Goal: Communication & Community: Answer question/provide support

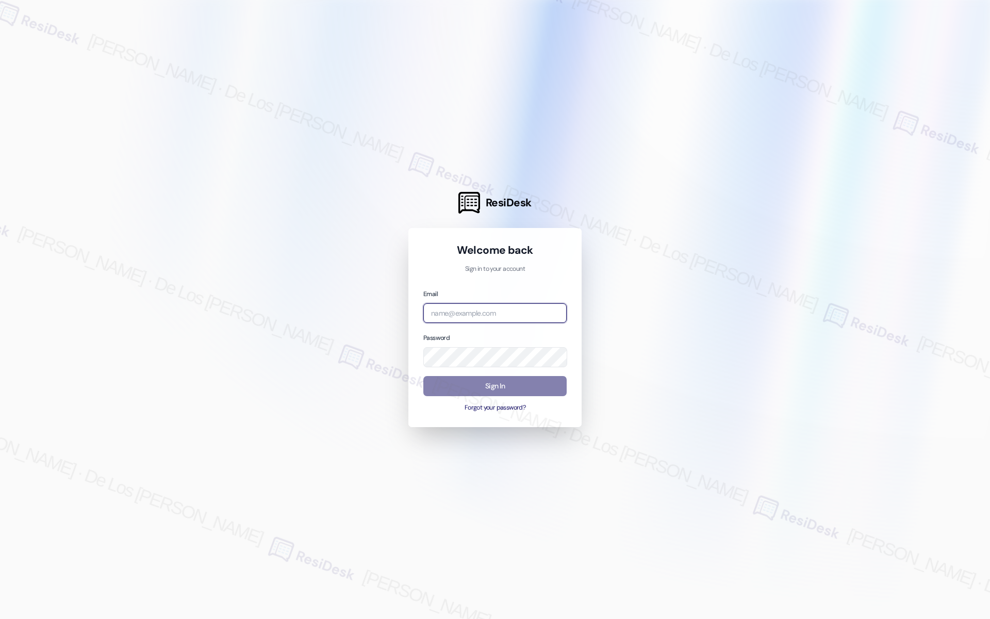
click at [515, 319] on input "email" at bounding box center [494, 313] width 143 height 20
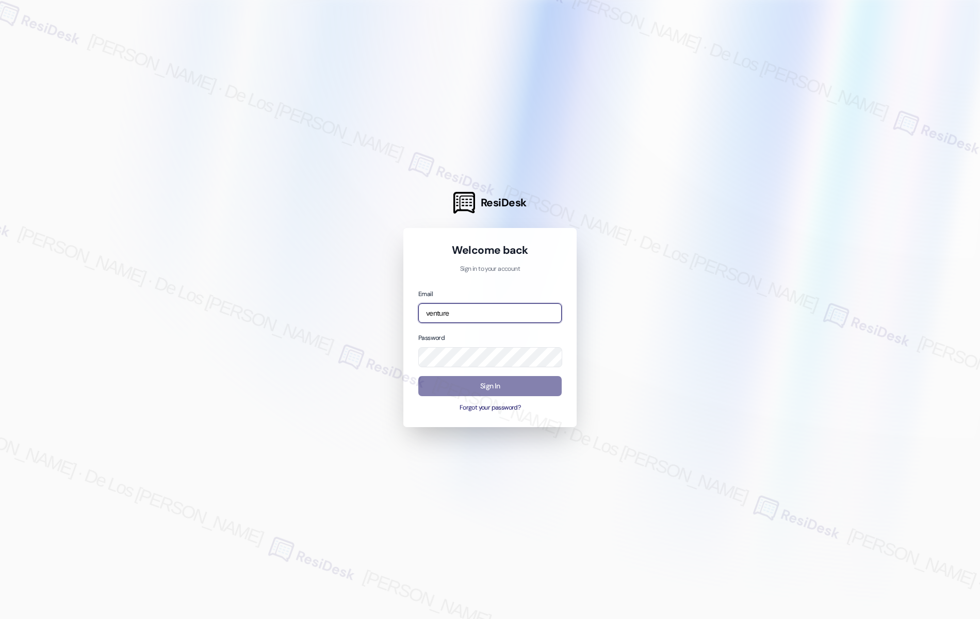
type input "automated-surveys-venture_communities-[PERSON_NAME].[PERSON_NAME]@venture_[DOMA…"
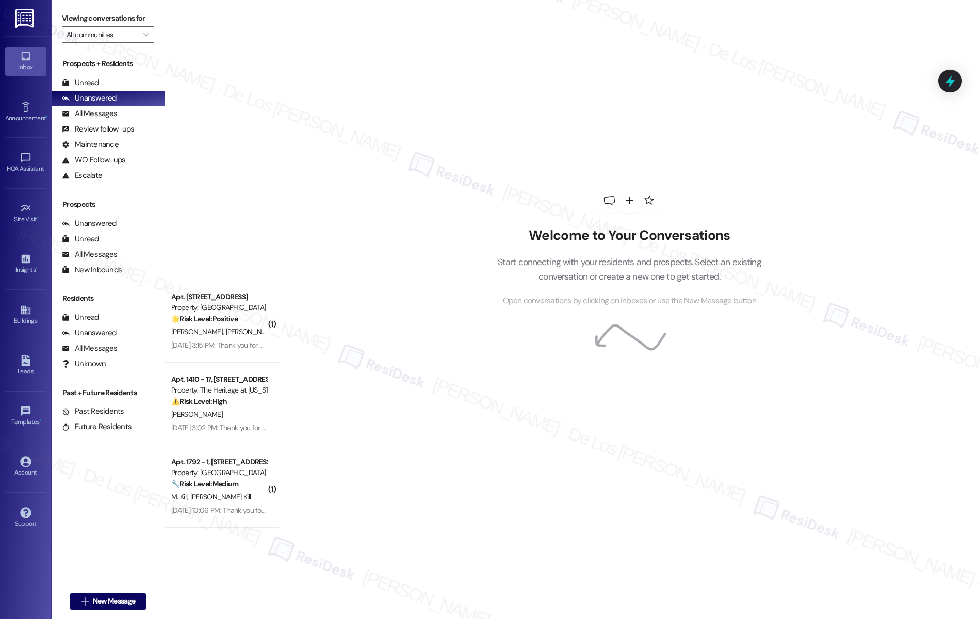
scroll to position [3579, 0]
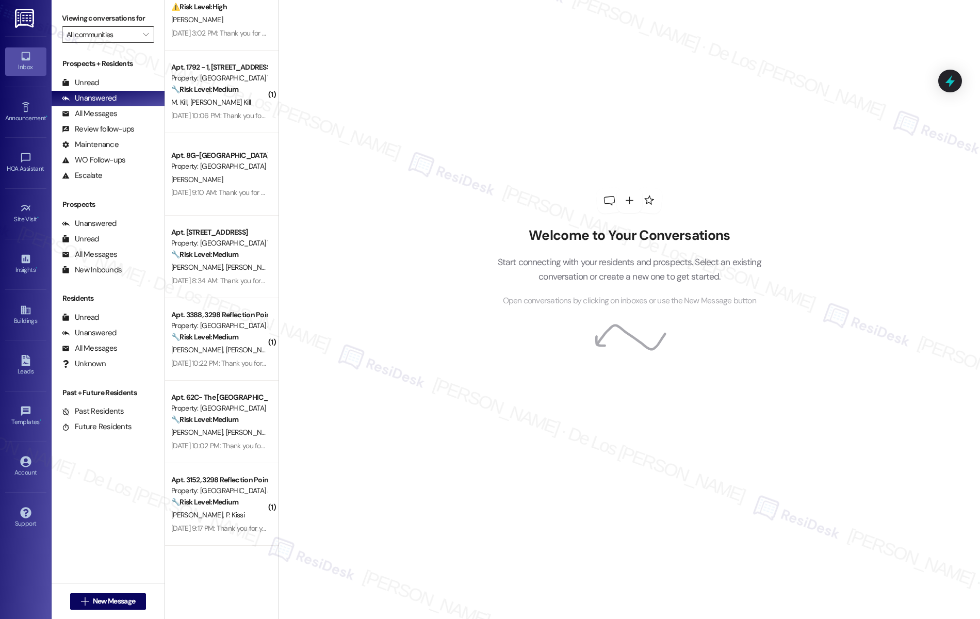
click at [112, 37] on input "All communities" at bounding box center [102, 34] width 71 height 16
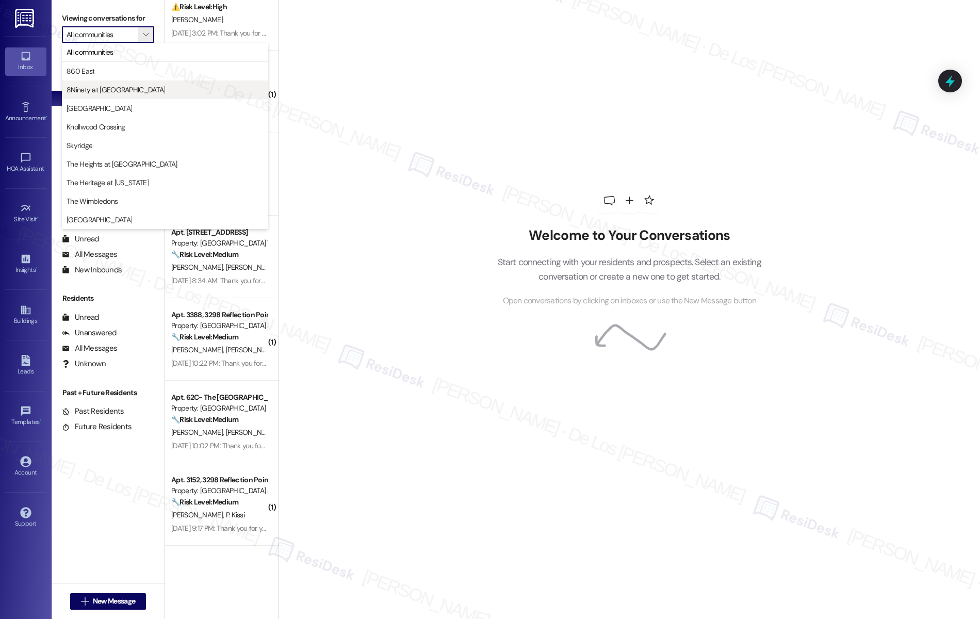
click at [113, 94] on span "8Ninety at [GEOGRAPHIC_DATA]" at bounding box center [116, 90] width 98 height 10
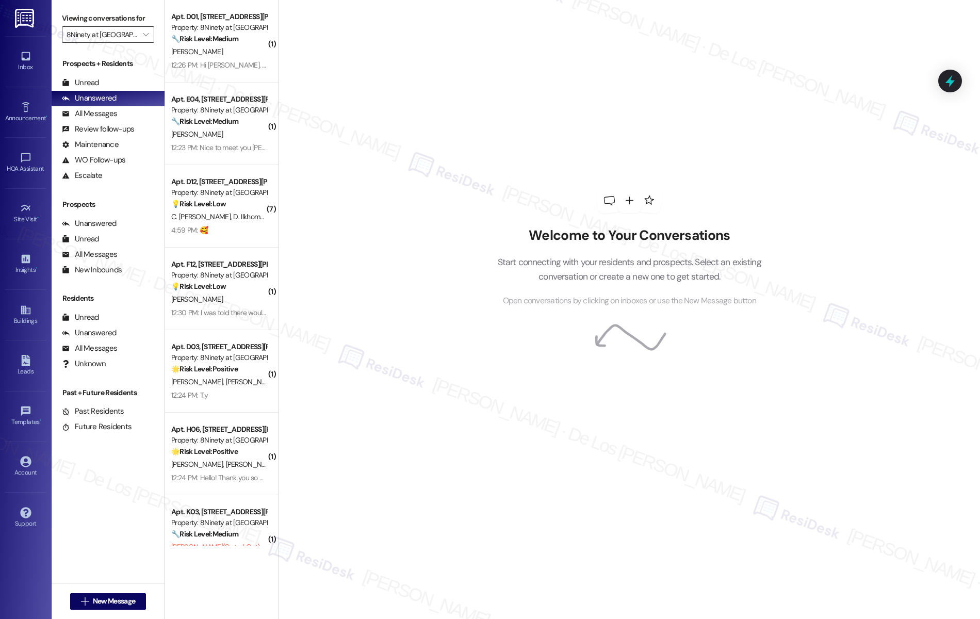
click at [112, 37] on input "8Ninety at [GEOGRAPHIC_DATA]" at bounding box center [102, 34] width 71 height 16
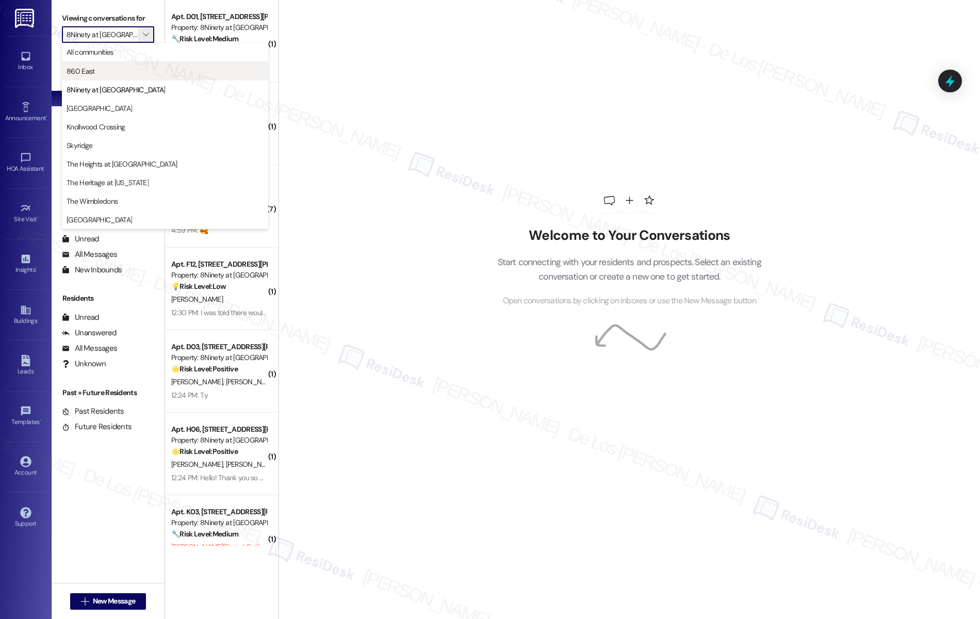
click at [112, 73] on span "860 East" at bounding box center [165, 71] width 197 height 10
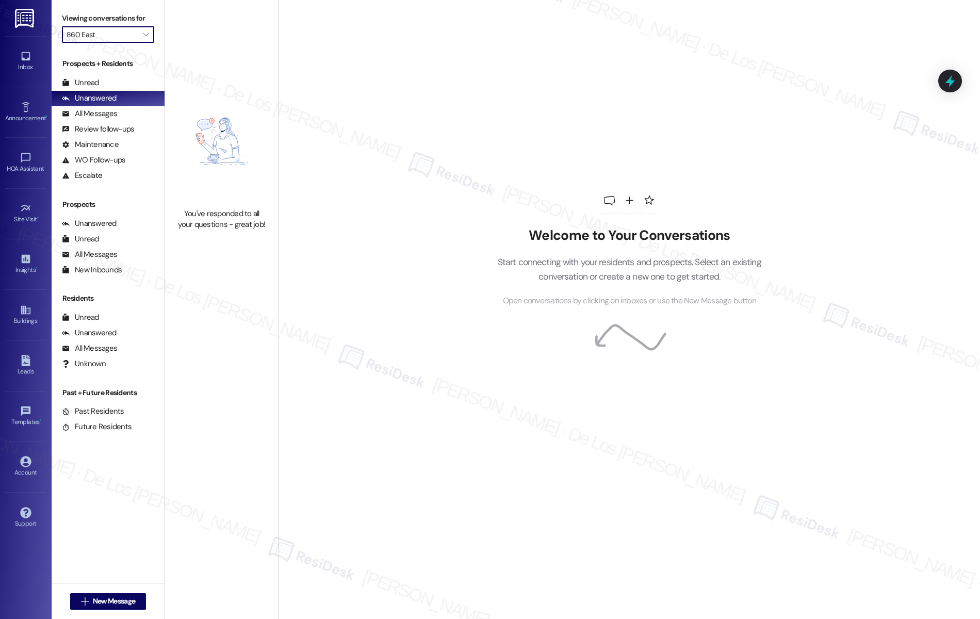
click at [117, 34] on input "860 East" at bounding box center [102, 34] width 71 height 16
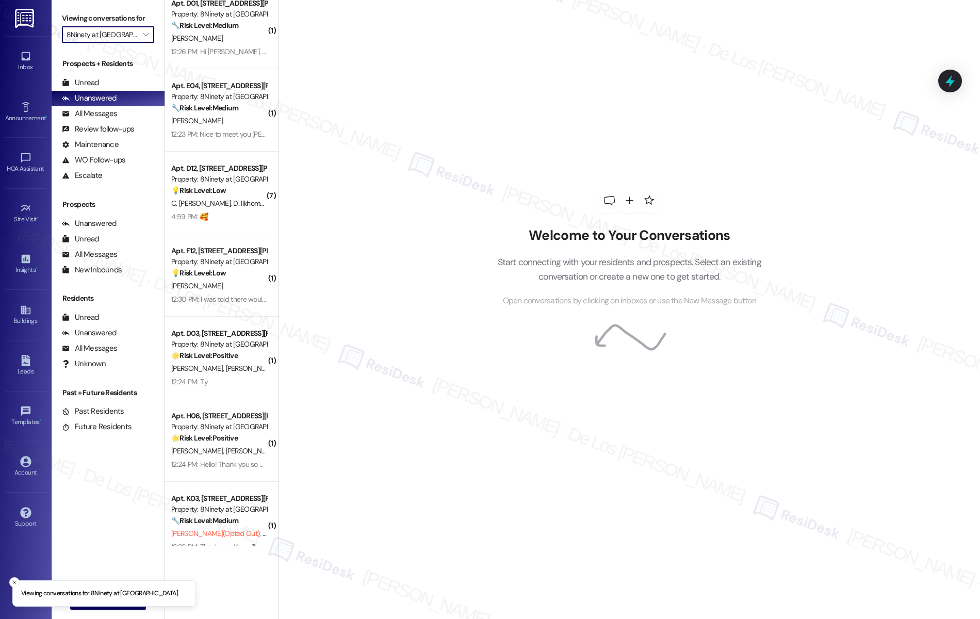
scroll to position [32, 0]
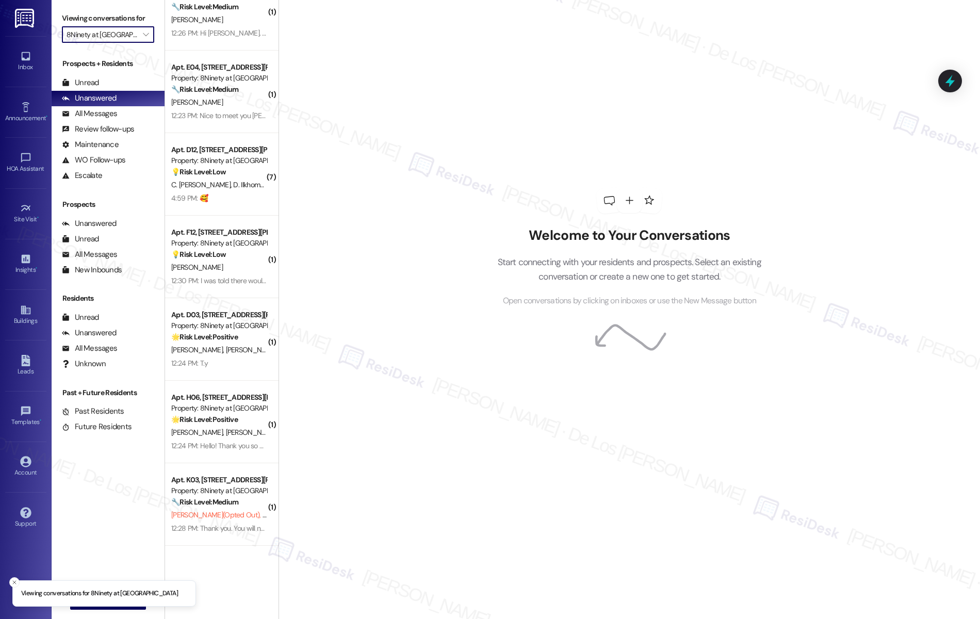
click at [116, 36] on input "8Ninety at [GEOGRAPHIC_DATA]" at bounding box center [102, 34] width 71 height 16
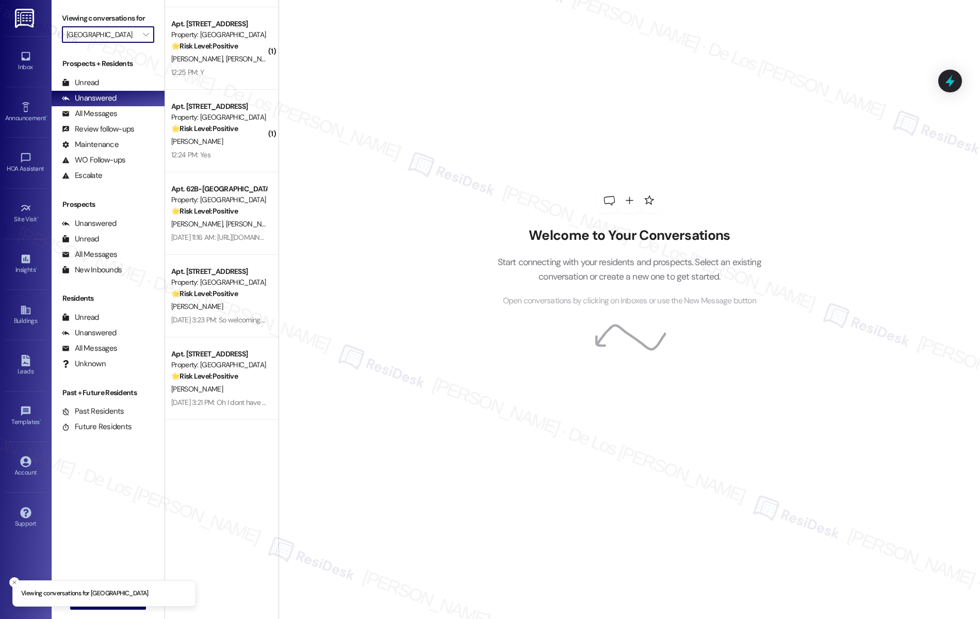
scroll to position [1022, 0]
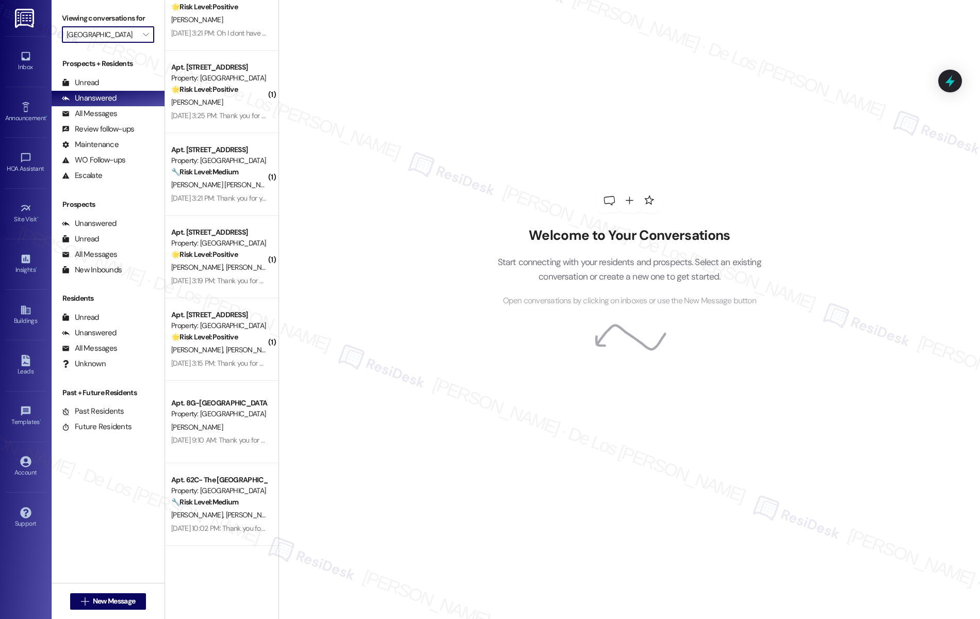
click at [105, 36] on input "[GEOGRAPHIC_DATA]" at bounding box center [102, 34] width 71 height 16
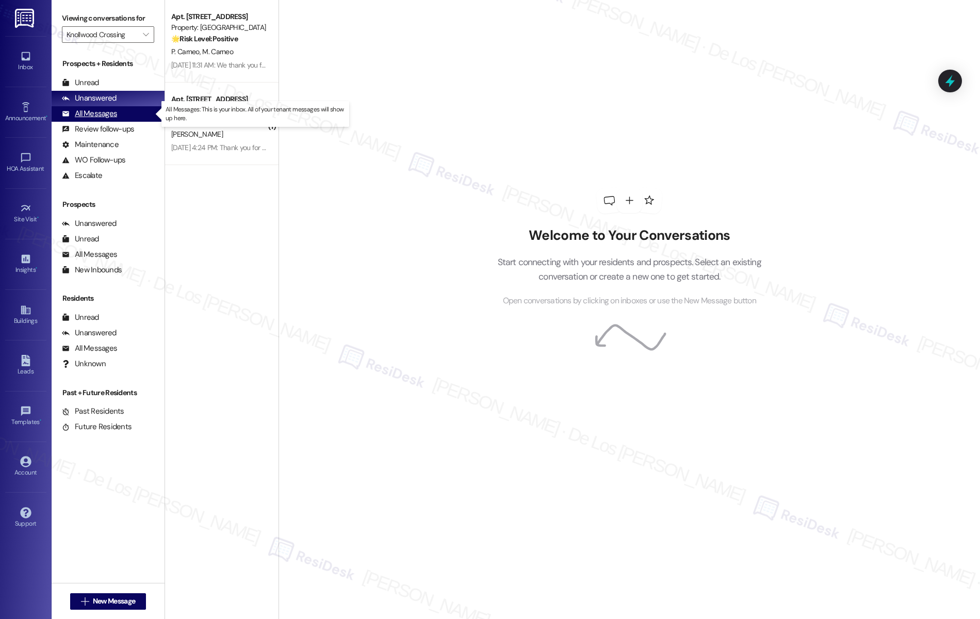
click at [107, 111] on div "All Messages" at bounding box center [89, 113] width 55 height 11
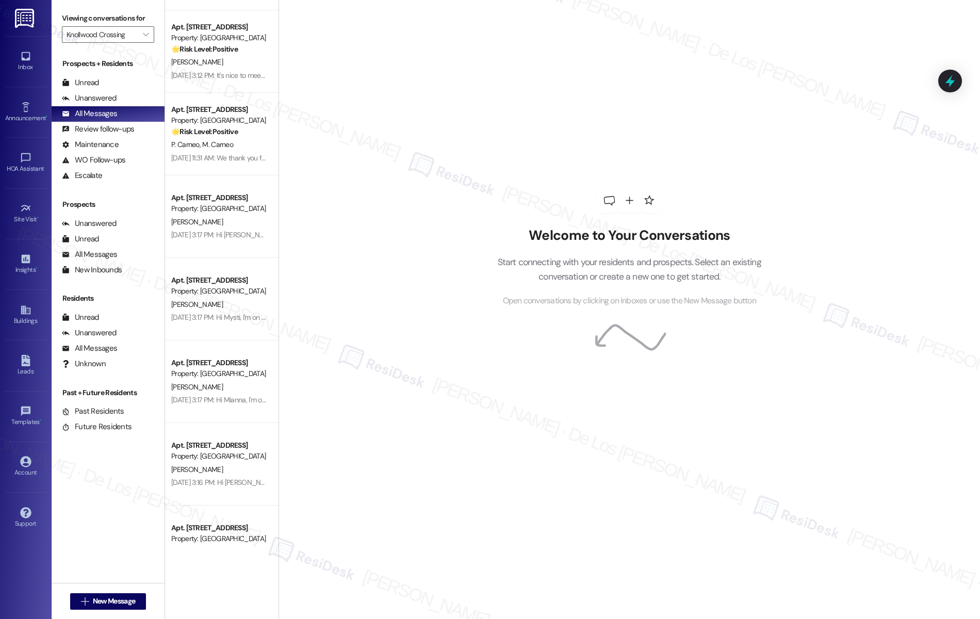
scroll to position [207, 0]
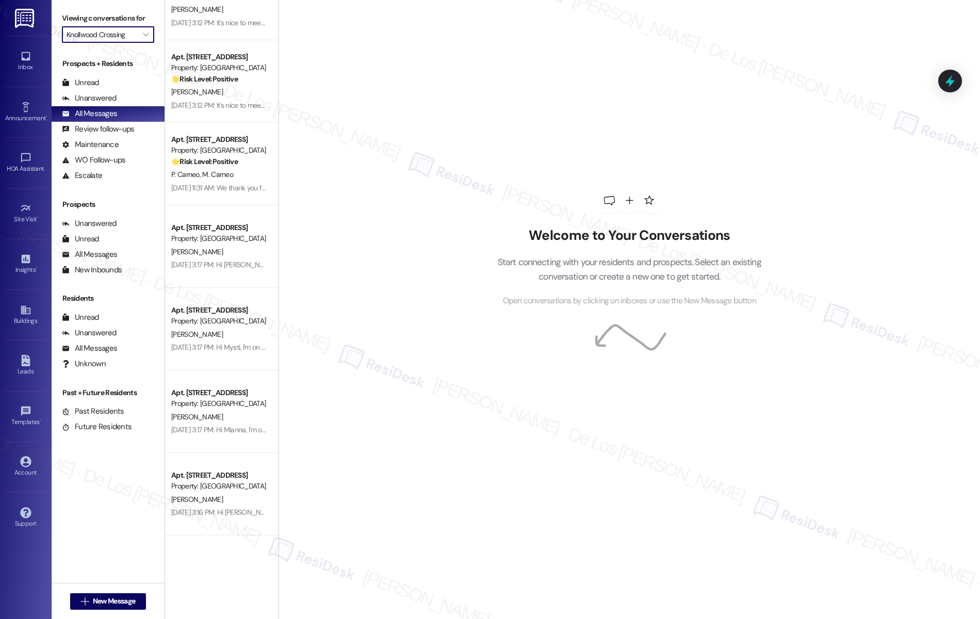
click at [97, 30] on input "Knollwood Crossing" at bounding box center [102, 34] width 71 height 16
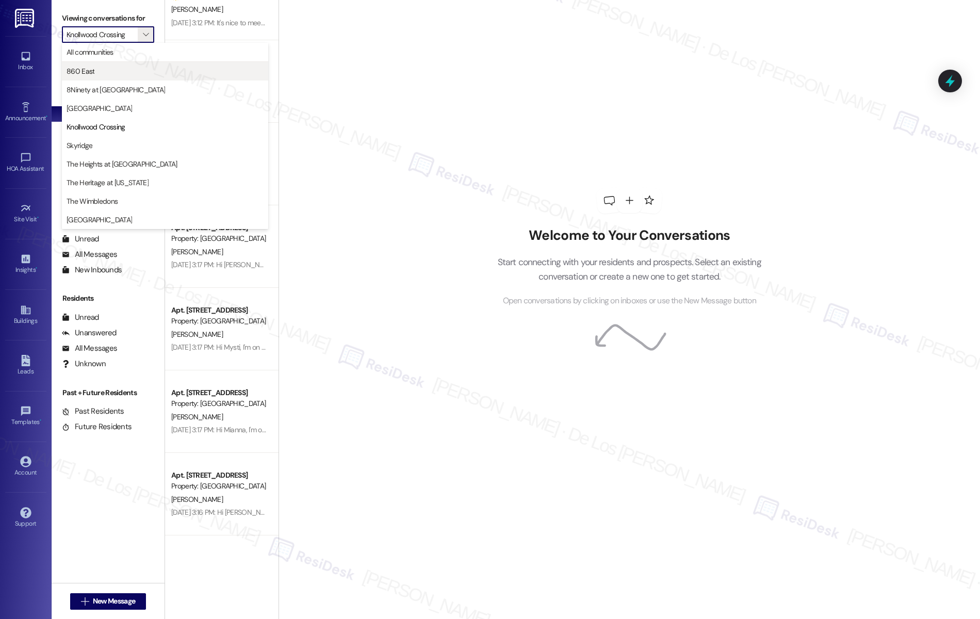
click at [104, 68] on span "860 East" at bounding box center [165, 71] width 197 height 10
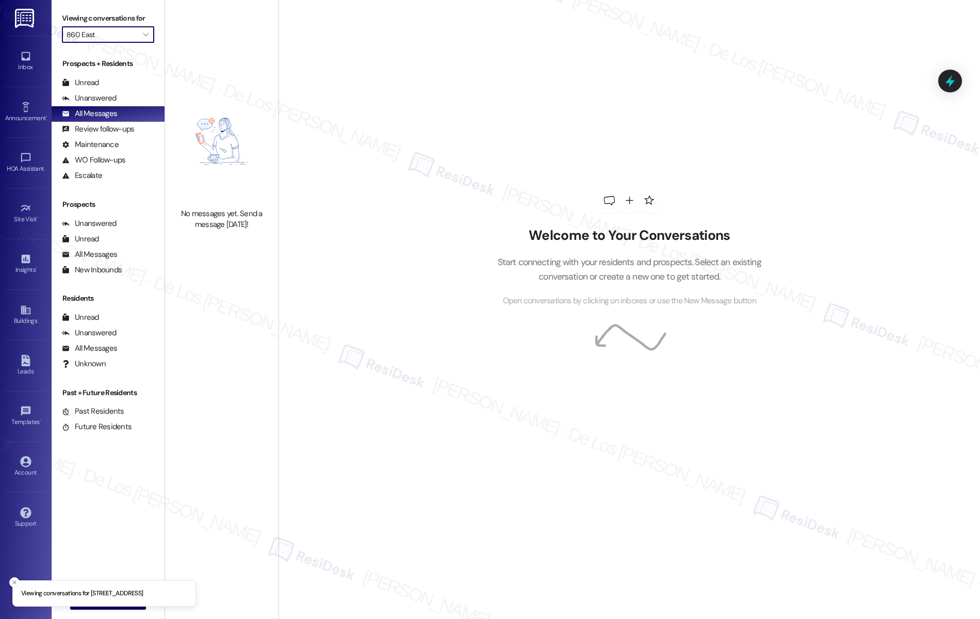
click at [112, 38] on input "860 East" at bounding box center [102, 34] width 71 height 16
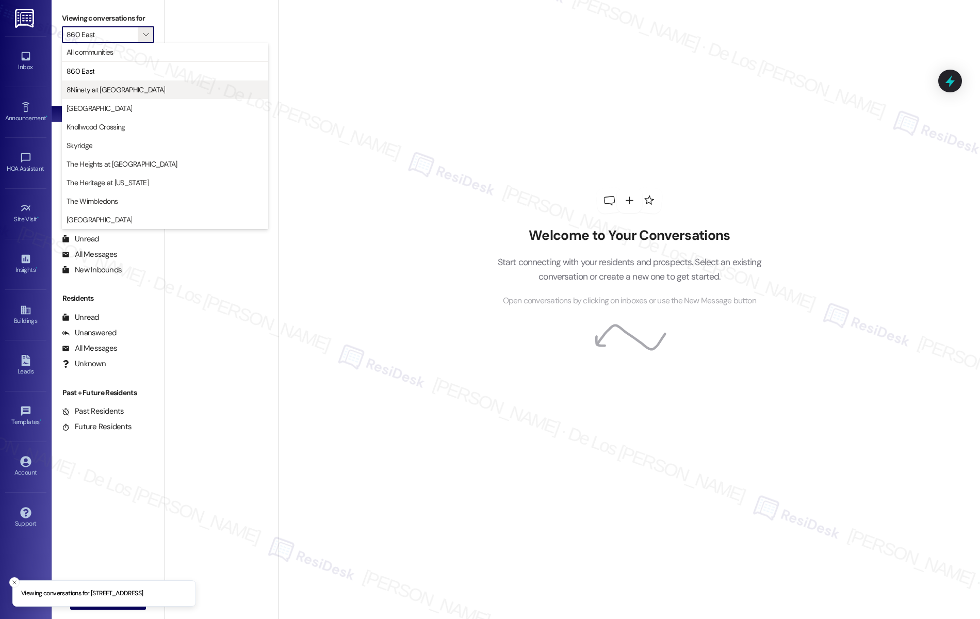
click at [112, 93] on span "8Ninety at [GEOGRAPHIC_DATA]" at bounding box center [116, 90] width 98 height 10
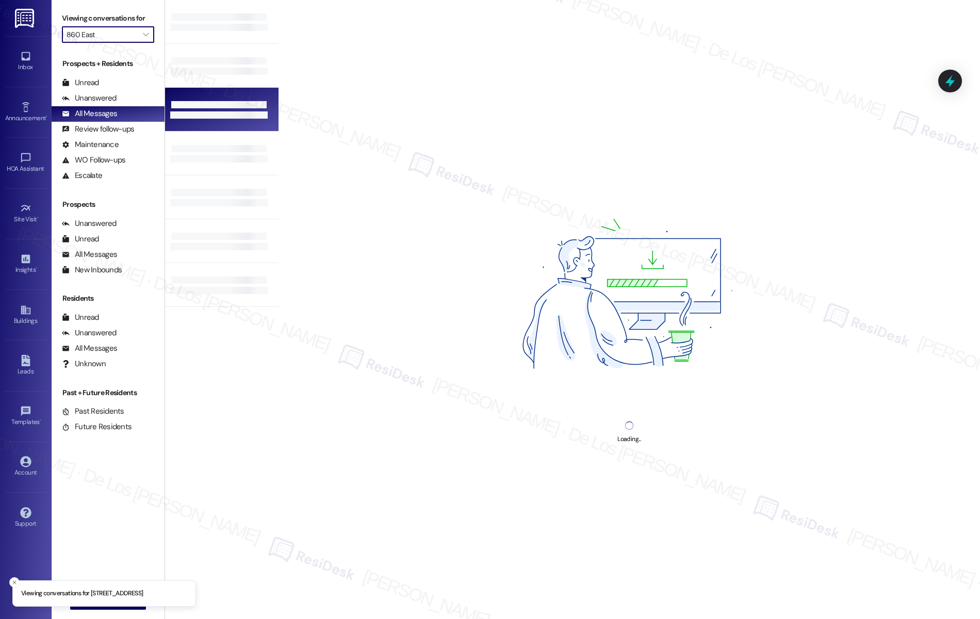
type input "8Ninety at [GEOGRAPHIC_DATA]"
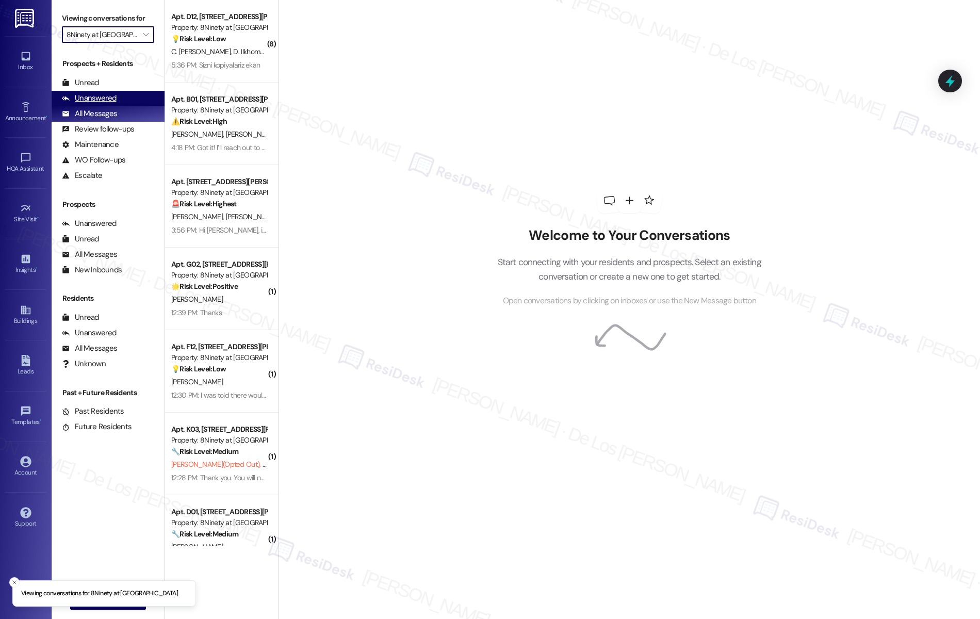
click at [124, 102] on div "Unanswered (0)" at bounding box center [108, 98] width 113 height 15
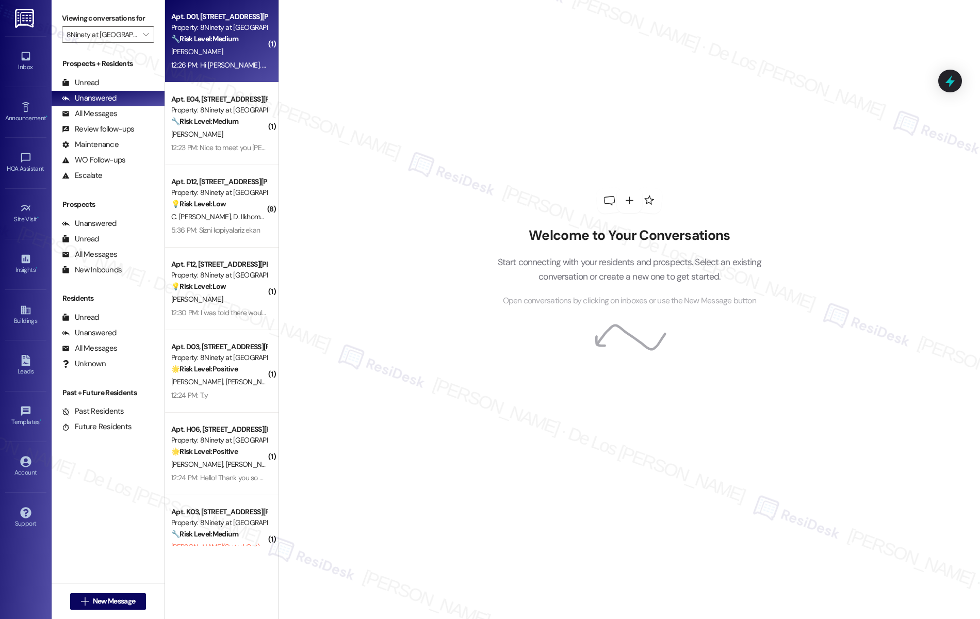
click at [202, 55] on div "A. Rowland" at bounding box center [218, 51] width 97 height 13
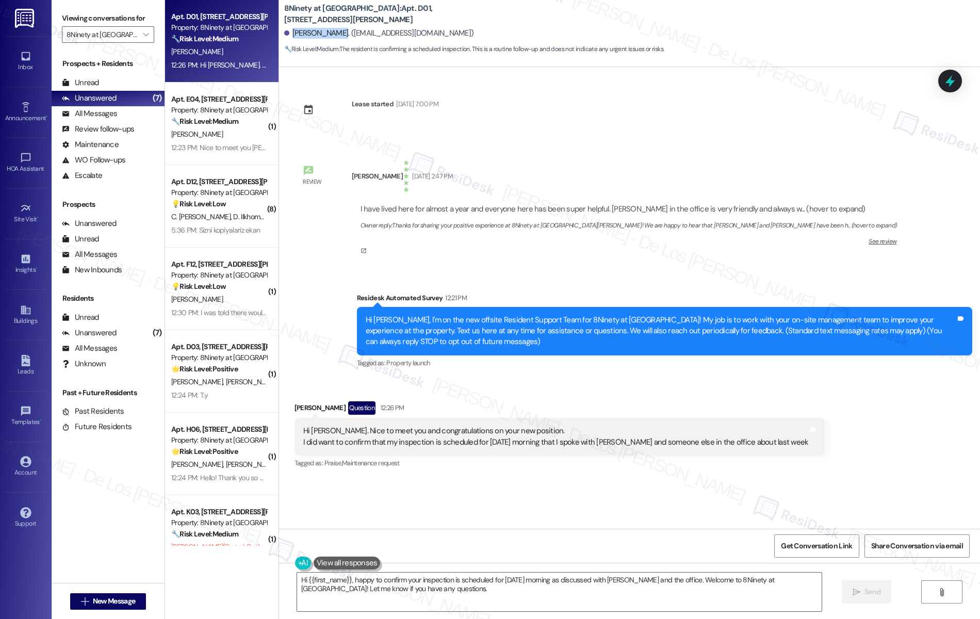
drag, startPoint x: 334, startPoint y: 31, endPoint x: 284, endPoint y: 30, distance: 50.0
click at [284, 30] on div "Amber Rowland. (amberrowland83@gmail.com)" at bounding box center [379, 33] width 190 height 11
copy div "Amber Rowland"
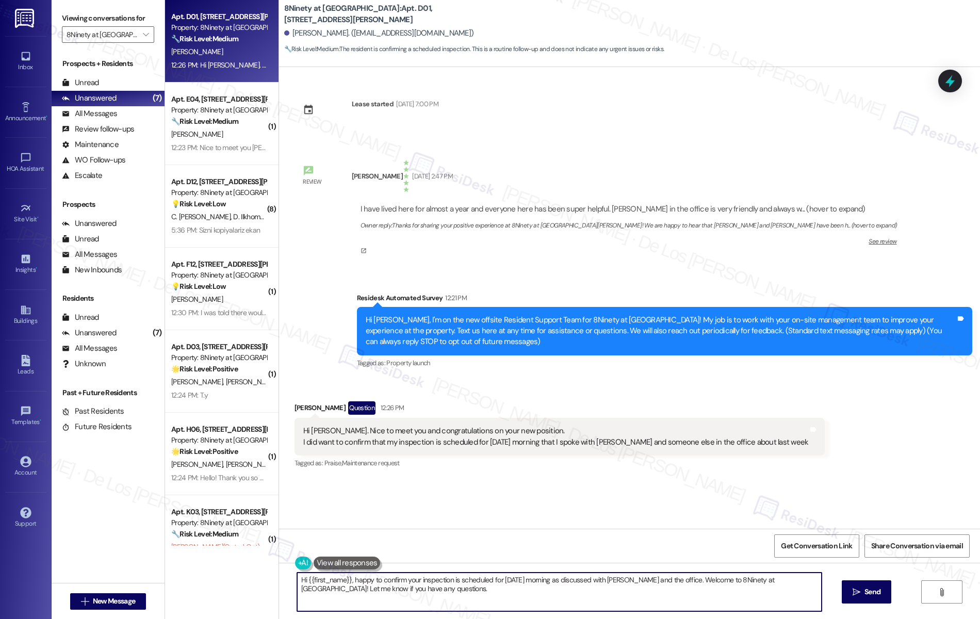
click at [346, 579] on textarea "Hi {{first_name}}, happy to confirm your inspection is scheduled for tomorrow m…" at bounding box center [559, 591] width 525 height 39
drag, startPoint x: 534, startPoint y: 580, endPoint x: 466, endPoint y: 579, distance: 67.6
click at [466, 579] on textarea "Hi {{first_name}}, thanks for reaching out. I udnerstand that happy to confirm …" at bounding box center [556, 591] width 525 height 39
click at [533, 582] on textarea "Hi {{first_name}}, thanks for reaching out. I udnerstand that you have inspecti…" at bounding box center [556, 591] width 525 height 39
drag, startPoint x: 769, startPoint y: 581, endPoint x: 782, endPoint y: 596, distance: 19.7
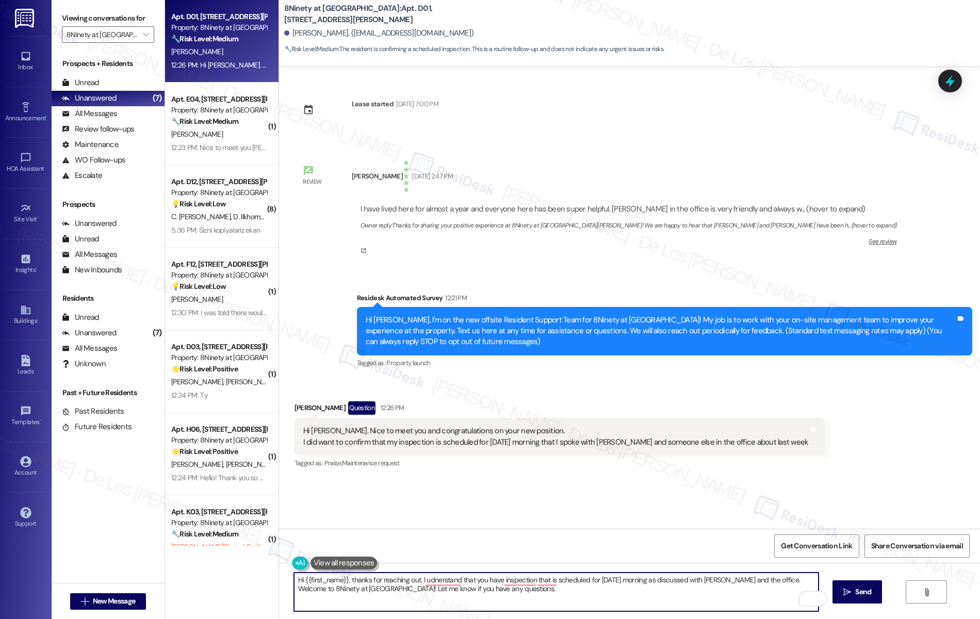
click at [782, 596] on textarea "Hi {{first_name}}, thanks for reaching out. I udnerstand that you have inspecti…" at bounding box center [556, 591] width 525 height 39
paste textarea "nderstand you have an inspection scheduled for tomorrow morning, as discussed w…"
click at [756, 589] on textarea "Hi {{first_name}}, thanks for reaching out. I understand you have an inspection…" at bounding box center [556, 591] width 525 height 39
drag, startPoint x: 412, startPoint y: 579, endPoint x: 342, endPoint y: 579, distance: 69.6
click at [342, 579] on textarea "Hi {{first_name}}, thanks for reaching out. I understand you have an inspection…" at bounding box center [556, 591] width 525 height 39
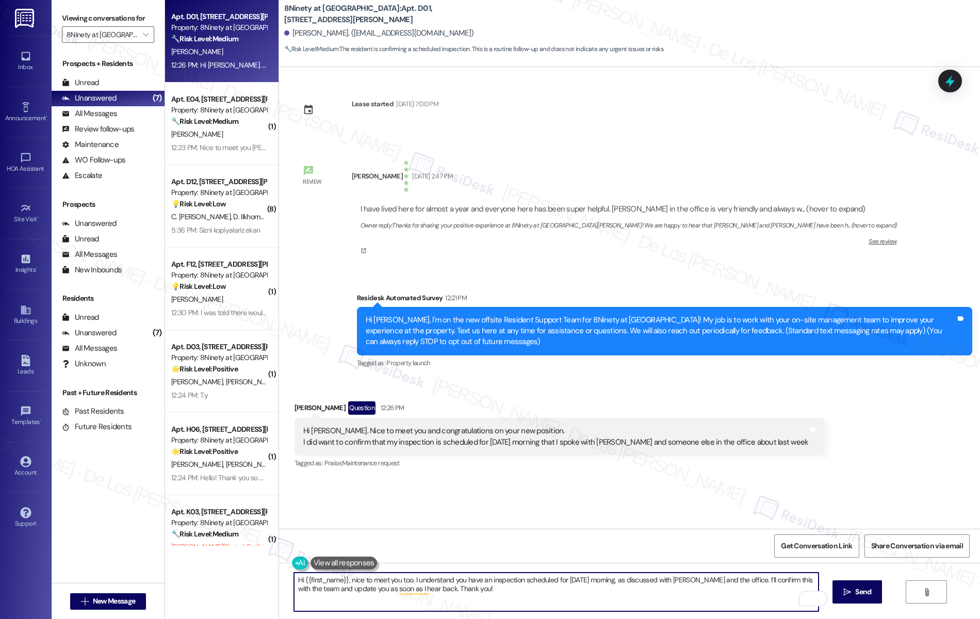
click at [472, 590] on textarea "Hi {{first_name}}, nice to meet you too. I understand you have an inspection sc…" at bounding box center [556, 591] width 525 height 39
type textarea "Hi {{first_name}}, nice to meet you too. I understand you have an inspection sc…"
click at [861, 592] on span "Send" at bounding box center [863, 591] width 16 height 11
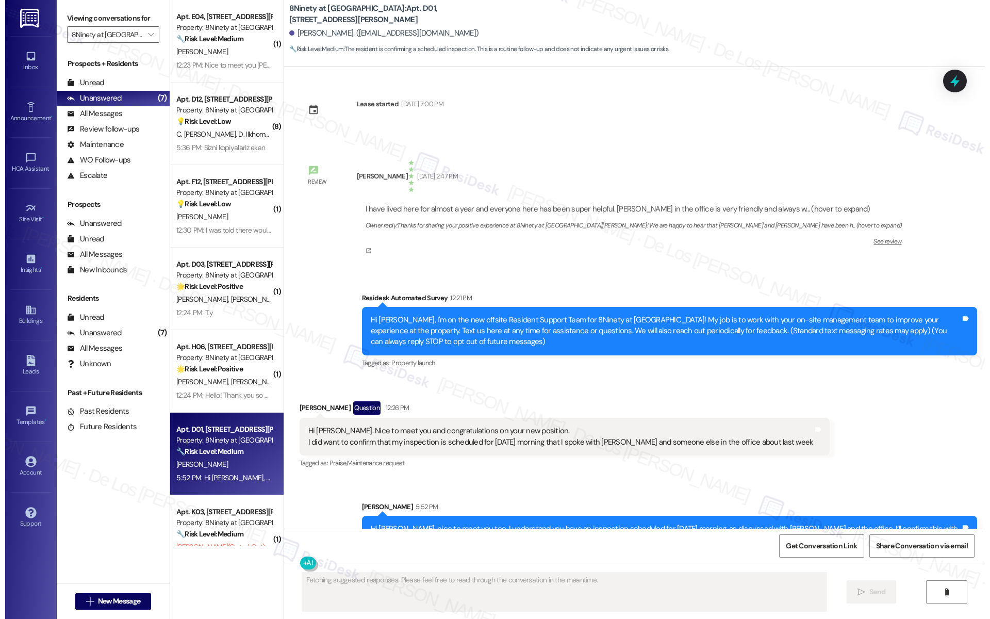
scroll to position [33, 0]
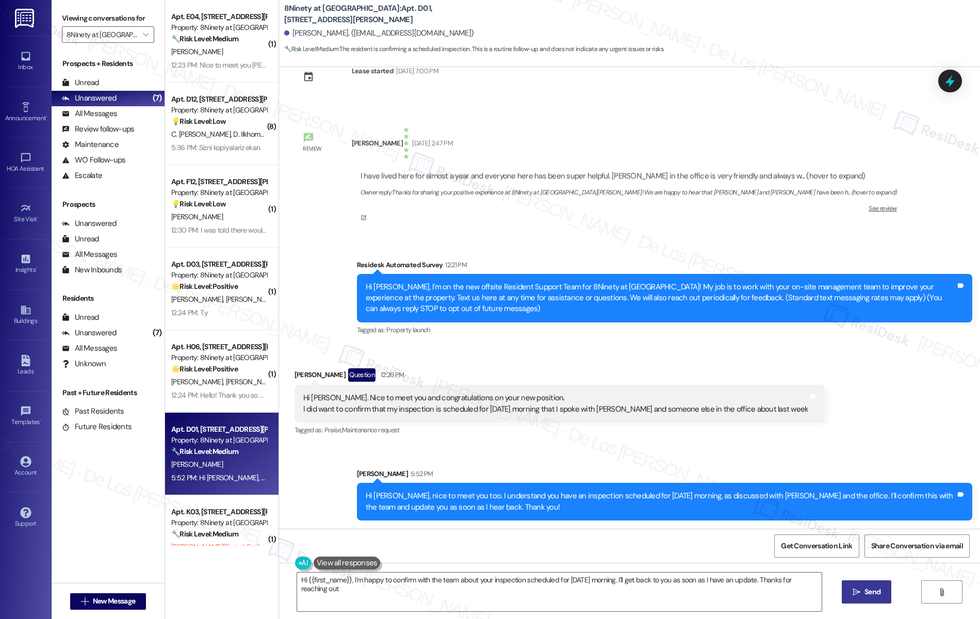
type textarea "Hi {{first_name}}, I'm happy to confirm with the team about your inspection sch…"
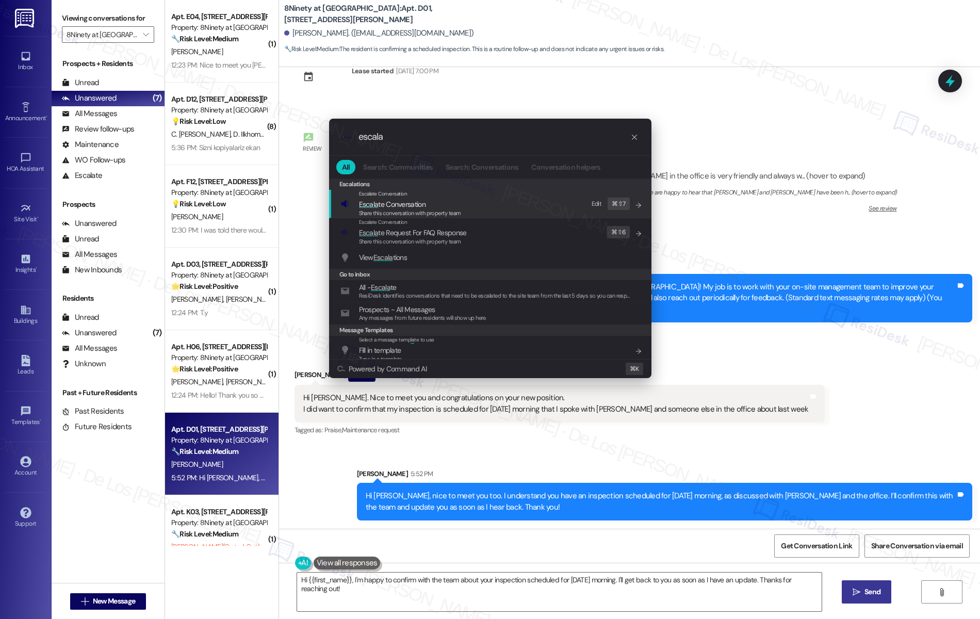
type input "escala"
click at [427, 210] on span "Share this conversation with property team" at bounding box center [410, 212] width 102 height 7
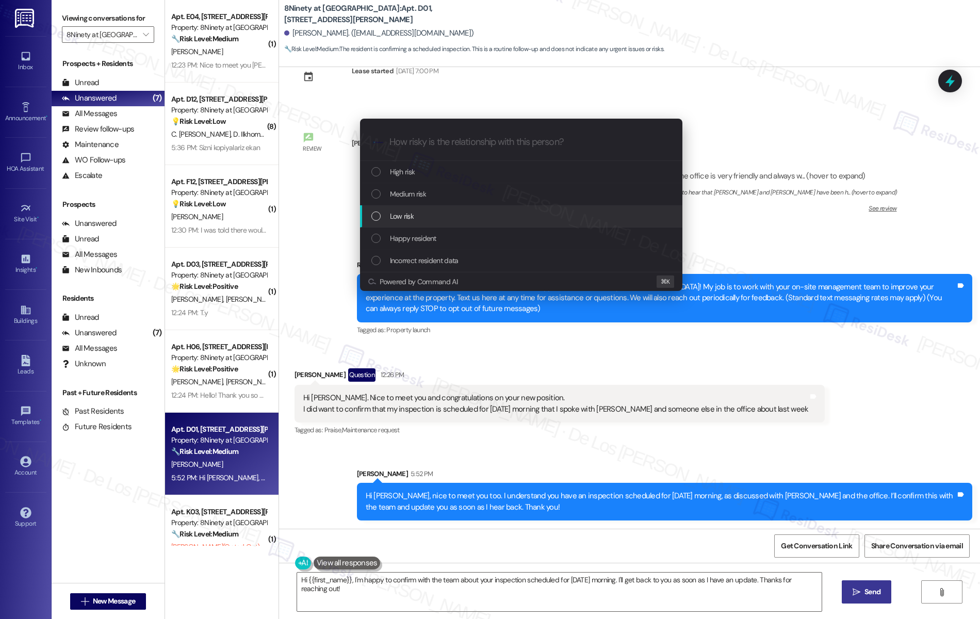
click at [429, 220] on div "Low risk" at bounding box center [522, 215] width 302 height 11
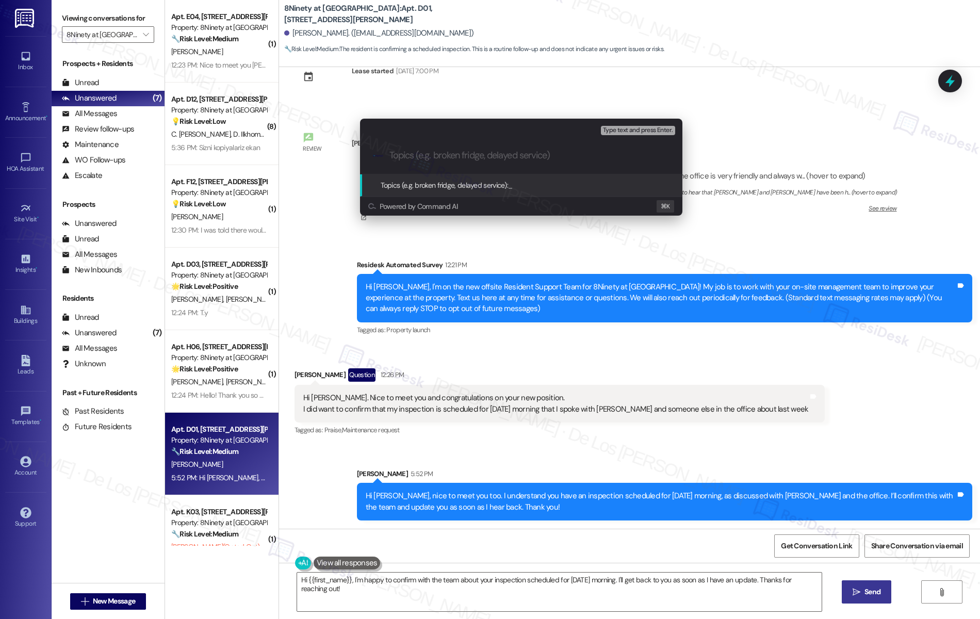
type input "S"
type input "Asking confor"
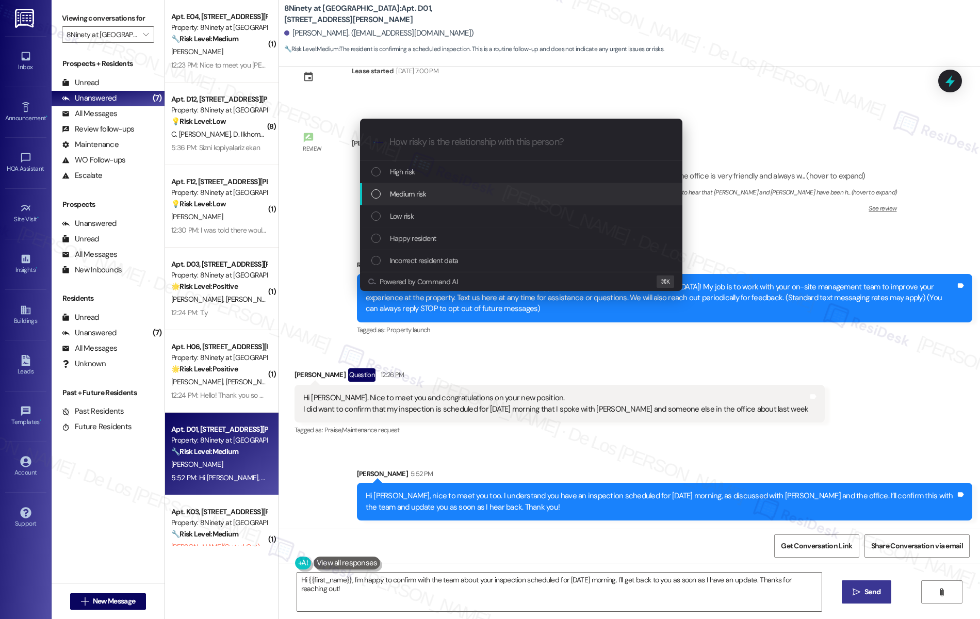
click at [442, 194] on div "Medium risk" at bounding box center [522, 193] width 302 height 11
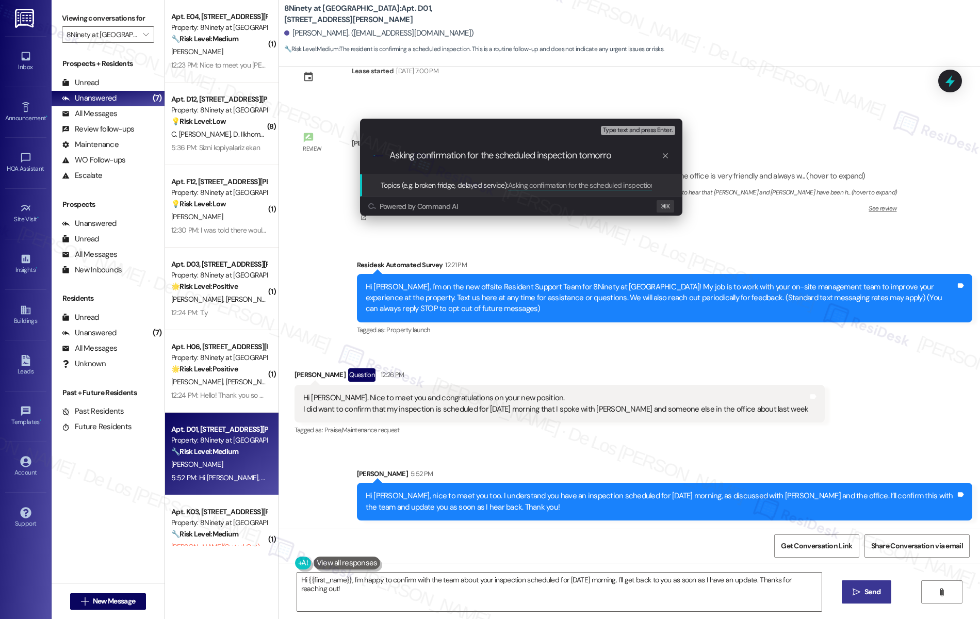
type input "Asking confirmation for the scheduled inspection tomorrow"
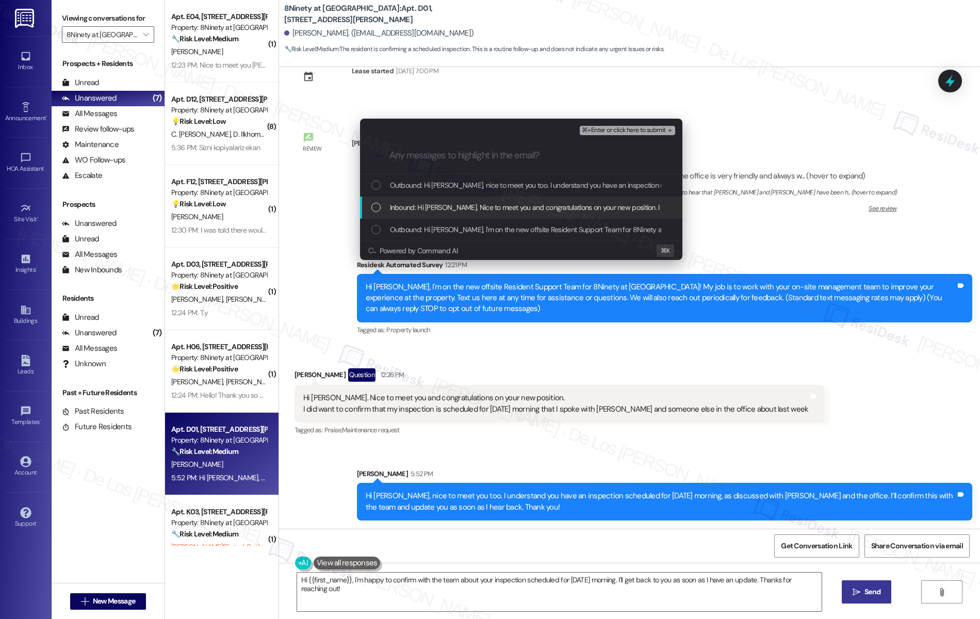
click at [482, 211] on span "Inbound: Hi Sarah. Nice to meet you and congratulations on your new position. I…" at bounding box center [755, 207] width 730 height 11
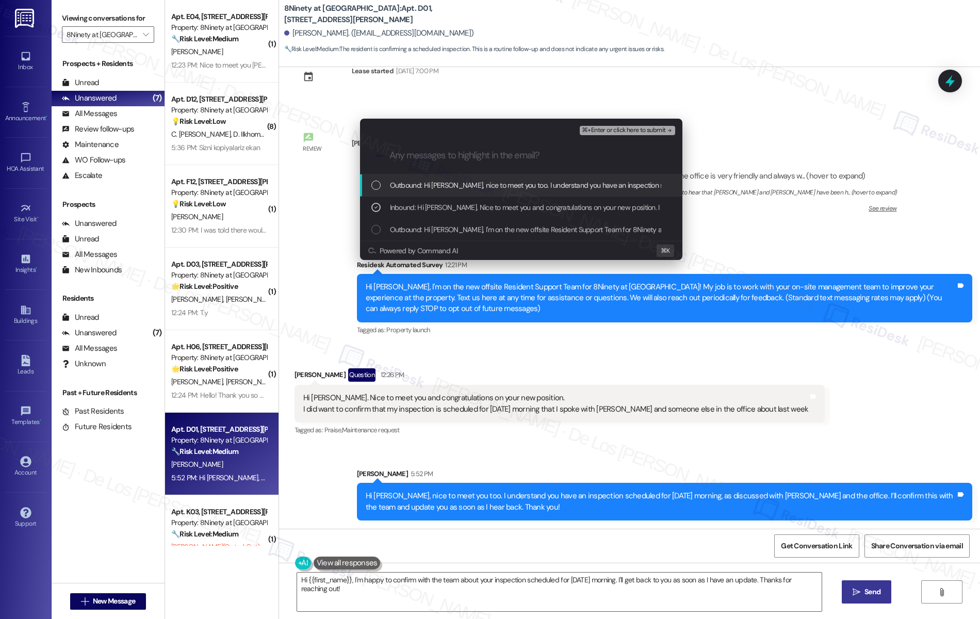
click at [620, 133] on span "⌘+Enter or click here to submit" at bounding box center [624, 130] width 84 height 7
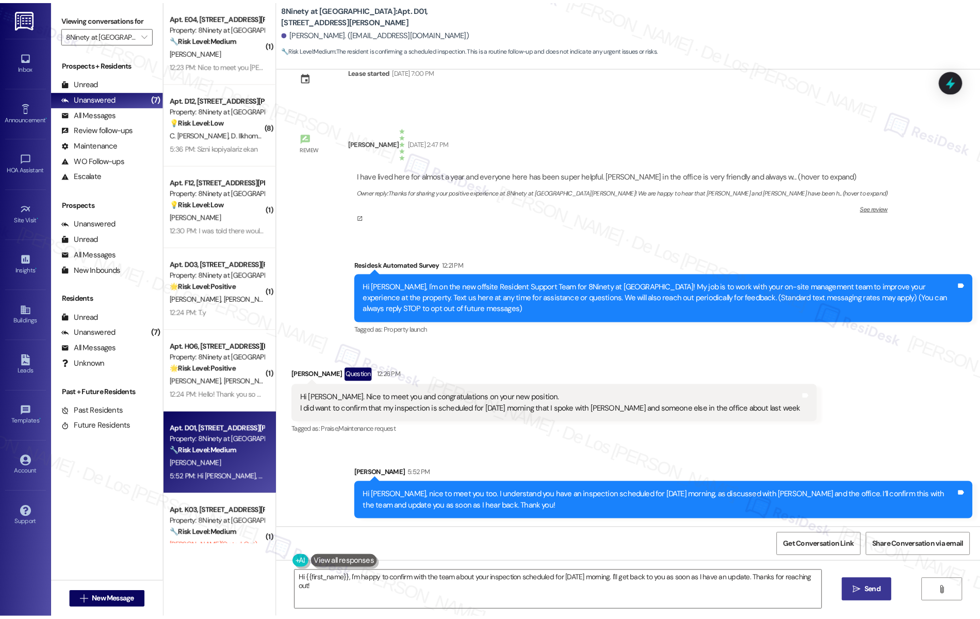
scroll to position [0, 0]
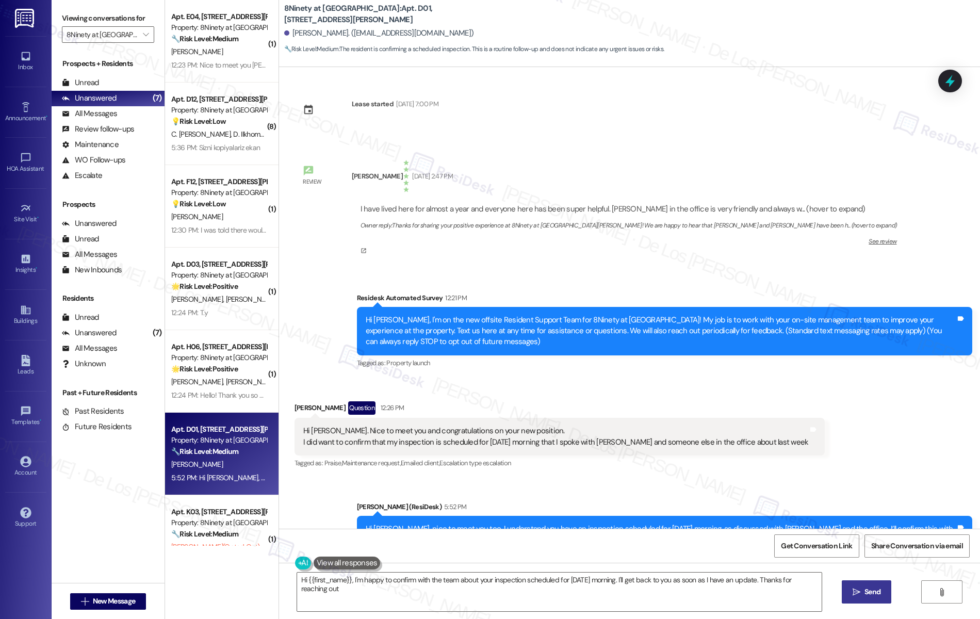
type textarea "Hi {{first_name}}, I'm happy to confirm with the team about your inspection sch…"
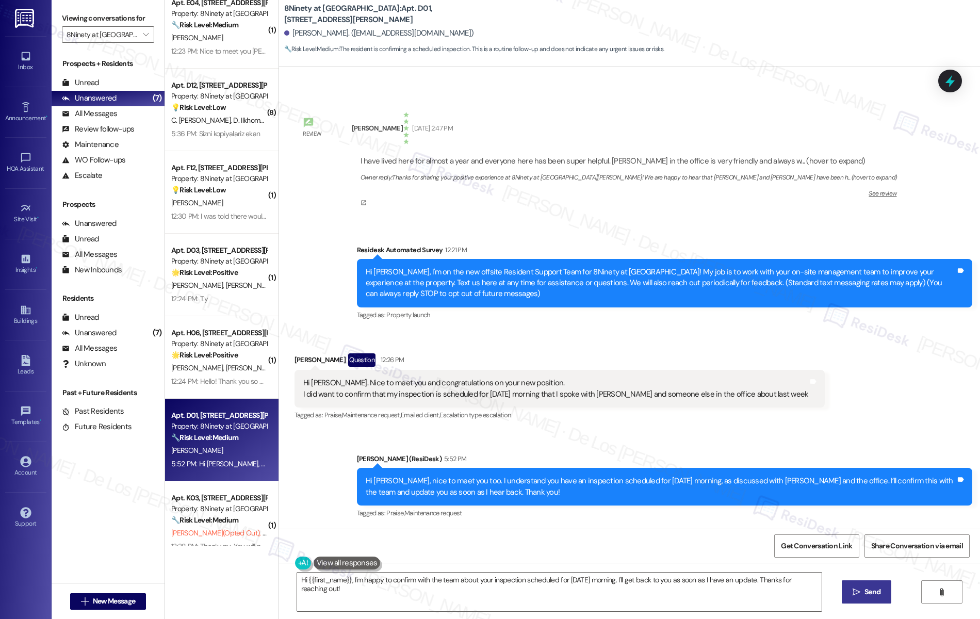
scroll to position [32, 0]
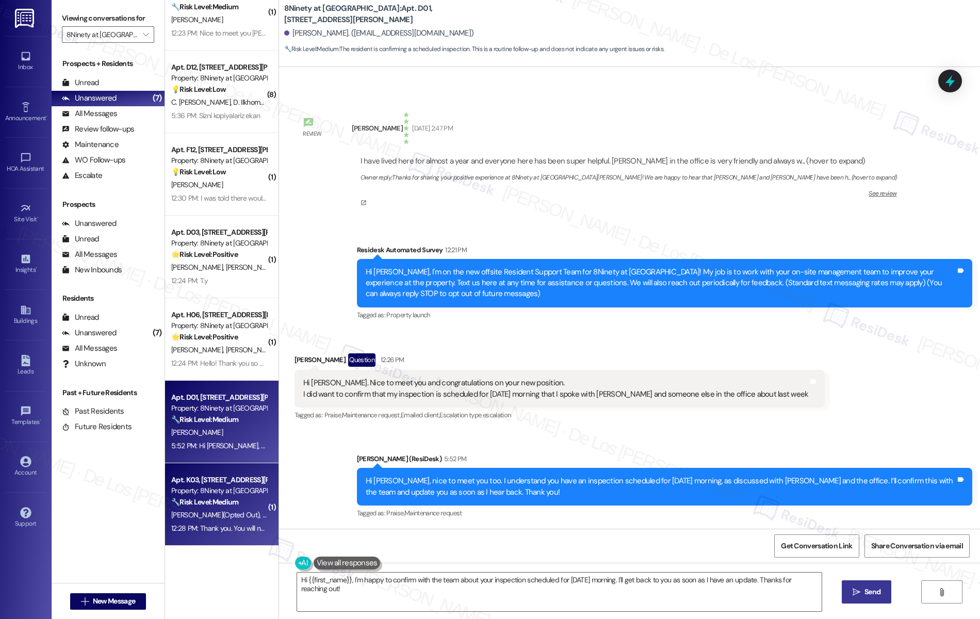
click at [262, 517] on span "[PERSON_NAME]" at bounding box center [288, 514] width 52 height 9
type textarea "Hi {{first_name}}, I'm happy to confirm with the team about your inspection sch…"
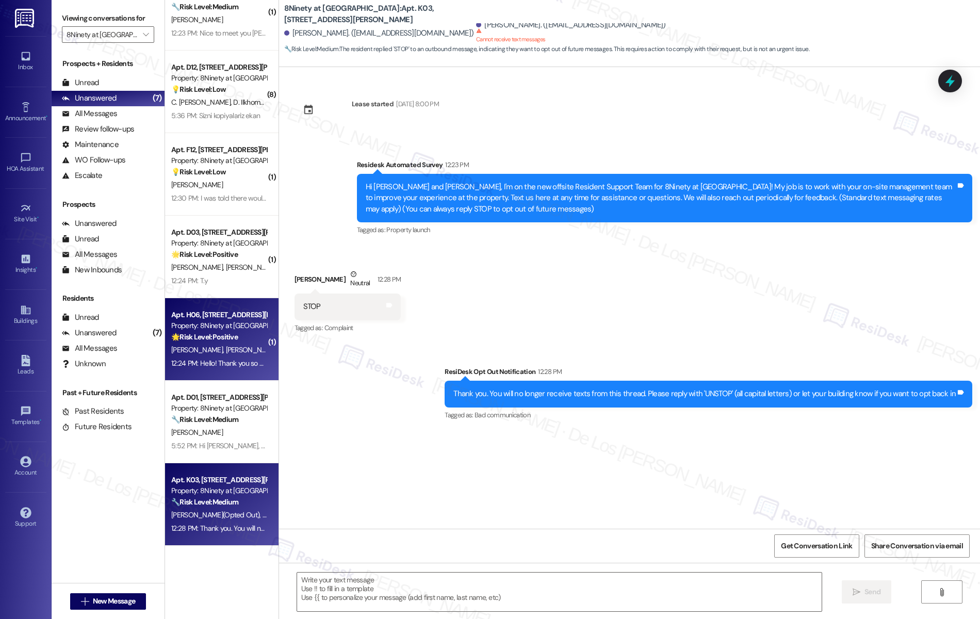
scroll to position [0, 0]
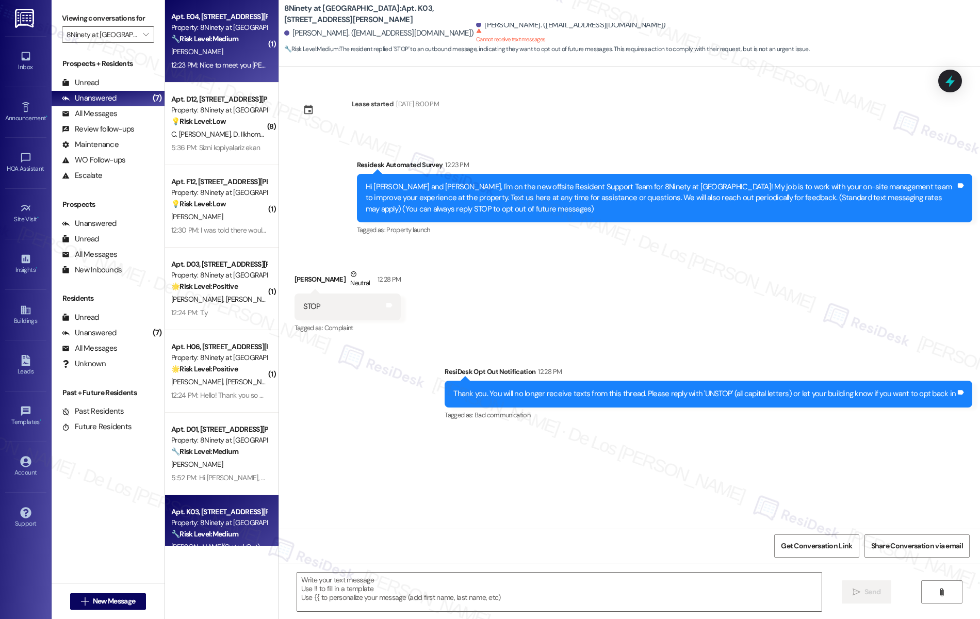
click at [237, 59] on div "12:23 PM: Nice to meet you Sarah! Would i still reach out to management here wi…" at bounding box center [218, 65] width 97 height 13
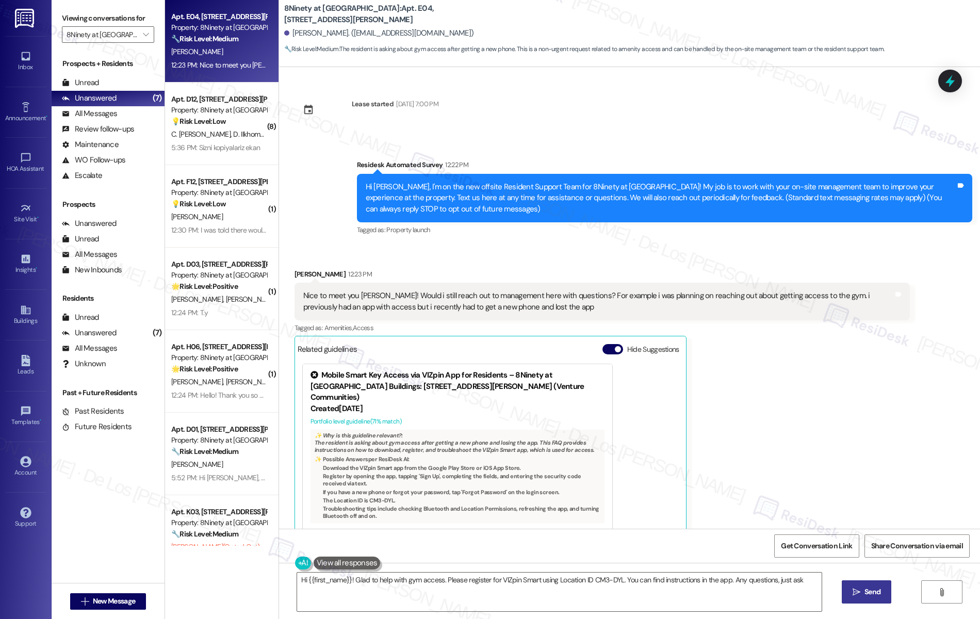
type textarea "Hi {{first_name}}! Glad to help with gym access. Please register for VIZpin Sma…"
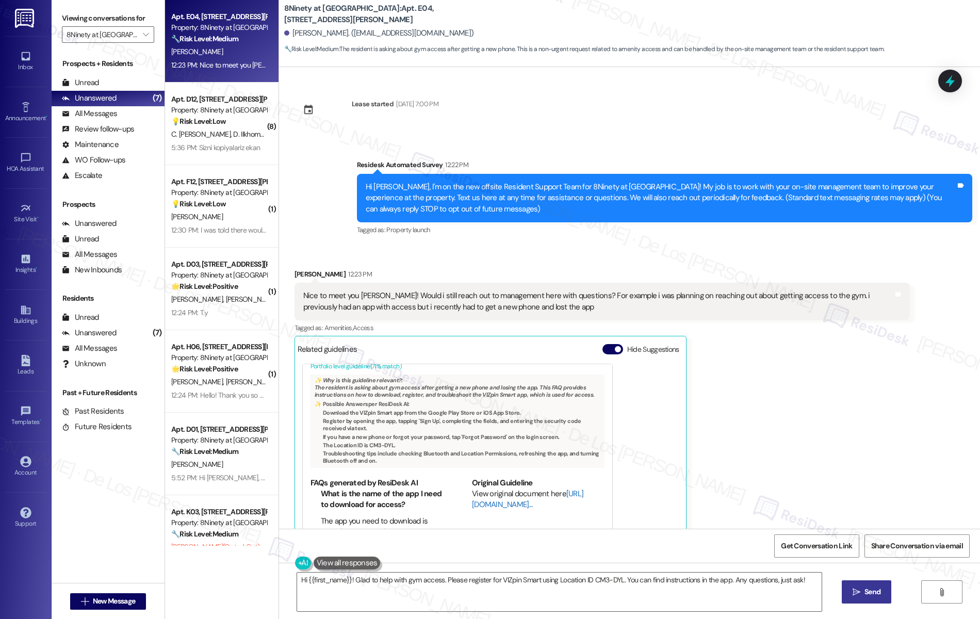
click at [489, 494] on link "http://res.cl…" at bounding box center [527, 498] width 111 height 21
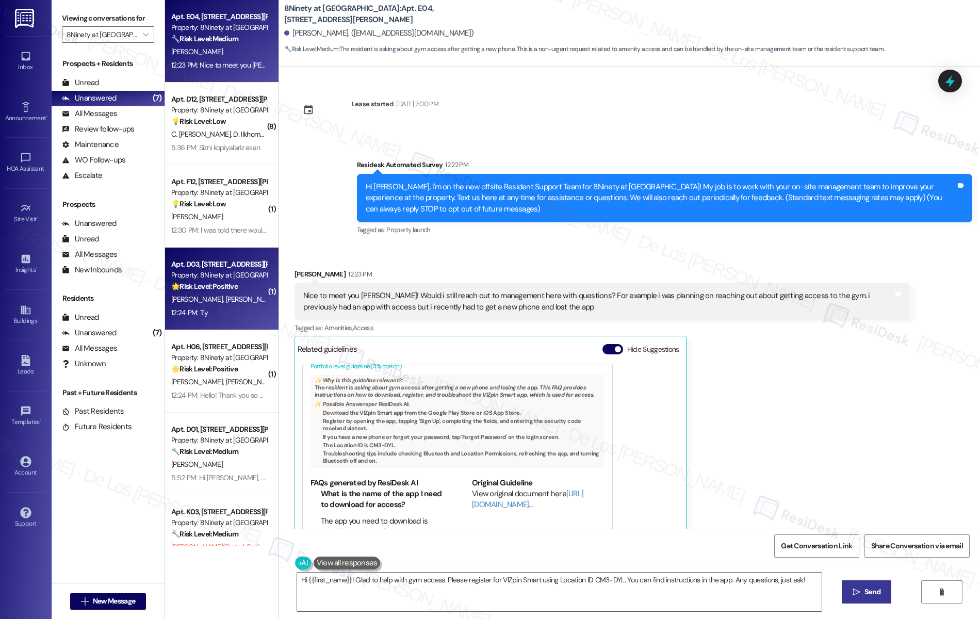
click at [216, 305] on div "R. Ruch R. Bell" at bounding box center [218, 299] width 97 height 13
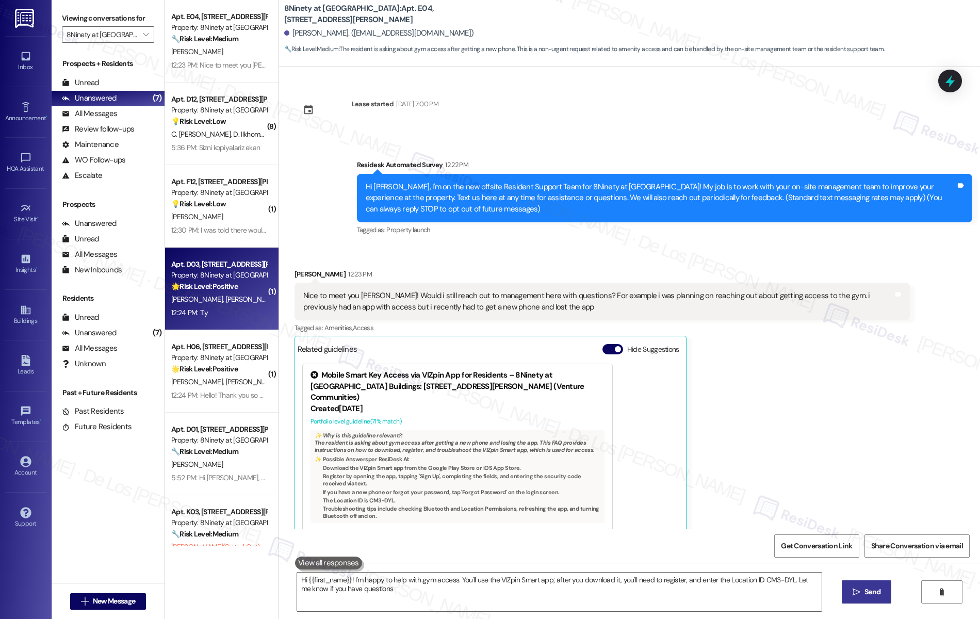
type textarea "Hi {{first_name}}! I'm happy to help with gym access. You'll use the VIZpin Sma…"
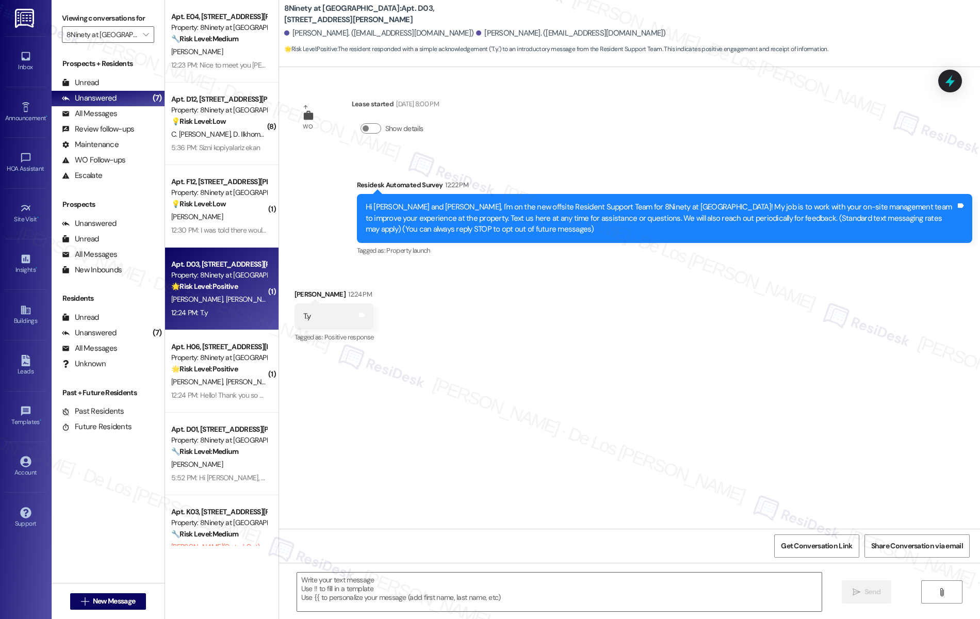
type textarea "Fetching suggested responses. Please feel free to read through the conversation…"
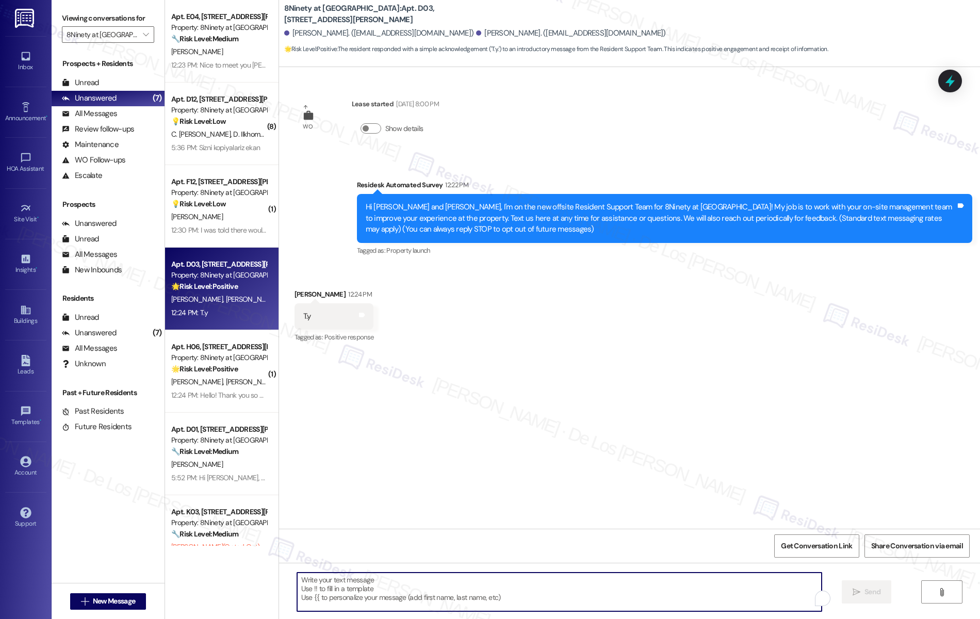
click at [436, 592] on textarea "To enrich screen reader interactions, please activate Accessibility in Grammarl…" at bounding box center [559, 591] width 525 height 39
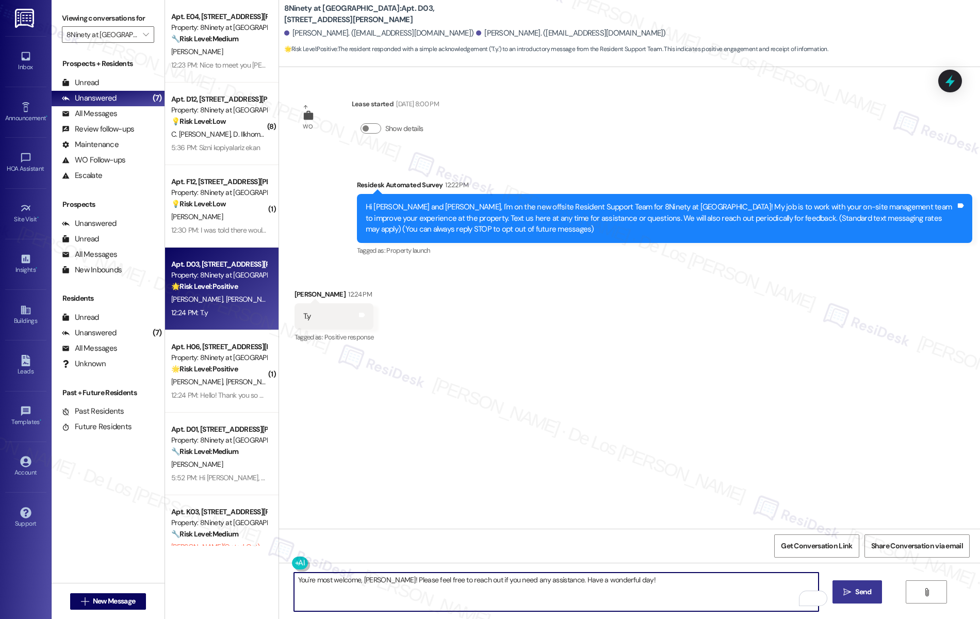
type textarea "You're most welcome, Regina! Please feel free to reach out if you need any assi…"
click at [851, 591] on icon "" at bounding box center [847, 592] width 8 height 8
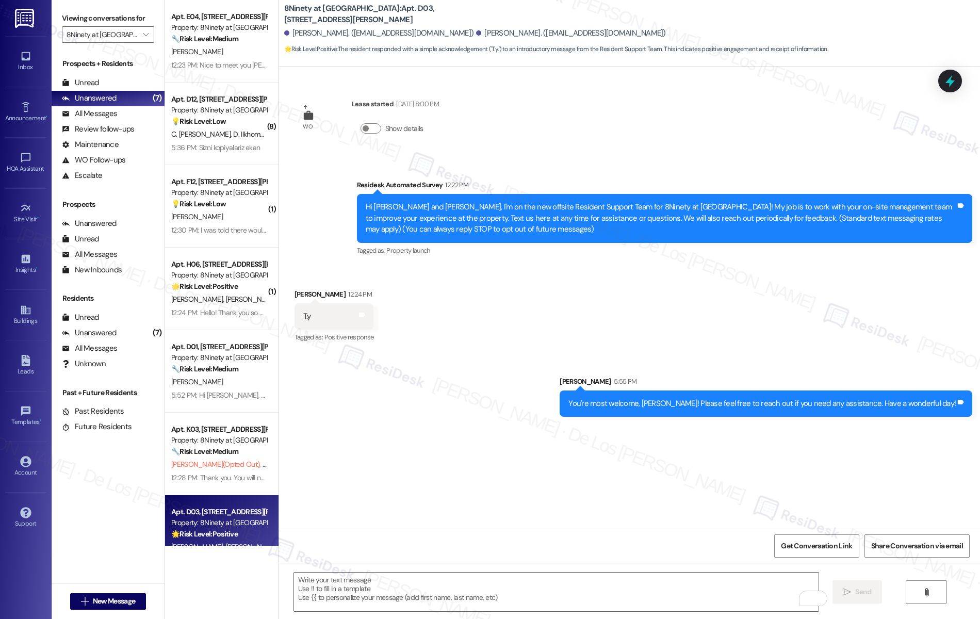
scroll to position [1, 0]
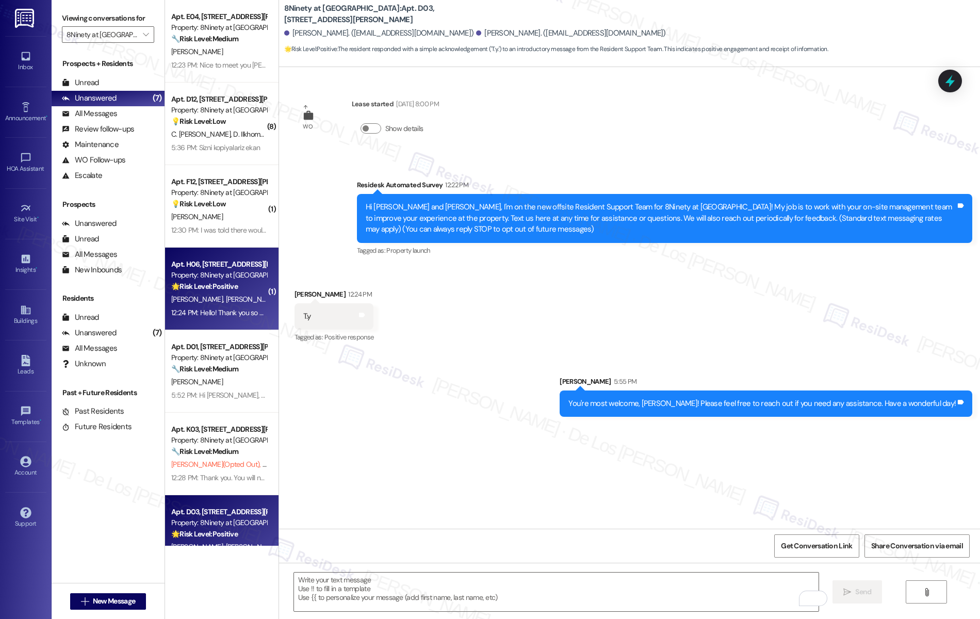
click at [228, 296] on div "A. Horton A. Maddox" at bounding box center [218, 299] width 97 height 13
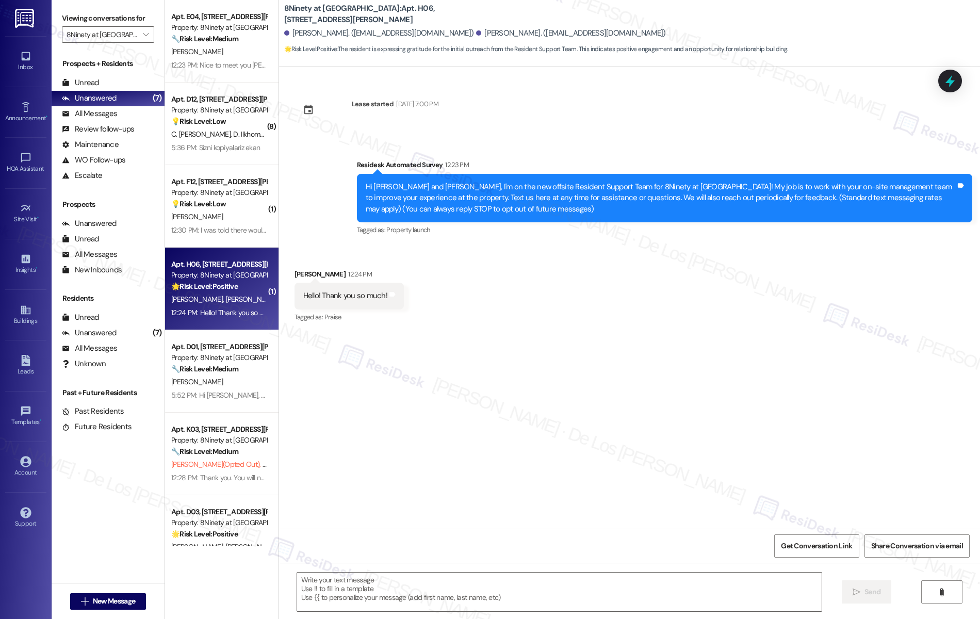
type textarea "Fetching suggested responses. Please feel free to read through the conversation…"
click at [461, 593] on textarea at bounding box center [559, 591] width 525 height 39
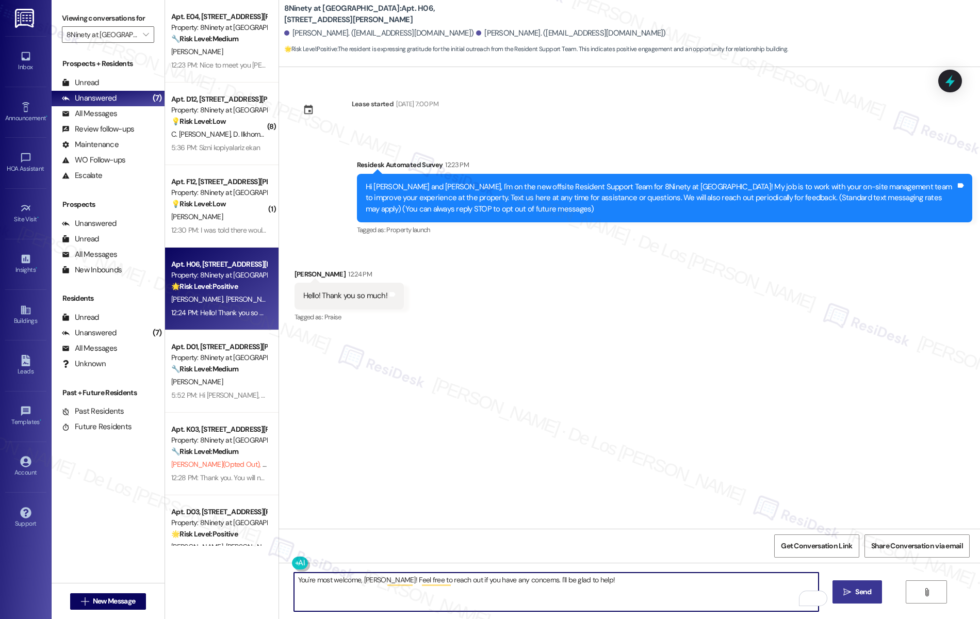
type textarea "You're most welcome, Ashley! Feel free to reach out if you have any concerns. I…"
click at [871, 589] on span "Send" at bounding box center [863, 591] width 16 height 11
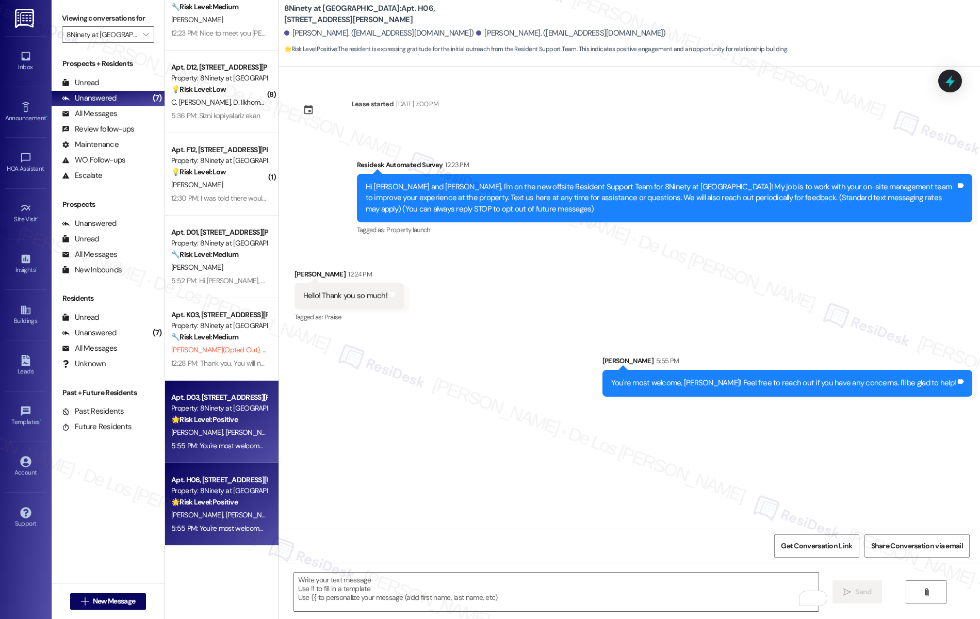
scroll to position [0, 0]
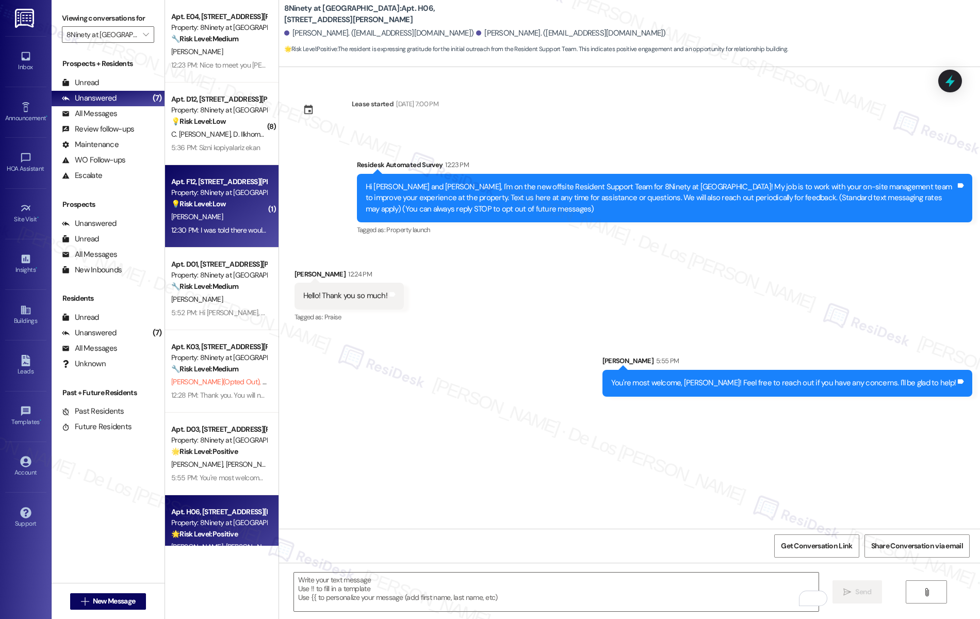
click at [210, 210] on div "Apt. F12, 890 W. Loveland Avenue Property: 8Ninety at Loveland 💡 Risk Level: Lo…" at bounding box center [218, 192] width 97 height 35
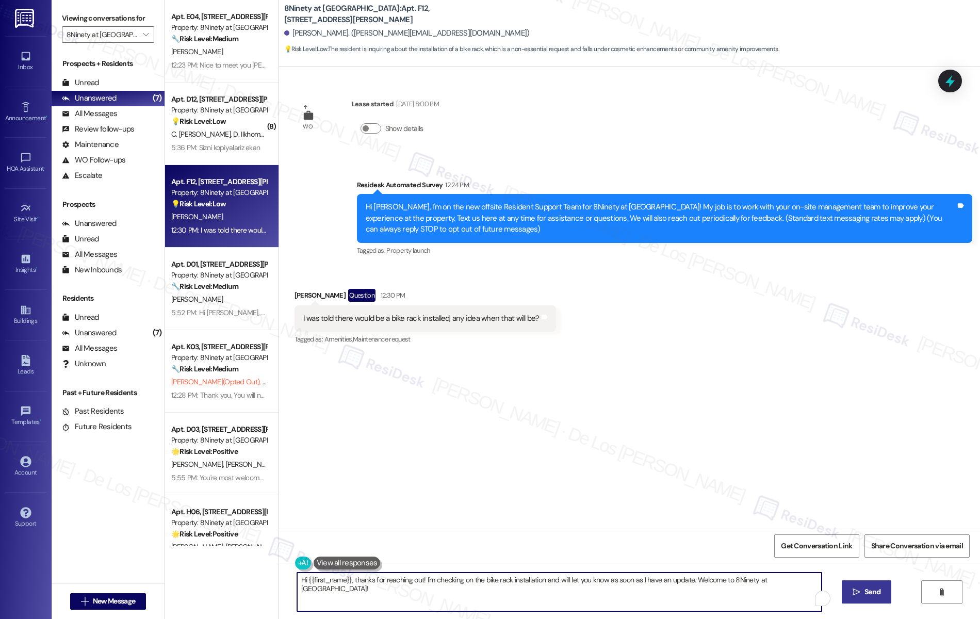
drag, startPoint x: 348, startPoint y: 579, endPoint x: 268, endPoint y: 562, distance: 81.8
click at [268, 562] on div "Apt. E04, 890 W. Loveland Avenue Property: 8Ninety at Loveland 🔧 Risk Level: Me…" at bounding box center [572, 309] width 815 height 619
click at [359, 579] on textarea "Thanks for reaching out! I'm checking on the bike rack installation and will le…" at bounding box center [556, 591] width 525 height 39
click at [386, 578] on textarea "Thanks for reaching out, Grace! I'm checking on the bike rack installation and …" at bounding box center [556, 591] width 525 height 39
drag, startPoint x: 441, startPoint y: 579, endPoint x: 387, endPoint y: 578, distance: 53.6
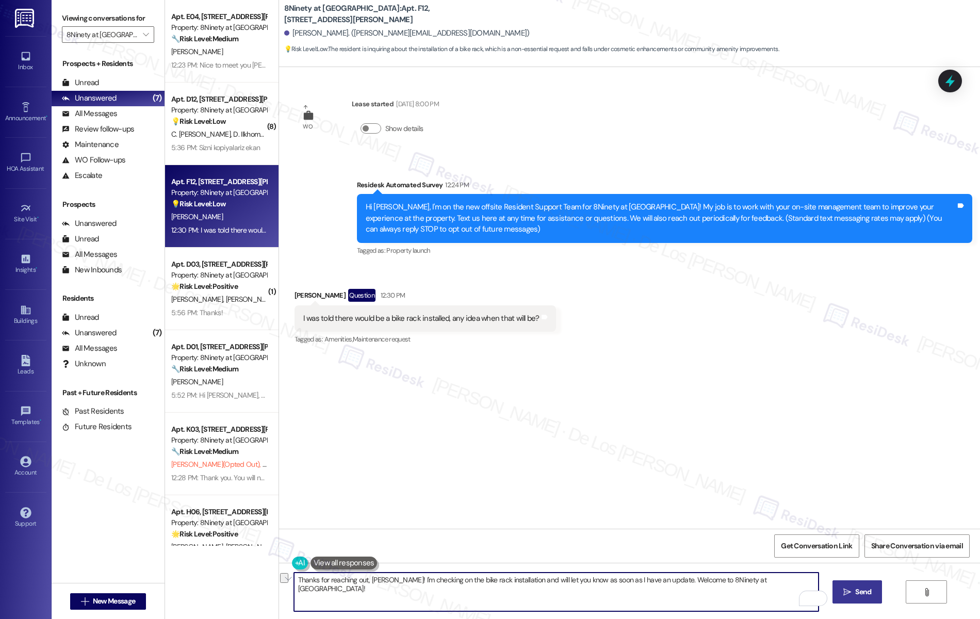
click at [387, 578] on textarea "Thanks for reaching out, Grace! I'm checking on the bike rack installation and …" at bounding box center [556, 591] width 525 height 39
click at [582, 580] on textarea "Thanks for reaching out, Grace! I understand taht you want to know about the bi…" at bounding box center [556, 591] width 525 height 39
drag, startPoint x: 820, startPoint y: 580, endPoint x: 618, endPoint y: 580, distance: 202.6
click at [618, 580] on textarea "Thanks for reaching out, Grace! I understand taht you want to know about the bi…" at bounding box center [556, 591] width 525 height 39
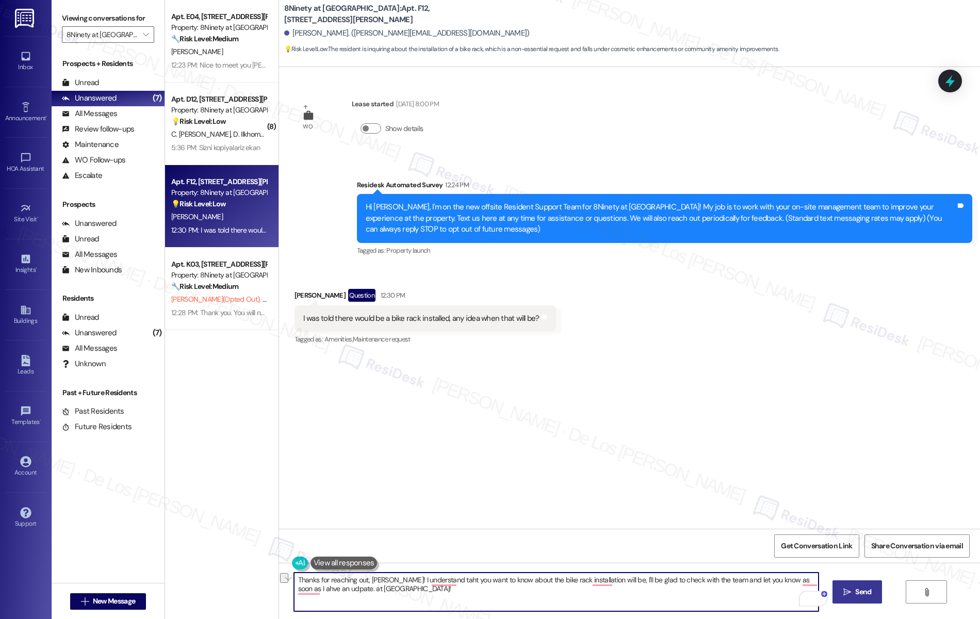
drag, startPoint x: 314, startPoint y: 589, endPoint x: 418, endPoint y: 606, distance: 104.9
click at [418, 606] on textarea "Thanks for reaching out, Grace! I understand taht you want to know about the bi…" at bounding box center [556, 591] width 525 height 39
paste textarea "you’d like to know about the bike rack installation. I’ll be glad to check with…"
type textarea "Thanks for reaching out, Grace! I understand you’d like to know about the bike …"
click at [873, 589] on span "Send" at bounding box center [863, 591] width 20 height 11
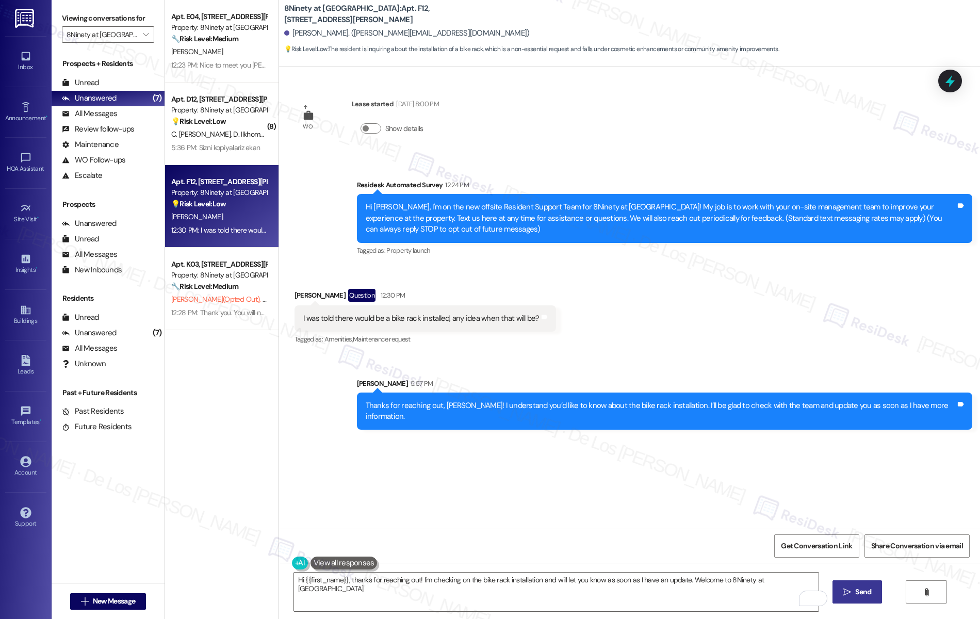
type textarea "Hi {{first_name}}, thanks for reaching out! I'm checking on the bike rack insta…"
drag, startPoint x: 627, startPoint y: 404, endPoint x: 689, endPoint y: 410, distance: 62.1
click at [688, 403] on div "Thanks for reaching out, Grace! I understand you’d like to know about the bike …" at bounding box center [661, 411] width 590 height 22
copy div "bike rack installation"
click at [648, 583] on textarea "Hi {{first_name}}, thanks for reaching out! I'm checking on the bike rack insta…" at bounding box center [556, 591] width 525 height 39
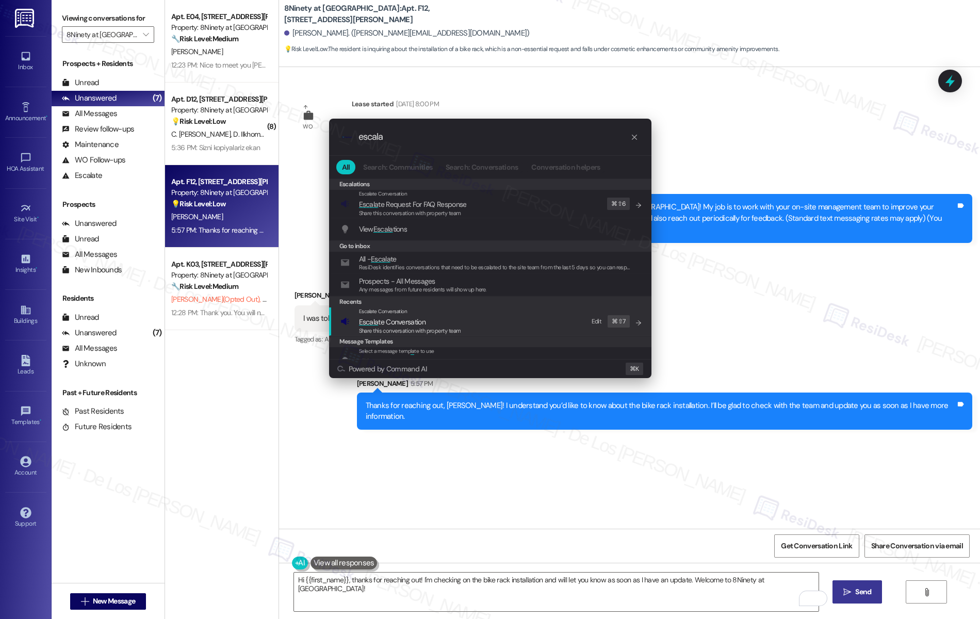
type input "escala"
click at [417, 327] on span "Share this conversation with property team" at bounding box center [410, 330] width 102 height 7
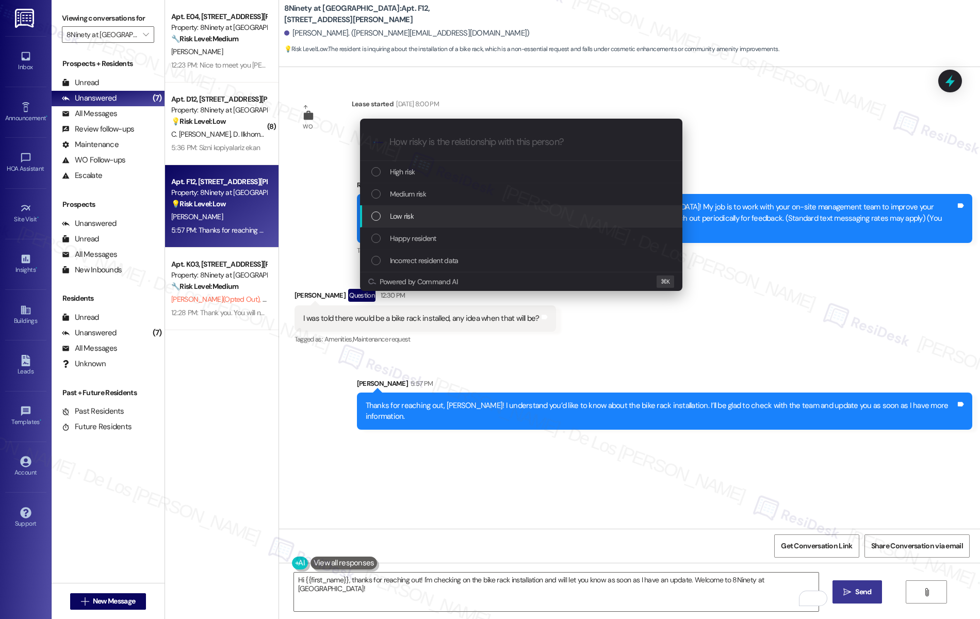
click at [417, 211] on div "Low risk" at bounding box center [522, 215] width 302 height 11
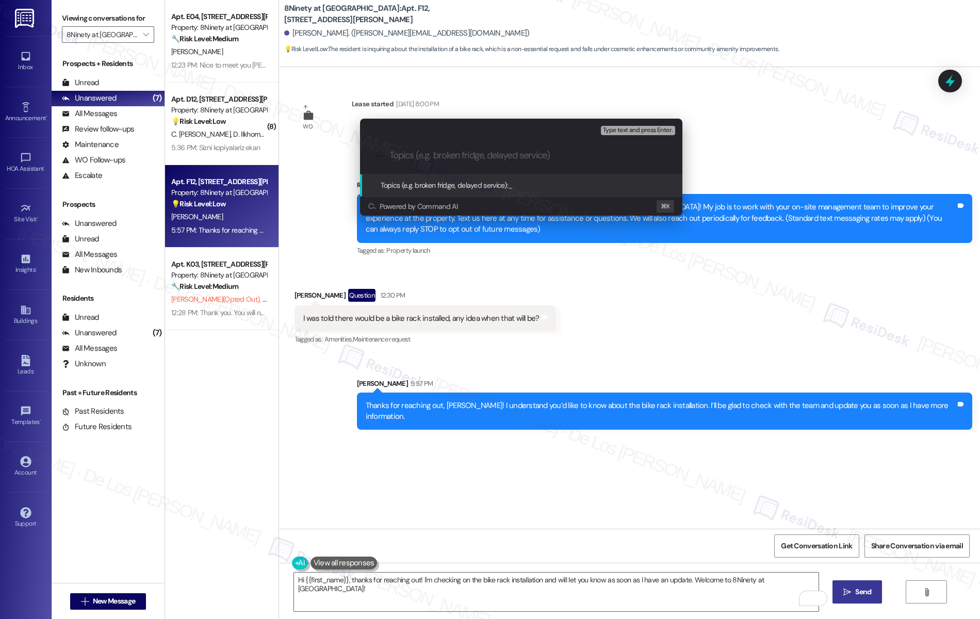
paste input "bike rack installation"
click at [394, 154] on input "bike rack installation" at bounding box center [525, 155] width 272 height 11
type input "Follow-up on bike rack installation"
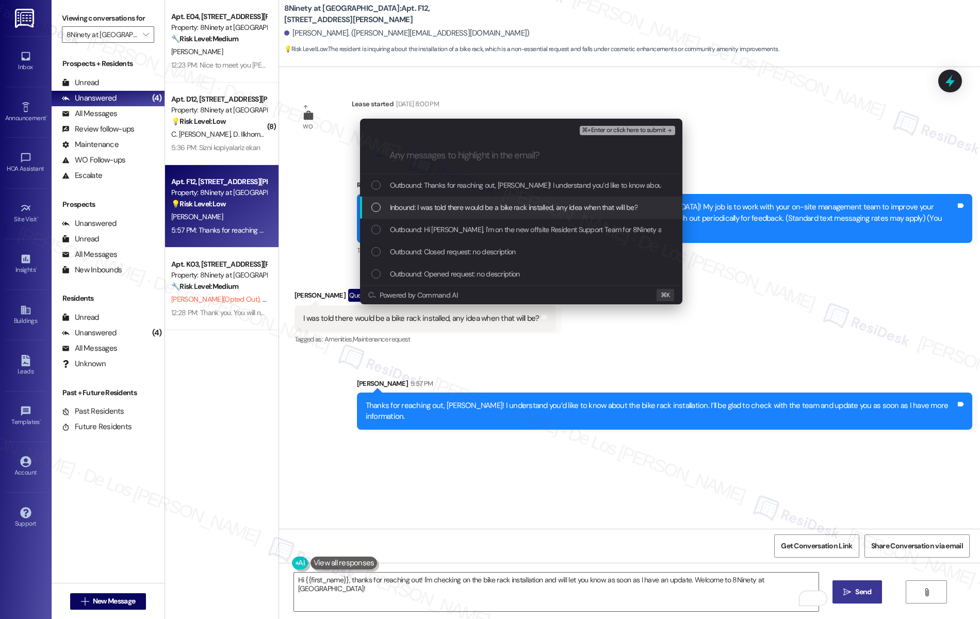
click at [440, 210] on span "Inbound: I was told there would be a bike rack installed, any idea when that wi…" at bounding box center [514, 207] width 248 height 11
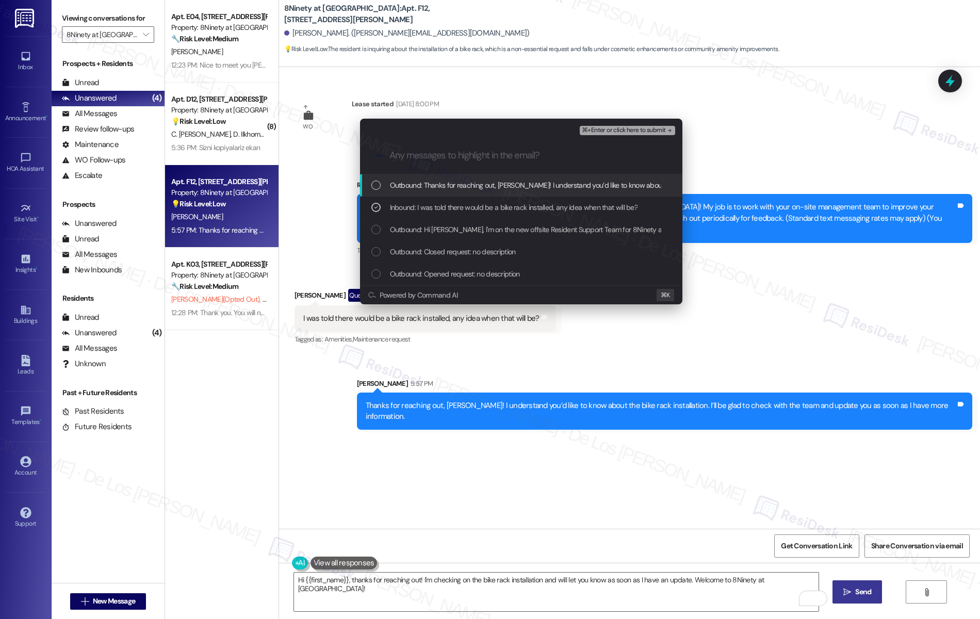
click at [604, 128] on span "⌘+Enter or click here to submit" at bounding box center [624, 130] width 84 height 7
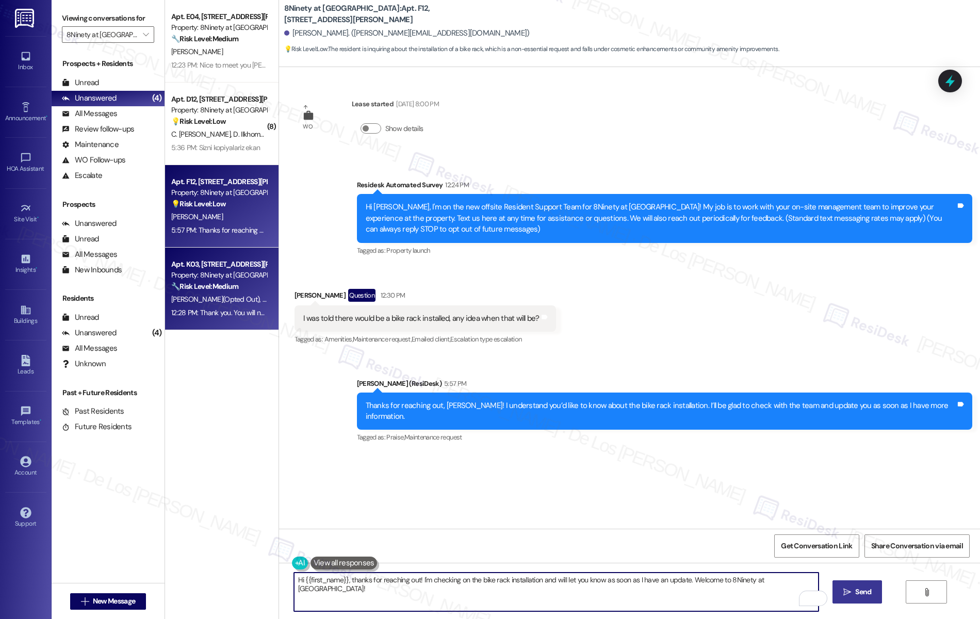
click at [221, 276] on div "Property: 8Ninety at [GEOGRAPHIC_DATA]" at bounding box center [218, 275] width 95 height 11
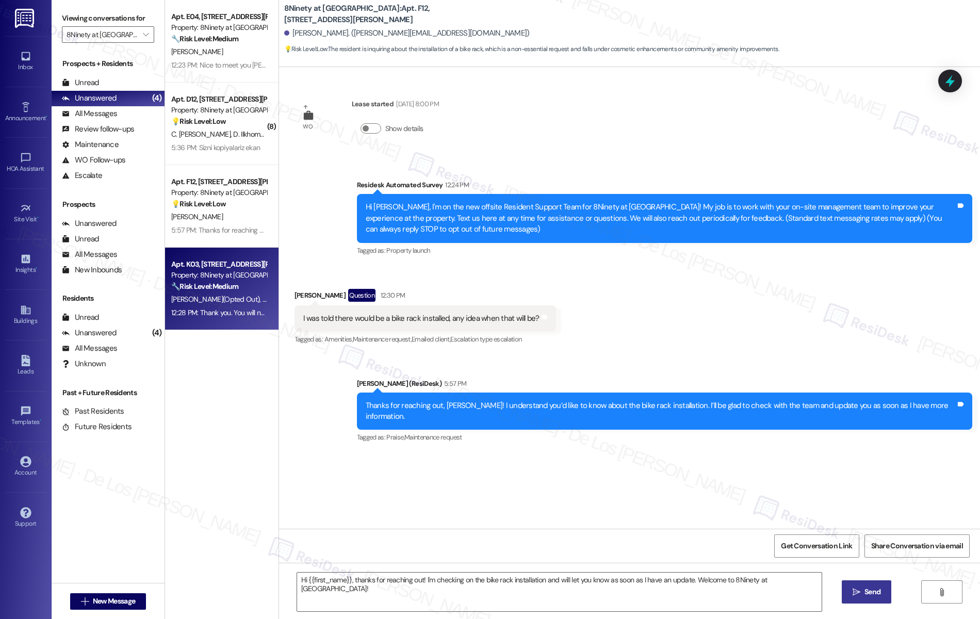
type textarea "Fetching suggested responses. Please feel free to read through the conversation…"
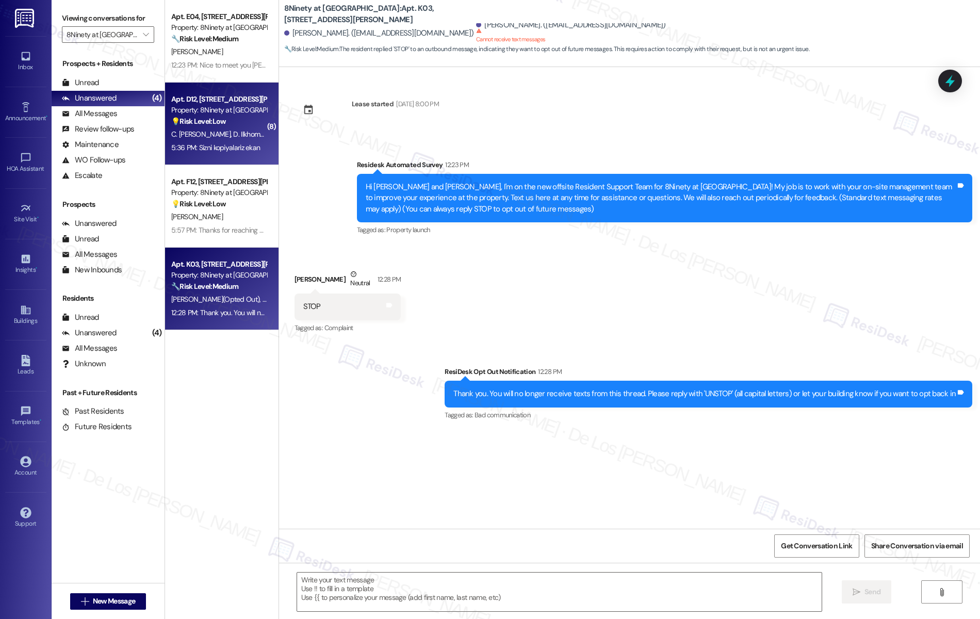
click at [228, 127] on div "Apt. D12, 890 W. Loveland Avenue Property: 8Ninety at Loveland 💡 Risk Level: Lo…" at bounding box center [218, 110] width 97 height 35
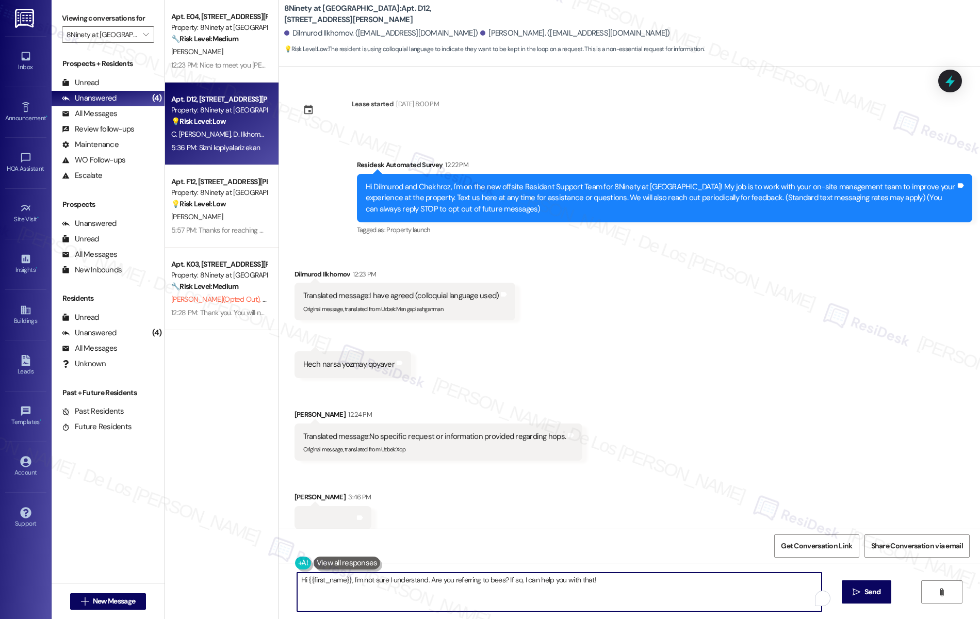
drag, startPoint x: 346, startPoint y: 578, endPoint x: 262, endPoint y: 571, distance: 83.8
click at [262, 571] on div "Apt. E04, 890 W. Loveland Avenue Property: 8Ninety at Loveland 🔧 Risk Level: Me…" at bounding box center [572, 309] width 815 height 619
drag, startPoint x: 381, startPoint y: 581, endPoint x: 683, endPoint y: 596, distance: 301.4
click at [683, 596] on textarea "Tahnks for your messgae, I'm not sure I understand. Are you referring to bees? …" at bounding box center [556, 591] width 525 height 39
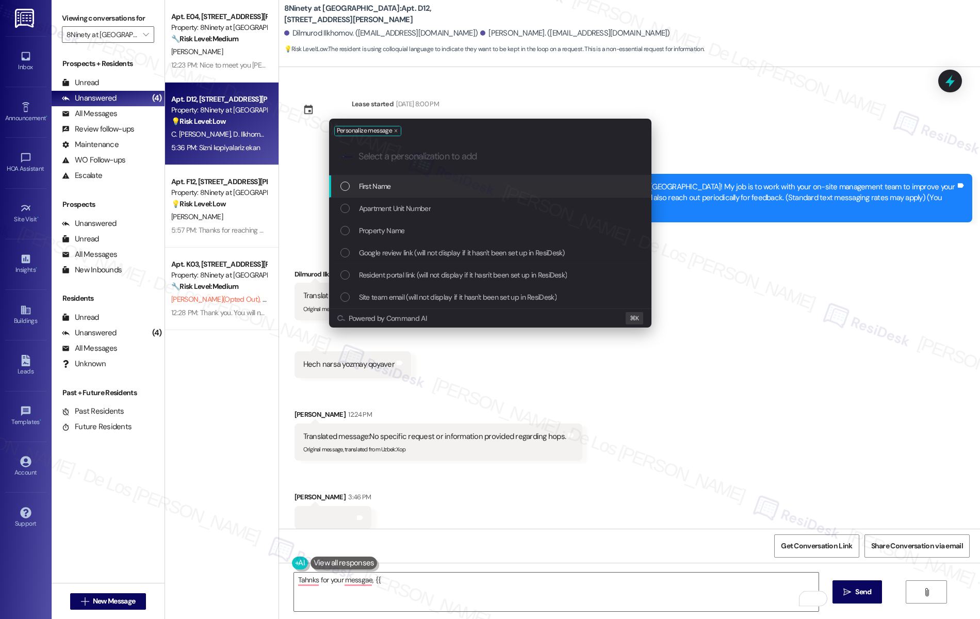
click at [542, 181] on div "First Name" at bounding box center [491, 185] width 302 height 11
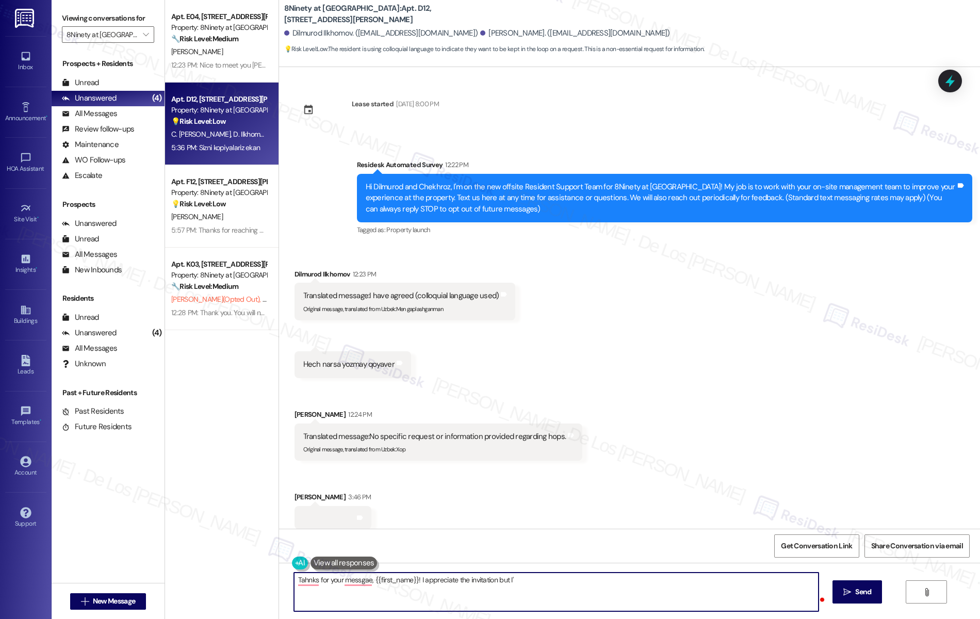
type textarea "Tahnks for your messgae, {{first_name}}! I appreciate the invitation but I'm"
paste textarea "hanks for your message, {{first_name}}! I really appreciate the invitation, but…"
click at [534, 580] on textarea "Thanks for your message, {{first_name}}! I really appreciate the invitation, bu…" at bounding box center [556, 591] width 525 height 39
click at [611, 598] on textarea "Thanks for your message, {{first_name}}! I really appreciate the invitation, bu…" at bounding box center [556, 591] width 525 height 39
click at [805, 580] on textarea "Thanks for your message, {{first_name}}! I really appreciate the invitation, bu…" at bounding box center [556, 591] width 525 height 39
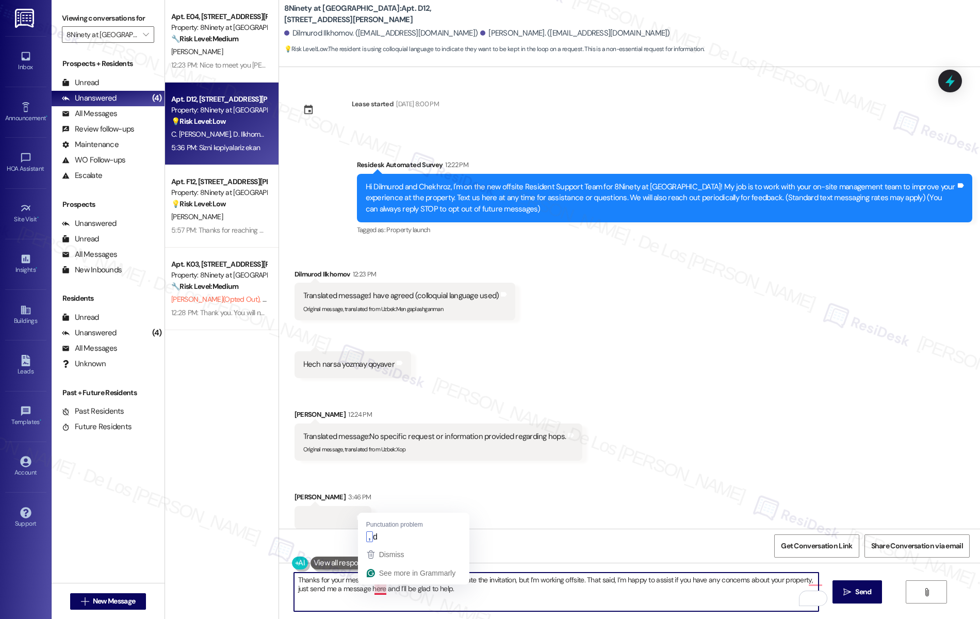
click at [363, 588] on textarea "Thanks for your message, {{first_name}}! I really appreciate the invitation, bu…" at bounding box center [556, 591] width 525 height 39
click at [461, 590] on textarea "Thanks for your message, {{first_name}}! I really appreciate the invitation, bu…" at bounding box center [556, 591] width 525 height 39
type textarea "Thanks for your message, {{first_name}}! I really appreciate the invitation, bu…"
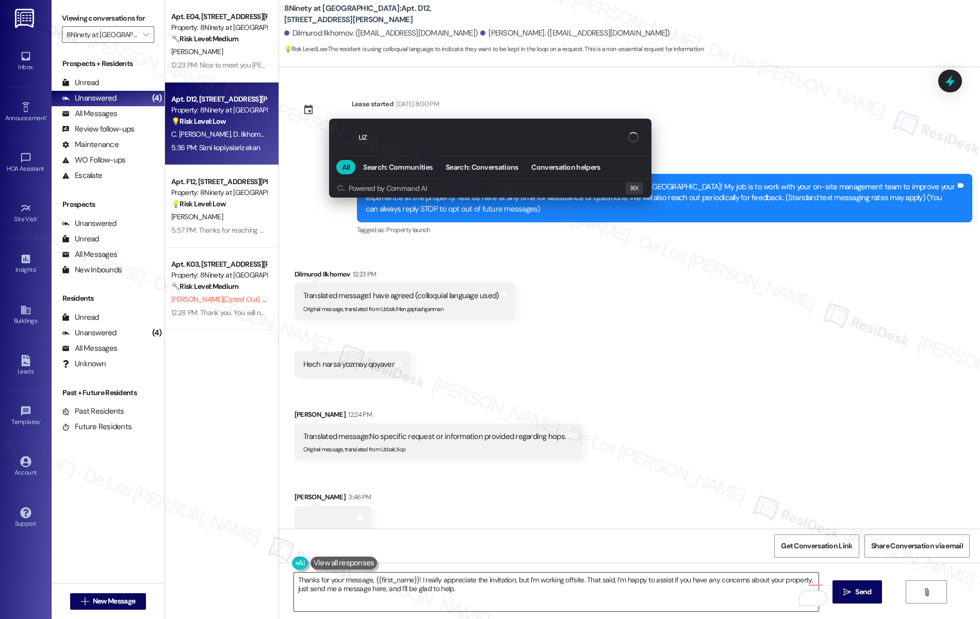
type input "u"
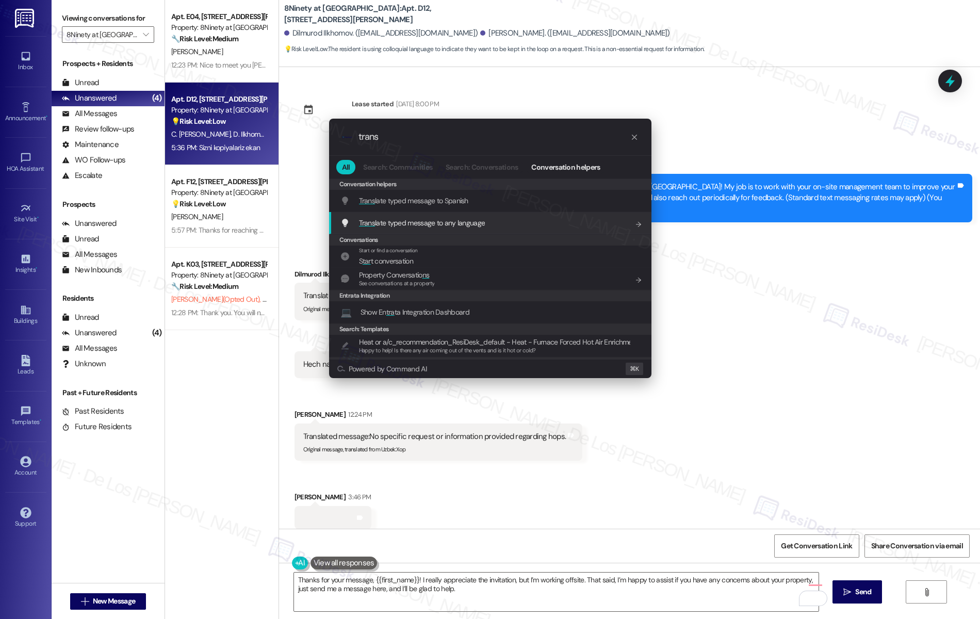
type input "trans"
click at [501, 219] on div "Trans late typed message to any language Add shortcut" at bounding box center [491, 222] width 302 height 11
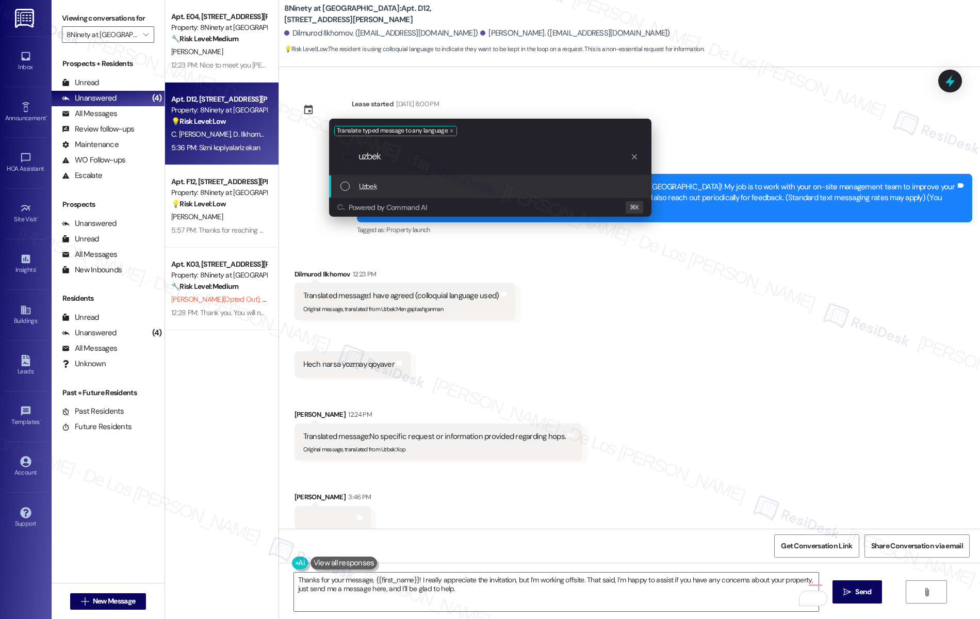
type input "uzbek"
click at [484, 193] on div "Uzbek" at bounding box center [490, 186] width 322 height 22
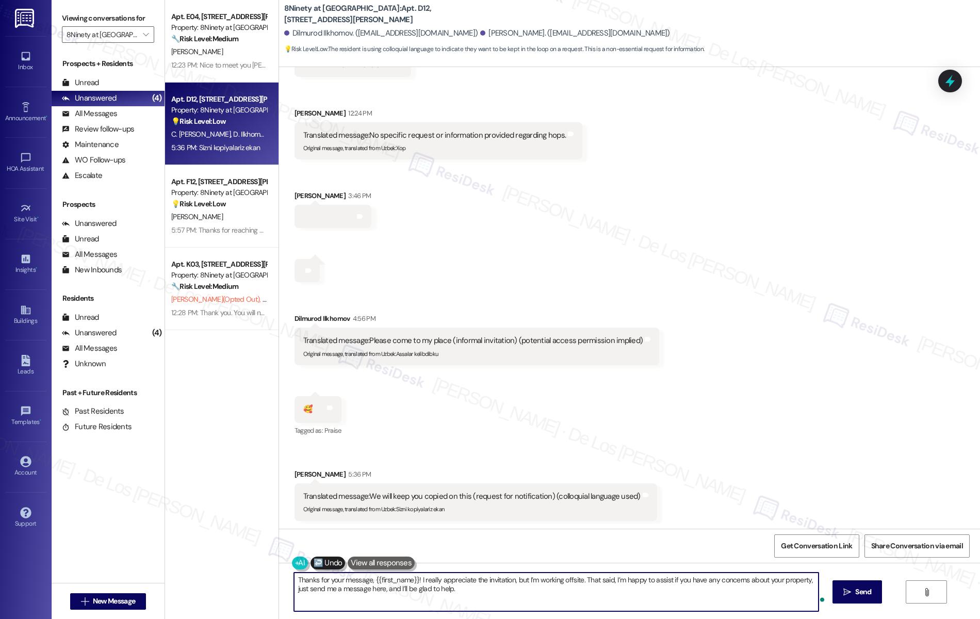
scroll to position [1, 0]
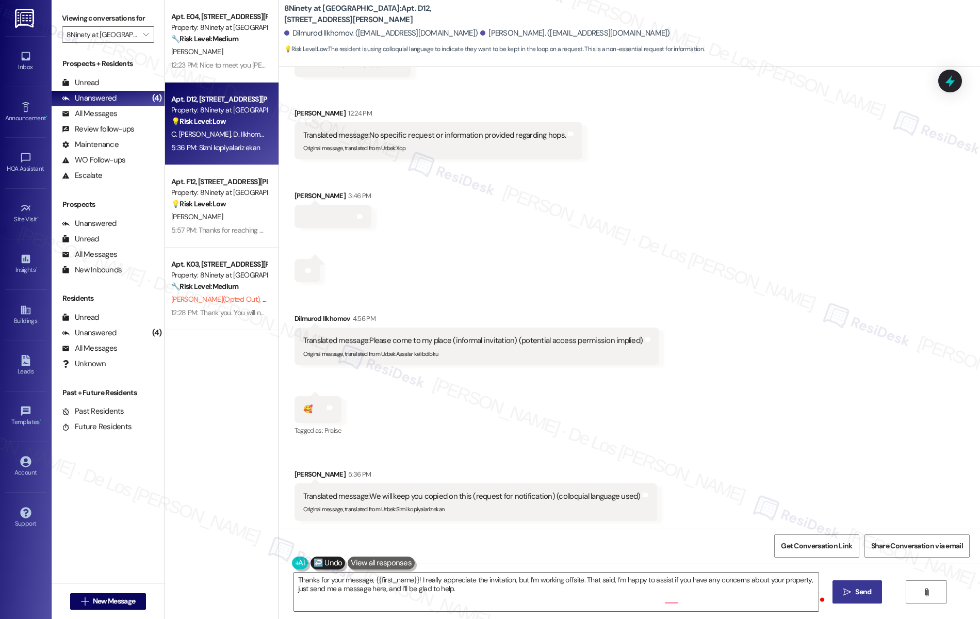
click at [871, 588] on span "Send" at bounding box center [863, 591] width 16 height 11
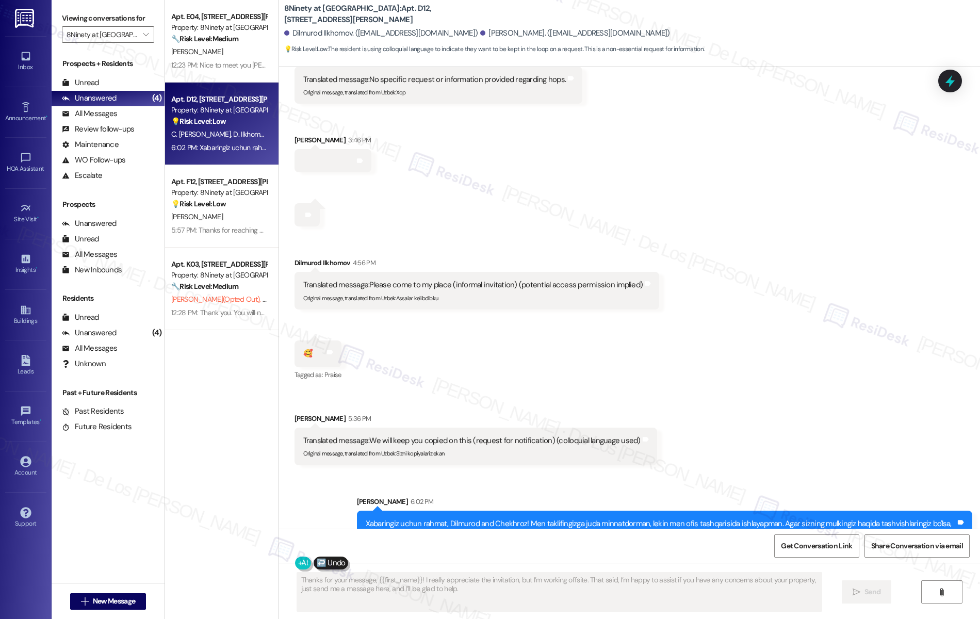
scroll to position [395, 0]
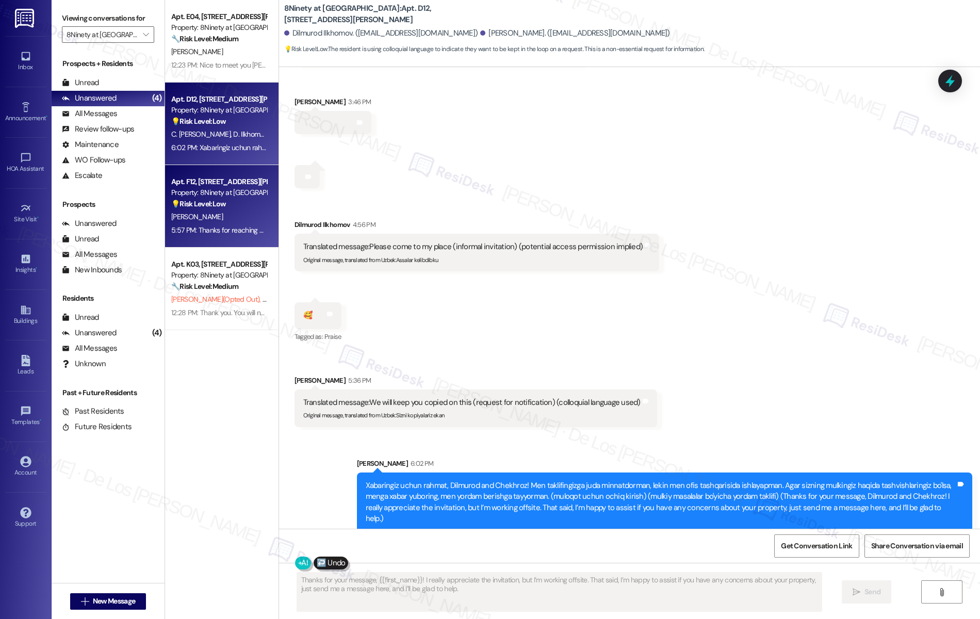
click at [204, 231] on div "5:57 PM: Thanks for reaching out, Grace! I understand you’d like to know about …" at bounding box center [470, 229] width 599 height 9
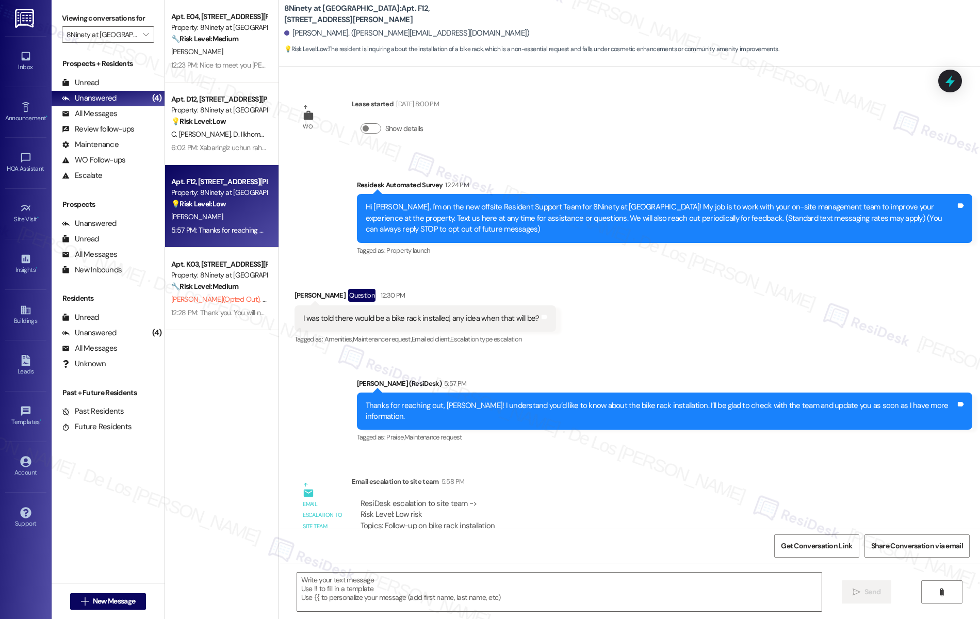
type textarea "Fetching suggested responses. Please feel free to read through the conversation…"
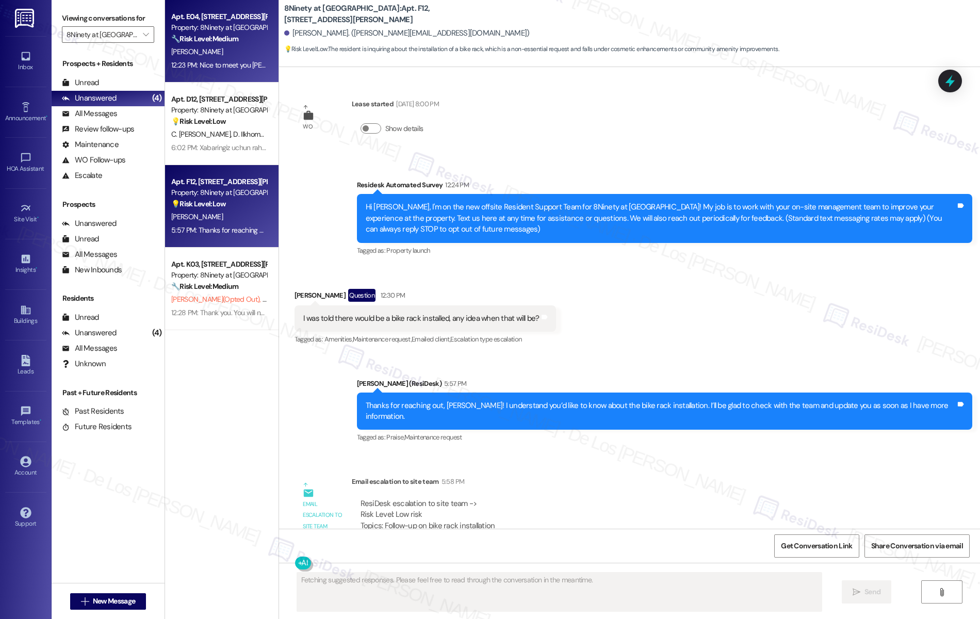
click at [241, 74] on div "Apt. E04, 890 W. Loveland Avenue Property: 8Ninety at Loveland 🔧 Risk Level: Me…" at bounding box center [221, 41] width 113 height 82
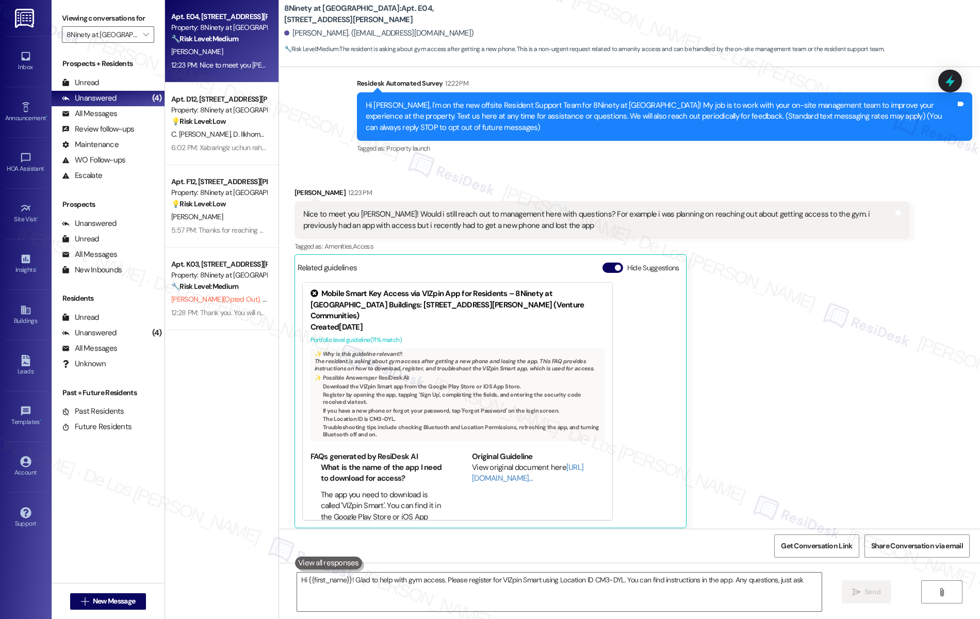
scroll to position [88, 0]
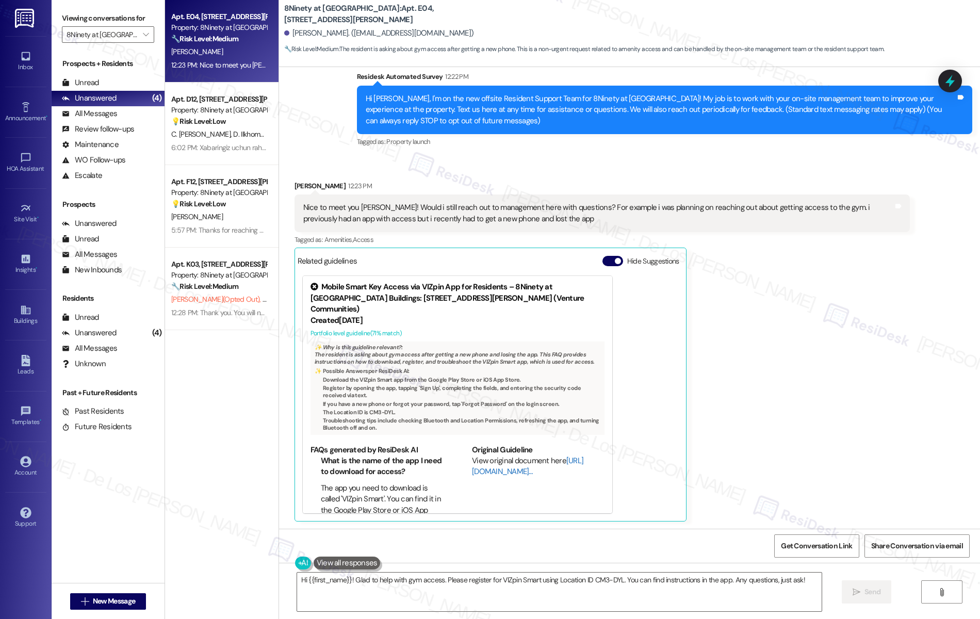
click at [490, 463] on link "[URL][DOMAIN_NAME]…" at bounding box center [527, 465] width 111 height 21
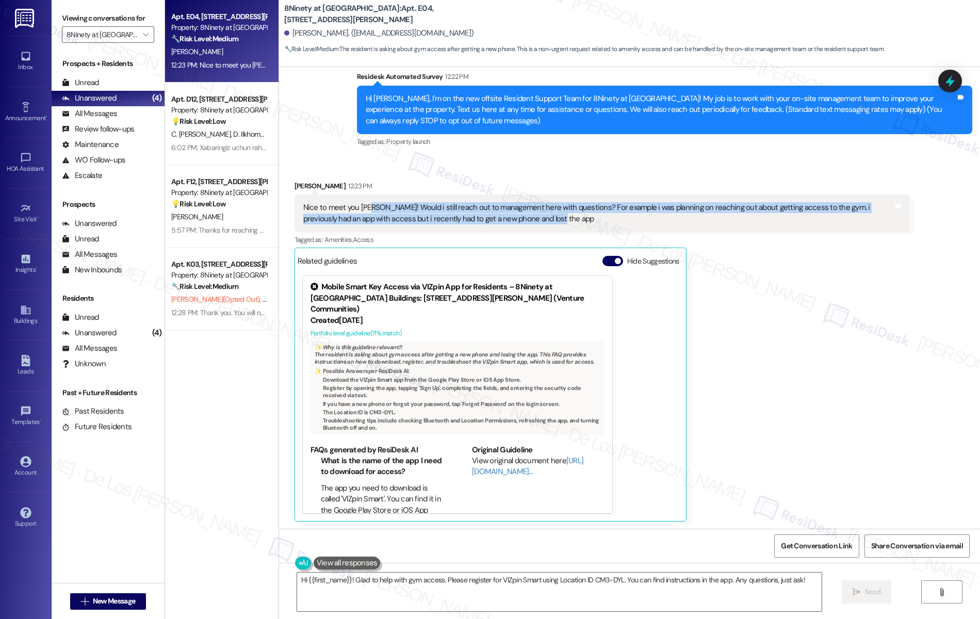
drag, startPoint x: 361, startPoint y: 205, endPoint x: 513, endPoint y: 222, distance: 152.6
click at [513, 222] on div "Nice to meet you [PERSON_NAME]! Would i still reach out to management here with…" at bounding box center [598, 213] width 590 height 22
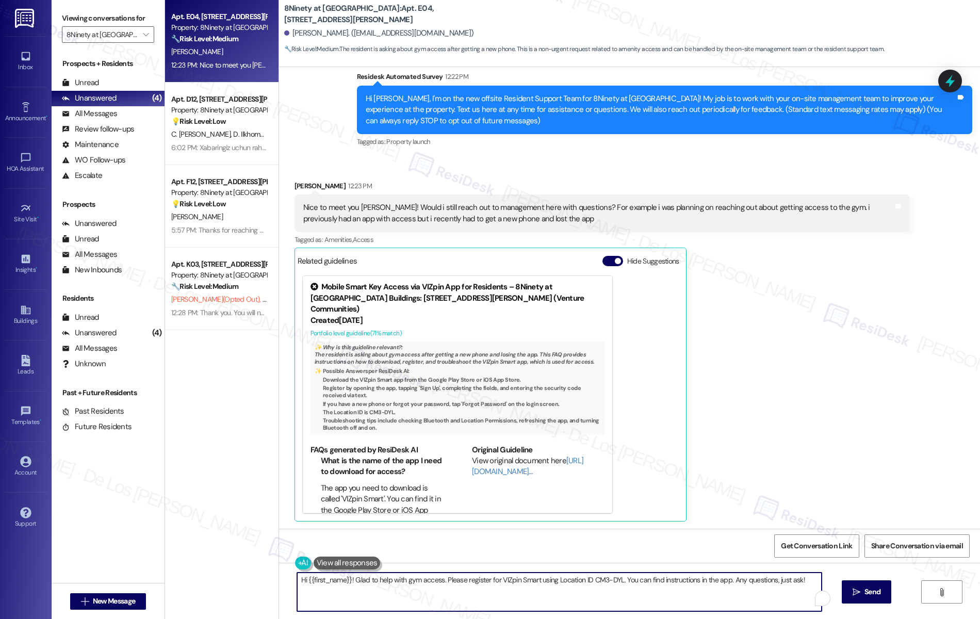
drag, startPoint x: 439, startPoint y: 580, endPoint x: 780, endPoint y: 592, distance: 341.5
click at [780, 592] on textarea "Hi {{first_name}}! Glad to help with gym access. Please register for VIZpin Sma…" at bounding box center [559, 591] width 525 height 39
click at [425, 586] on textarea "Hi {{first_name}}! Glad to help with gym access. Please register for VIZpin Sma…" at bounding box center [556, 591] width 525 height 39
drag, startPoint x: 345, startPoint y: 581, endPoint x: 246, endPoint y: 568, distance: 99.8
click at [246, 568] on div "Apt. E04, 890 W. Loveland Avenue Property: 8Ninety at Loveland 🔧 Risk Level: Me…" at bounding box center [572, 309] width 815 height 619
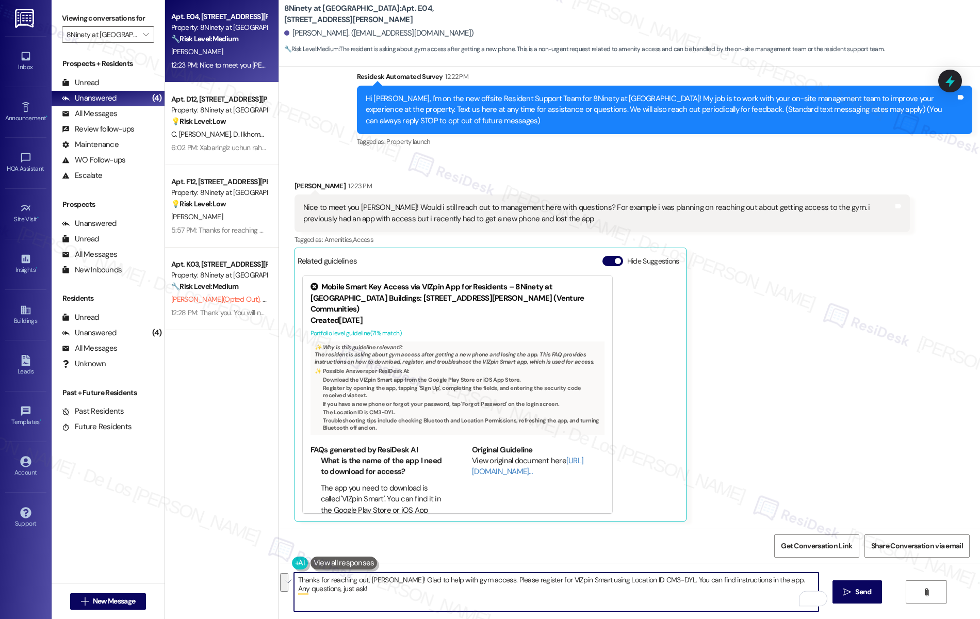
drag, startPoint x: 478, startPoint y: 580, endPoint x: 522, endPoint y: 602, distance: 48.9
click at [522, 603] on textarea "Thanks for reaching out, Kaitlynn! Glad to help with gym access. Please registe…" at bounding box center [556, 591] width 525 height 39
click at [389, 580] on textarea "Thanks for reaching out, Kaitlynn! Glad to help with gym access." at bounding box center [556, 591] width 525 height 39
drag, startPoint x: 751, startPoint y: 579, endPoint x: 706, endPoint y: 579, distance: 44.3
click at [706, 579] on textarea "Thanks for reaching out, Kaitlynn! You can reach out to my if you need any asis…" at bounding box center [556, 591] width 525 height 39
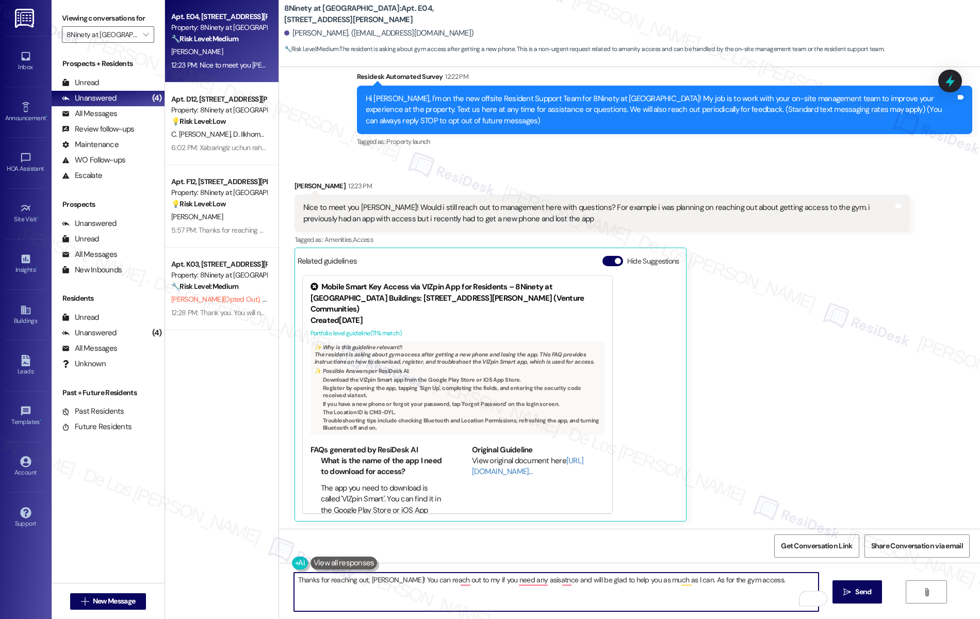
click at [767, 578] on textarea "Thanks for reaching out, Kaitlynn! You can reach out to my if you need any asis…" at bounding box center [556, 591] width 525 height 39
paste textarea "If you need any assistance, please don’t hesitate to contact me—I’ll be glad to…"
click at [584, 580] on textarea "Thanks for reaching out, Kaitlynn! If you need any assistance, please don’t hes…" at bounding box center [556, 591] width 525 height 39
drag, startPoint x: 633, startPoint y: 580, endPoint x: 671, endPoint y: 579, distance: 38.7
click at [671, 579] on textarea "Thanks for reaching out, Kaitlynn! If you need any assistance, please don’t hes…" at bounding box center [556, 591] width 525 height 39
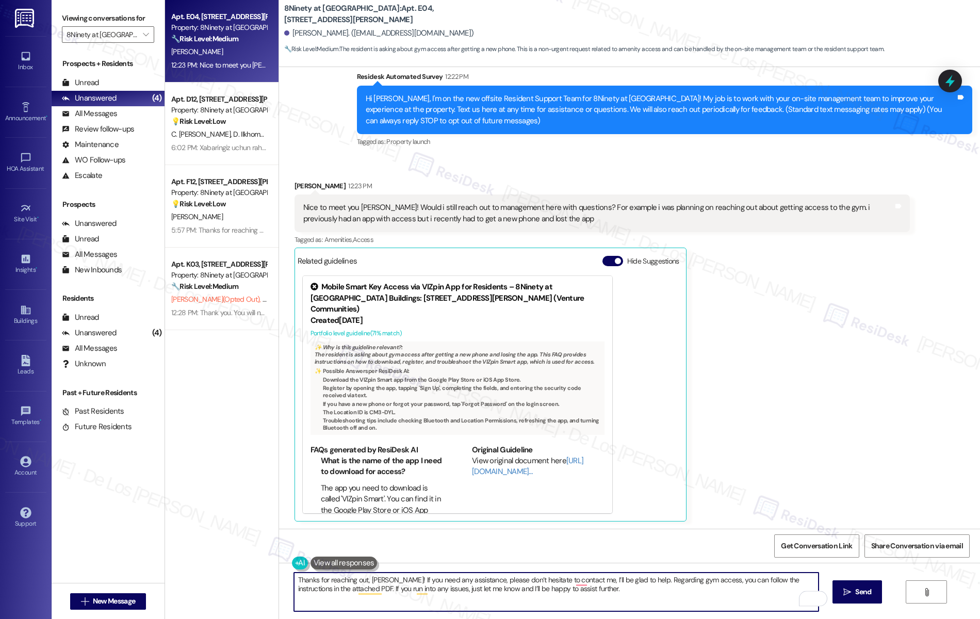
click at [656, 586] on textarea "Thanks for reaching out, Kaitlynn! If you need any assistance, please don’t hes…" at bounding box center [556, 591] width 525 height 39
click at [632, 588] on textarea "Thanks for reaching out, Kaitlynn! If you need any assistance, please don’t hes…" at bounding box center [556, 591] width 525 height 39
type textarea "Thanks for reaching out, Kaitlynn! If you need any assistance, please don’t hes…"
click at [864, 588] on span "Send" at bounding box center [863, 591] width 16 height 11
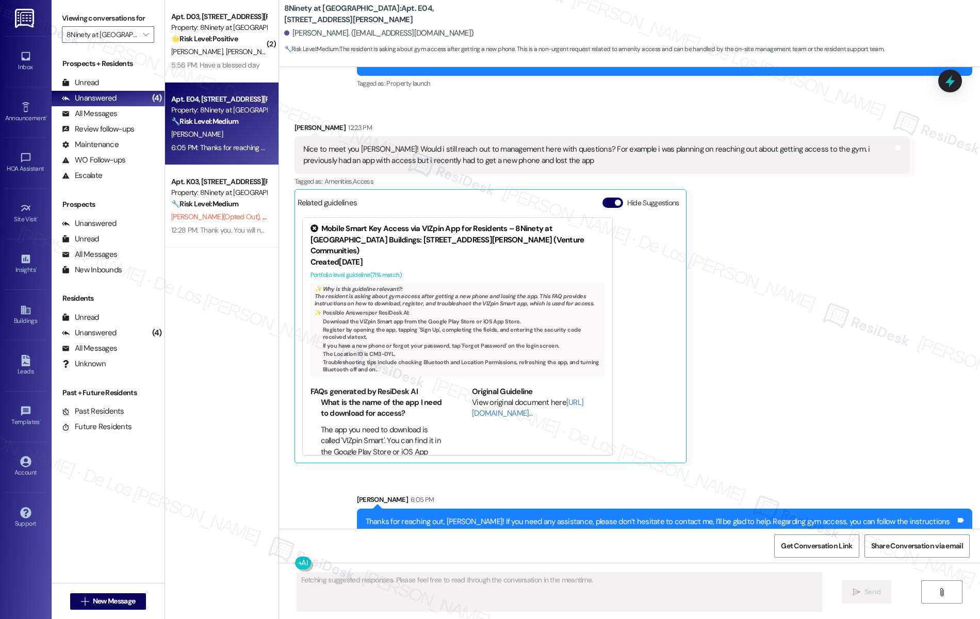
scroll to position [171, 0]
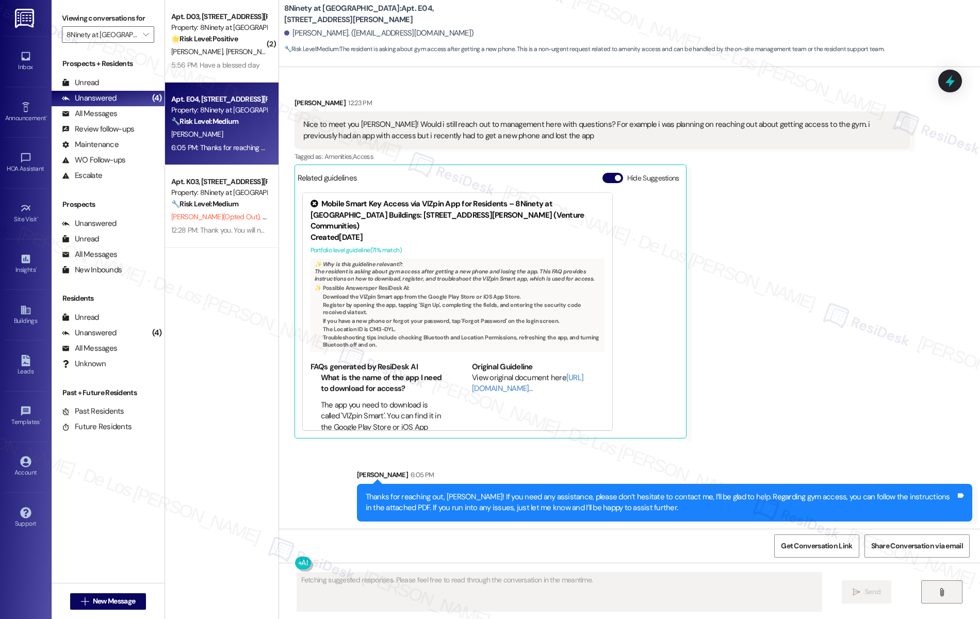
click at [945, 591] on icon "" at bounding box center [941, 592] width 8 height 8
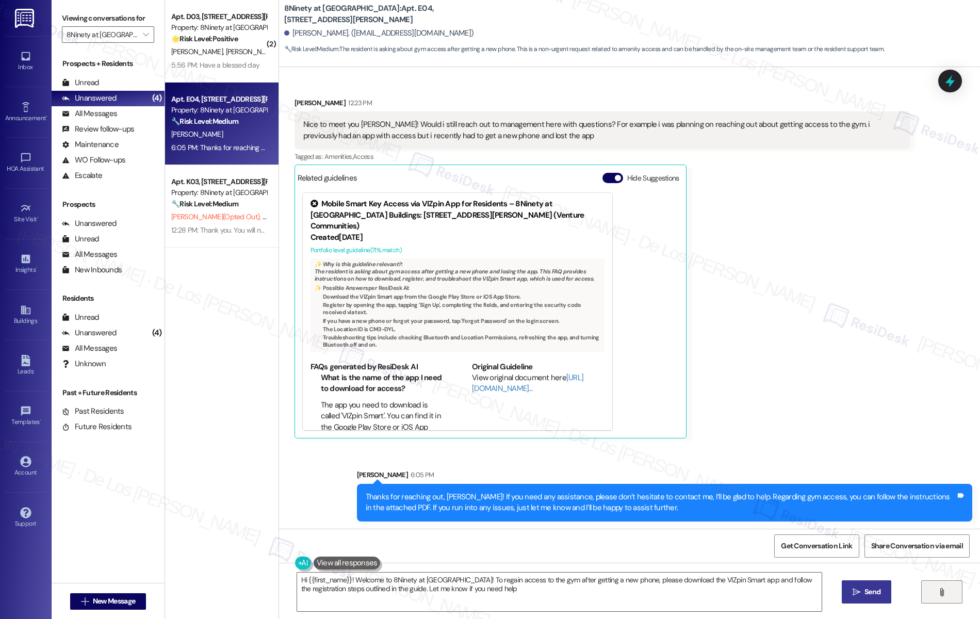
type textarea "Hi {{first_name}}! Welcome to 8Ninety at Loveland! To regain access to the gym …"
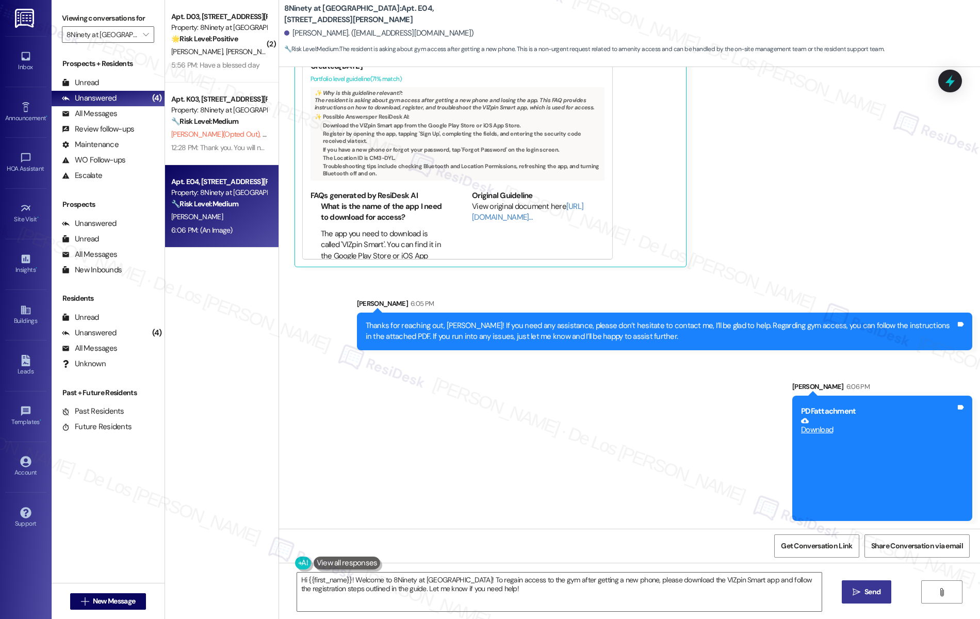
scroll to position [0, 0]
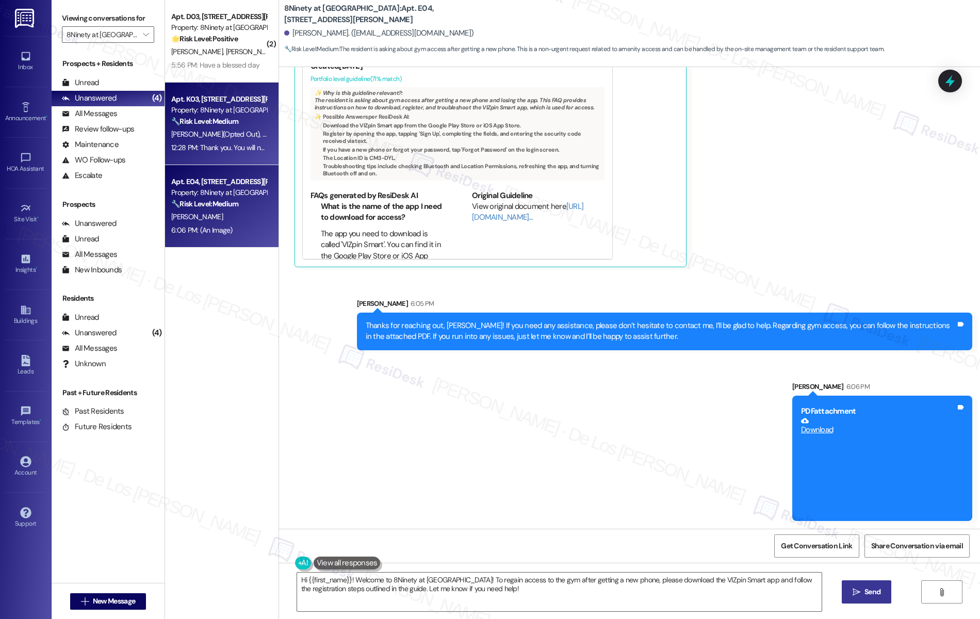
click at [203, 148] on div "12:28 PM: Thank you. You will no longer receive texts from this thread. Please …" at bounding box center [416, 147] width 490 height 9
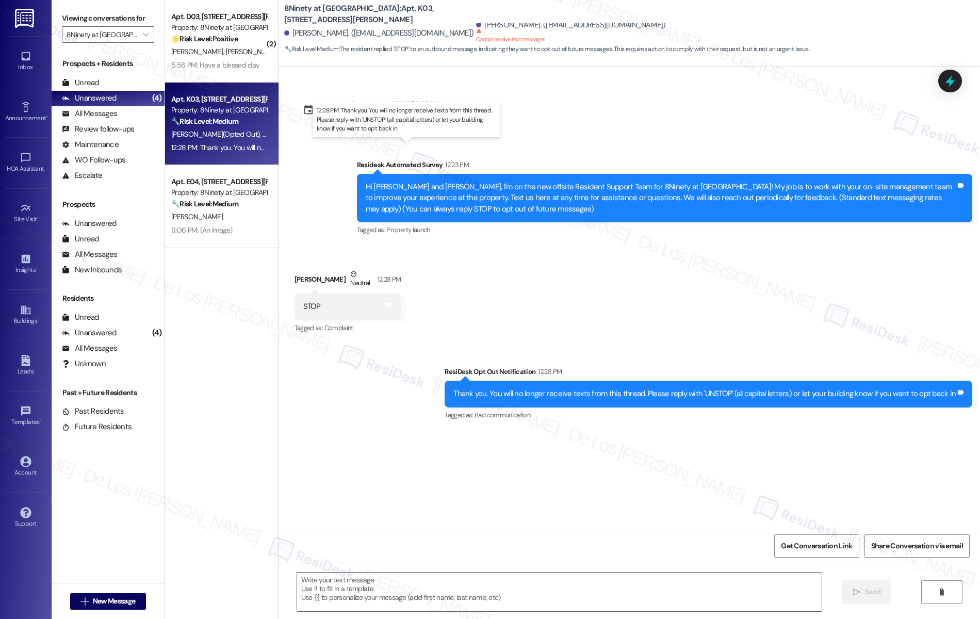
type textarea "Fetching suggested responses. Please feel free to read through the conversation…"
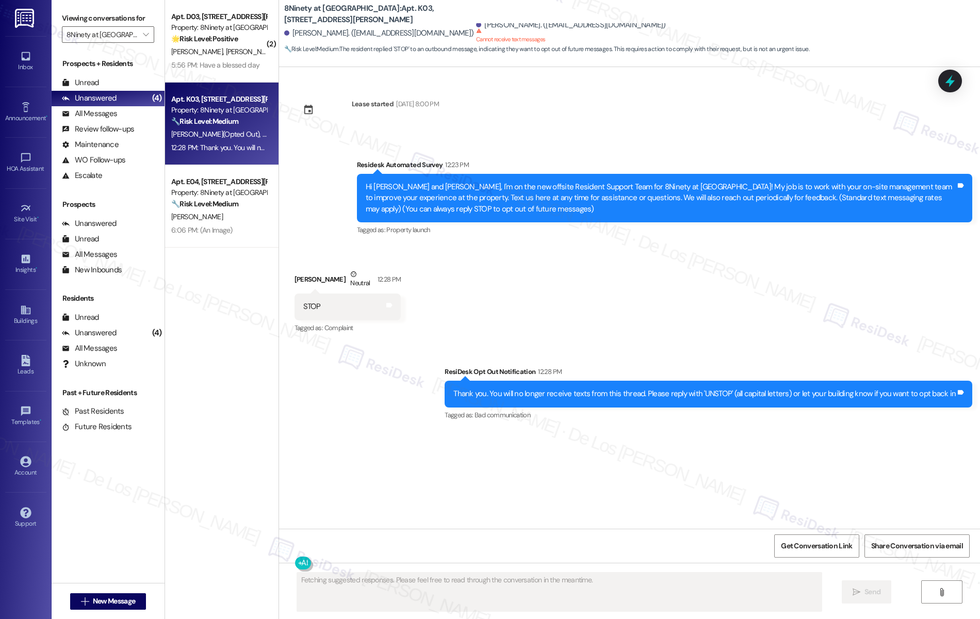
scroll to position [1, 0]
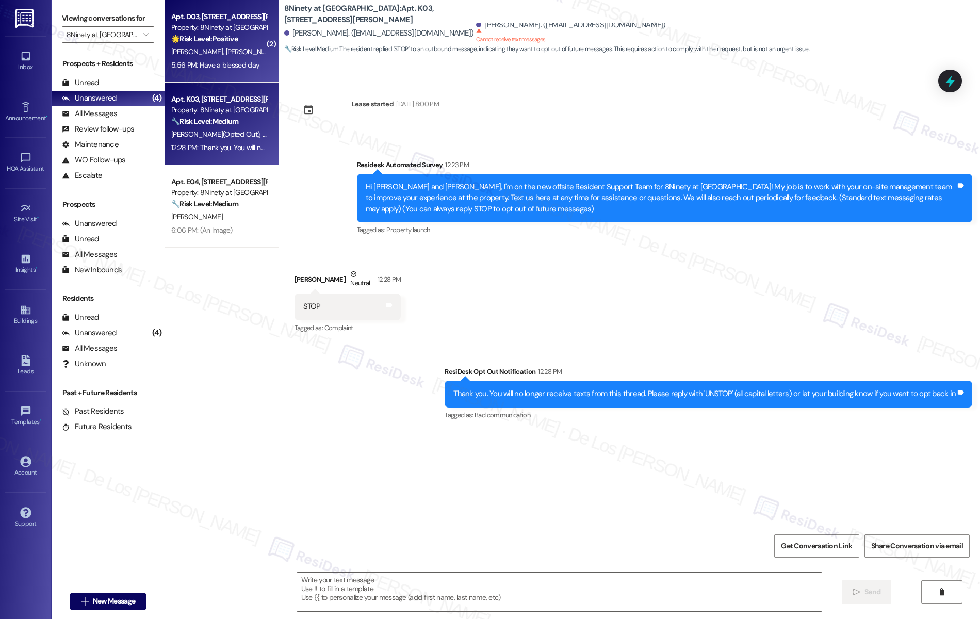
click at [213, 49] on div "[PERSON_NAME] [PERSON_NAME]" at bounding box center [218, 51] width 97 height 13
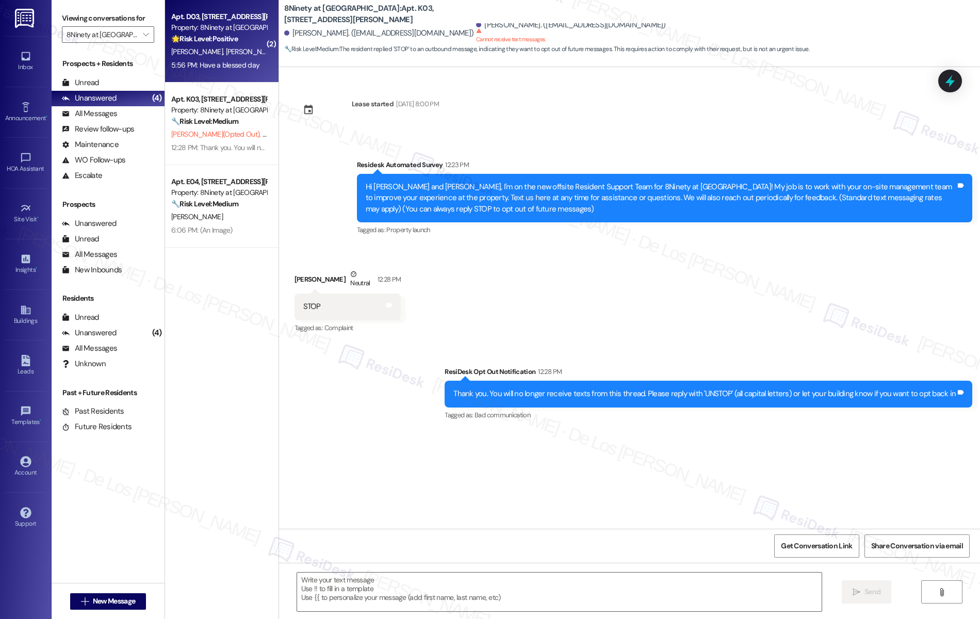
type textarea "Fetching suggested responses. Please feel free to read through the conversation…"
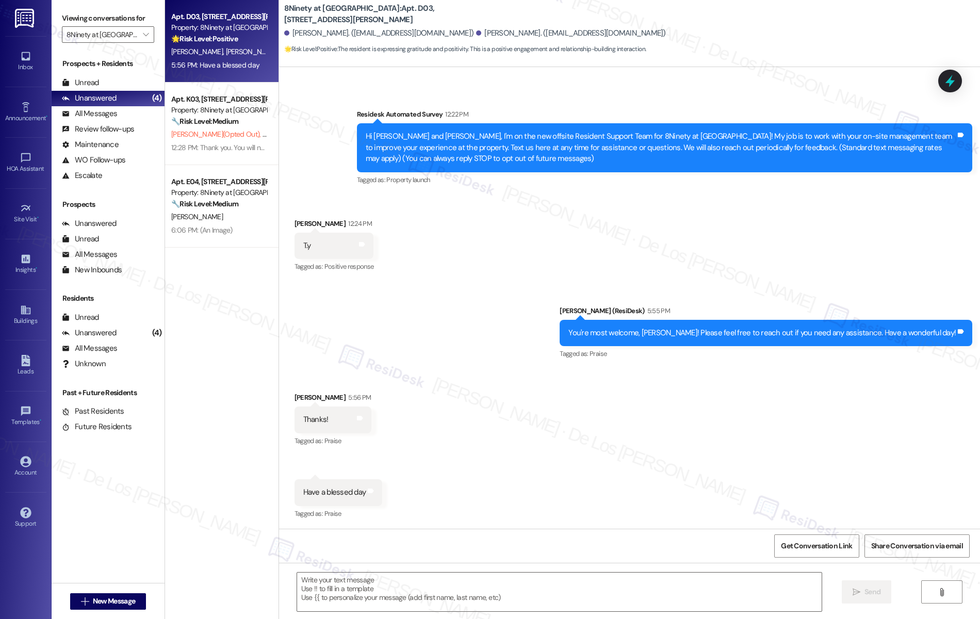
scroll to position [71, 0]
click at [399, 599] on textarea at bounding box center [559, 591] width 525 height 39
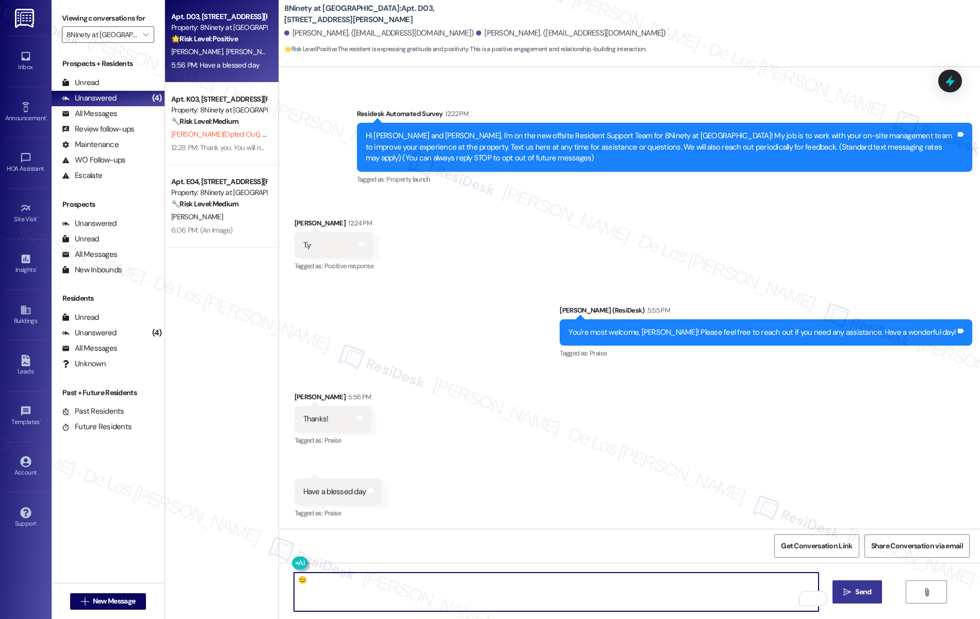
type textarea "😊"
click at [861, 598] on button " Send" at bounding box center [857, 591] width 50 height 23
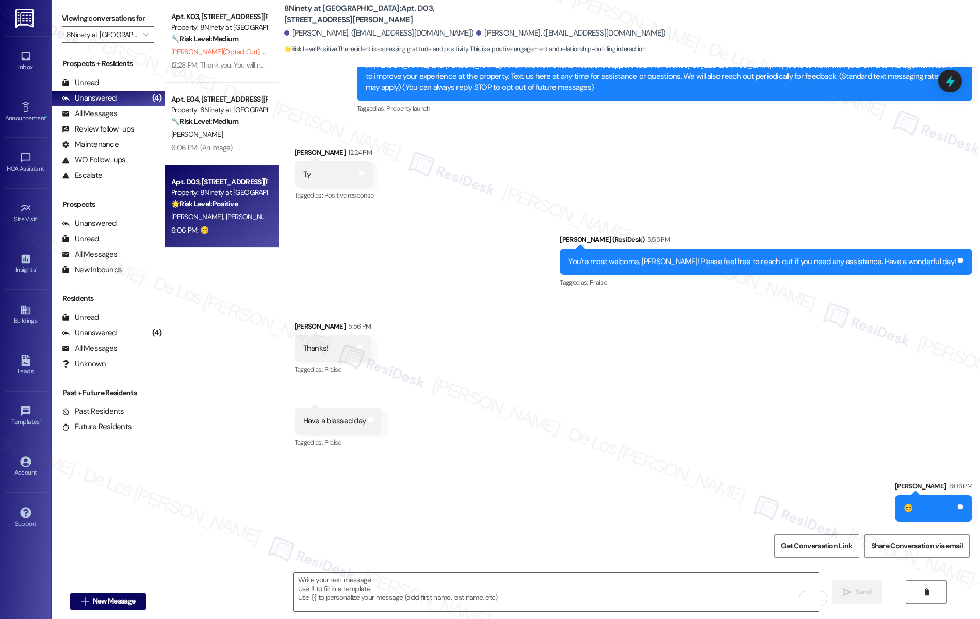
scroll to position [143, 0]
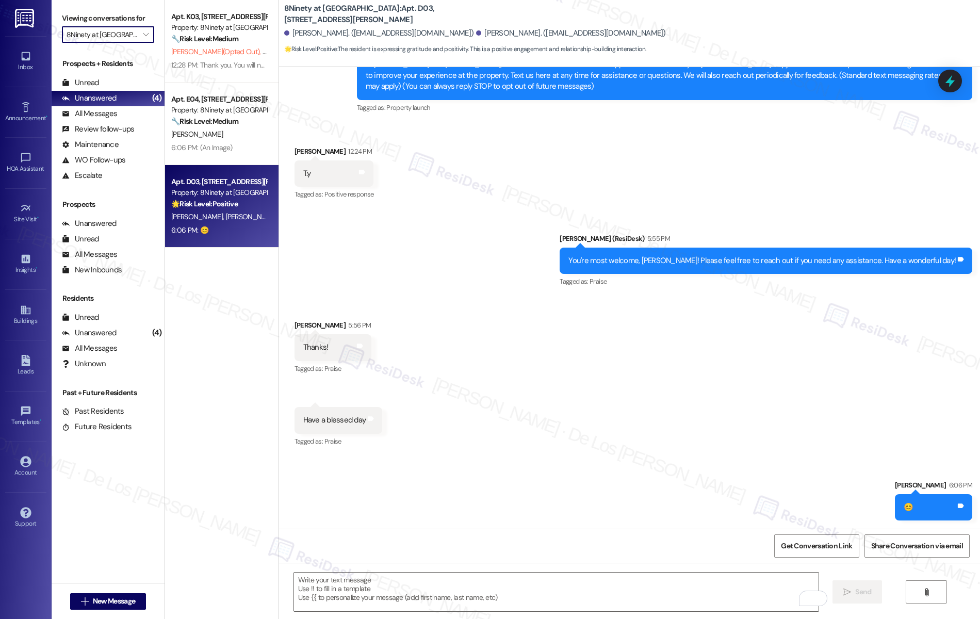
click at [126, 37] on input "8Ninety at [GEOGRAPHIC_DATA]" at bounding box center [102, 34] width 71 height 16
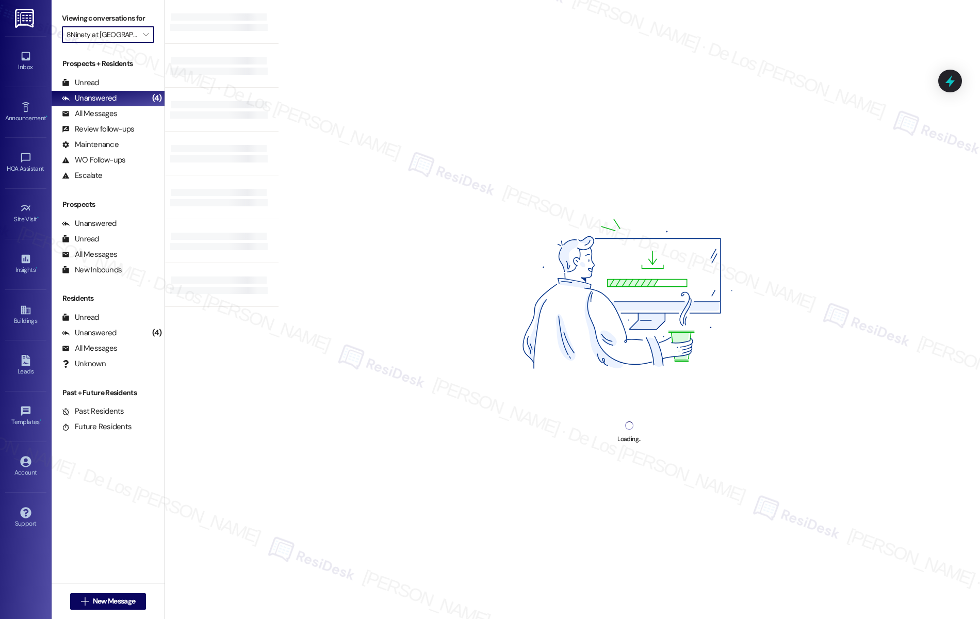
type input "[GEOGRAPHIC_DATA]"
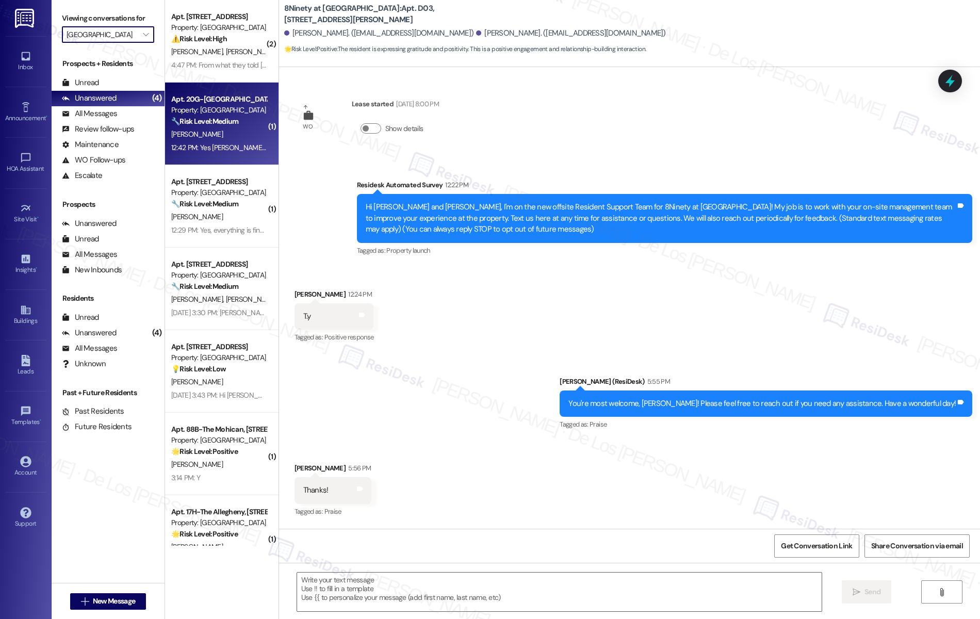
scroll to position [71, 0]
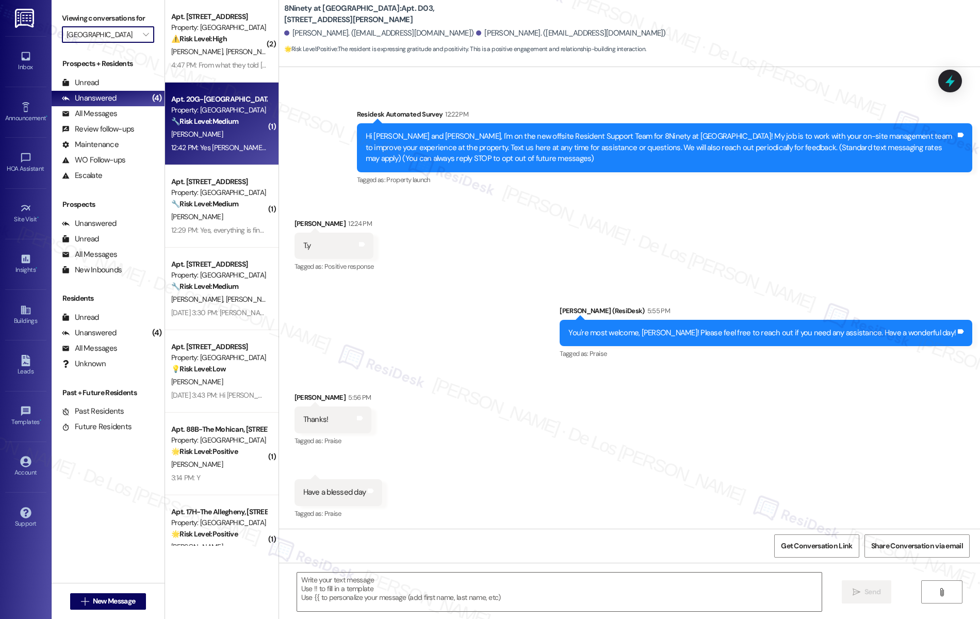
type textarea "Fetching suggested responses. Please feel free to read through the conversation…"
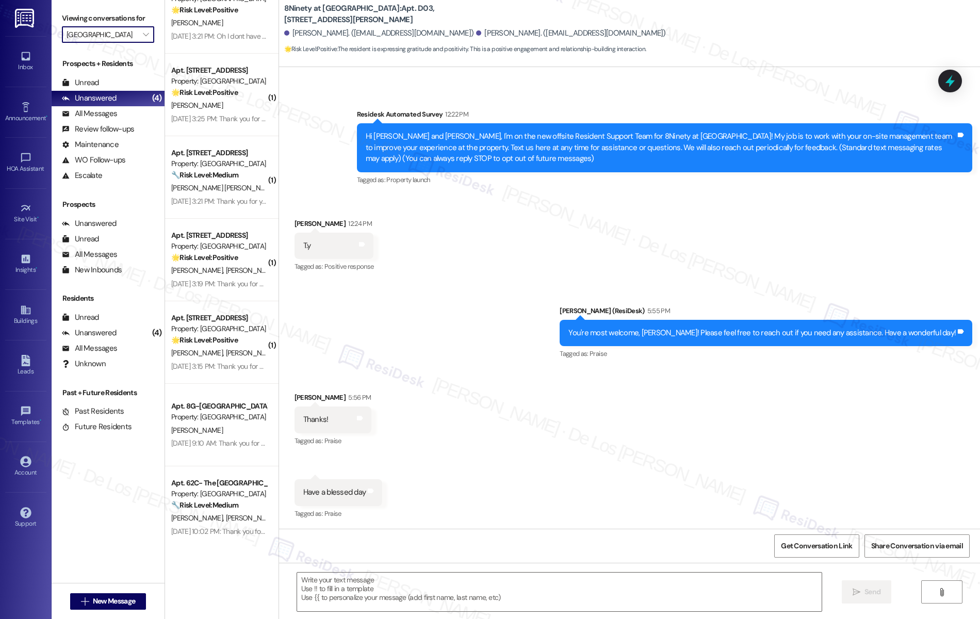
scroll to position [604, 0]
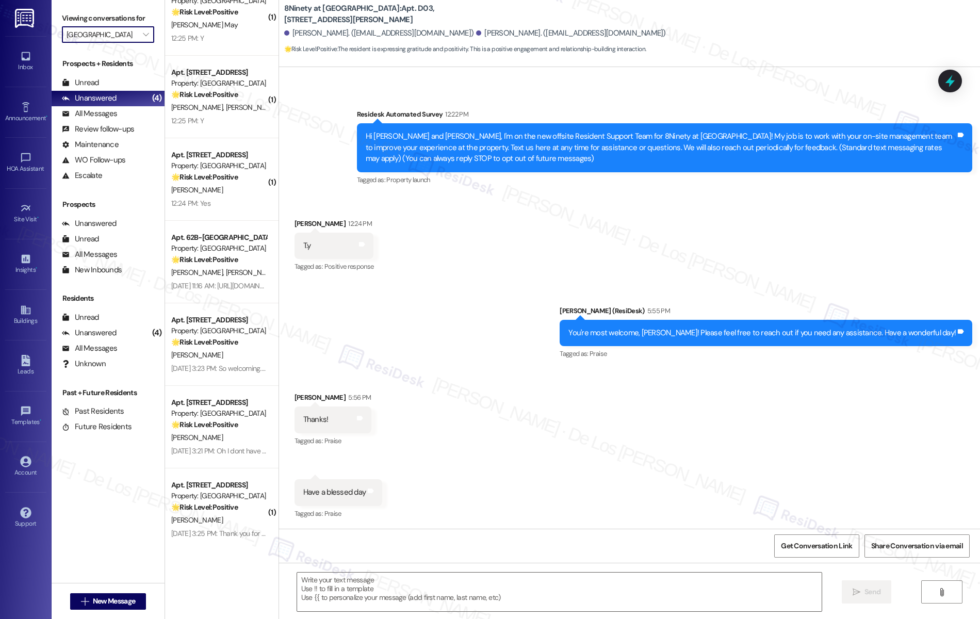
click at [75, 23] on label "Viewing conversations for" at bounding box center [108, 18] width 92 height 16
click at [77, 34] on input "[GEOGRAPHIC_DATA]" at bounding box center [102, 34] width 71 height 16
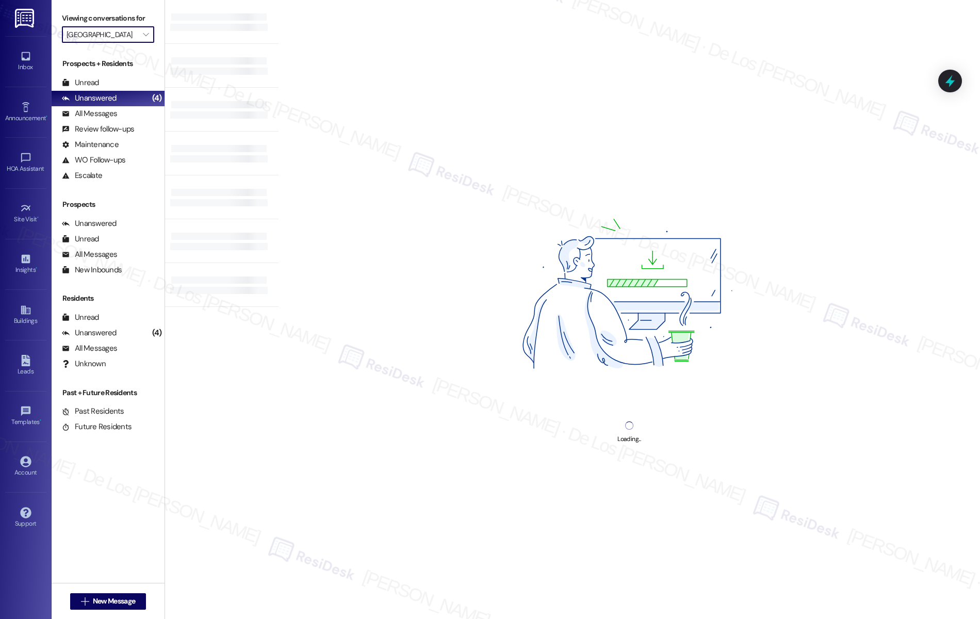
type input "Knollwood Crossing"
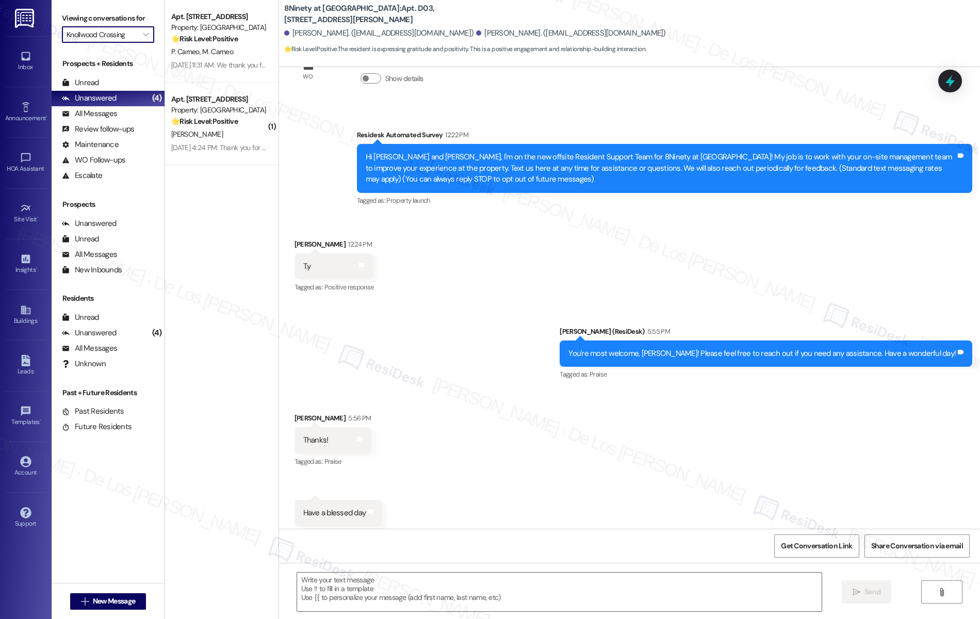
scroll to position [71, 0]
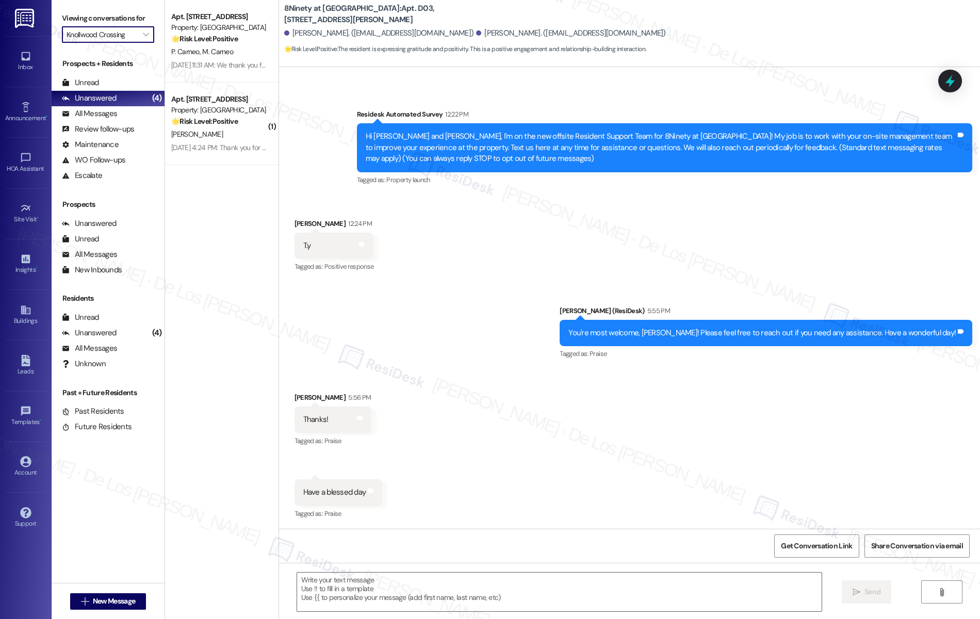
type textarea "Fetching suggested responses. Please feel free to read through the conversation…"
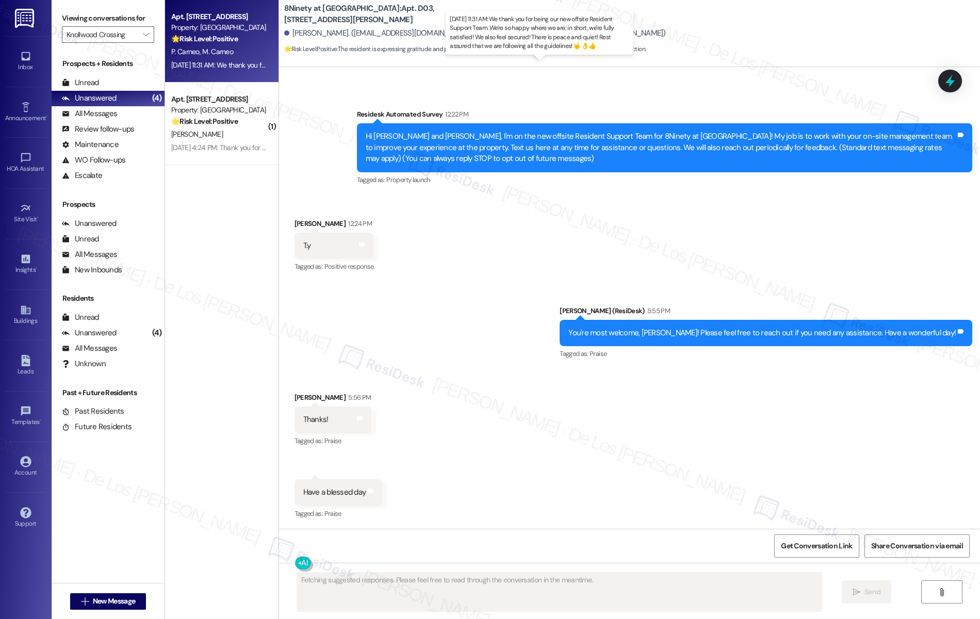
click at [202, 60] on div "Sep 12, 2025 at 11:31 AM: We thank you for being our new offsite Resident Suppo…" at bounding box center [540, 64] width 739 height 9
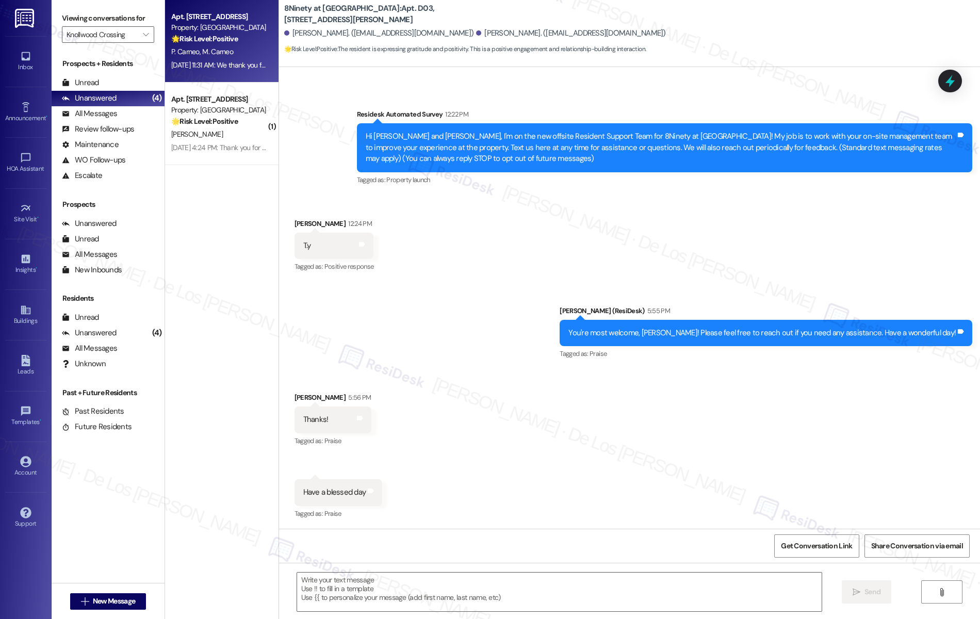
type textarea "Fetching suggested responses. Please feel free to read through the conversation…"
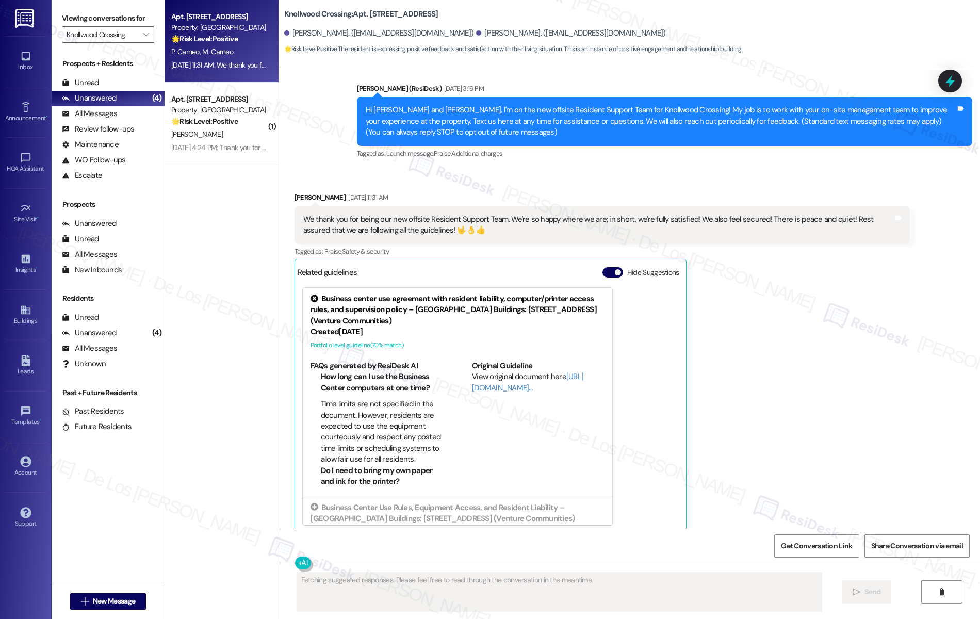
scroll to position [187, 0]
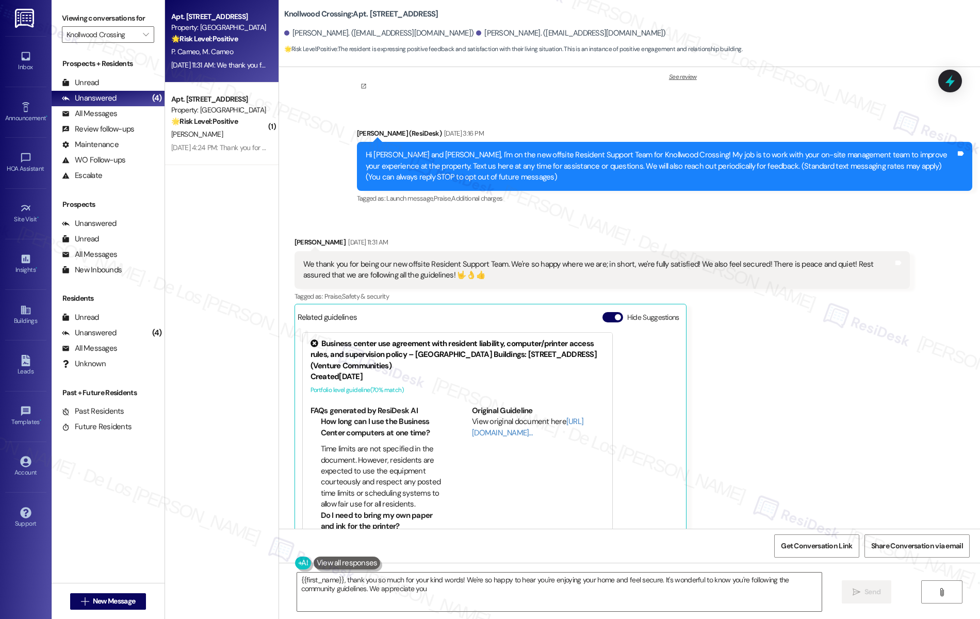
type textarea "{{first_name}}, thank you so much for your kind words! We're so happy to hear y…"
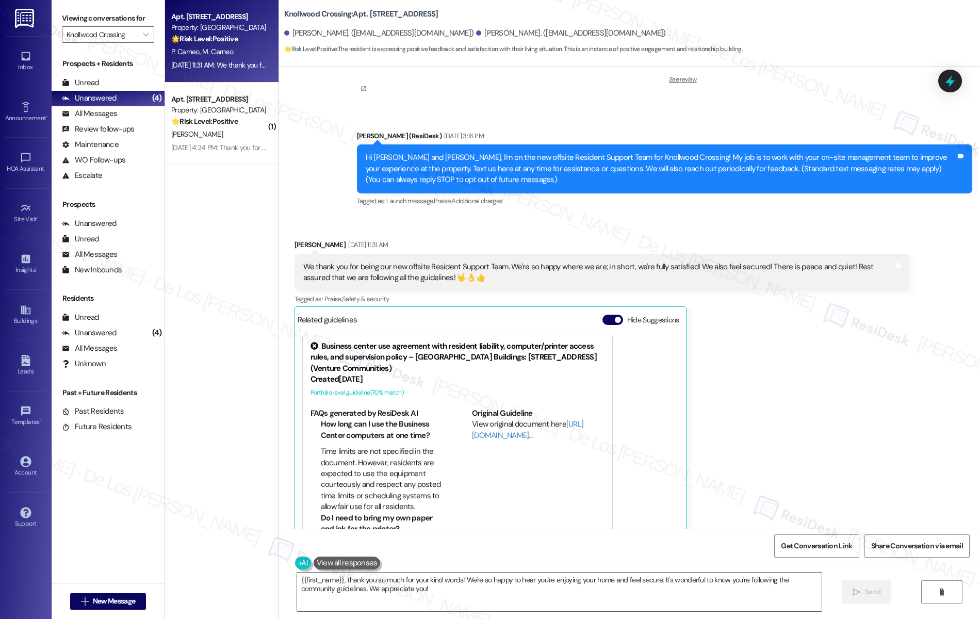
scroll to position [184, 0]
click at [478, 590] on textarea "{{first_name}}, thank you so much for your kind words! We're so happy to hear y…" at bounding box center [559, 591] width 525 height 39
click at [847, 595] on button " Send" at bounding box center [857, 591] width 50 height 23
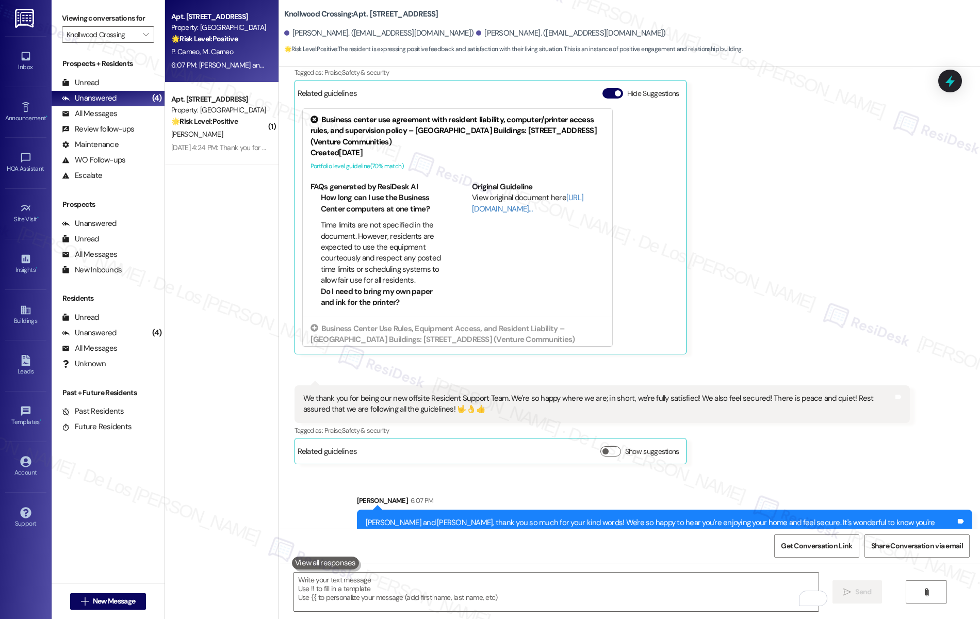
scroll to position [436, 0]
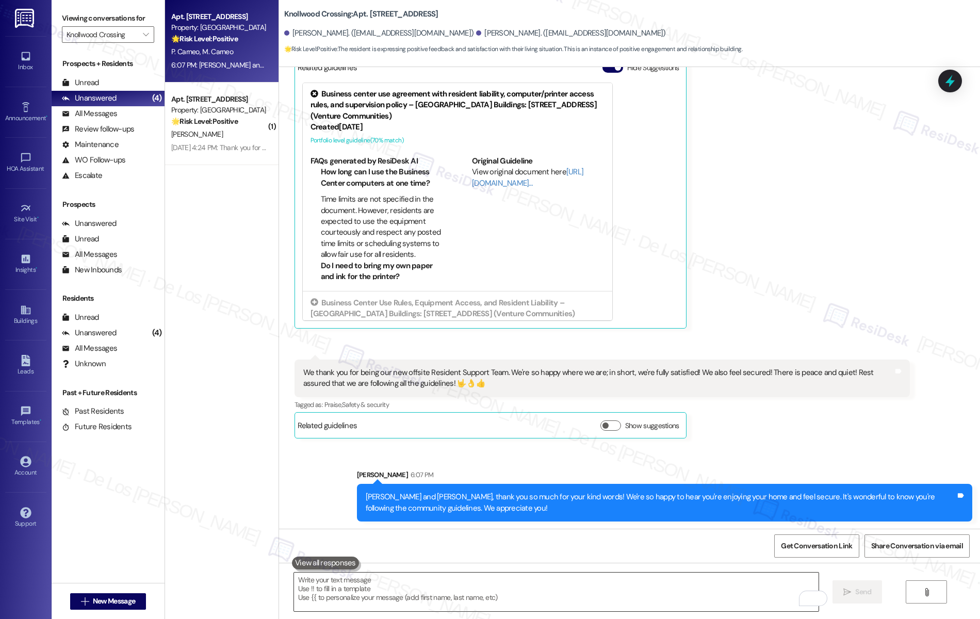
click at [425, 574] on textarea "To enrich screen reader interactions, please activate Accessibility in Grammarl…" at bounding box center [556, 591] width 525 height 39
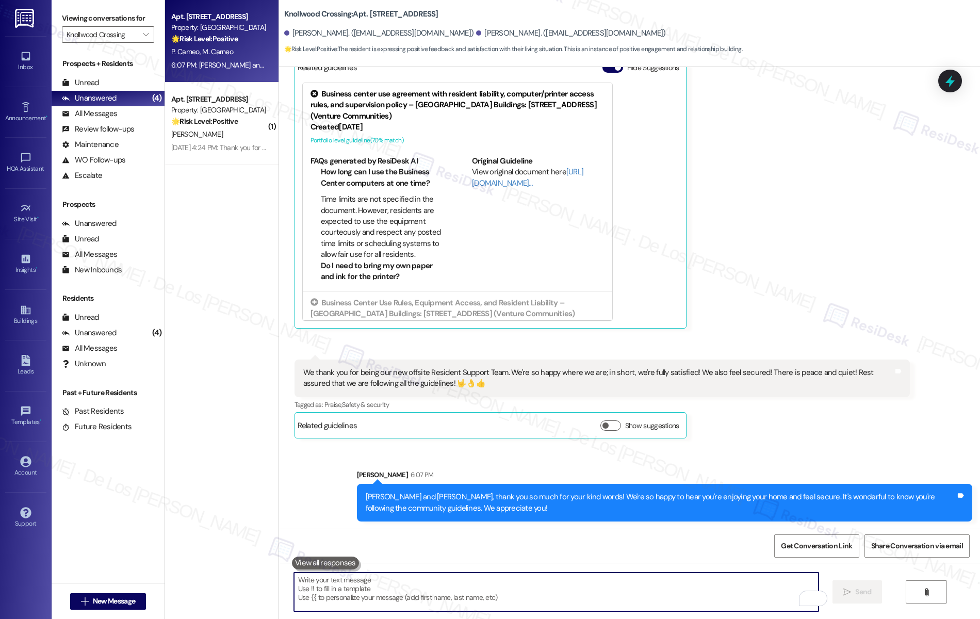
paste textarea "if I may ask..overall, has {{property}} lived up to your expectations?"
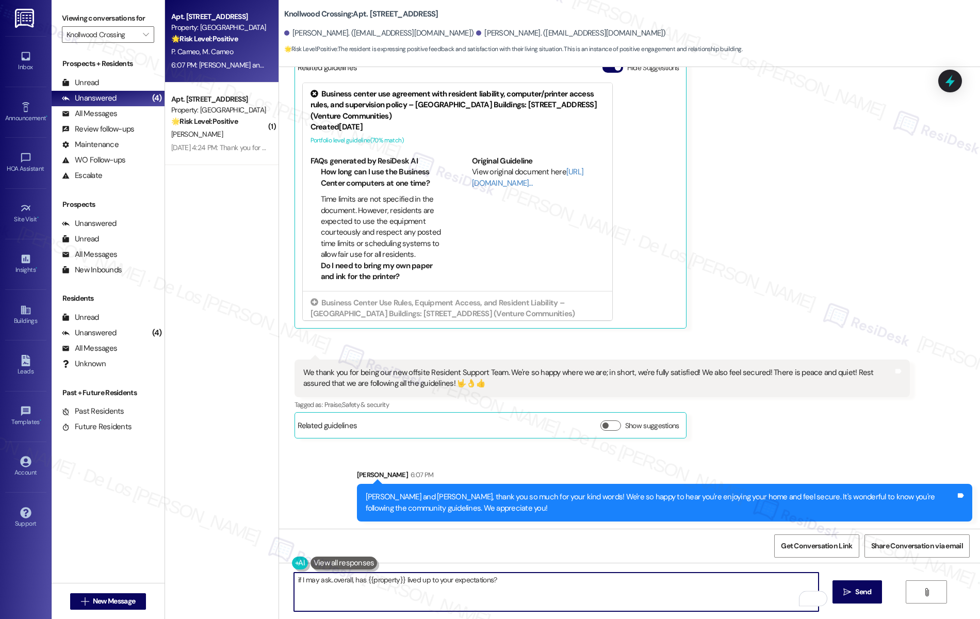
click at [294, 582] on textarea "if I may ask..overall, has {{property}} lived up to your expectations?" at bounding box center [556, 591] width 525 height 39
type textarea "If I may ask..overall, has {{property}} lived up to your expectations?"
click at [862, 592] on span "Send" at bounding box center [863, 591] width 16 height 11
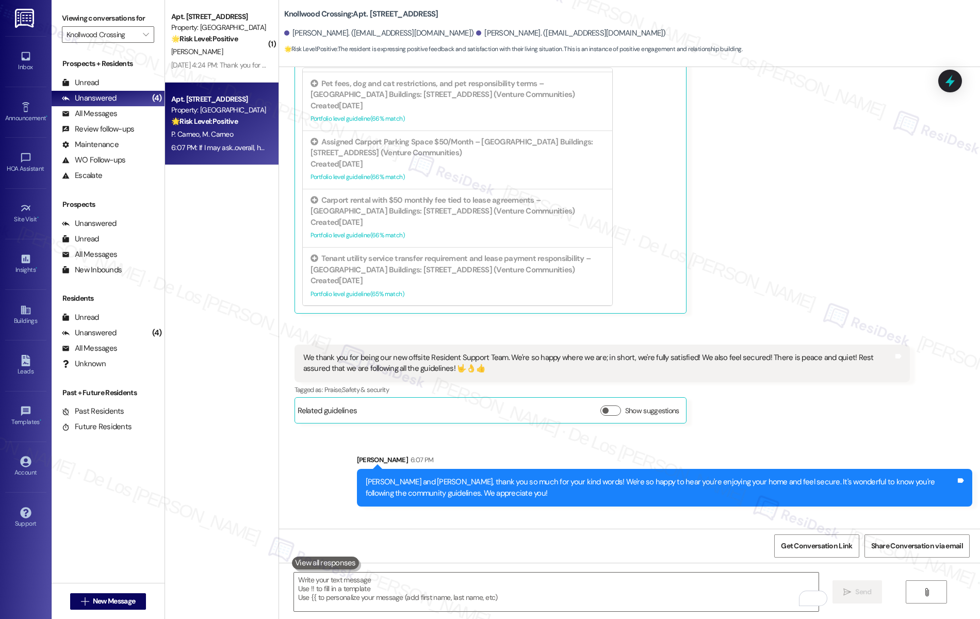
scroll to position [508, 0]
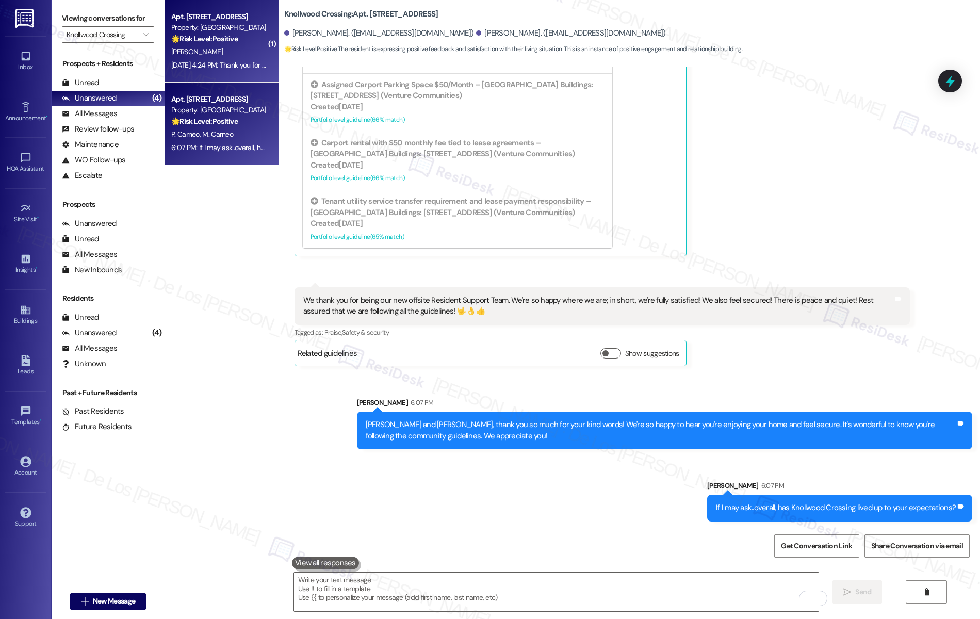
click at [263, 47] on div "Apt. 107, 103 Fern Valley Way Property: Knollwood Crossing 🌟 Risk Level: Positi…" at bounding box center [221, 41] width 113 height 82
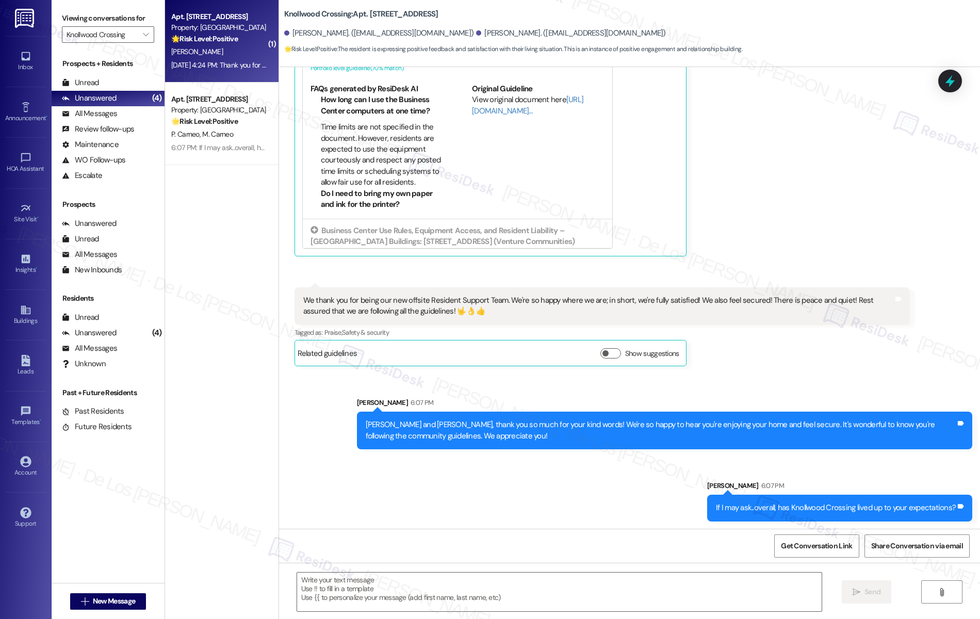
type textarea "Fetching suggested responses. Please feel free to read through the conversation…"
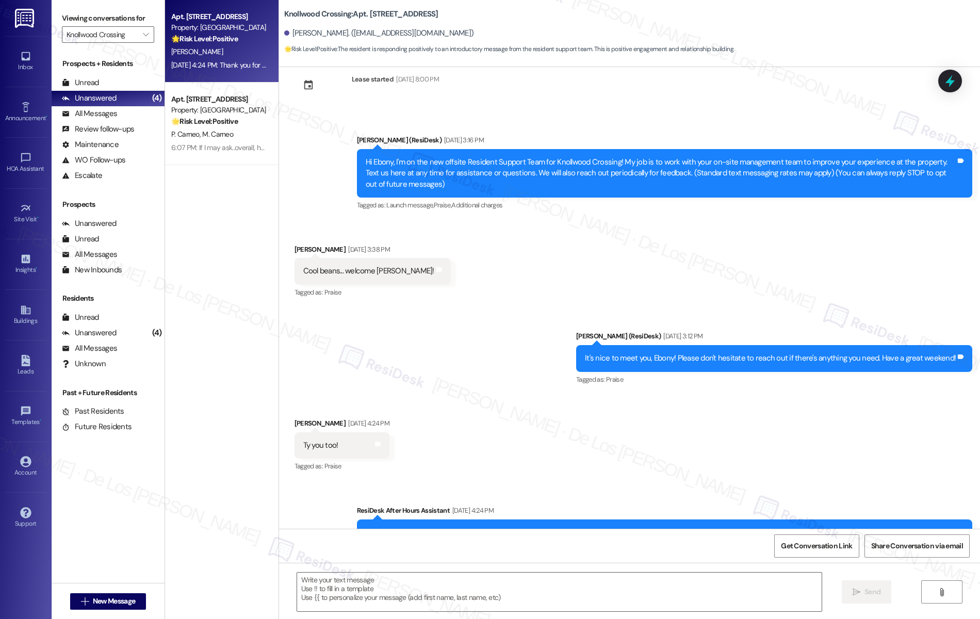
scroll to position [76, 0]
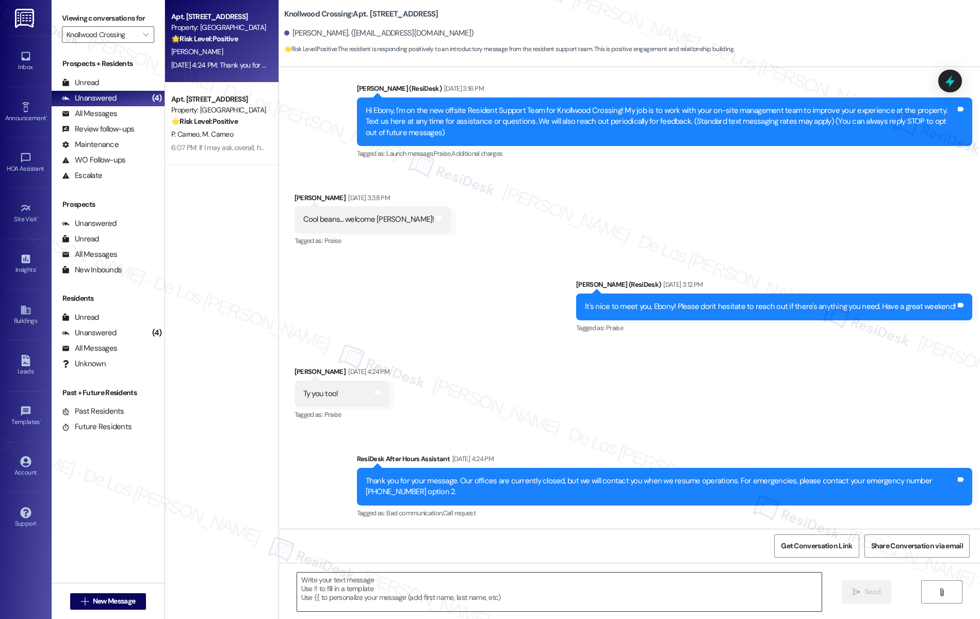
click at [424, 583] on textarea at bounding box center [559, 591] width 525 height 39
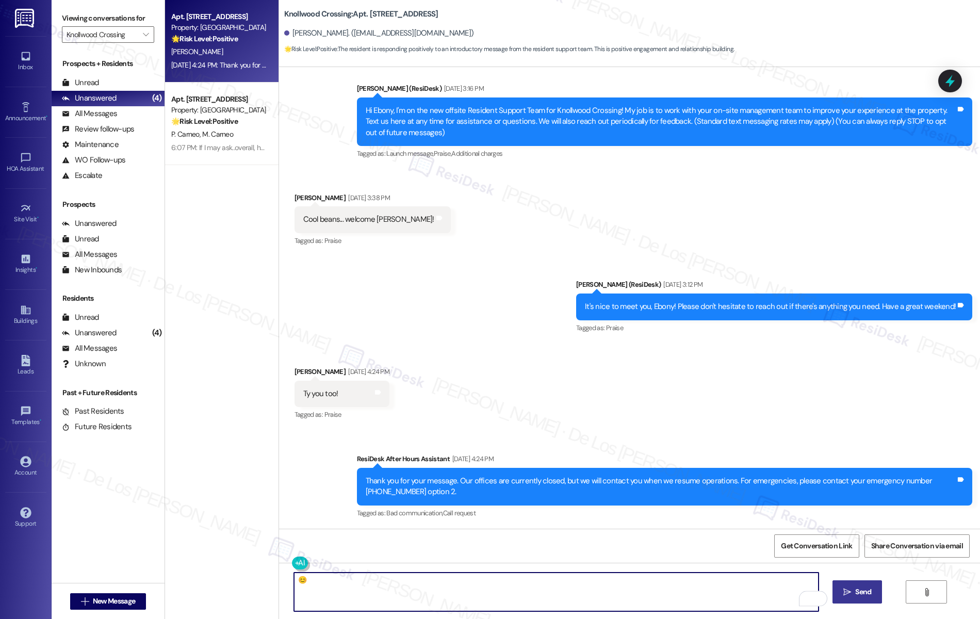
type textarea "😊"
click at [851, 588] on icon "" at bounding box center [847, 592] width 8 height 8
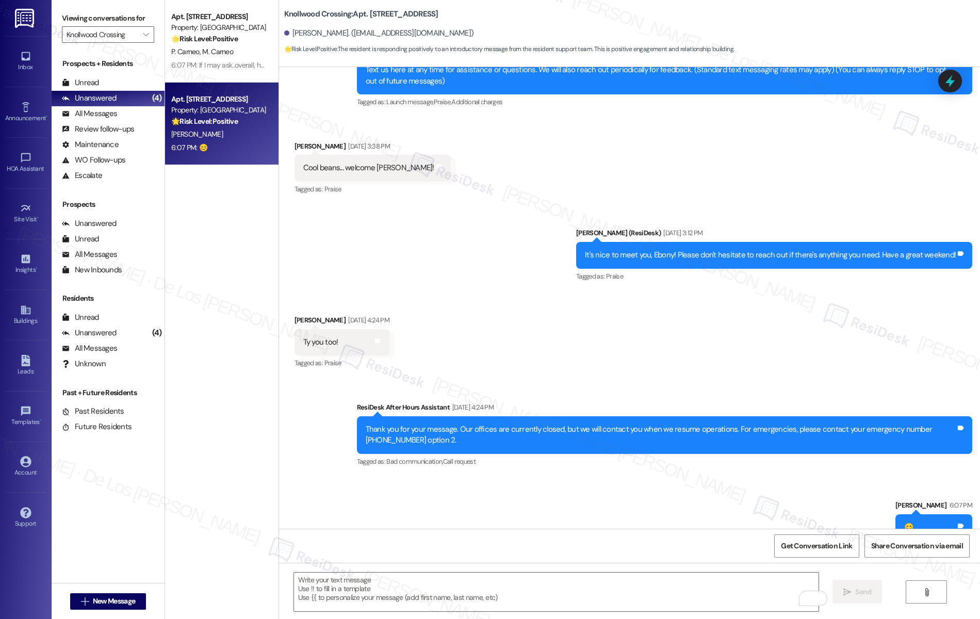
scroll to position [148, 0]
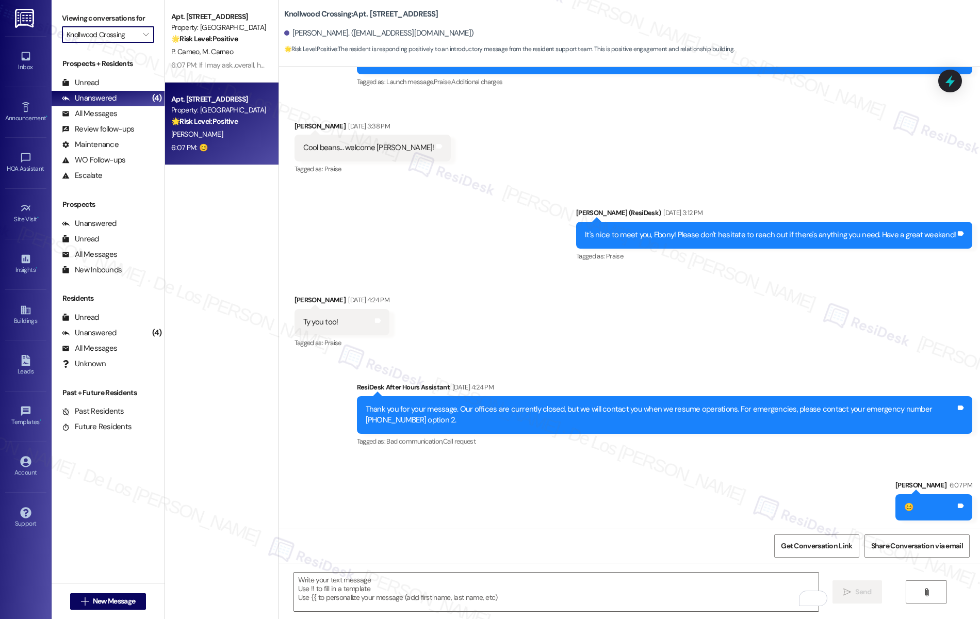
click at [122, 40] on input "Knollwood Crossing" at bounding box center [102, 34] width 71 height 16
type input "Skyridge"
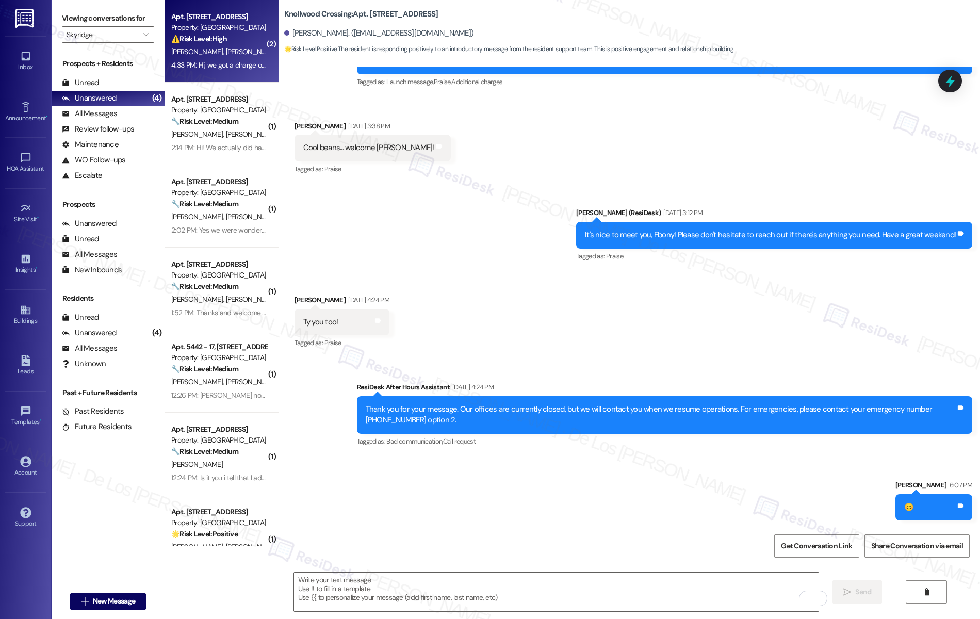
click at [184, 49] on span "[PERSON_NAME]" at bounding box center [198, 51] width 55 height 9
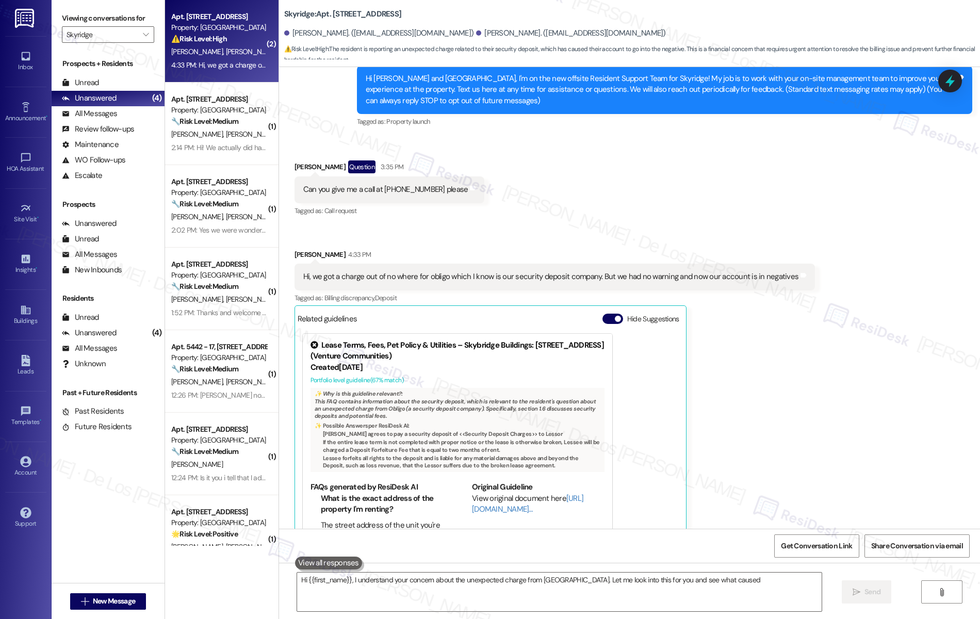
scroll to position [166, 0]
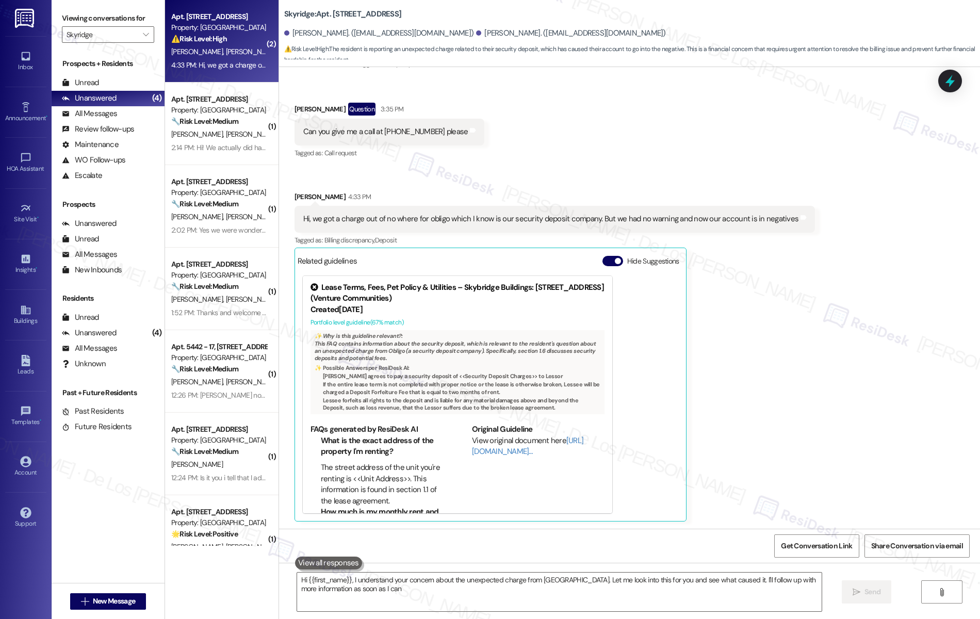
type textarea "Hi {{first_name}}, I understand your concern about the unexpected charge from O…"
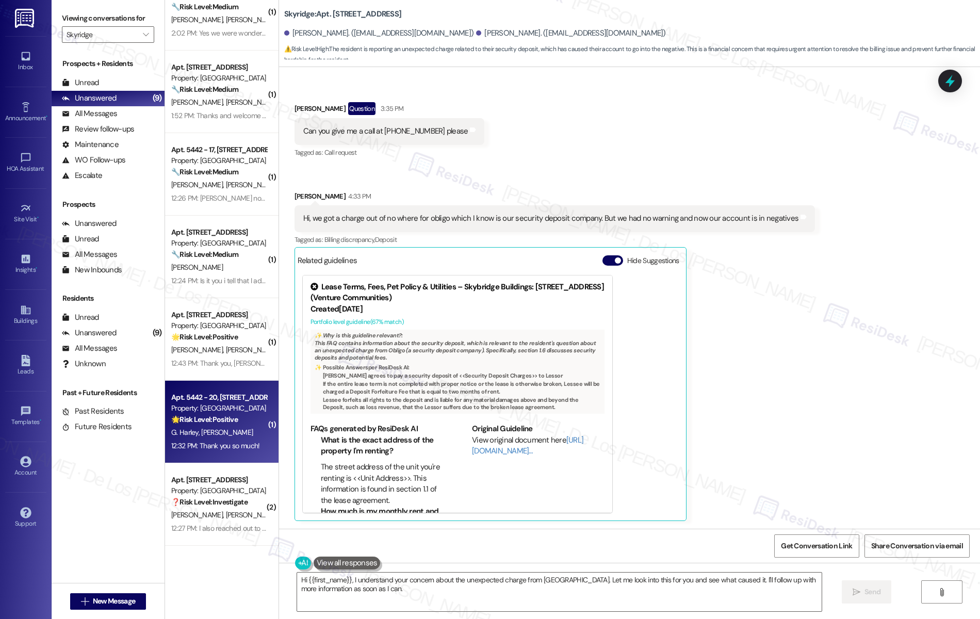
click at [222, 435] on div "G. Harley J. Gore" at bounding box center [218, 432] width 97 height 13
type textarea "Hi {{first_name}}, I understand your concern about the unexpected charge from O…"
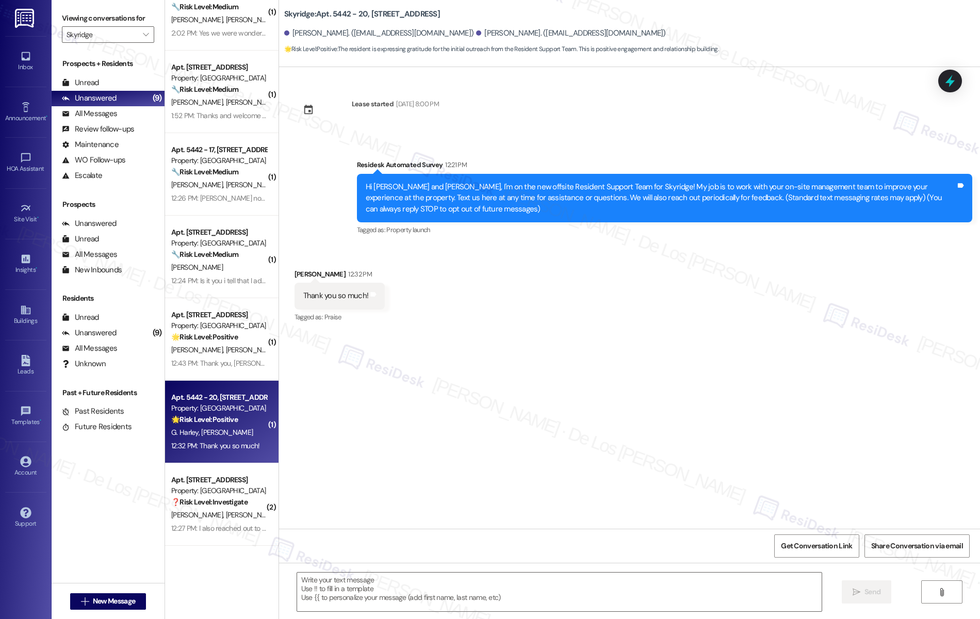
type textarea "Fetching suggested responses. Please feel free to read through the conversation…"
click at [399, 592] on textarea at bounding box center [559, 591] width 525 height 39
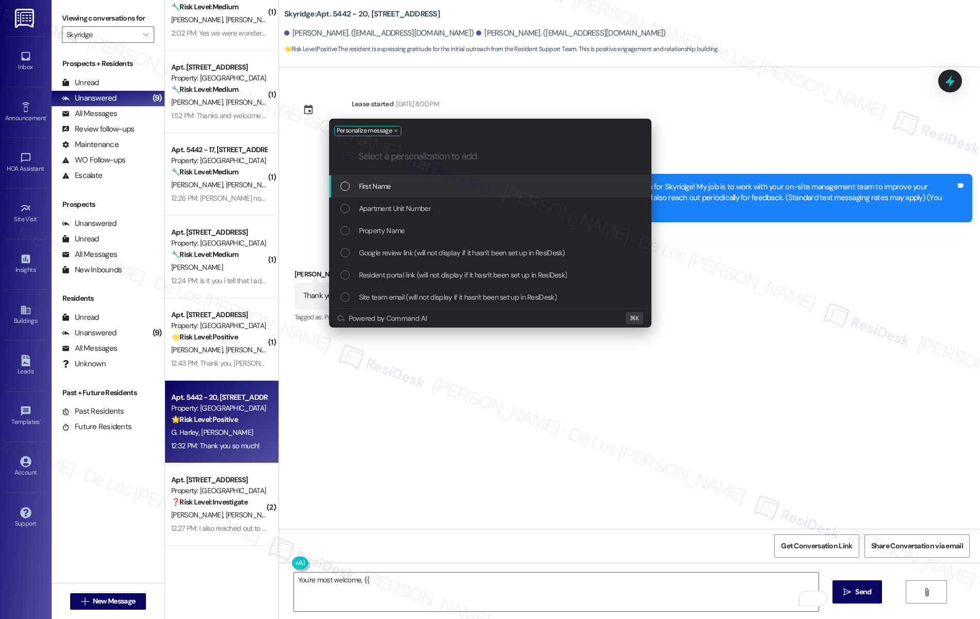
click at [374, 187] on span "First Name" at bounding box center [375, 185] width 32 height 11
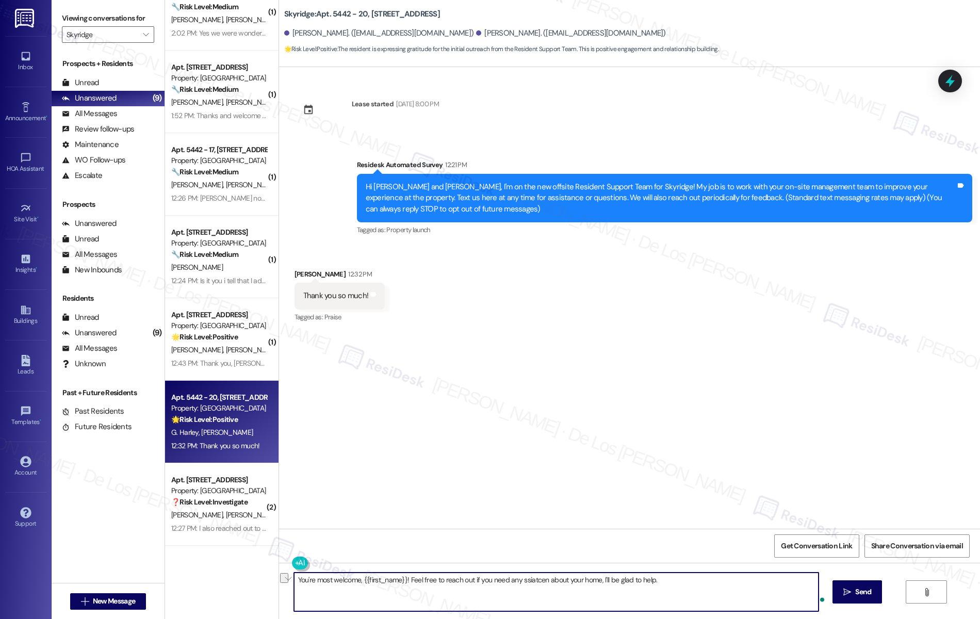
scroll to position [0, 0]
paste textarea "’re very welcome, {{first_name}}! If you ever need any assistance with your hom…"
click at [531, 587] on textarea "You’re very welcome, {{first_name}}! If you ever need any assistance with your …" at bounding box center [556, 591] width 525 height 39
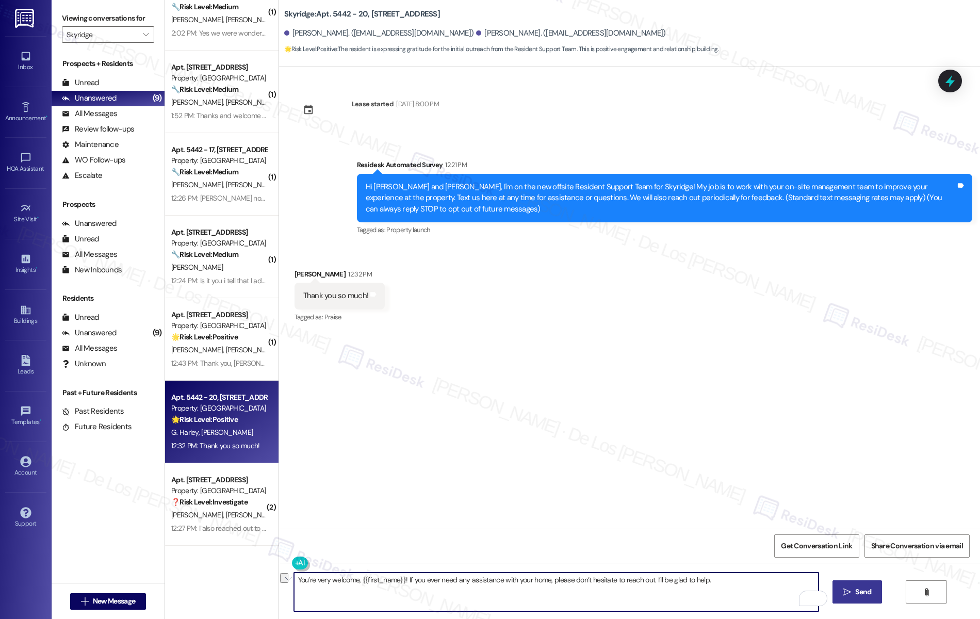
type textarea "You’re very welcome, {{first_name}}! If you ever need any assistance with your …"
click at [860, 591] on span "Send" at bounding box center [863, 591] width 20 height 11
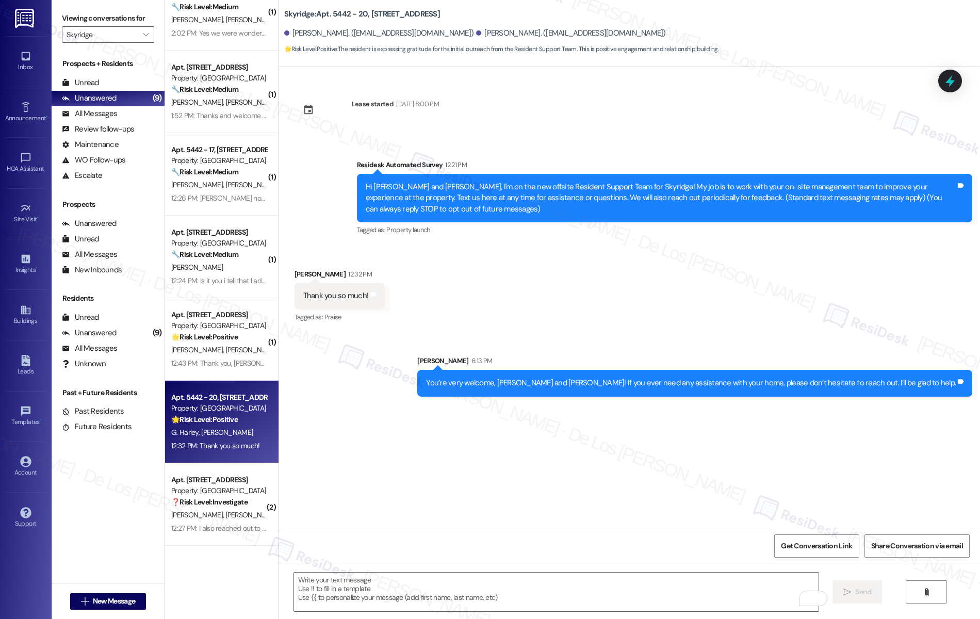
scroll to position [1, 0]
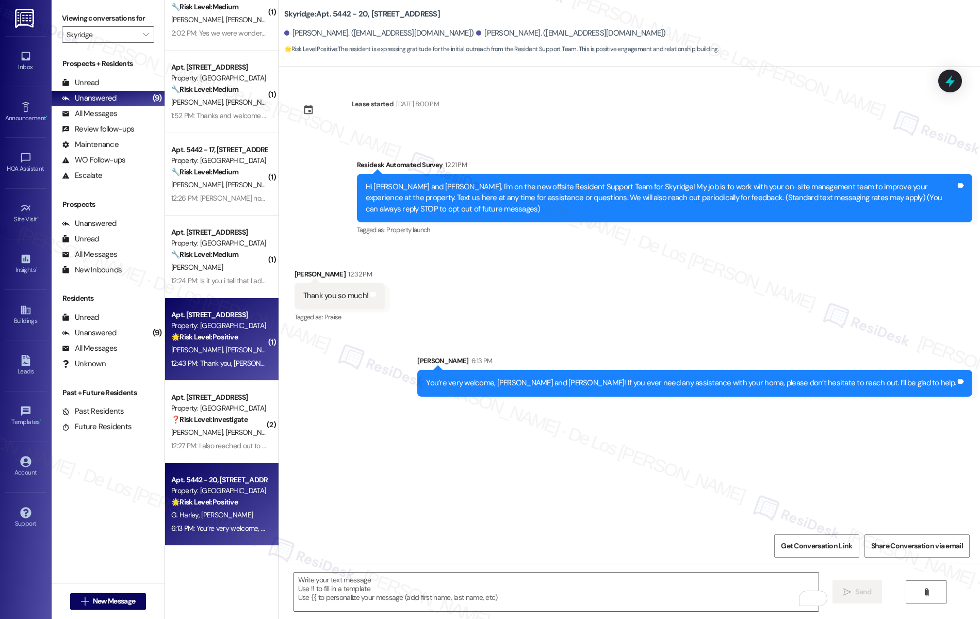
click at [225, 353] on span "[PERSON_NAME]" at bounding box center [251, 349] width 52 height 9
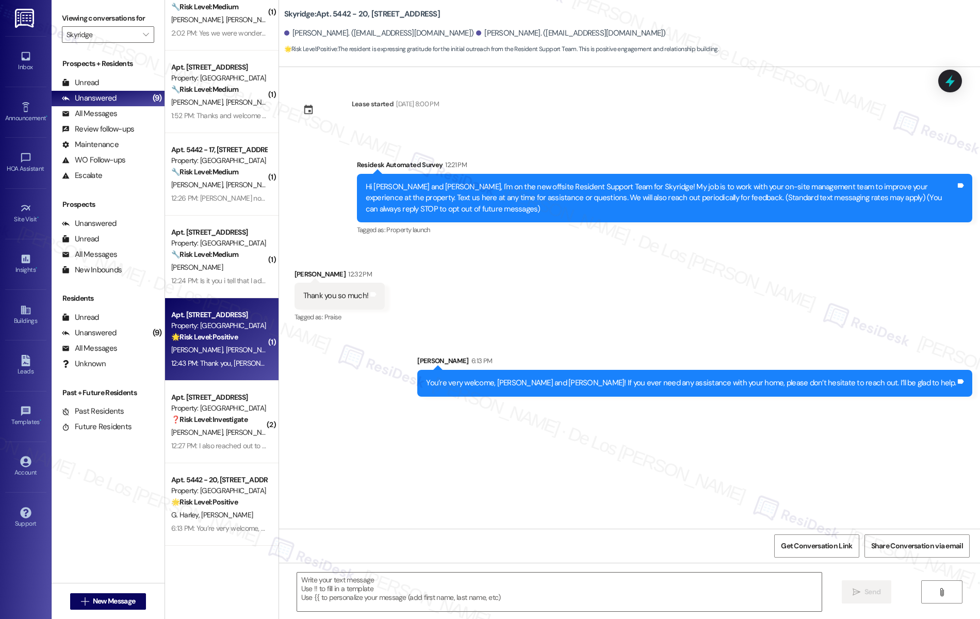
type textarea "Fetching suggested responses. Please feel free to read through the conversation…"
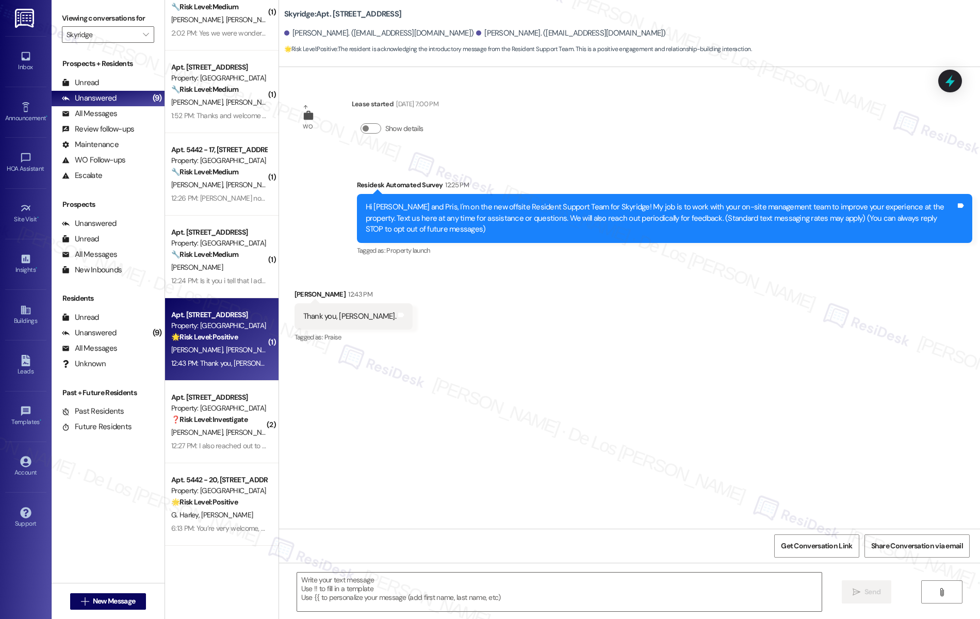
type textarea "Fetching suggested responses. Please feel free to read through the conversation…"
click at [371, 587] on textarea at bounding box center [559, 591] width 525 height 39
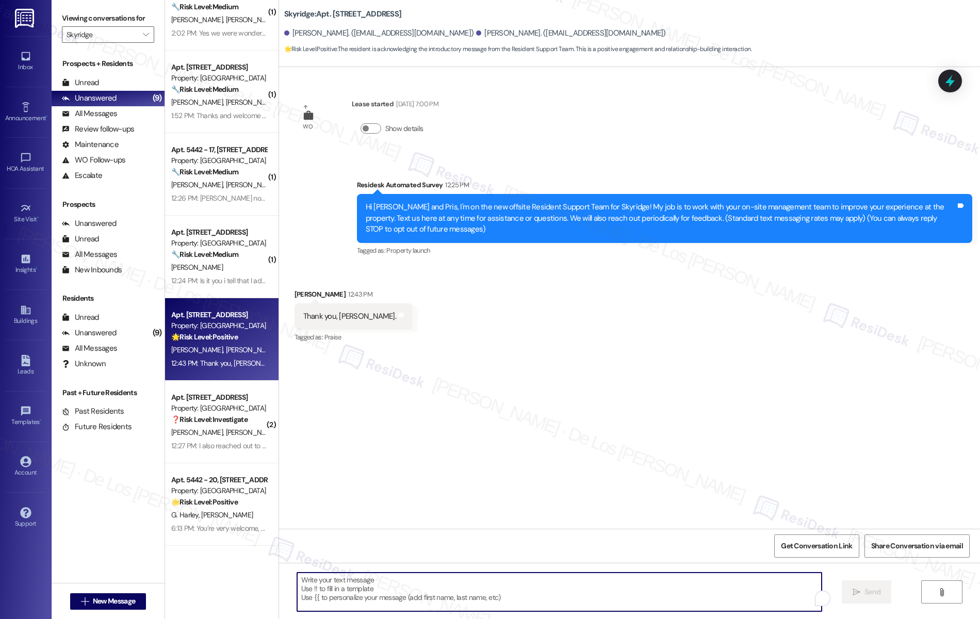
paste textarea "You’re very welcome, {{first_name}}! If you ever need any assistance with your …"
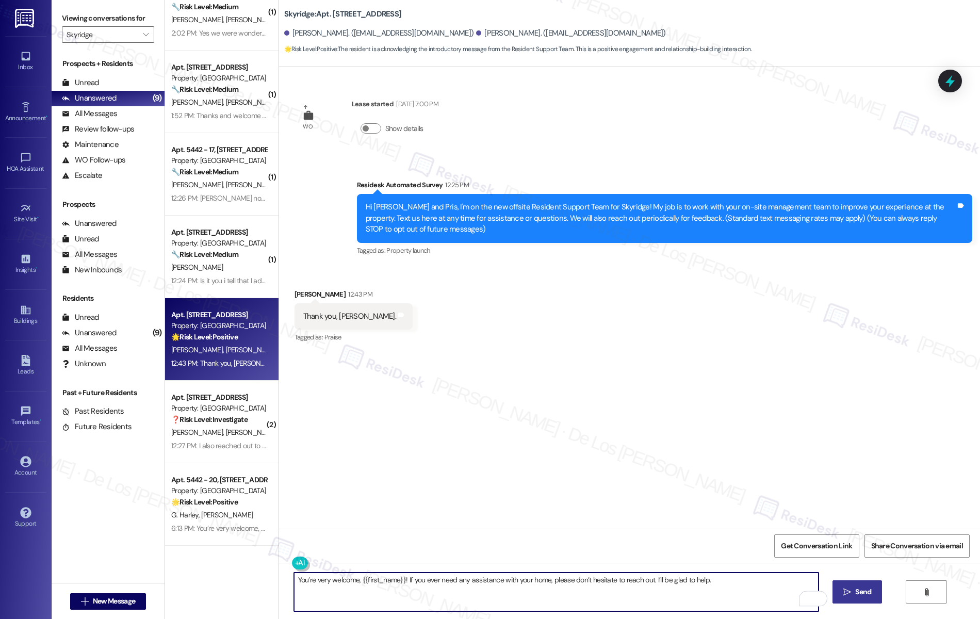
type textarea "You’re very welcome, {{first_name}}! If you ever need any assistance with your …"
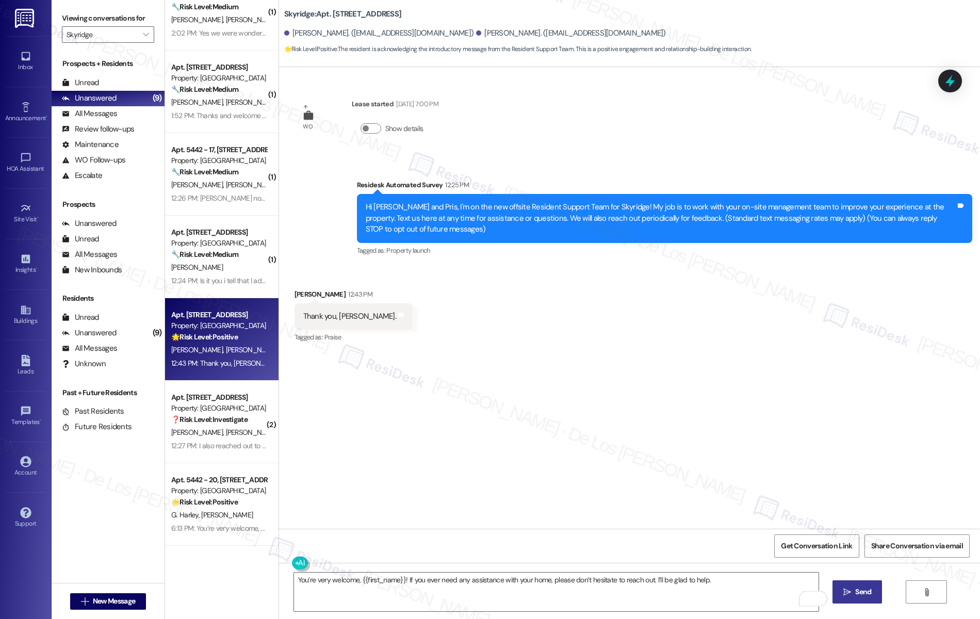
click at [870, 587] on span "Send" at bounding box center [863, 591] width 16 height 11
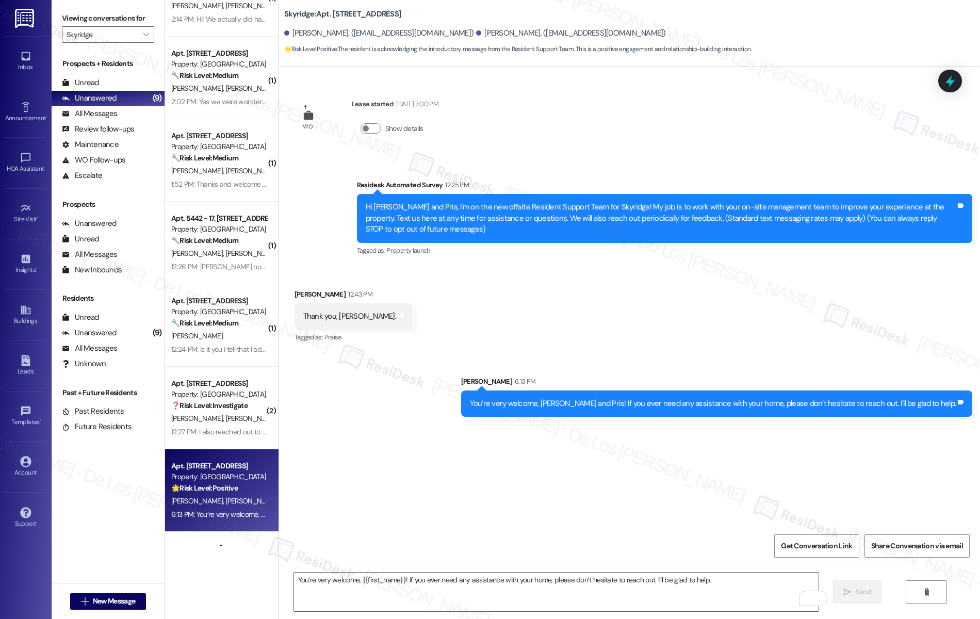
scroll to position [197, 0]
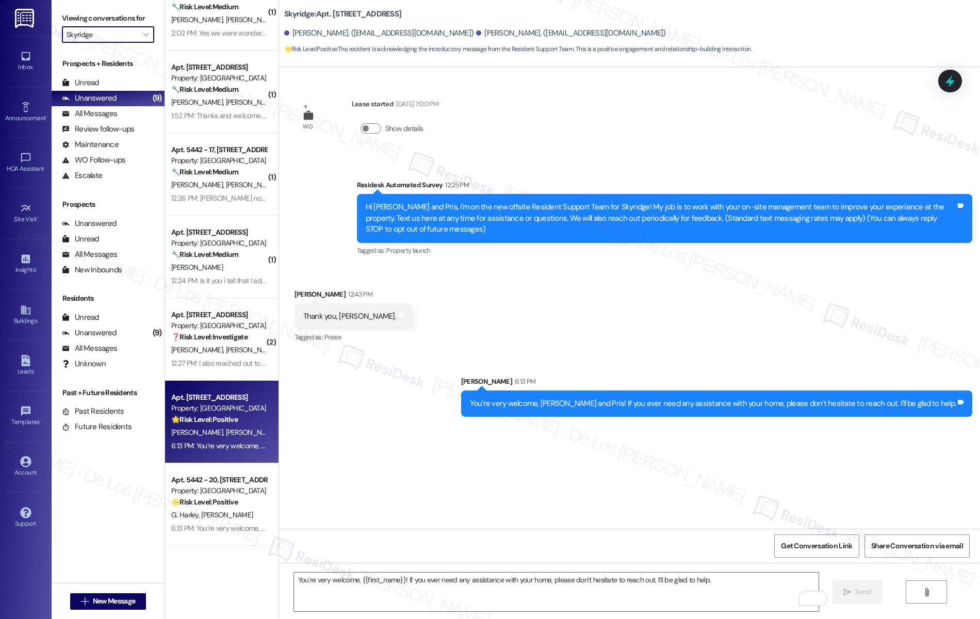
click at [111, 37] on input "Skyridge" at bounding box center [102, 34] width 71 height 16
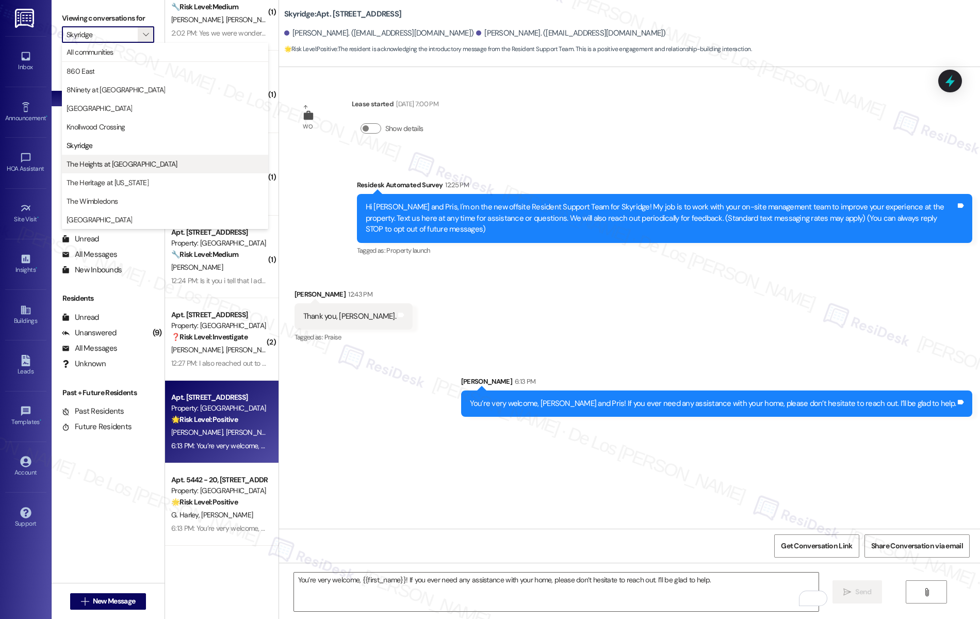
click at [108, 159] on span "The Heights at [GEOGRAPHIC_DATA]" at bounding box center [122, 164] width 111 height 10
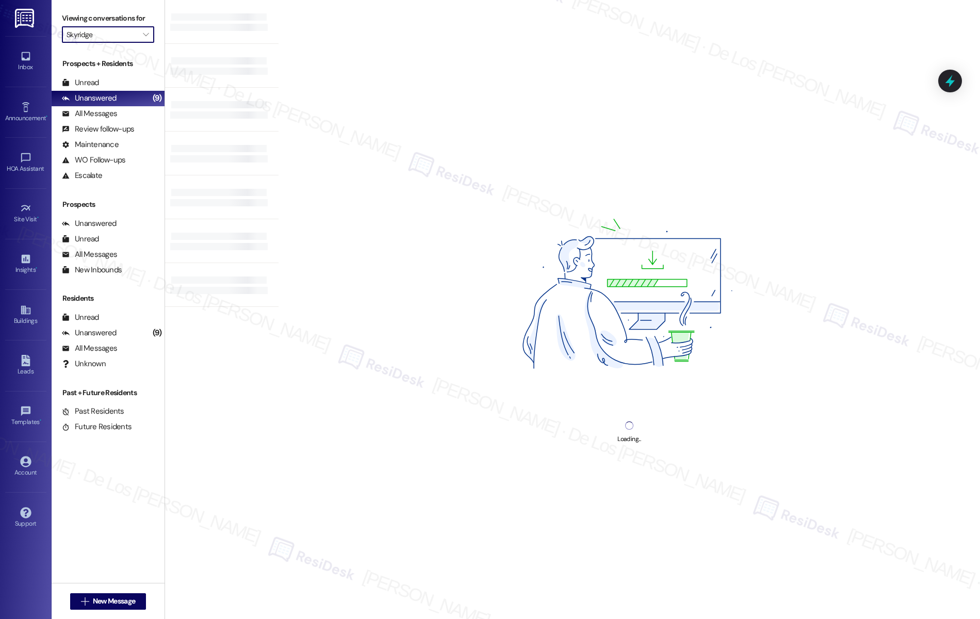
type input "The Heights at [GEOGRAPHIC_DATA]"
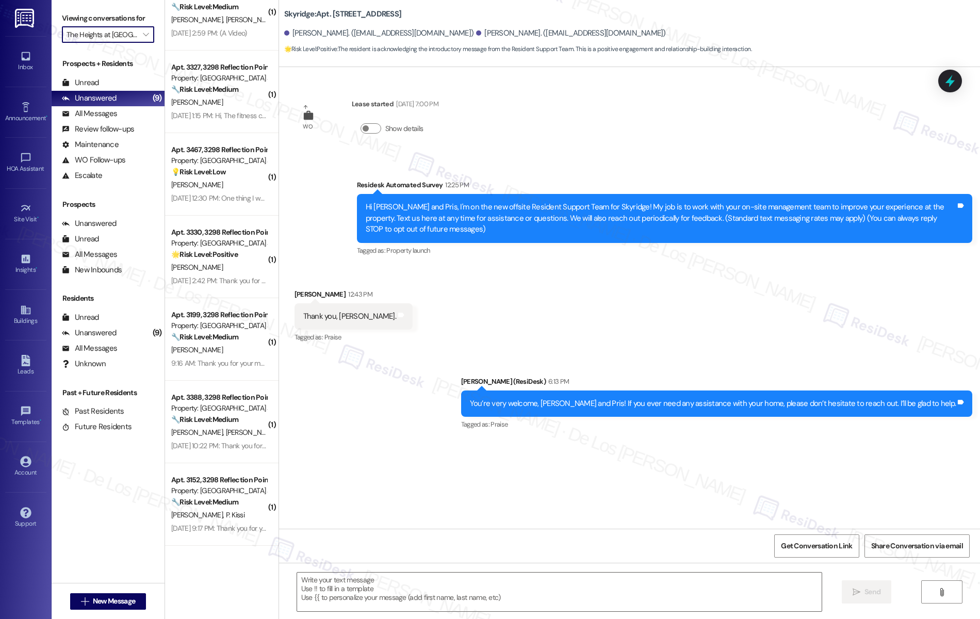
type textarea "Fetching suggested responses. Please feel free to read through the conversation…"
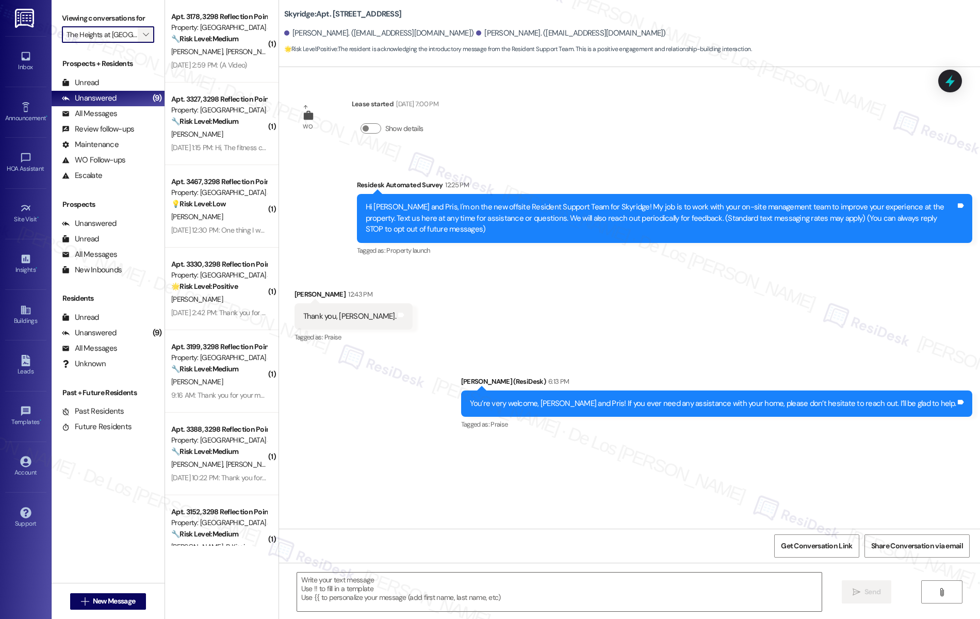
click at [138, 40] on button "" at bounding box center [146, 34] width 16 height 16
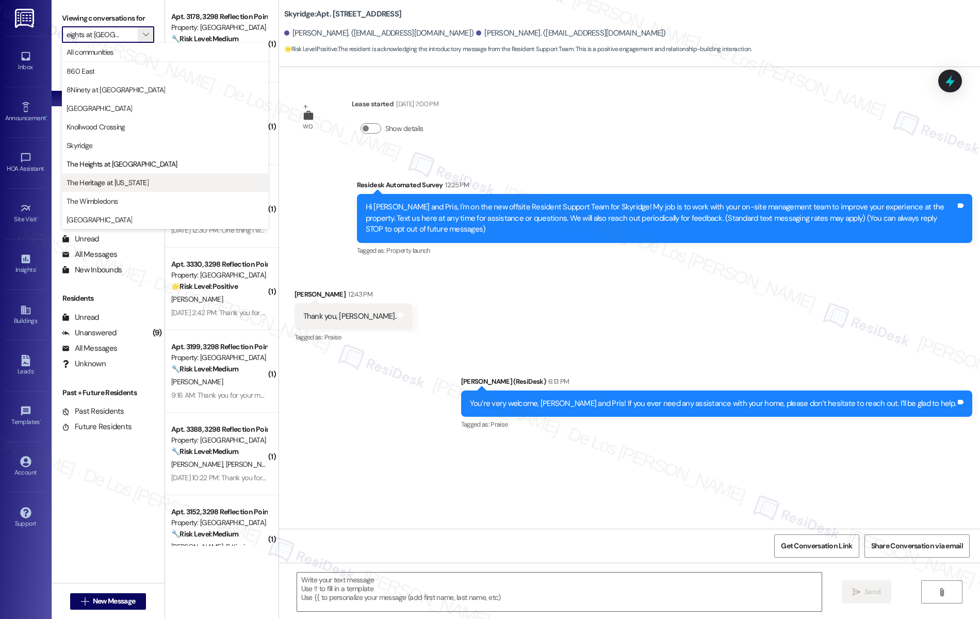
click at [107, 184] on span "The Heritage at [US_STATE]" at bounding box center [108, 182] width 82 height 10
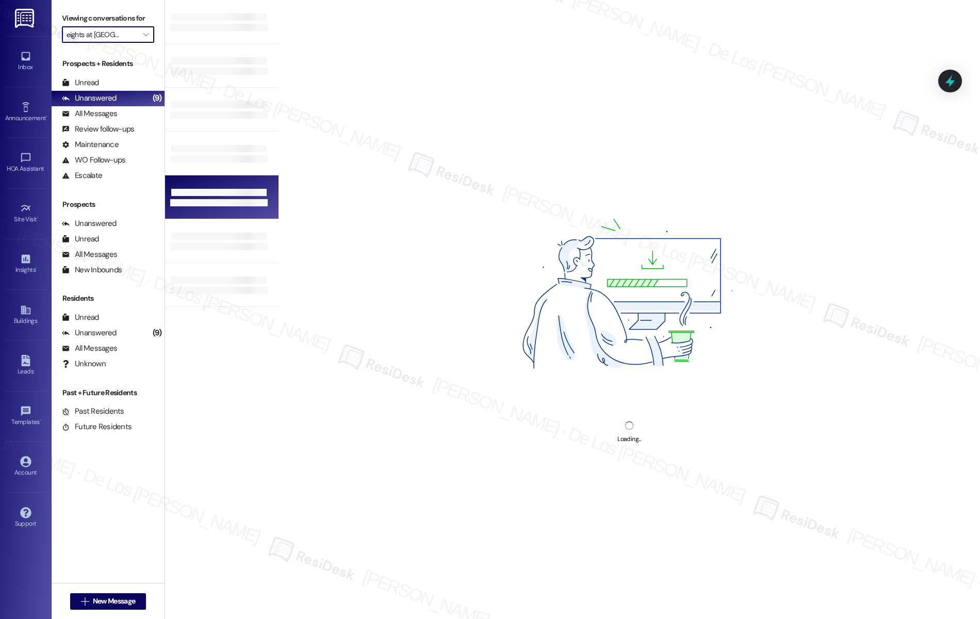
type input "The Heritage at [US_STATE]"
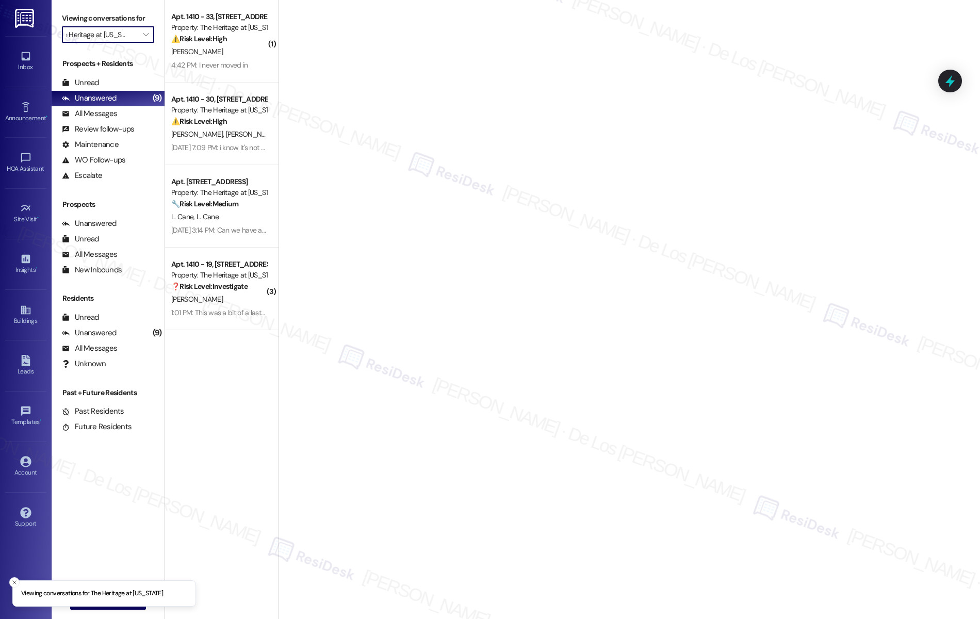
scroll to position [0, 13]
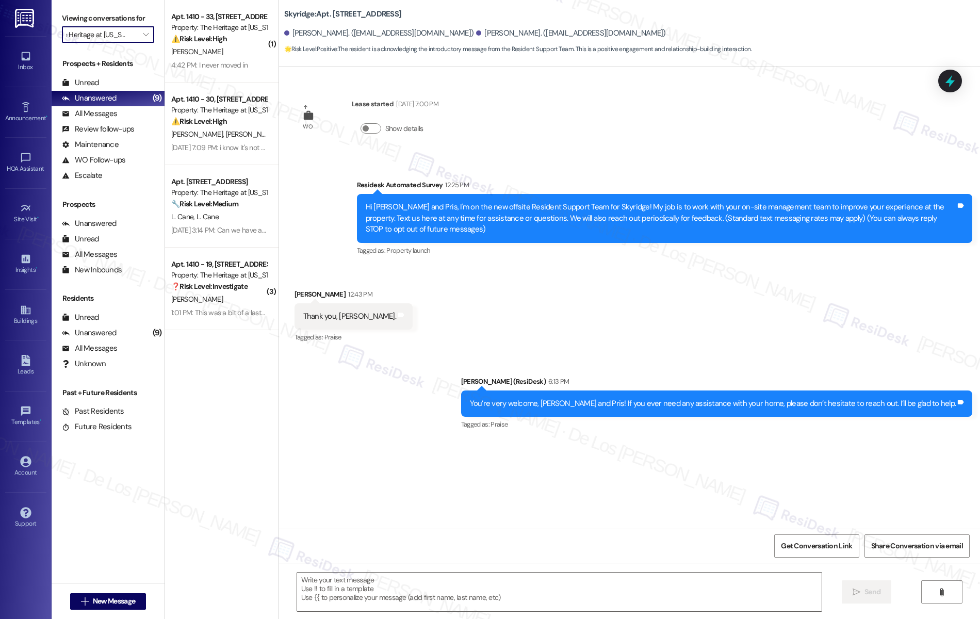
type textarea "Fetching suggested responses. Please feel free to read through the conversation…"
click at [113, 36] on input "The Heritage at [US_STATE]" at bounding box center [102, 34] width 71 height 16
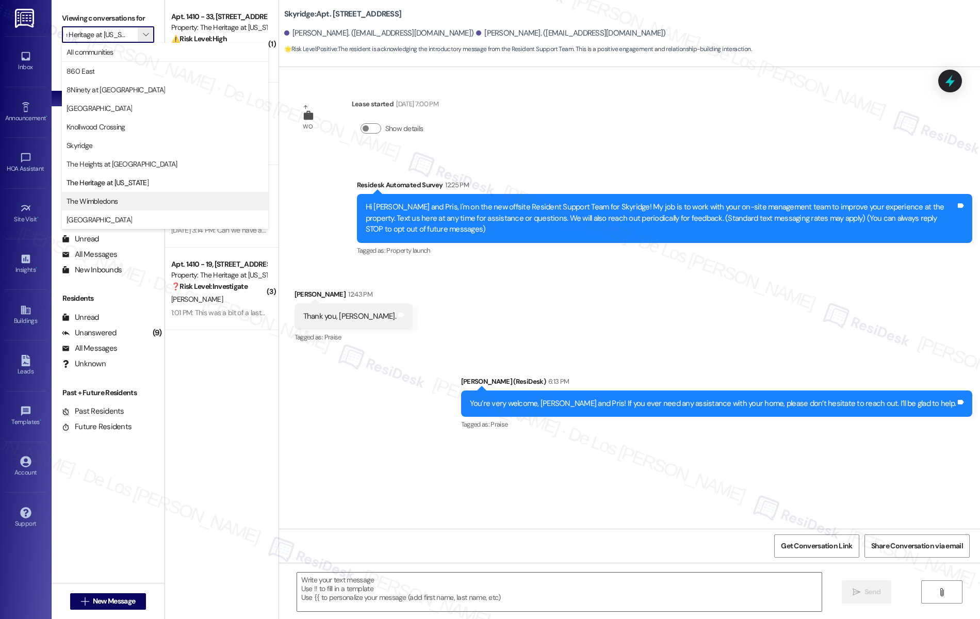
click at [133, 206] on span "The Wimbledons" at bounding box center [165, 201] width 197 height 10
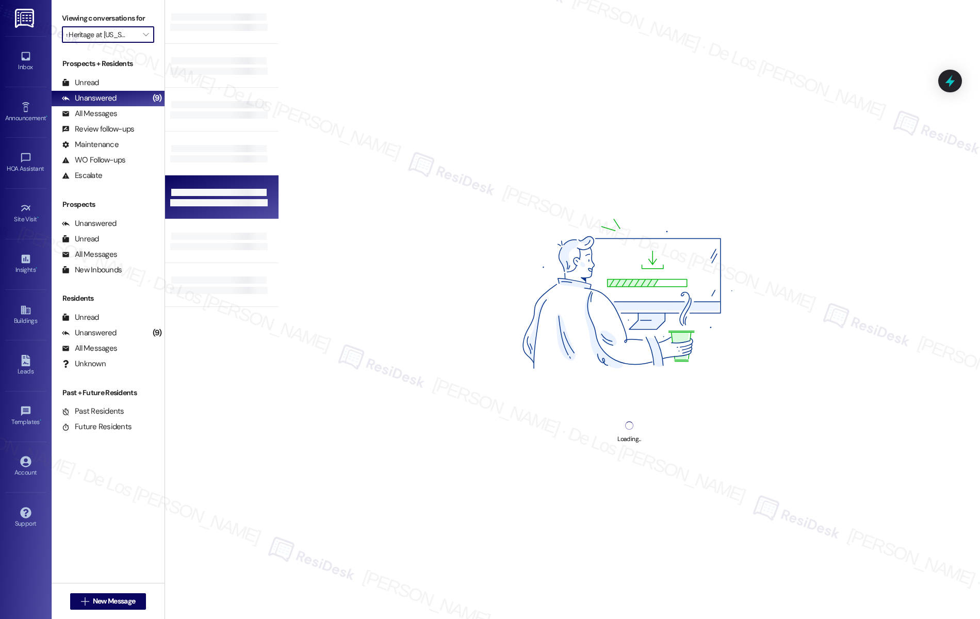
type input "The Wimbledons"
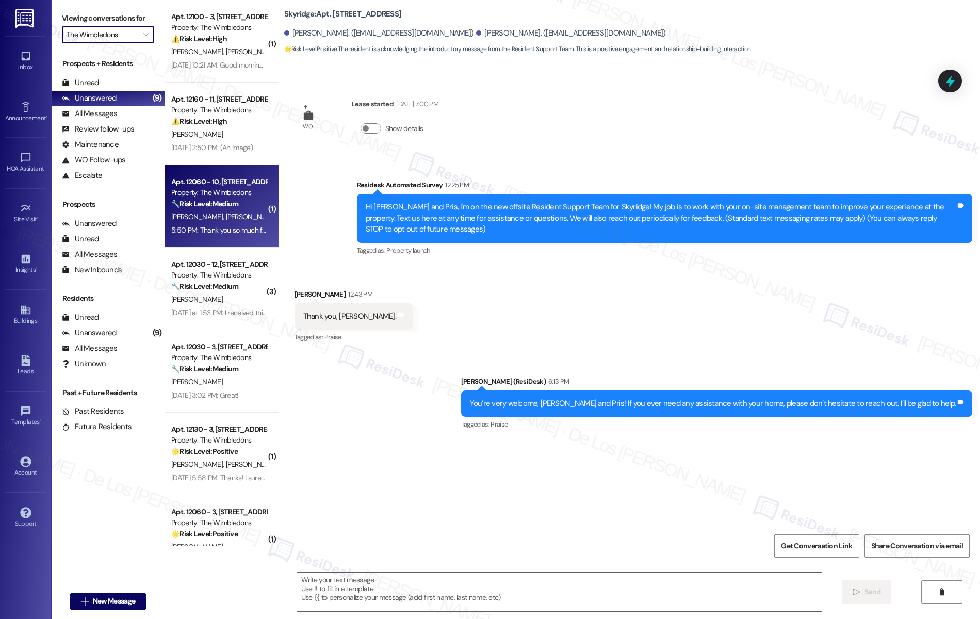
type textarea "Fetching suggested responses. Please feel free to read through the conversation…"
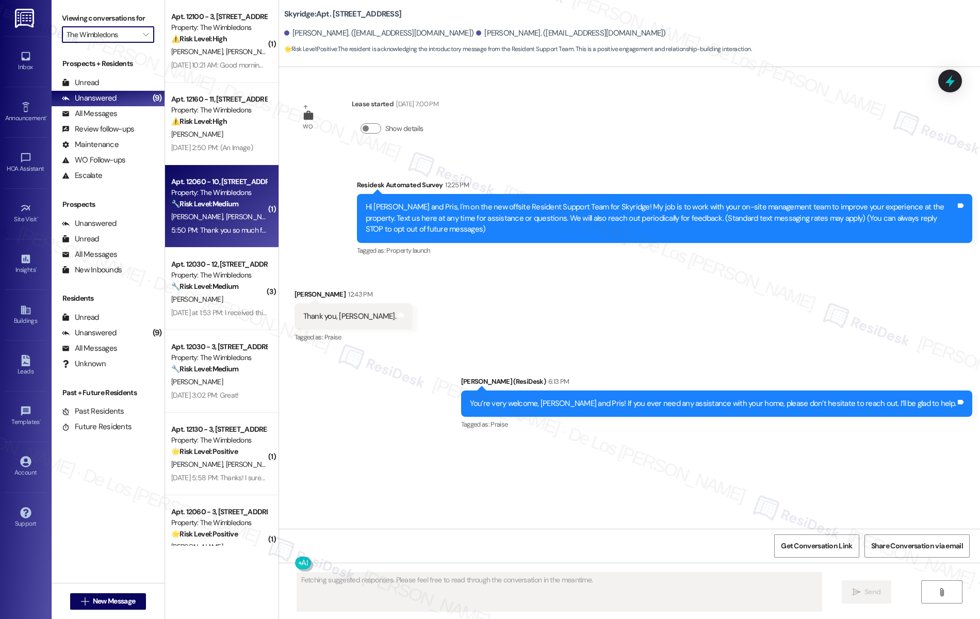
scroll to position [32, 0]
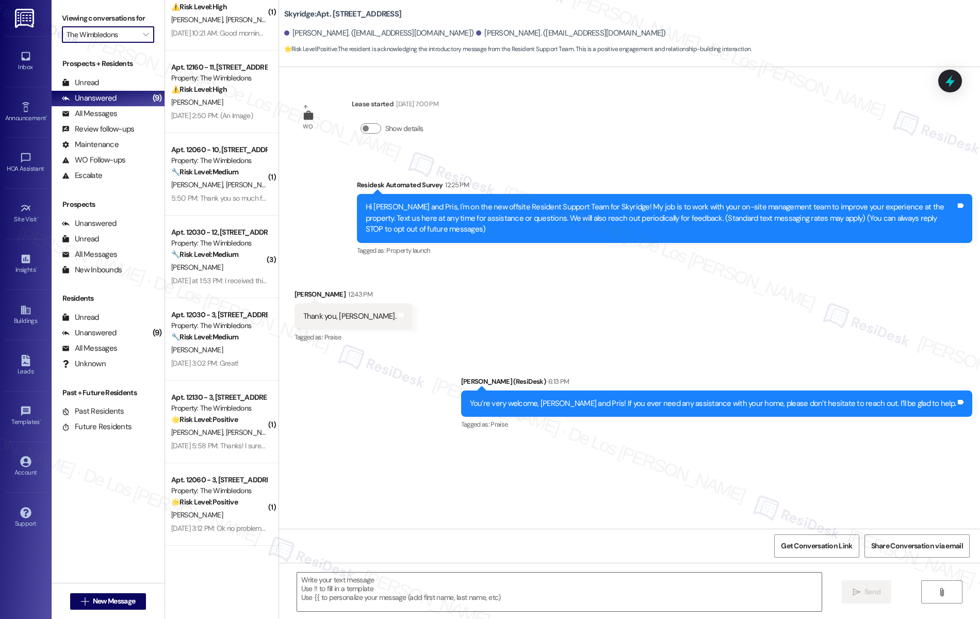
click at [115, 42] on input "The Wimbledons" at bounding box center [102, 34] width 71 height 16
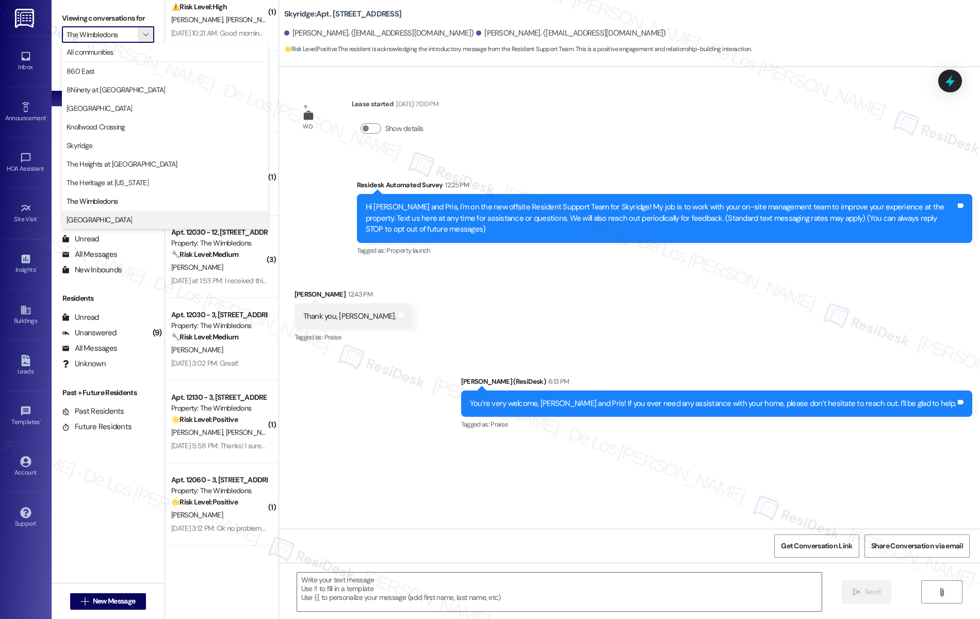
click at [107, 221] on span "[GEOGRAPHIC_DATA]" at bounding box center [99, 219] width 65 height 10
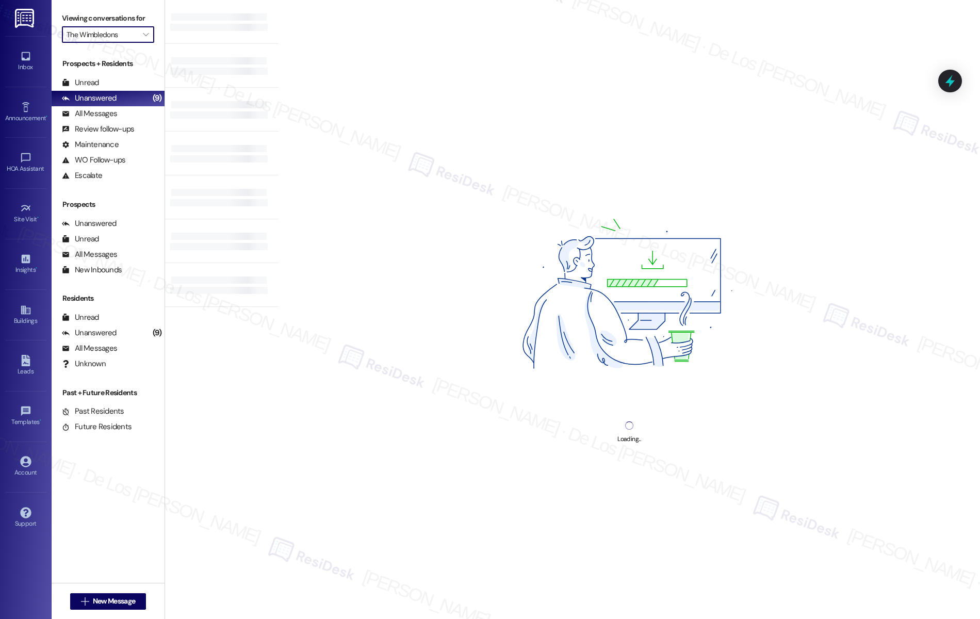
type input "[GEOGRAPHIC_DATA]"
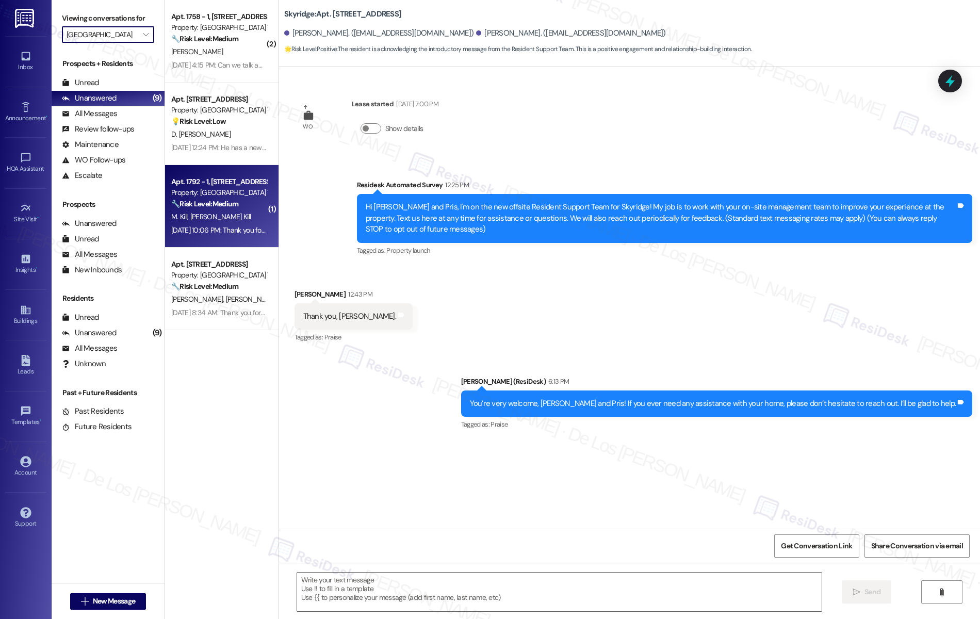
type textarea "Fetching suggested responses. Please feel free to read through the conversation…"
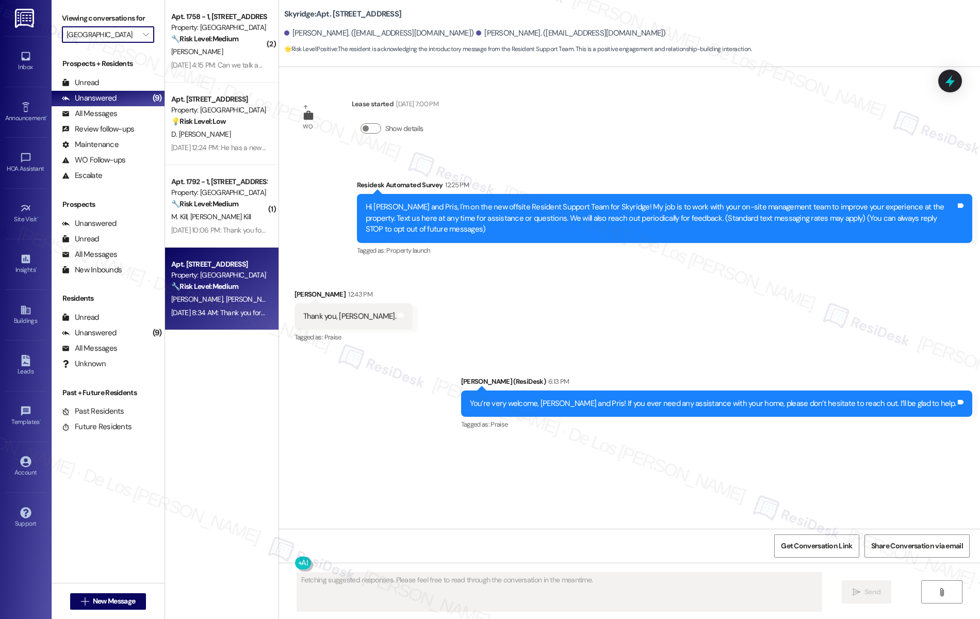
click at [225, 303] on span "[PERSON_NAME]" at bounding box center [251, 298] width 52 height 9
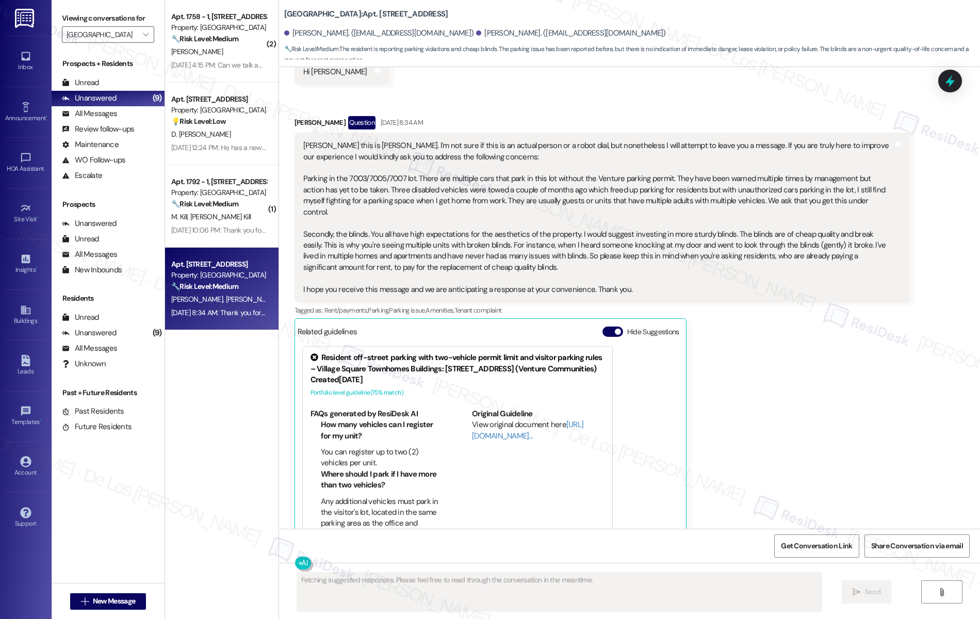
scroll to position [180, 0]
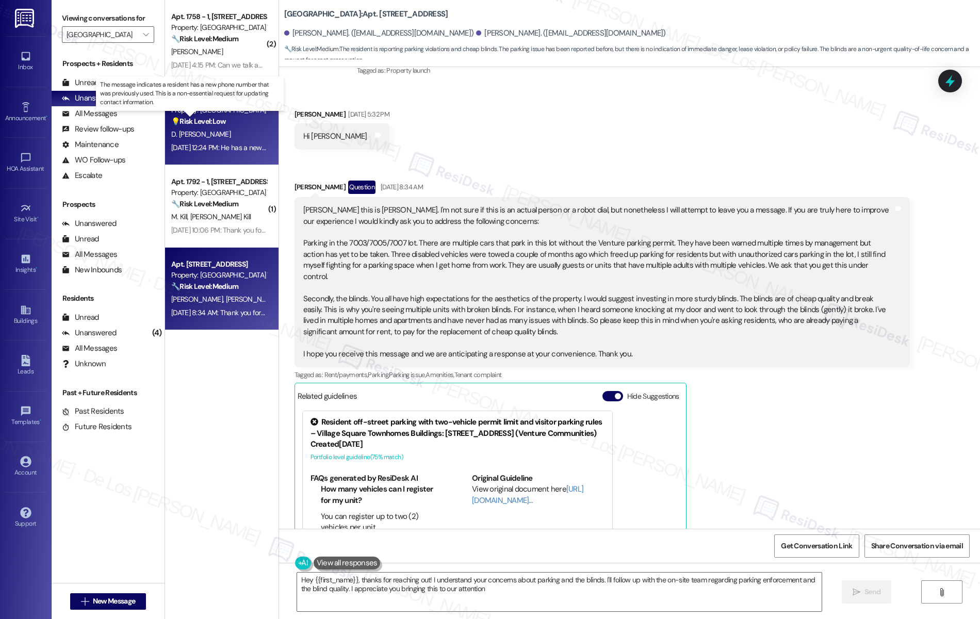
type textarea "Hey {{first_name}}, thanks for reaching out! I understand your concerns about p…"
click at [212, 126] on strong "💡 Risk Level: Low" at bounding box center [198, 121] width 55 height 9
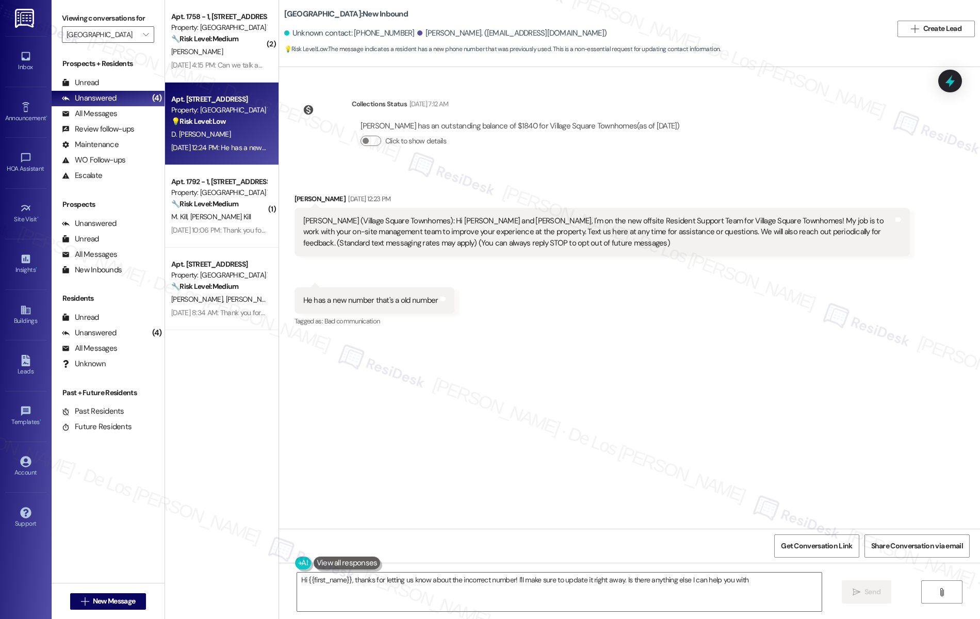
type textarea "Hi {{first_name}}, thanks for letting us know about the incorrect number! I'll …"
click at [99, 26] on input "[GEOGRAPHIC_DATA]" at bounding box center [102, 34] width 71 height 16
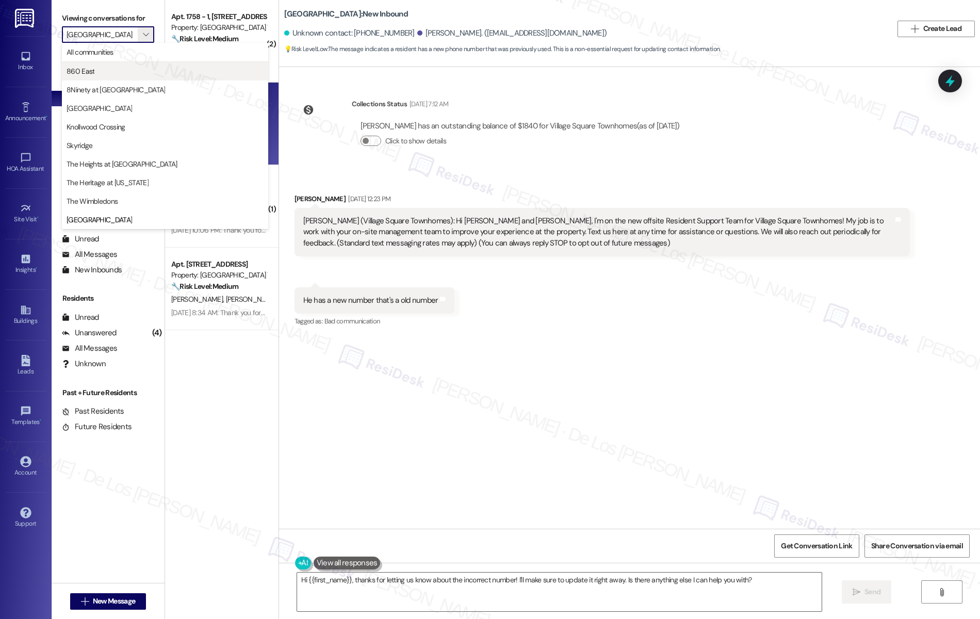
click at [110, 69] on span "860 East" at bounding box center [165, 71] width 197 height 10
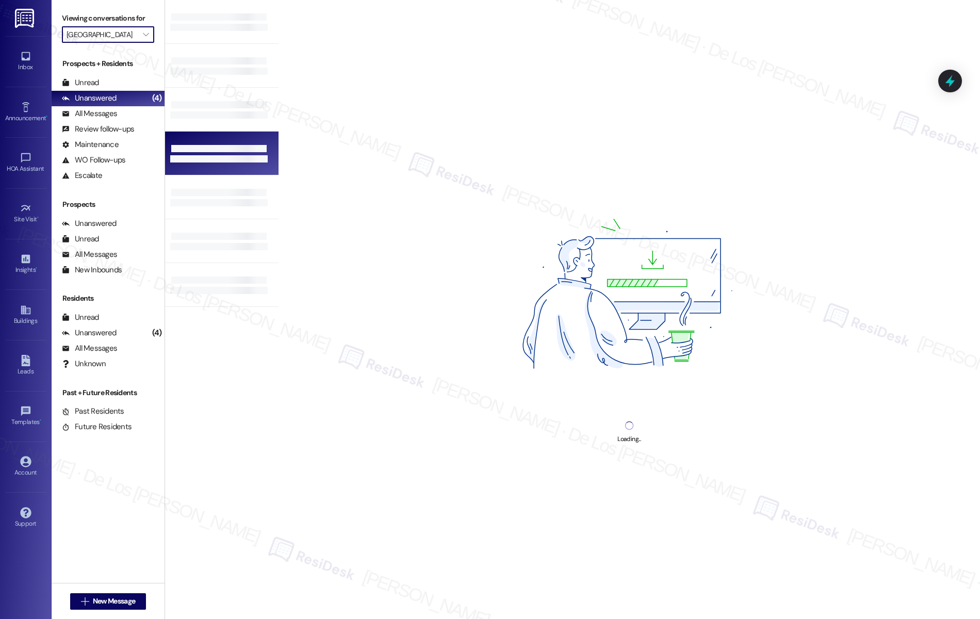
type input "860 East"
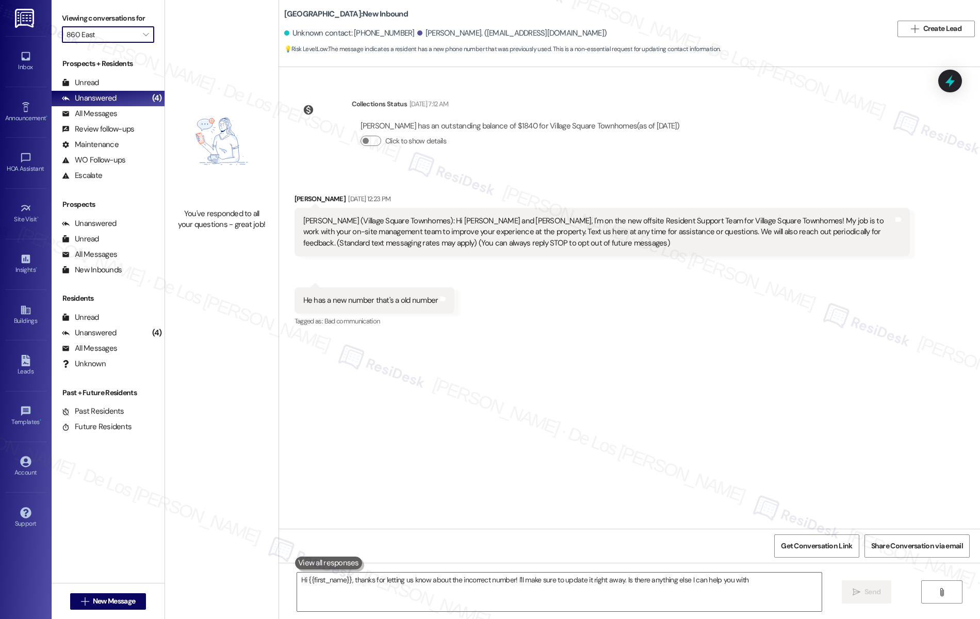
type textarea "Hi {{first_name}}, thanks for letting us know about the incorrect number! I'll …"
click at [119, 34] on input "860 East" at bounding box center [102, 34] width 71 height 16
type input "8Ninety at [GEOGRAPHIC_DATA]"
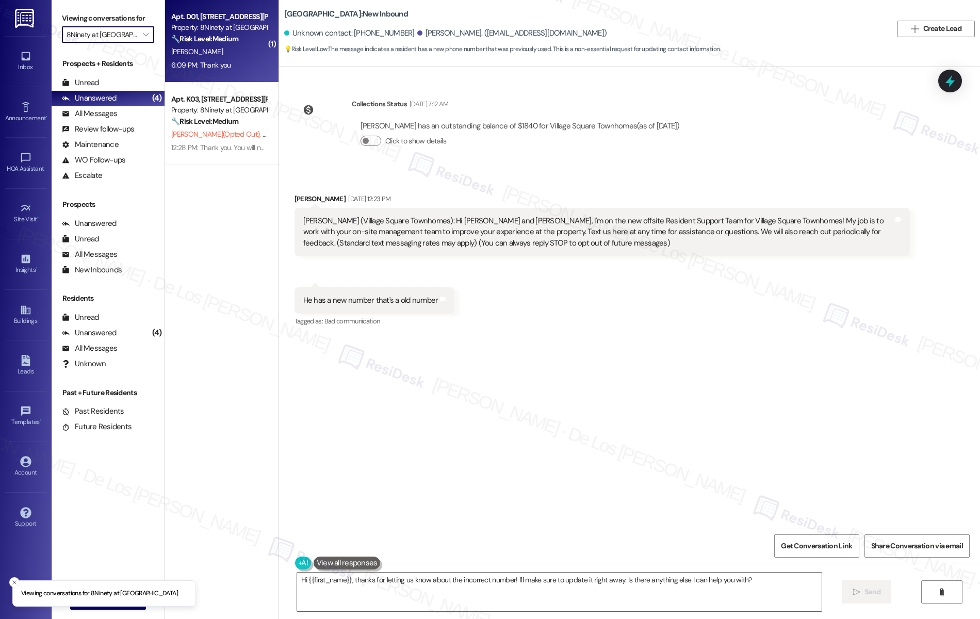
click at [187, 45] on div "A. Rowland" at bounding box center [218, 51] width 97 height 13
type textarea "Fetching suggested responses. Please feel free to read through the conversation…"
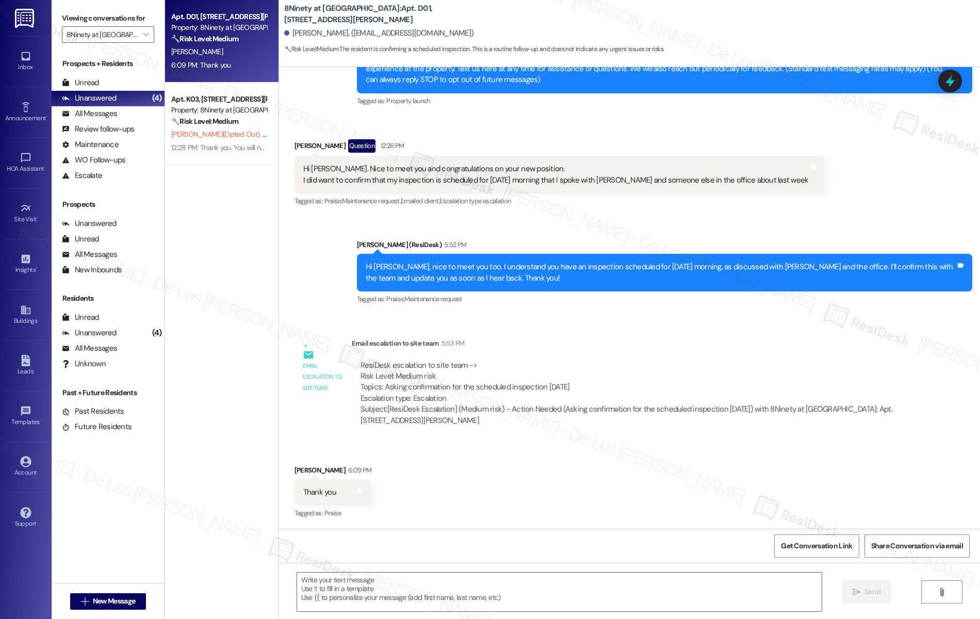
scroll to position [262, 0]
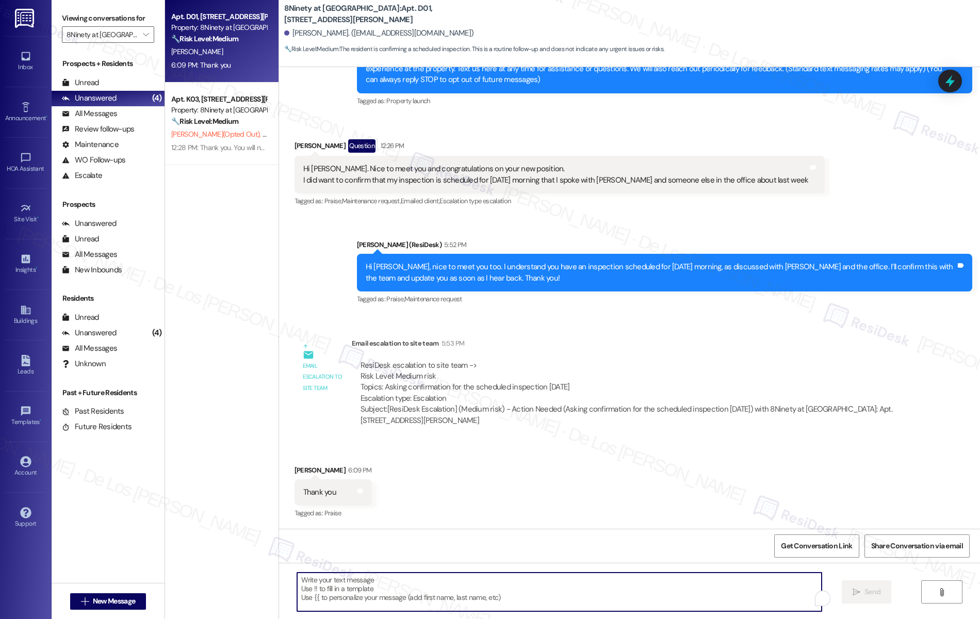
click at [351, 579] on textarea "To enrich screen reader interactions, please activate Accessibility in Grammarl…" at bounding box center [559, 591] width 525 height 39
type textarea "You're most welcome, Amber!"
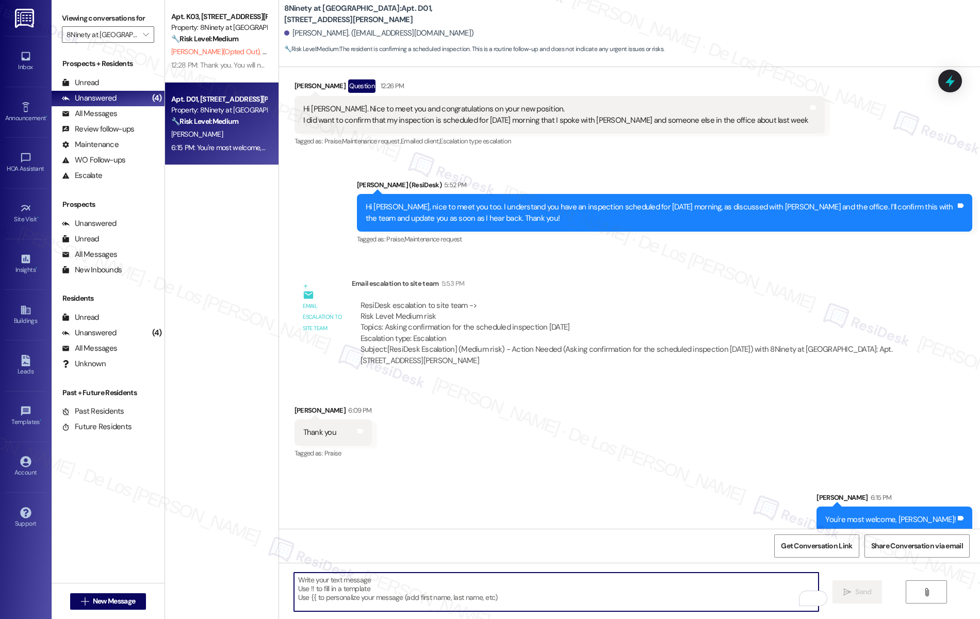
scroll to position [334, 0]
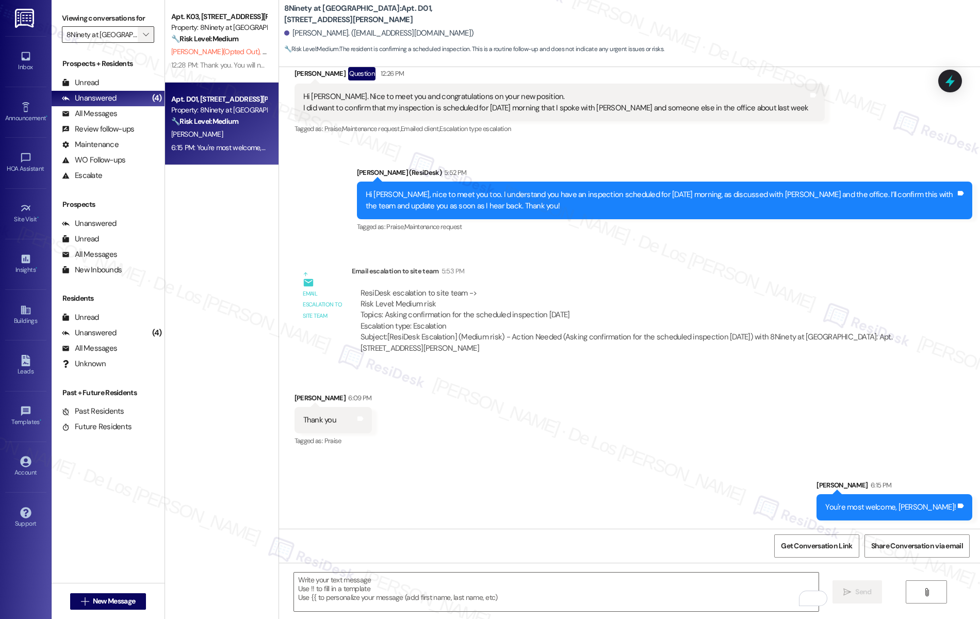
click at [138, 32] on button "" at bounding box center [146, 34] width 16 height 16
type input "[GEOGRAPHIC_DATA]"
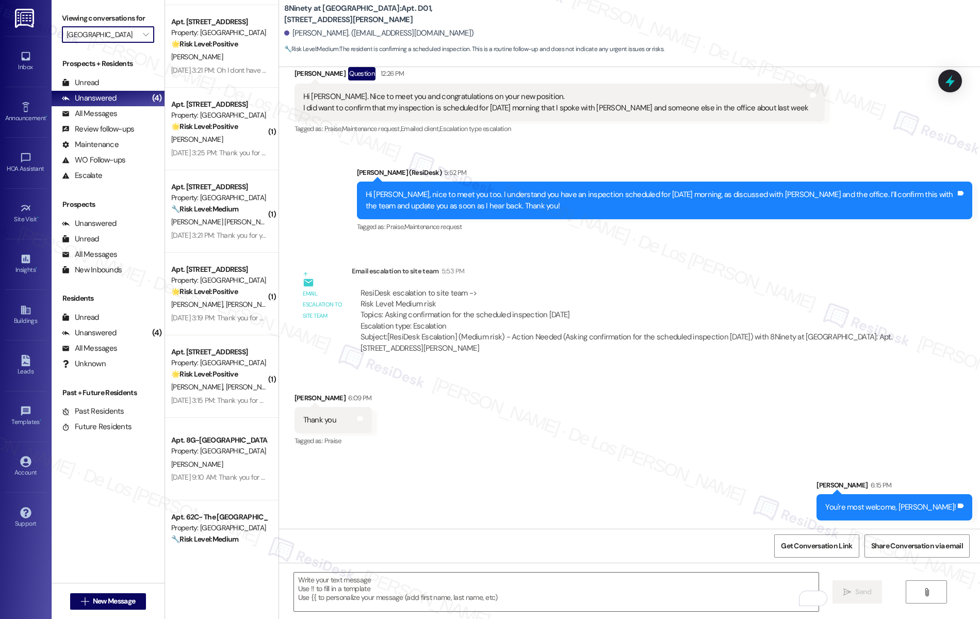
scroll to position [1022, 0]
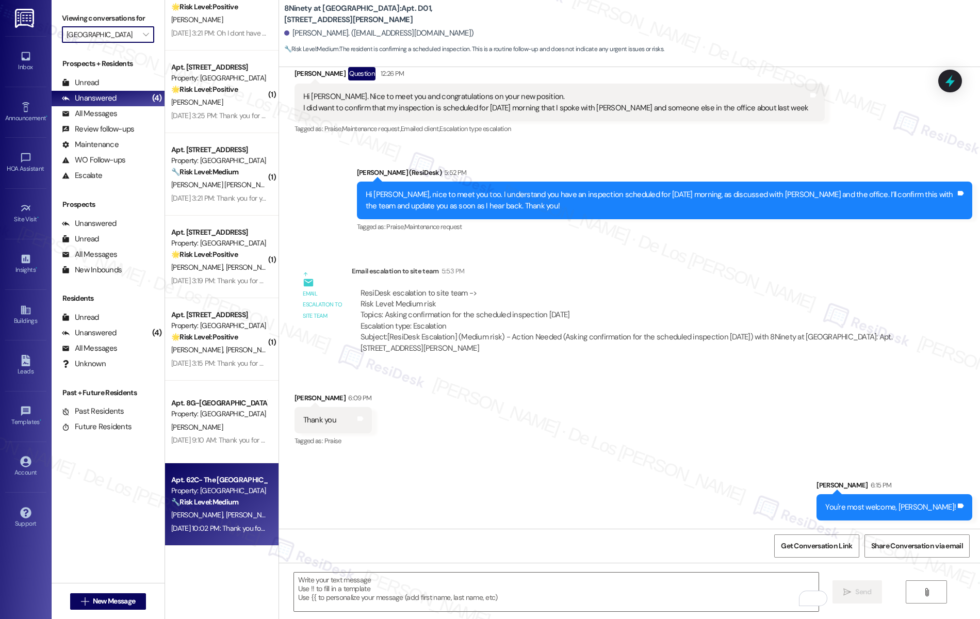
click at [217, 542] on div "Apt. 62C- The Ottawa-Lakeview, 5 Fall Wood Drive Property: Bridgewater Crossing…" at bounding box center [221, 504] width 113 height 82
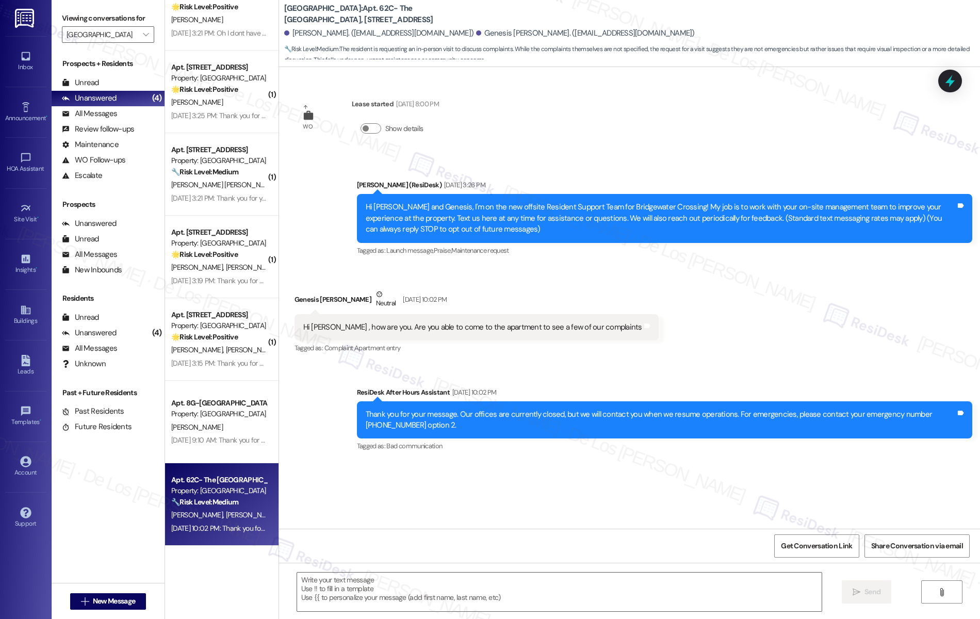
type textarea "Fetching suggested responses. Please feel free to read through the conversation…"
click at [385, 590] on textarea at bounding box center [559, 591] width 525 height 39
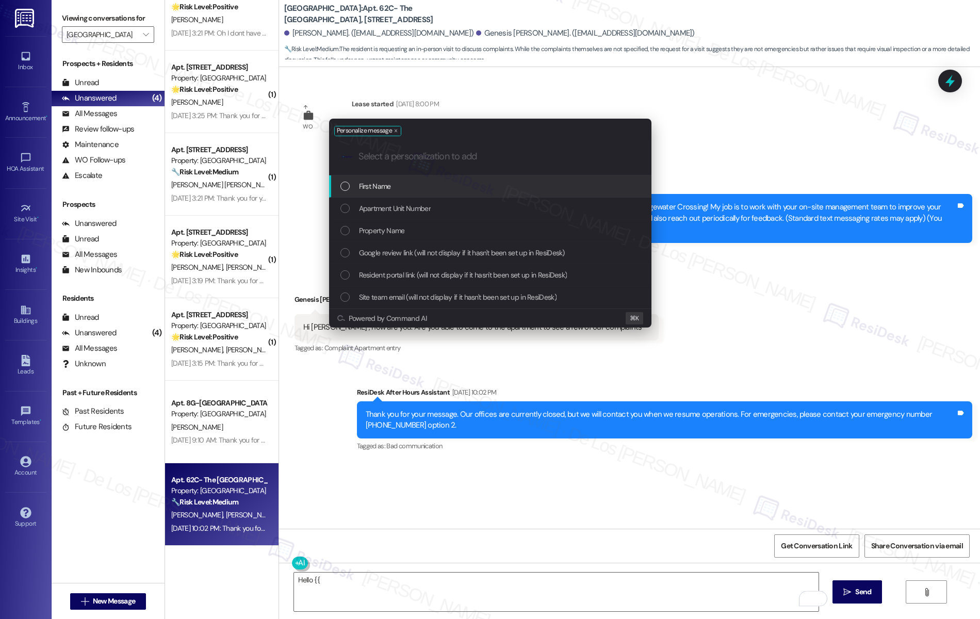
click at [378, 190] on span "First Name" at bounding box center [375, 185] width 32 height 11
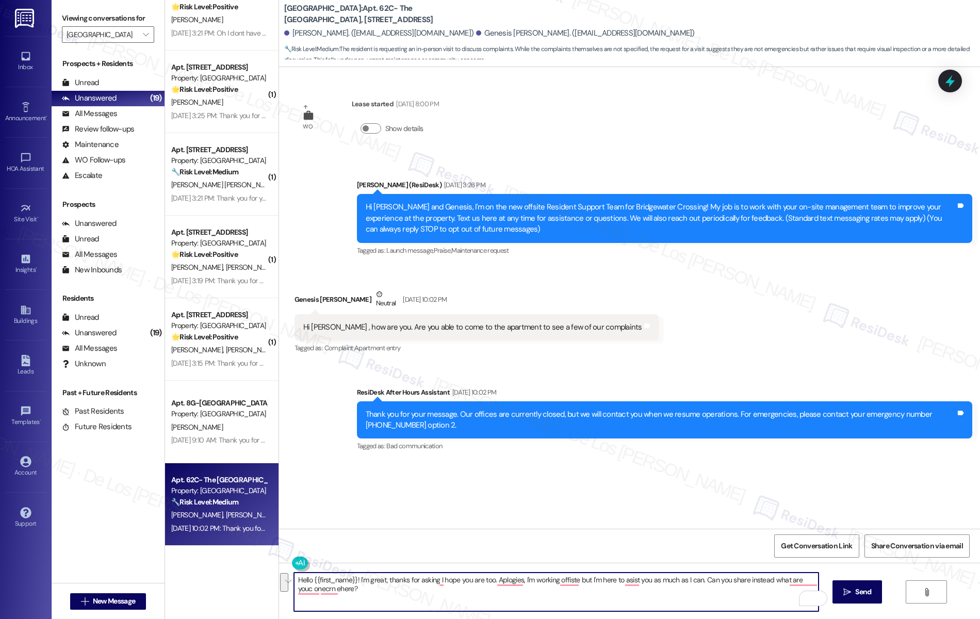
paste textarea "’m doing great, thanks for asking—I hope you are too. My apologies, I’m working…"
click at [455, 581] on textarea "Hello {{first_name}}! I’m doing great, thanks for asking—I hope you are too. My…" at bounding box center [556, 591] width 525 height 39
click at [621, 581] on textarea "Hello {{first_name}}! I’m doing great, thanks for asking, I hope you are too. M…" at bounding box center [556, 591] width 525 height 39
click at [396, 595] on textarea "Hello {{first_name}}! I’m doing great, thanks for asking, I hope you are too. M…" at bounding box center [556, 591] width 525 height 39
type textarea "Hello {{first_name}}! I’m doing great, thanks for asking, I hope you are too. M…"
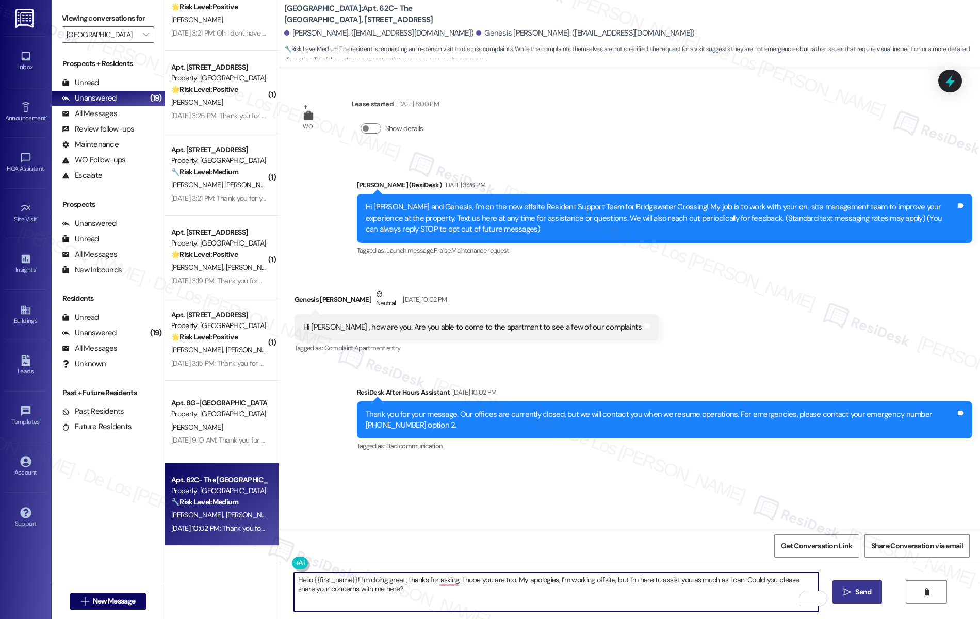
click at [871, 596] on span "Send" at bounding box center [863, 591] width 16 height 11
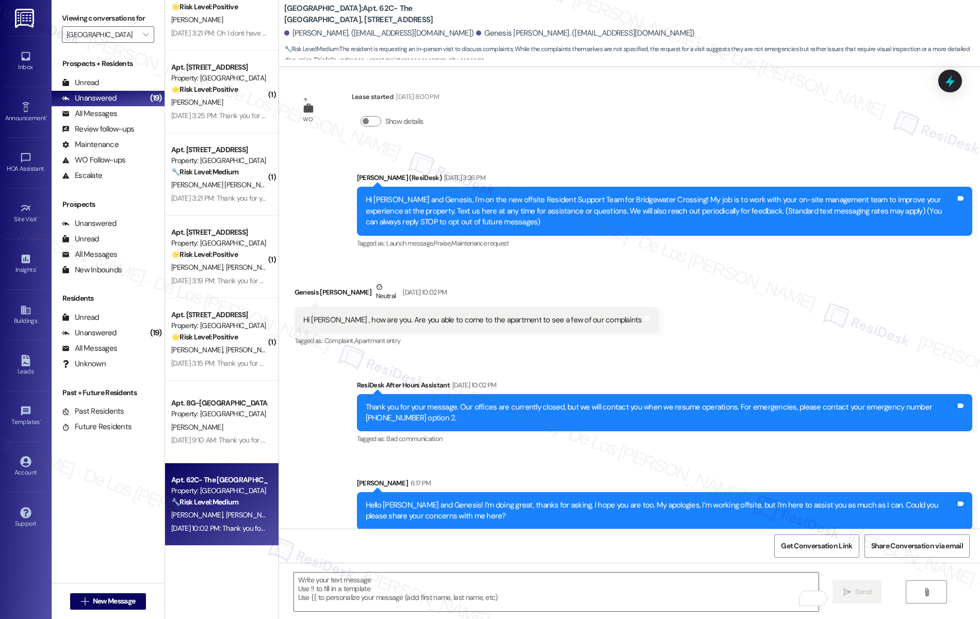
scroll to position [16, 0]
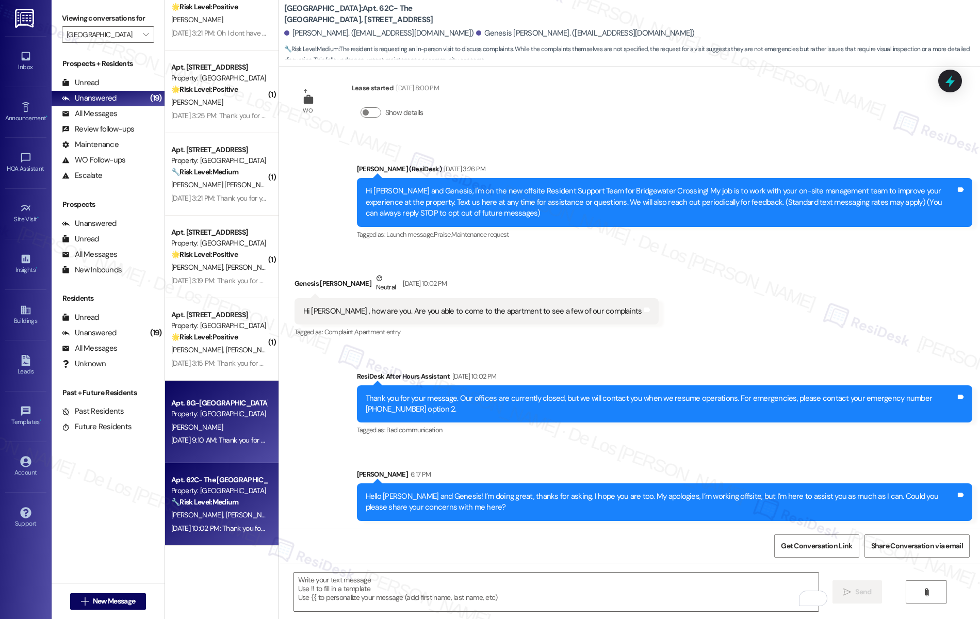
click at [184, 420] on div "Apt. 8G-Paint Creek w/den, 5 Fall Wood Drive Property: Bridgewater Crossing" at bounding box center [218, 408] width 97 height 24
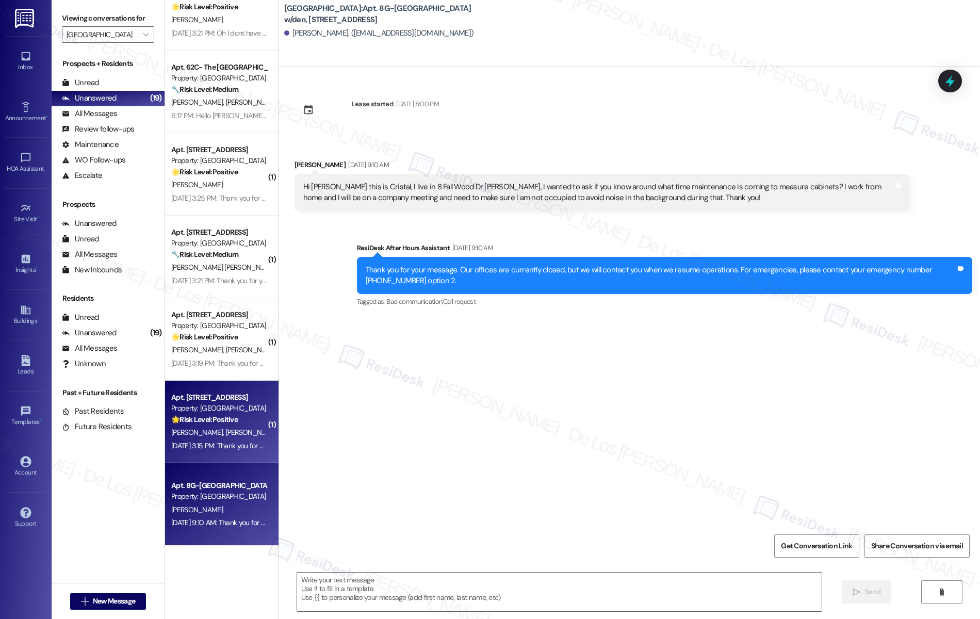
click at [194, 420] on strong "🌟 Risk Level: Positive" at bounding box center [204, 418] width 67 height 9
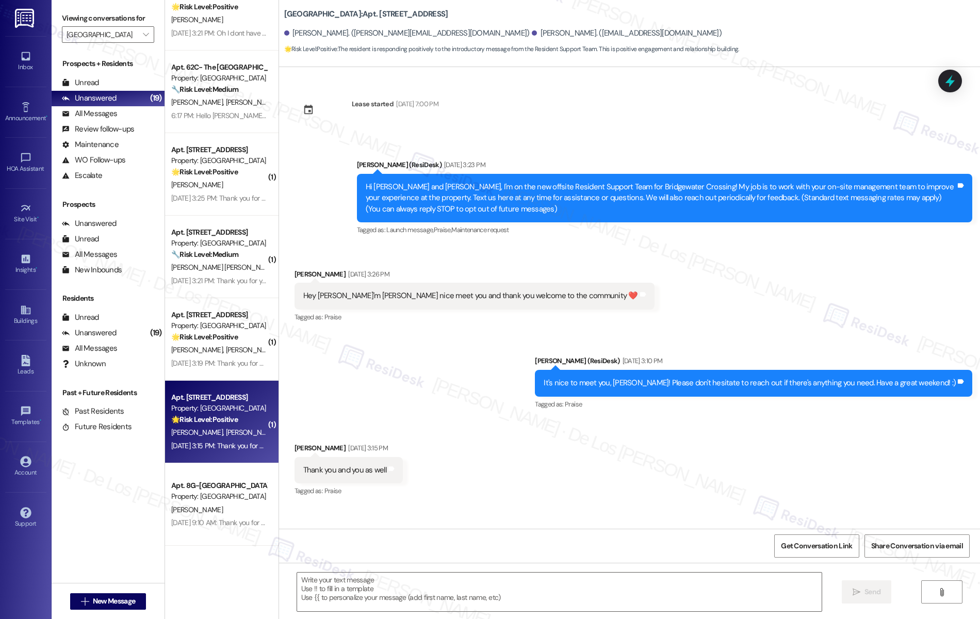
type textarea "Fetching suggested responses. Please feel free to read through the conversation…"
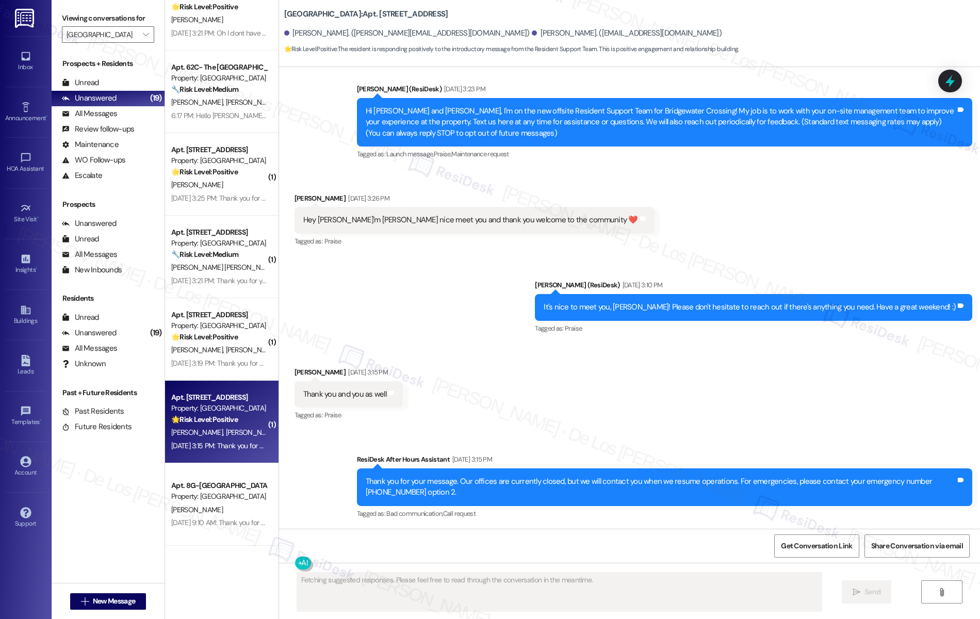
scroll to position [76, 0]
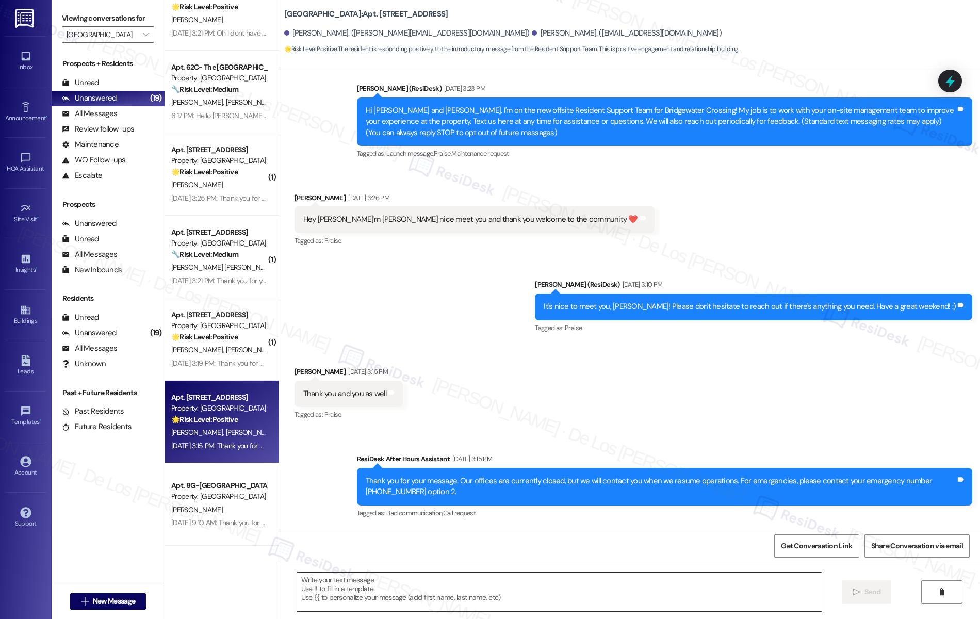
click at [334, 585] on textarea at bounding box center [559, 591] width 525 height 39
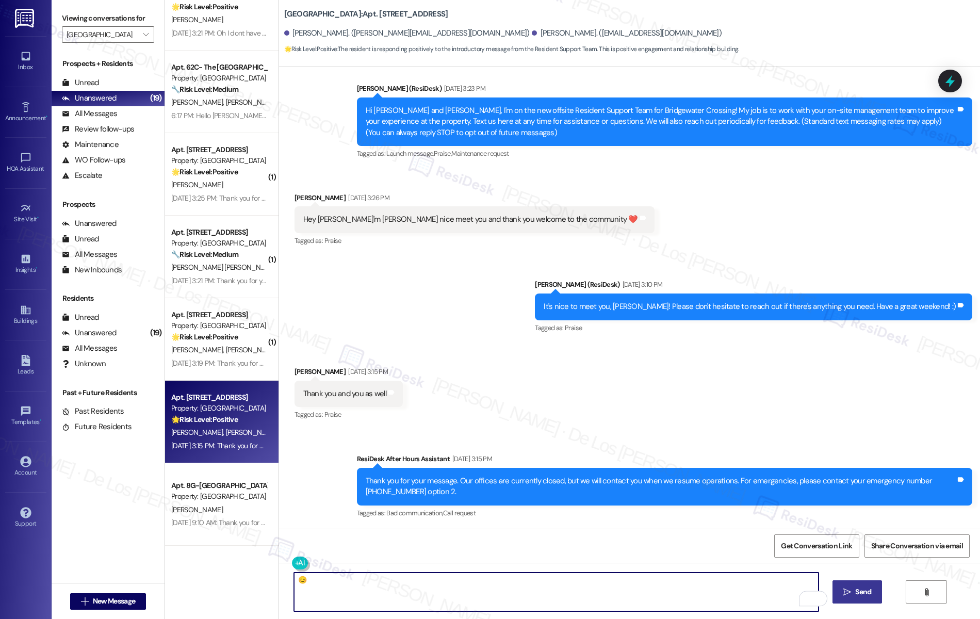
type textarea "😊"
click at [871, 586] on span "Send" at bounding box center [863, 591] width 16 height 11
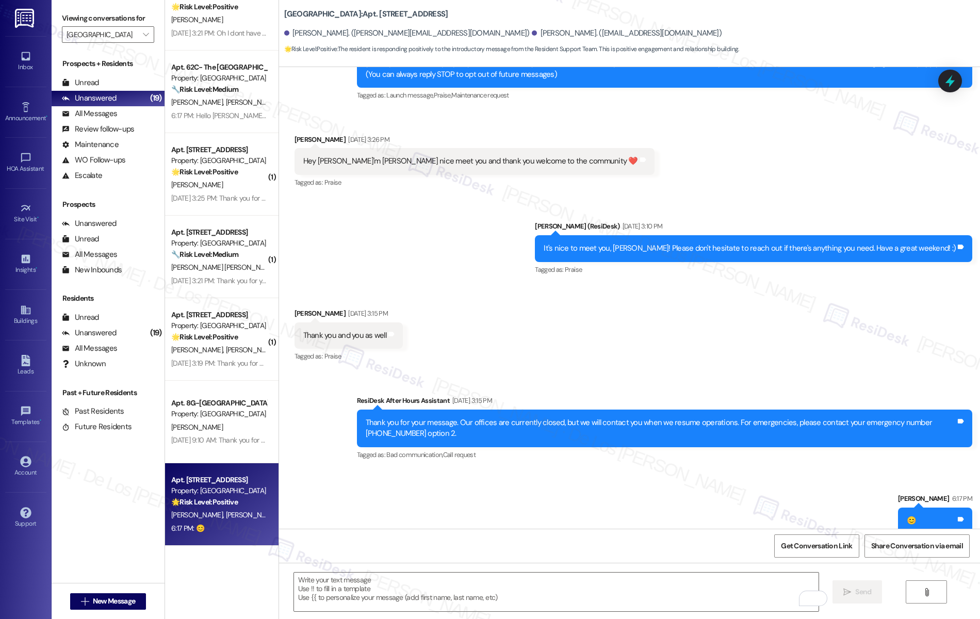
scroll to position [148, 0]
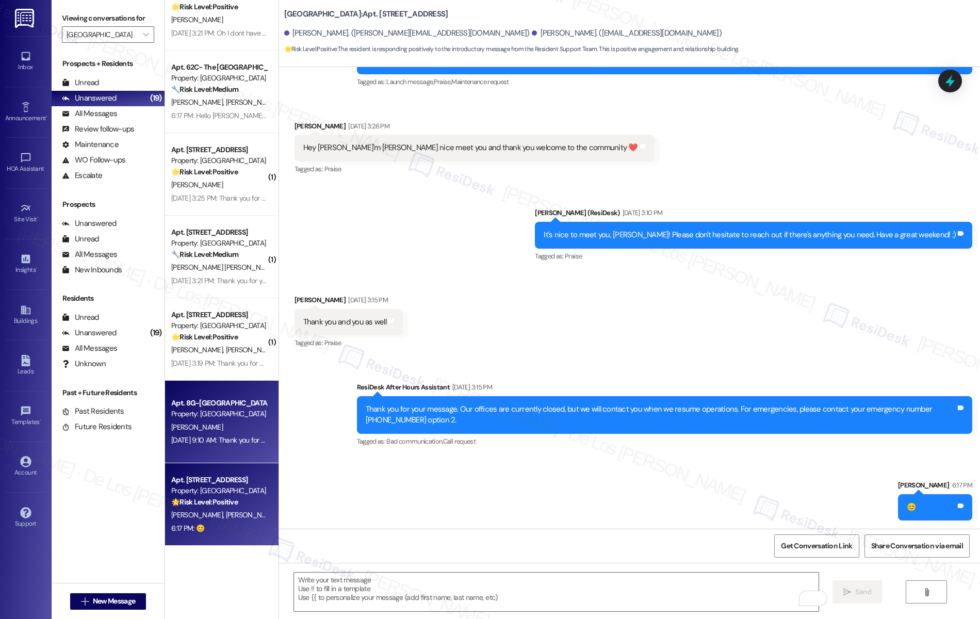
click at [223, 413] on div "Property: [GEOGRAPHIC_DATA]" at bounding box center [218, 413] width 95 height 11
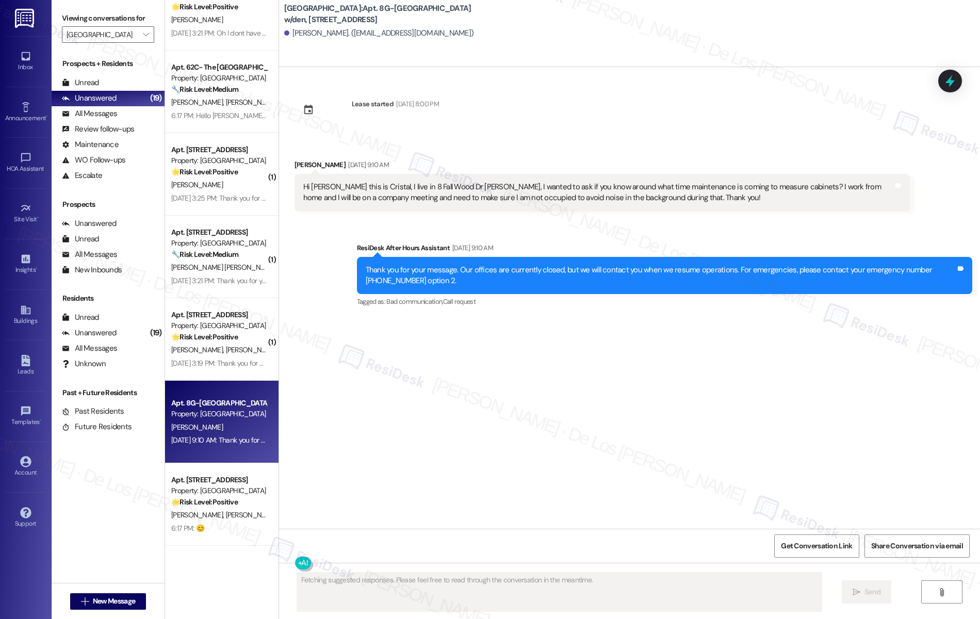
scroll to position [0, 0]
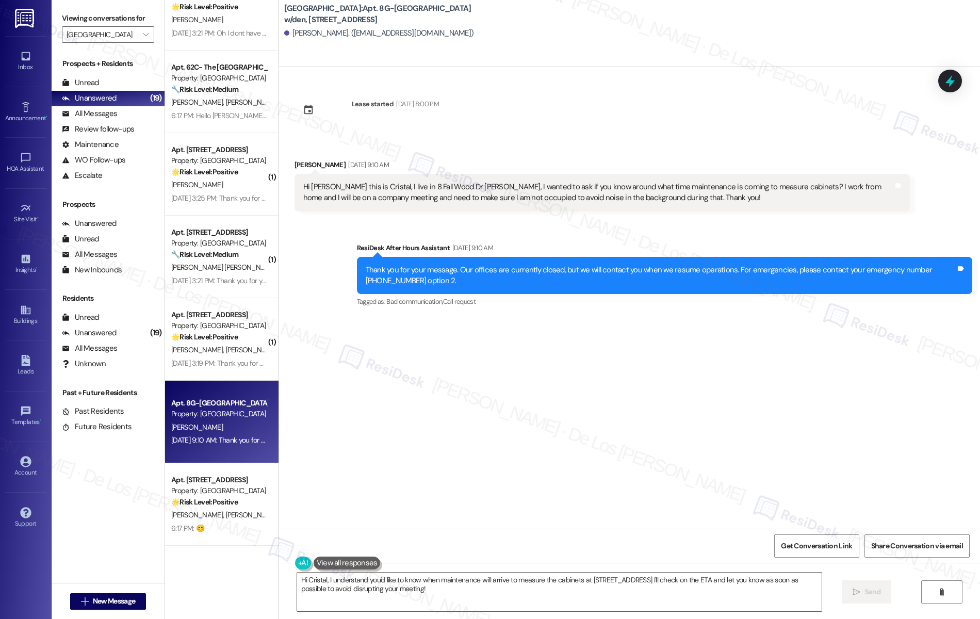
click at [693, 205] on div "Hi Sarah this is Cristal, I live in 8 Fall Wood Dr apt G, I wanted to ask if yo…" at bounding box center [601, 193] width 615 height 38
drag, startPoint x: 331, startPoint y: 35, endPoint x: 283, endPoint y: 36, distance: 49.0
click at [284, 36] on div "Cristal Rebollar. (cristalrebollar10@gmail.com)" at bounding box center [379, 33] width 190 height 11
copy div "Cristal Rebollar."
click at [321, 579] on textarea "Hi Cristal, I understand you'd like to know when maintenance will arrive to mea…" at bounding box center [559, 591] width 525 height 39
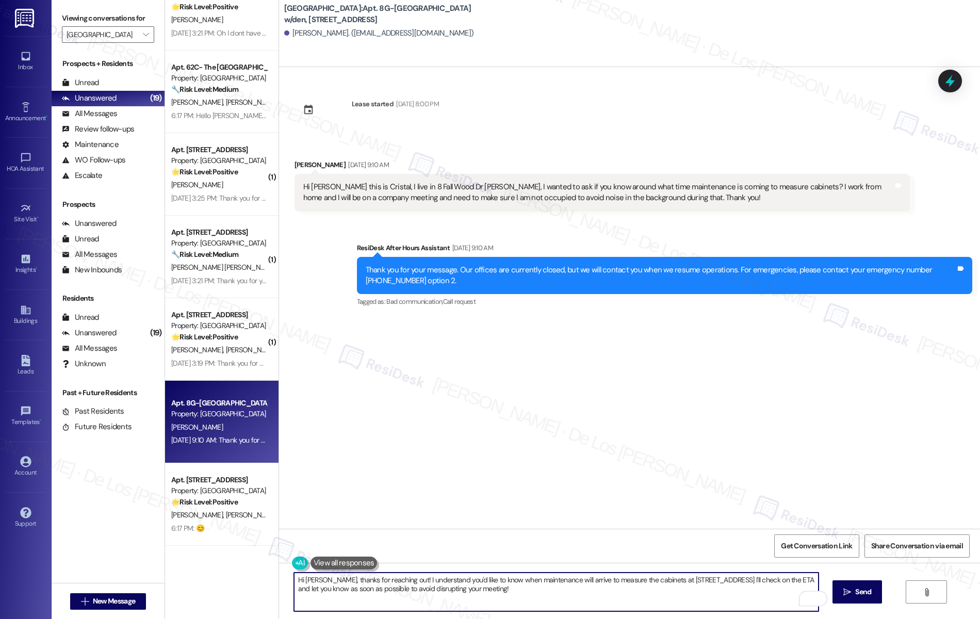
click at [497, 589] on textarea "Hi Cristal, thanks for reaching out! I understand you'd like to know when maint…" at bounding box center [556, 591] width 525 height 39
drag, startPoint x: 646, startPoint y: 582, endPoint x: 715, endPoint y: 580, distance: 68.6
click at [715, 580] on textarea "Hi Cristal, thanks for reaching out! I understand you'd like to know when maint…" at bounding box center [556, 591] width 525 height 39
drag, startPoint x: 682, startPoint y: 579, endPoint x: 709, endPoint y: 597, distance: 32.7
click at [709, 597] on textarea "Hi Cristal, thanks for reaching out! I understand you'd like to know when maint…" at bounding box center [556, 591] width 525 height 39
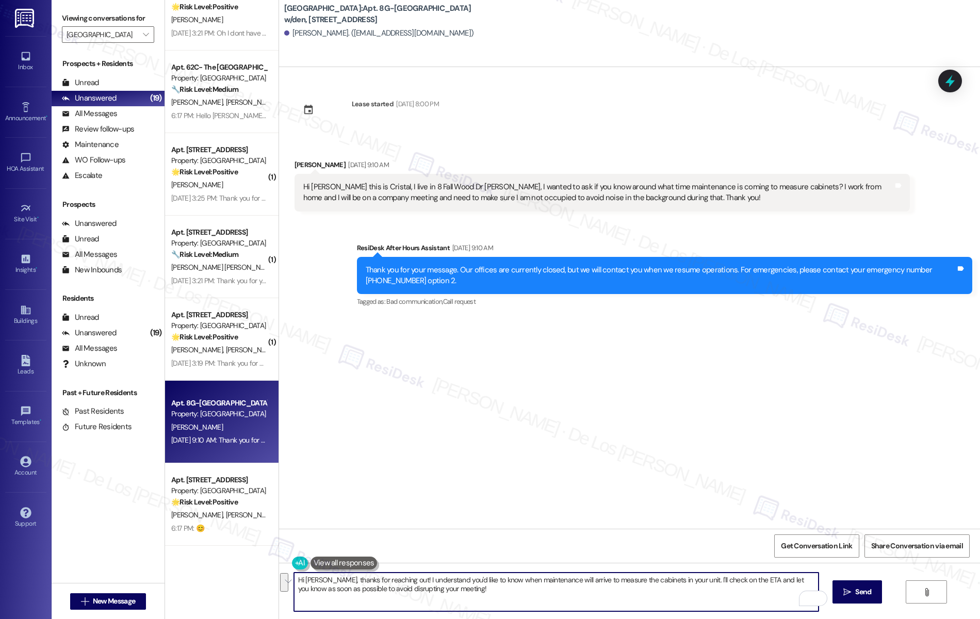
drag, startPoint x: 682, startPoint y: 581, endPoint x: 703, endPoint y: 594, distance: 24.8
click at [703, 594] on textarea "Hi Cristal, thanks for reaching out! I understand you'd like to know when maint…" at bounding box center [556, 591] width 525 height 39
click at [683, 580] on textarea "Hi Cristal, thanks for reaching out! I understand you'd like to know when maint…" at bounding box center [556, 591] width 525 height 39
drag, startPoint x: 681, startPoint y: 580, endPoint x: 688, endPoint y: 583, distance: 7.7
click at [688, 583] on textarea "Hi Cristal, thanks for reaching out! I understand you'd like to know when maint…" at bounding box center [556, 591] width 525 height 39
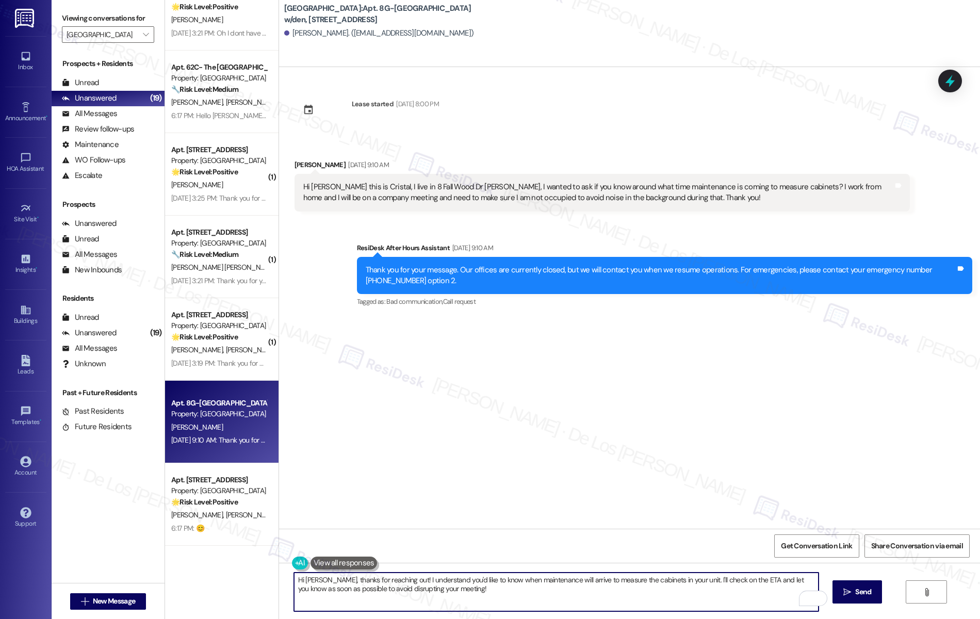
click at [683, 581] on textarea "Hi Cristal, thanks for reaching out! I understand you'd like to know when maint…" at bounding box center [556, 591] width 525 height 39
drag, startPoint x: 681, startPoint y: 580, endPoint x: 703, endPoint y: 596, distance: 27.6
click at [703, 597] on textarea "Hi Cristal, thanks for reaching out! I understand you'd like to know when maint…" at bounding box center [556, 591] width 525 height 39
drag, startPoint x: 682, startPoint y: 582, endPoint x: 814, endPoint y: 582, distance: 132.0
click at [814, 582] on textarea "Hi Cristal, thanks for reaching out! I understand you'd like to know when maint…" at bounding box center [556, 591] width 525 height 39
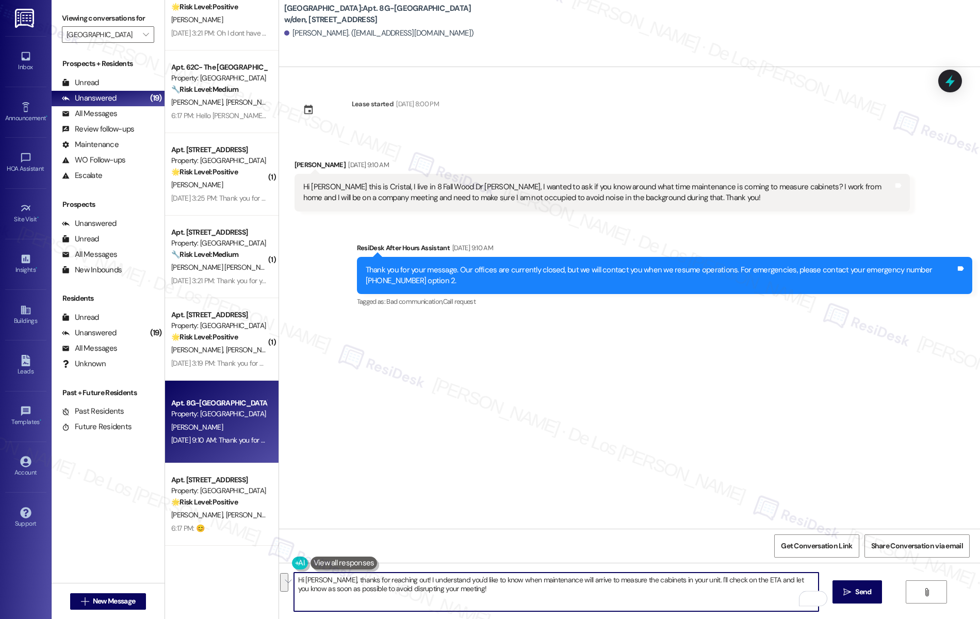
click at [616, 582] on textarea "Hi Cristal, thanks for reaching out! I understand you'd like to know when maint…" at bounding box center [556, 591] width 525 height 39
click at [504, 590] on textarea "Hi Cristal, thanks for reaching out! I understand you'd like to know when maint…" at bounding box center [556, 591] width 525 height 39
type textarea "Hi Cristal, thanks for reaching out! I understand you'd like to know when maint…"
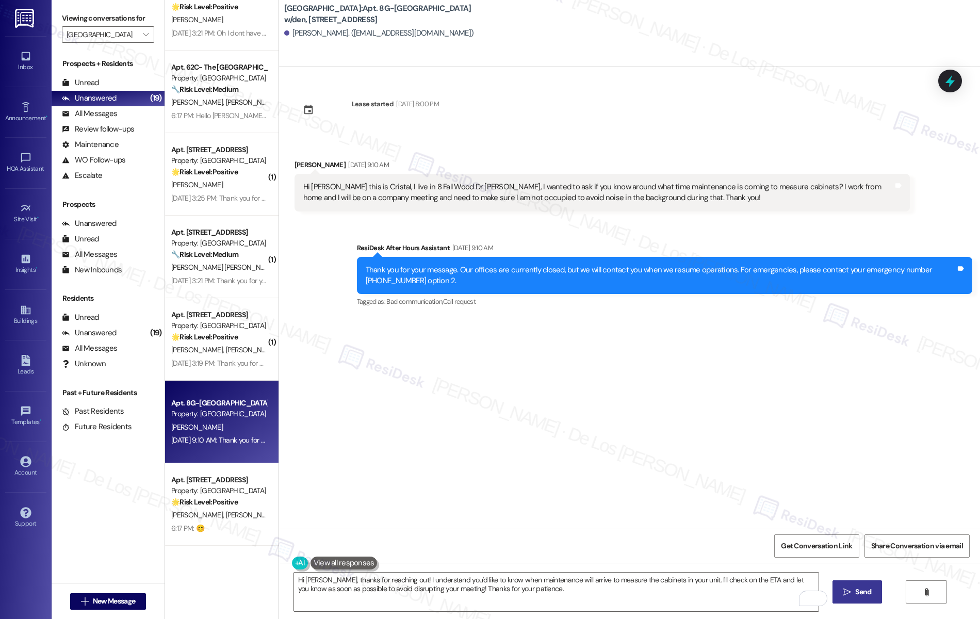
click at [871, 590] on span "Send" at bounding box center [863, 591] width 16 height 11
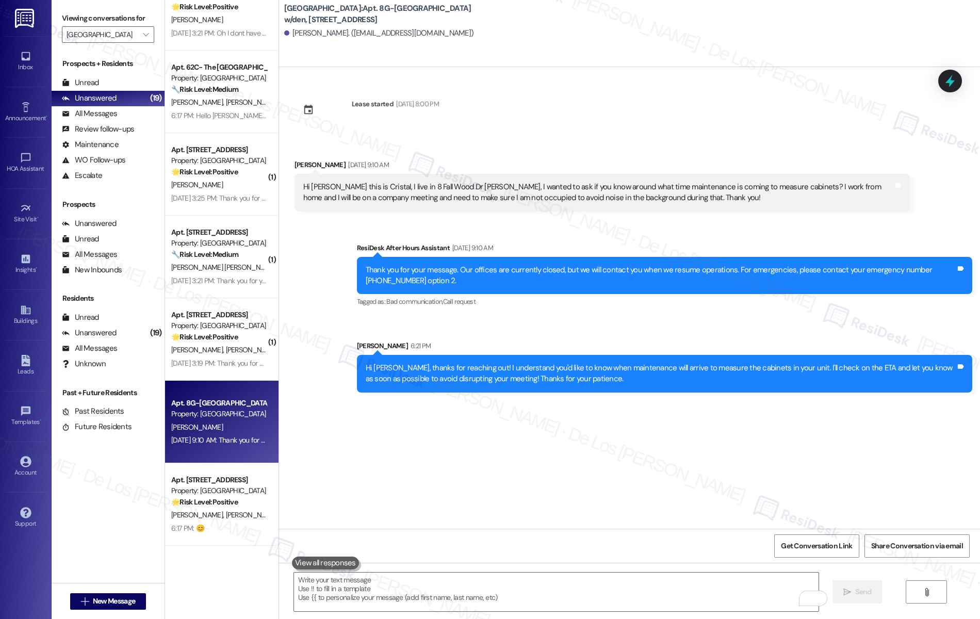
scroll to position [857, 0]
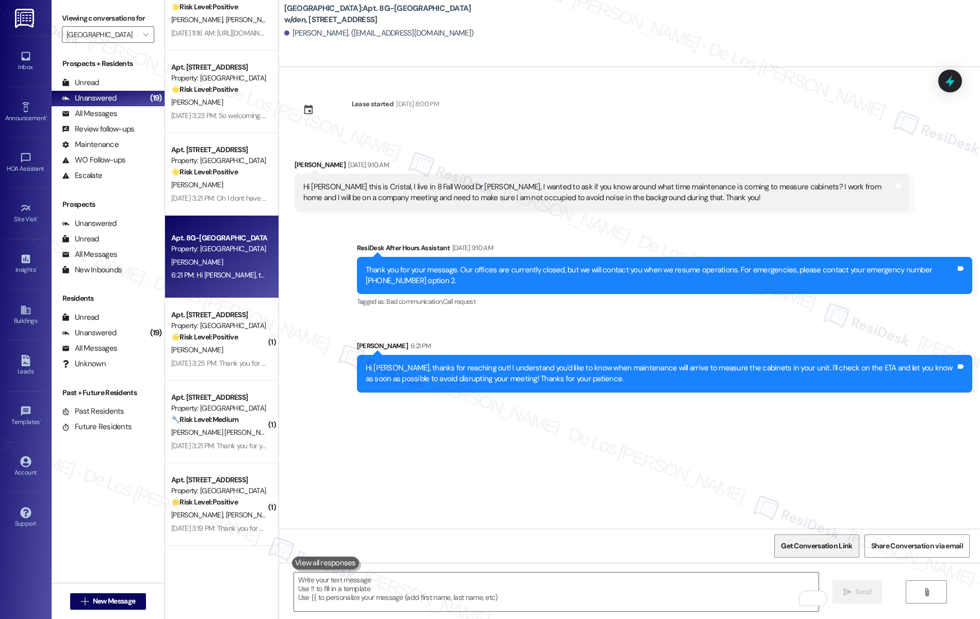
click at [824, 546] on span "Get Conversation Link" at bounding box center [816, 545] width 71 height 11
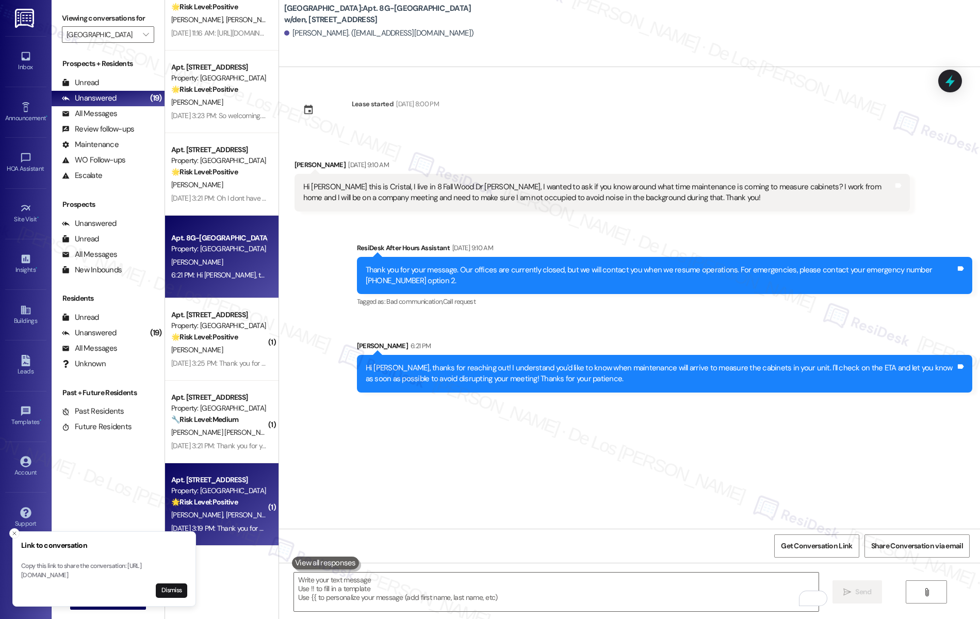
click at [234, 495] on div "Property: [GEOGRAPHIC_DATA]" at bounding box center [218, 490] width 95 height 11
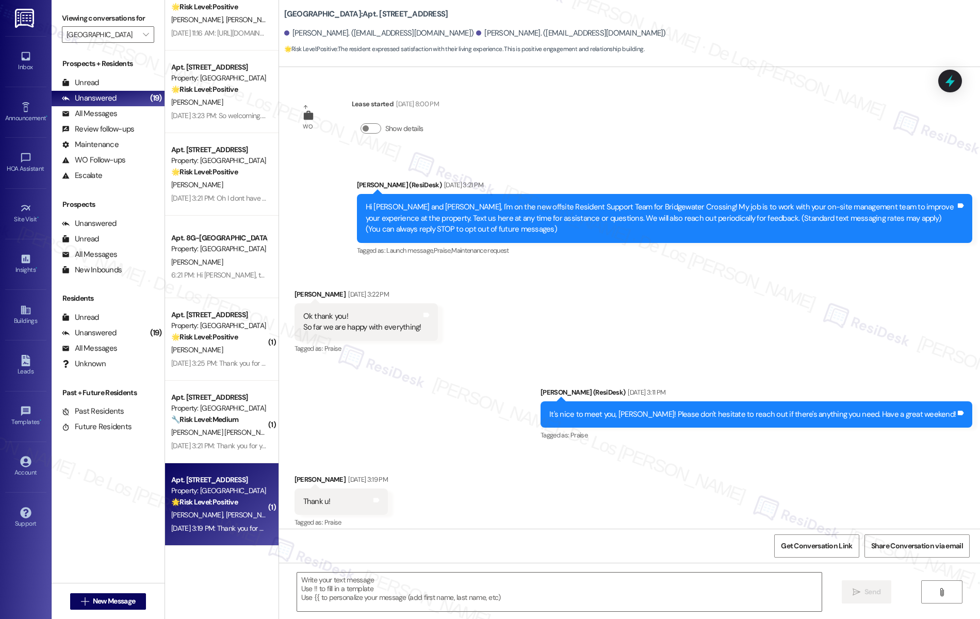
scroll to position [9, 0]
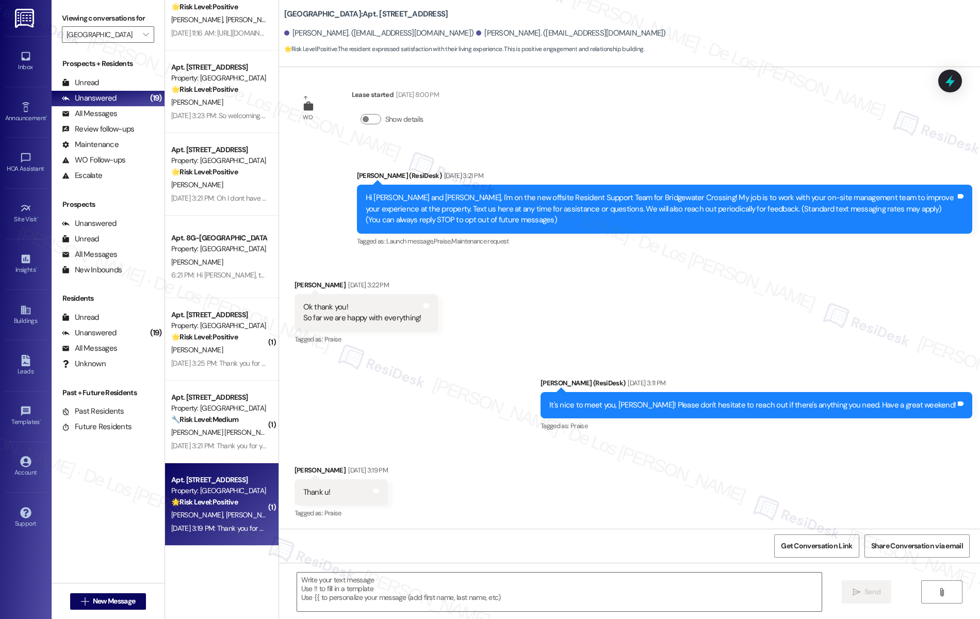
type textarea "Fetching suggested responses. Please feel free to read through the conversation…"
click at [413, 596] on textarea at bounding box center [559, 591] width 525 height 39
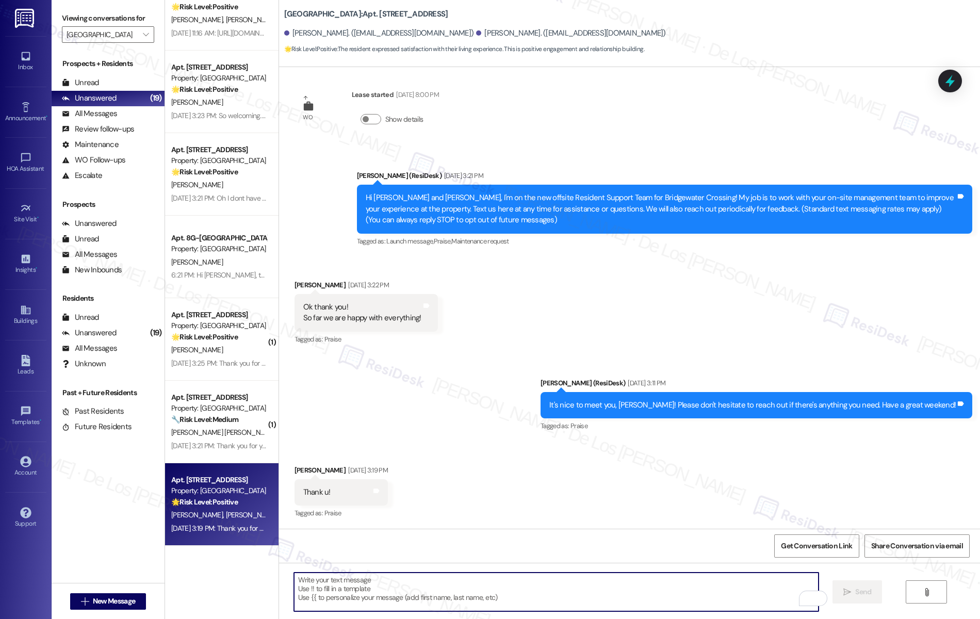
scroll to position [107, 0]
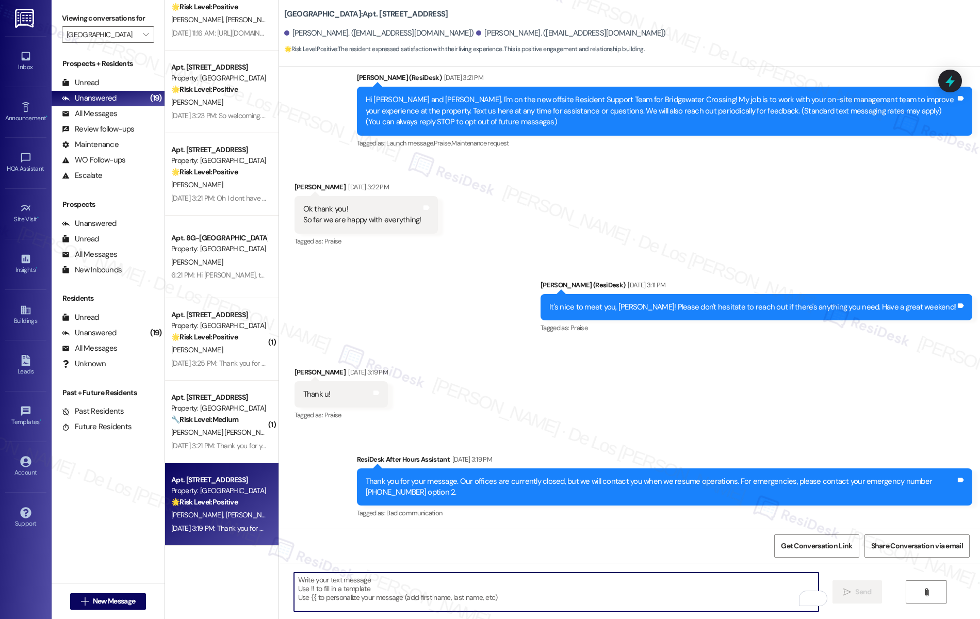
click at [377, 589] on textarea "To enrich screen reader interactions, please activate Accessibility in Grammarl…" at bounding box center [556, 591] width 525 height 39
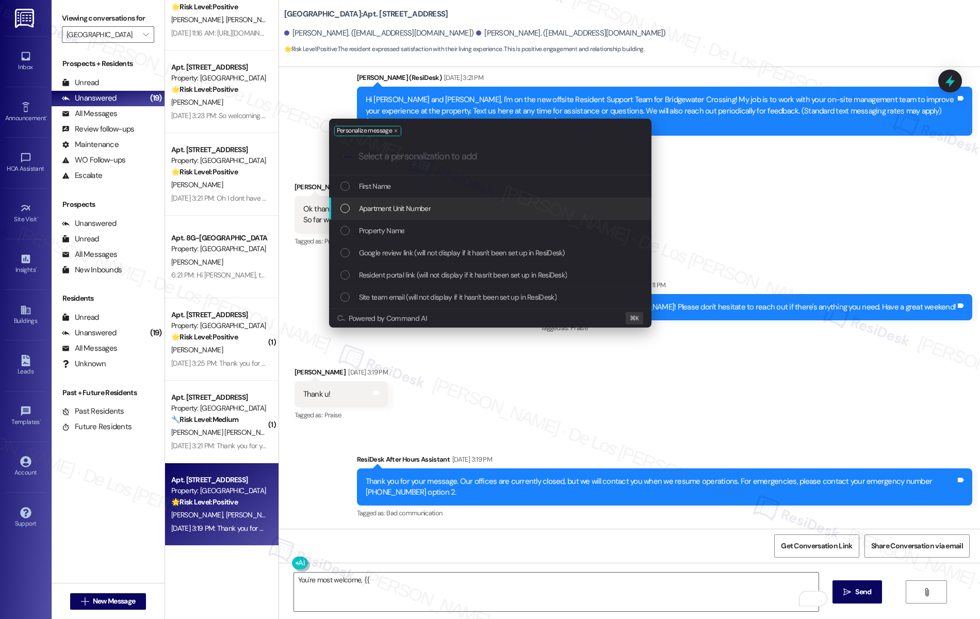
click at [360, 195] on div "First Name" at bounding box center [490, 186] width 322 height 22
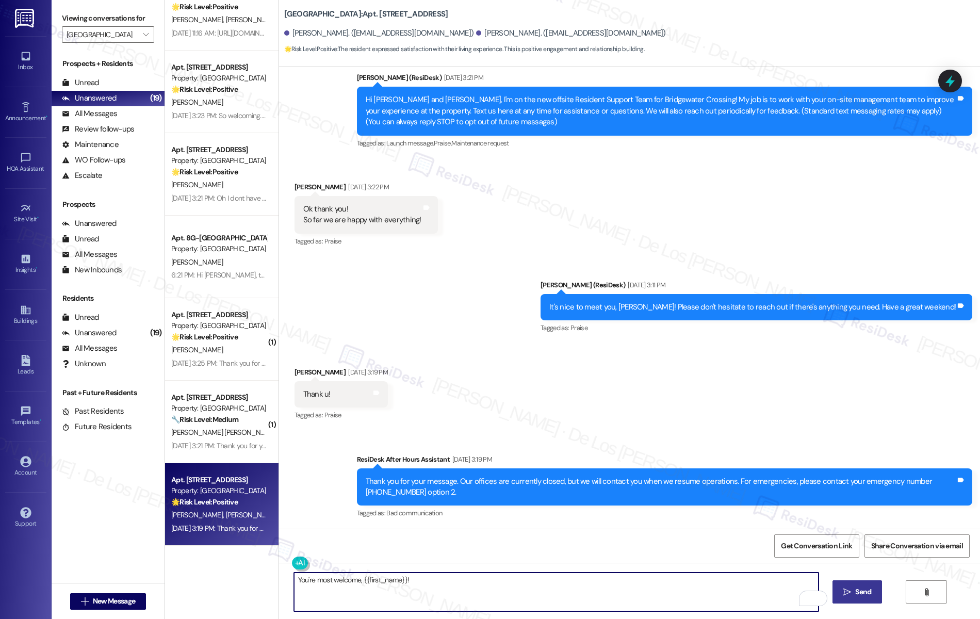
type textarea "You're most welcome, {{first_name}}!"
click at [855, 586] on span " Send" at bounding box center [857, 591] width 32 height 11
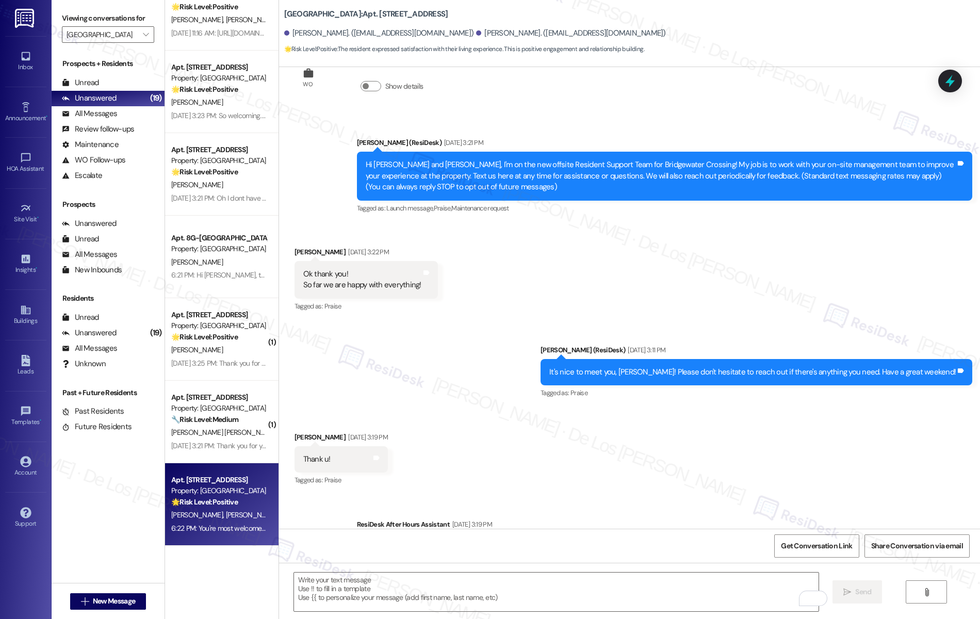
scroll to position [179, 0]
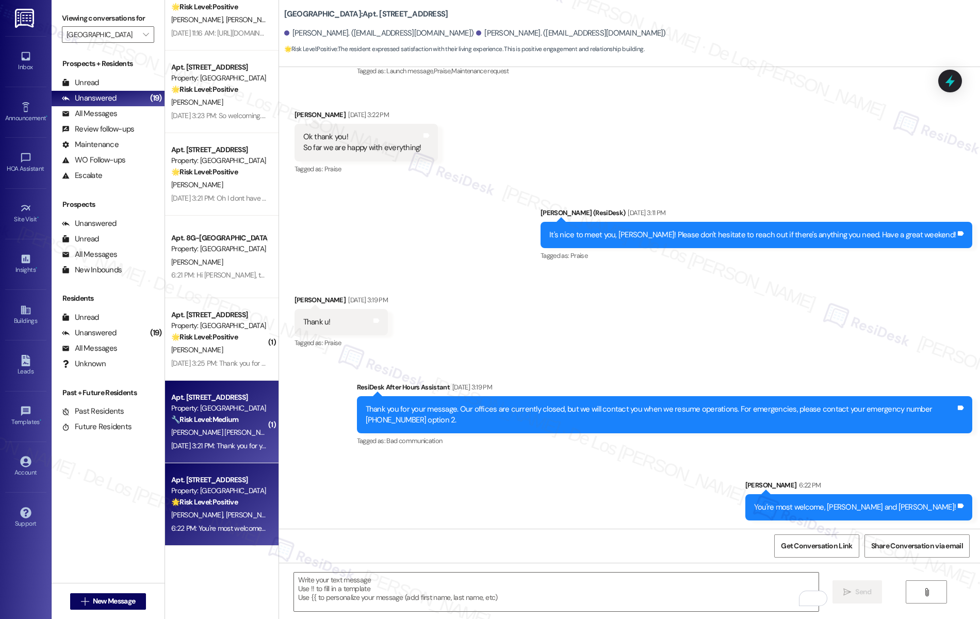
click at [222, 430] on span "[PERSON_NAME] [PERSON_NAME]" at bounding box center [223, 431] width 105 height 9
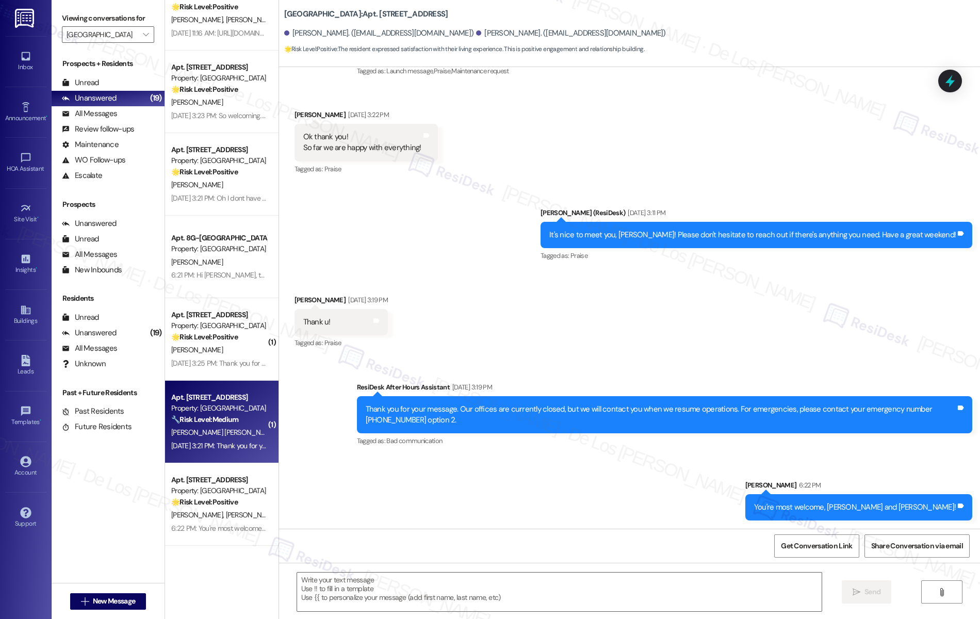
type textarea "Fetching suggested responses. Please feel free to read through the conversation…"
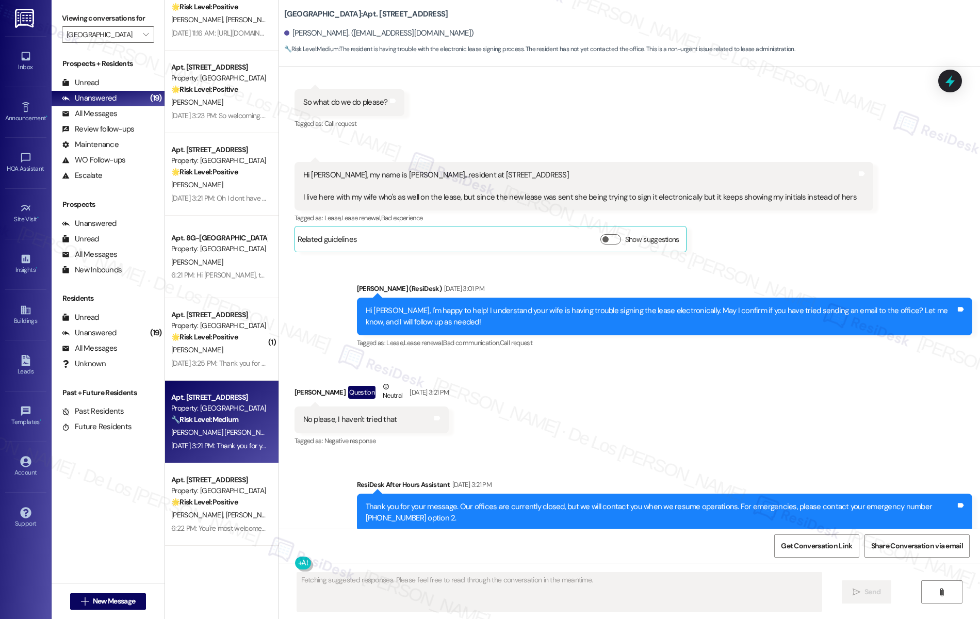
scroll to position [291, 0]
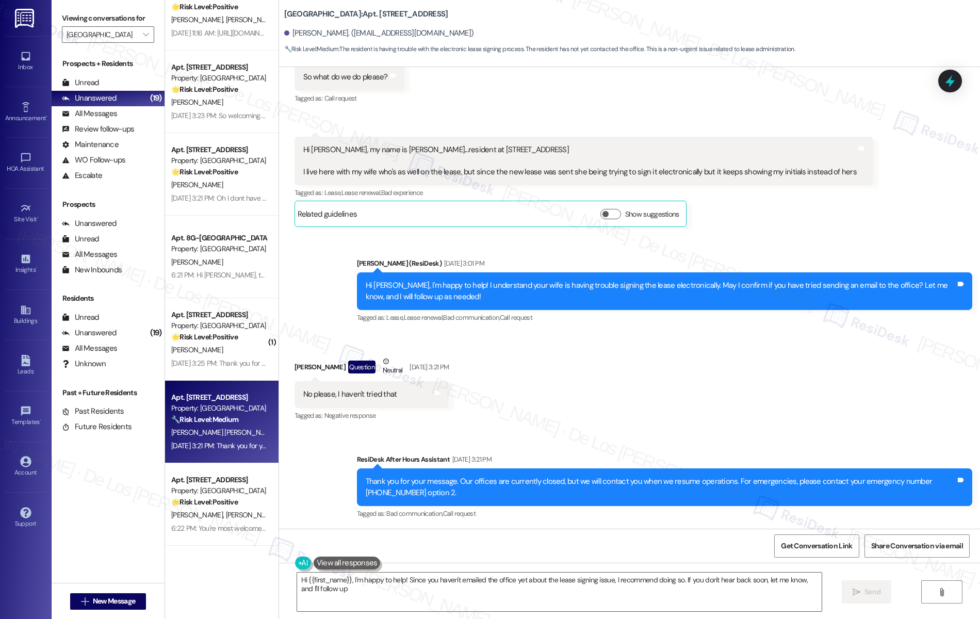
type textarea "Hi {{first_name}}, I'm happy to help! Since you haven't emailed the office yet …"
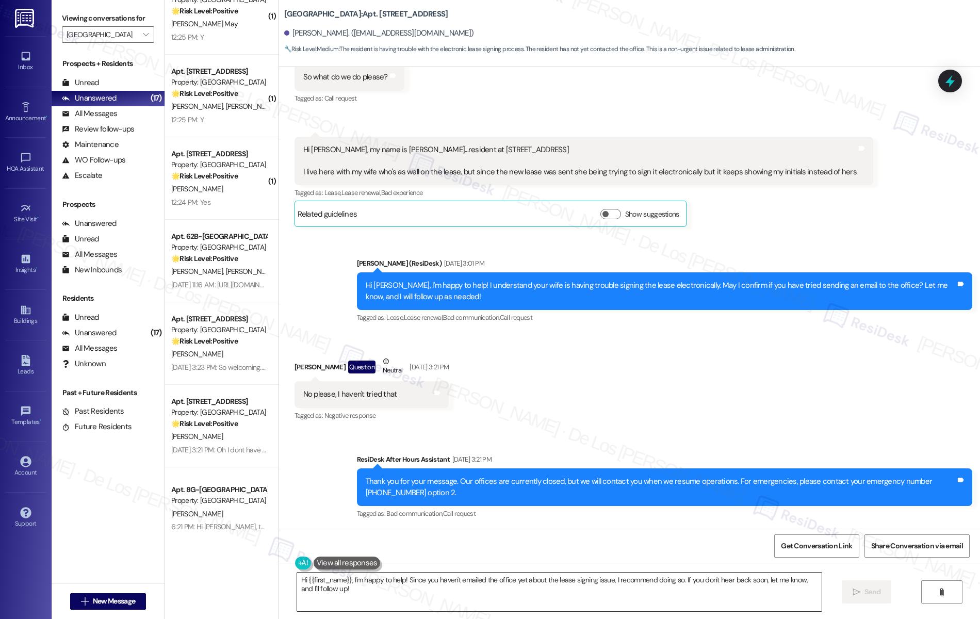
click at [349, 594] on textarea "Hi {{first_name}}, I'm happy to help! Since you haven't emailed the office yet …" at bounding box center [559, 591] width 525 height 39
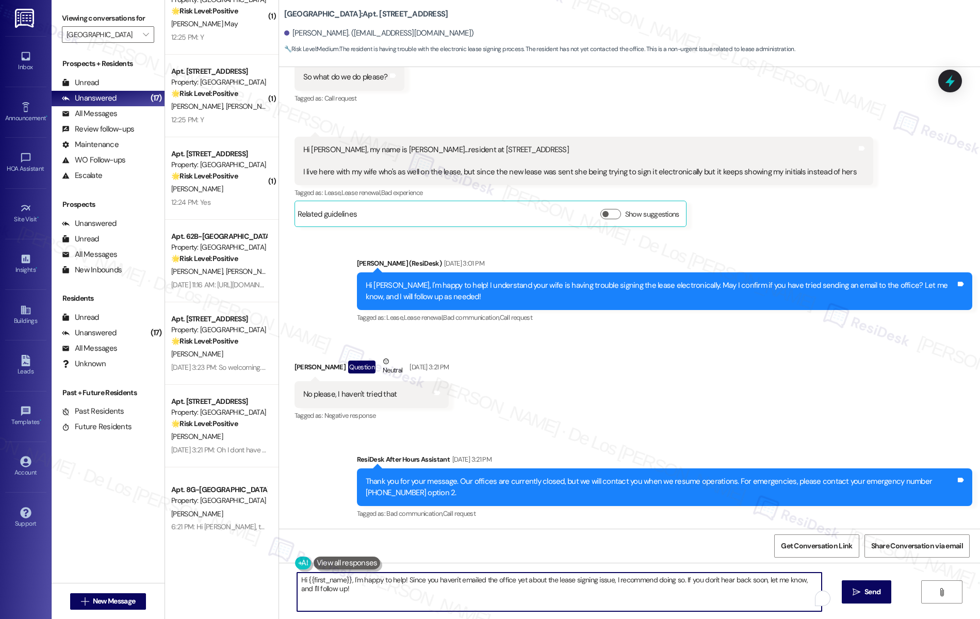
click at [349, 594] on textarea "Hi {{first_name}}, I'm happy to help! Since you haven't emailed the office yet …" at bounding box center [559, 591] width 525 height 39
click at [370, 587] on textarea "Hi {{first_name}}, I'm happy to help! Since you haven't emailed the office yet …" at bounding box center [556, 591] width 525 height 39
click at [602, 211] on span "button" at bounding box center [605, 214] width 6 height 6
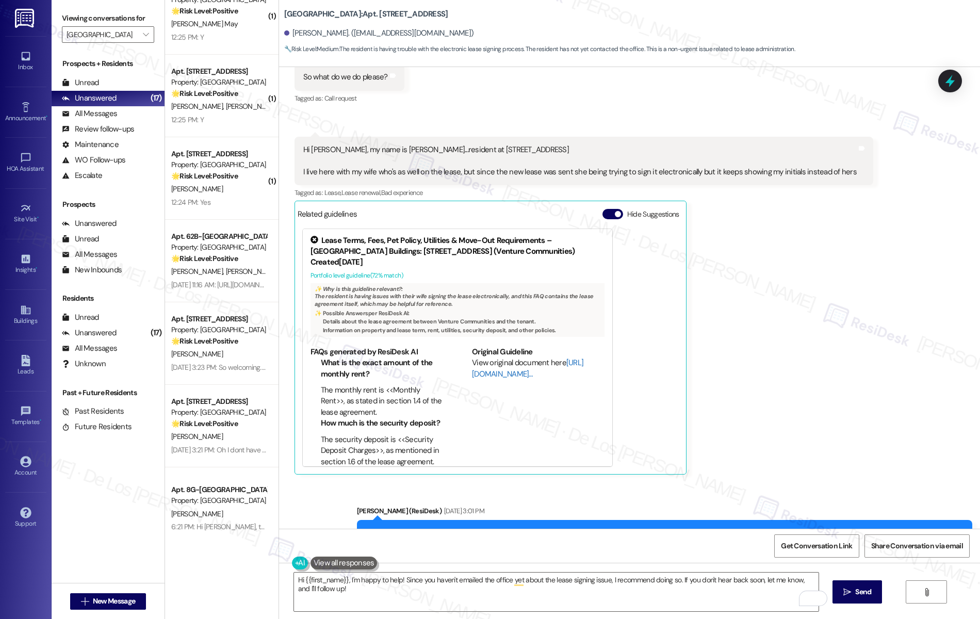
click at [477, 373] on link "http://res.cl…" at bounding box center [527, 367] width 111 height 21
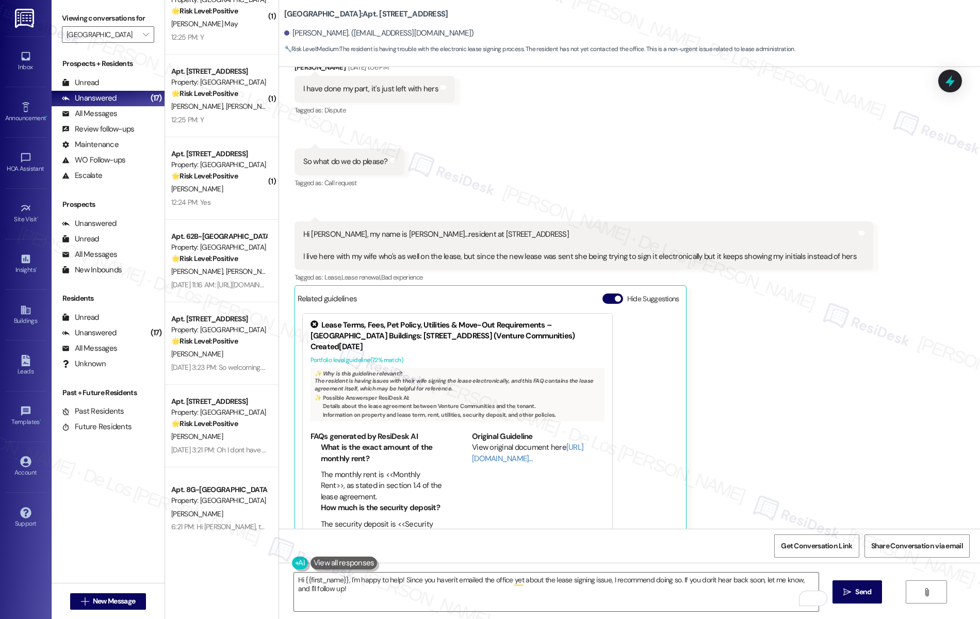
scroll to position [539, 0]
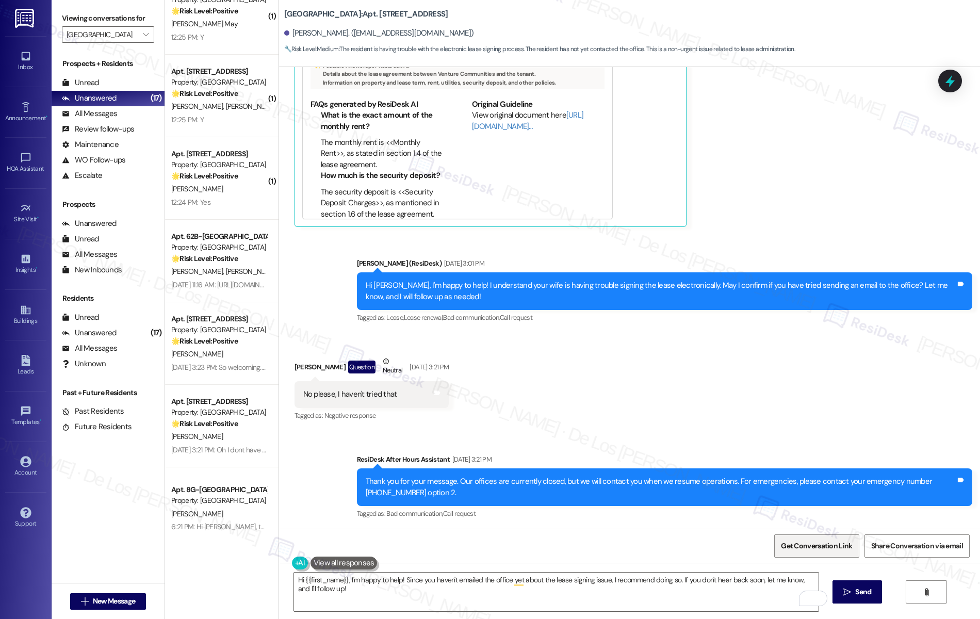
click at [808, 544] on span "Get Conversation Link" at bounding box center [816, 545] width 71 height 11
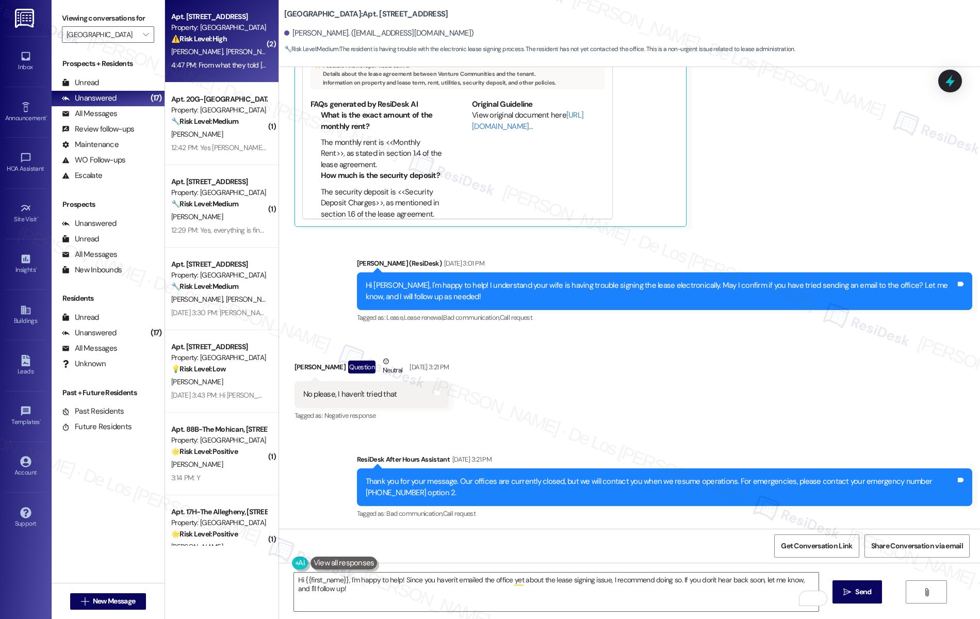
click at [219, 44] on div "⚠️ Risk Level: High The resident reports a recurring mold issue that has not be…" at bounding box center [218, 39] width 95 height 11
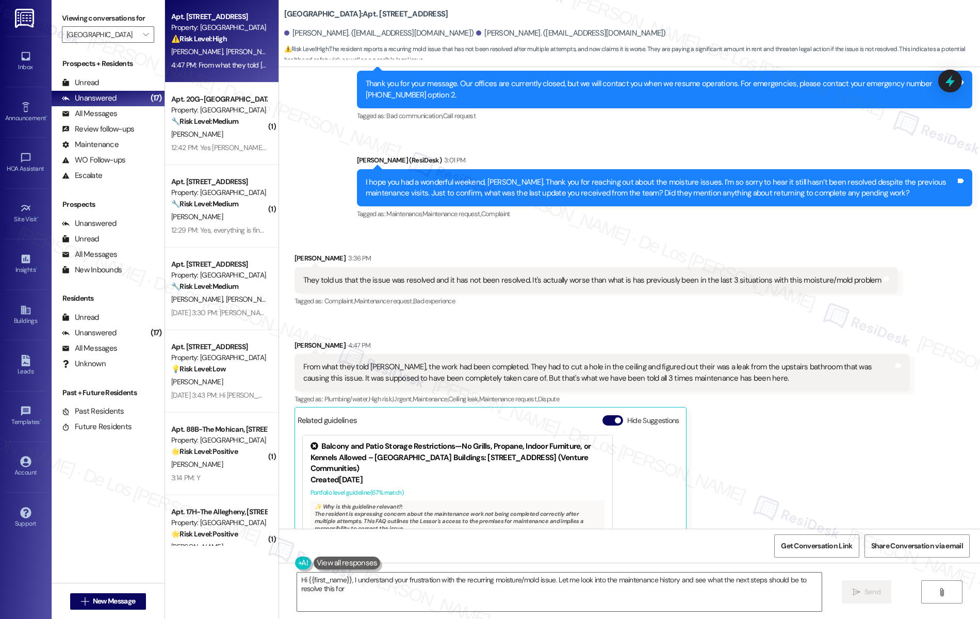
scroll to position [575, 0]
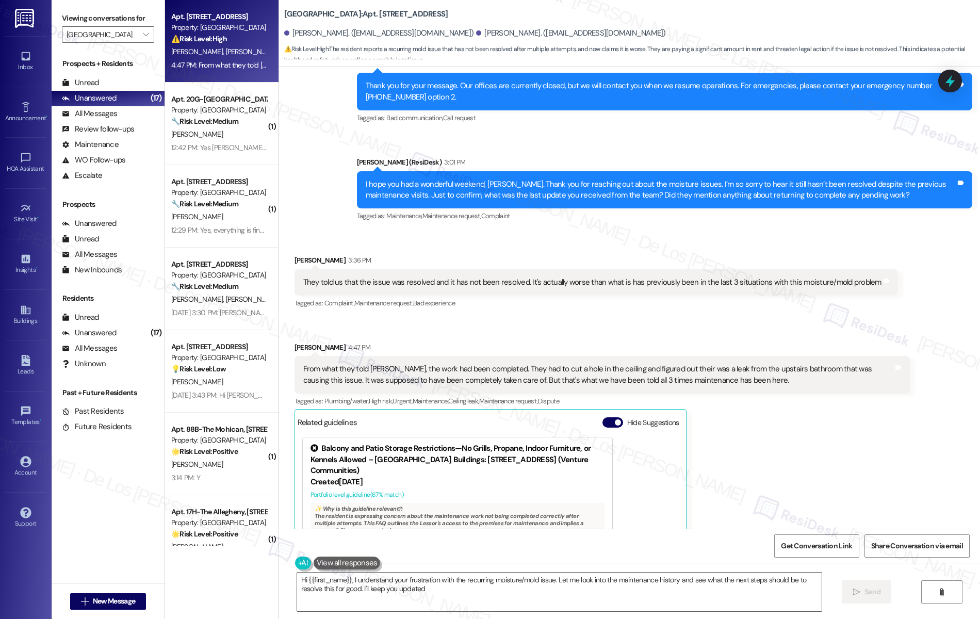
type textarea "Hi {{first_name}}, I understand your frustration with the recurring moisture/mo…"
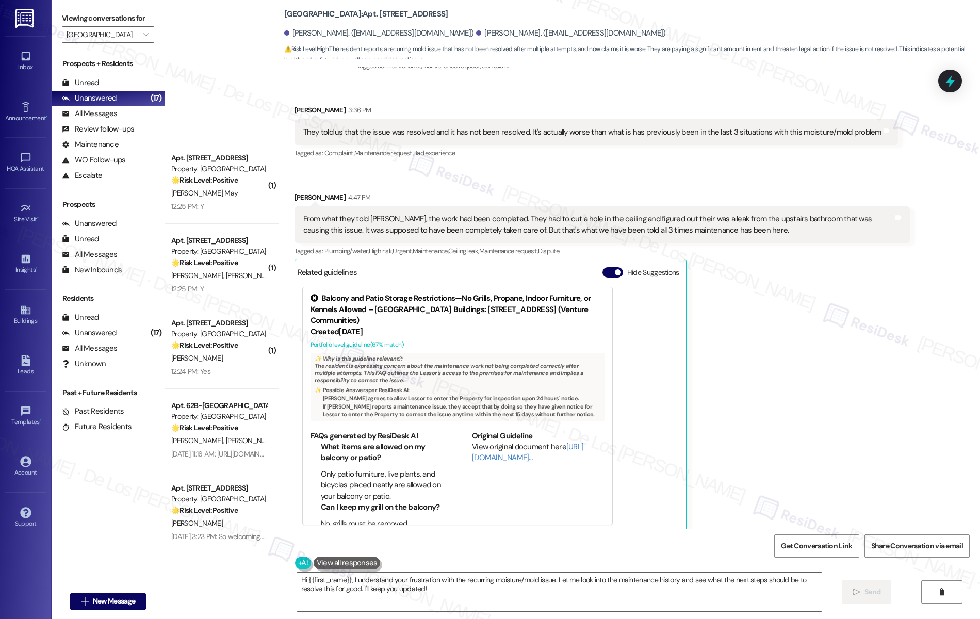
scroll to position [857, 0]
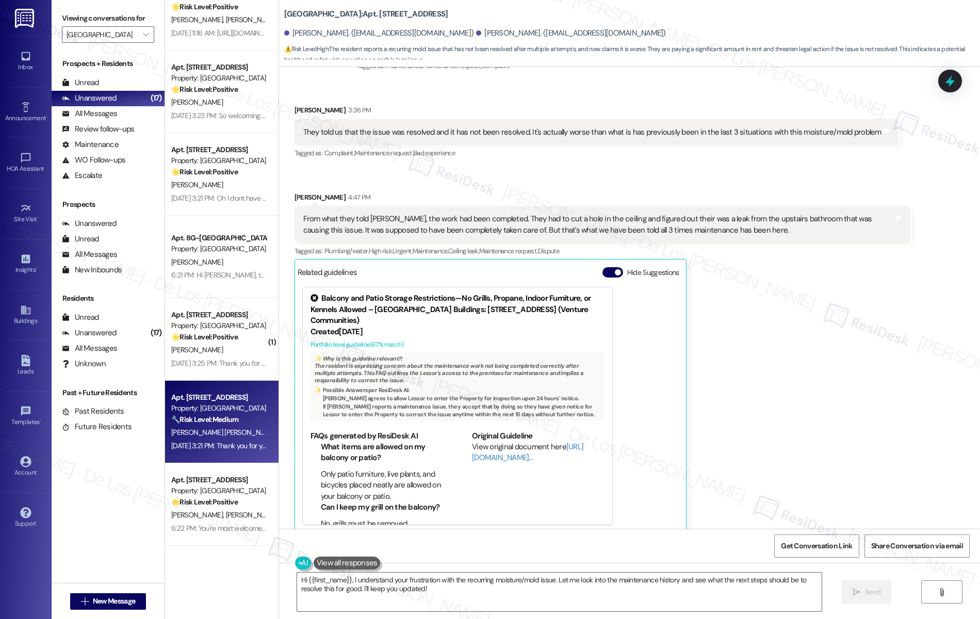
click at [240, 451] on div "Sep 13, 2025 at 3:21 PM: Thank you for your message. Our offices are currently …" at bounding box center [218, 445] width 97 height 13
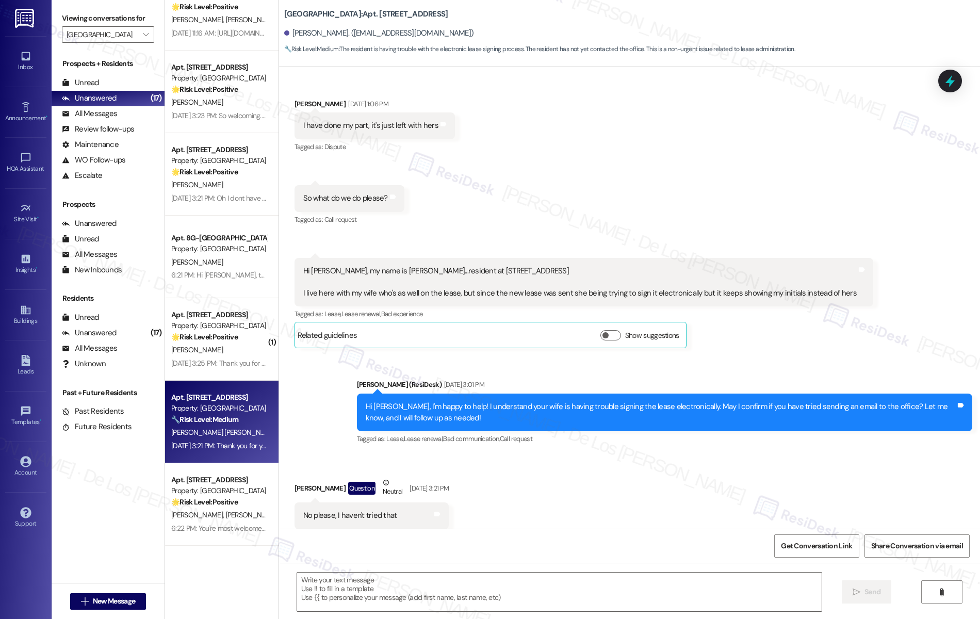
type textarea "Fetching suggested responses. Please feel free to read through the conversation…"
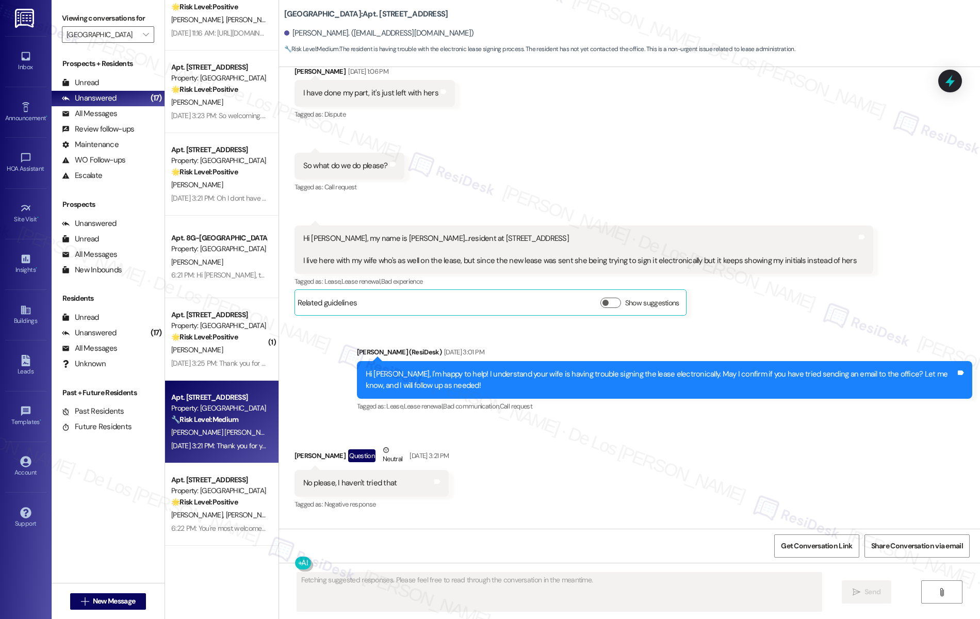
scroll to position [291, 0]
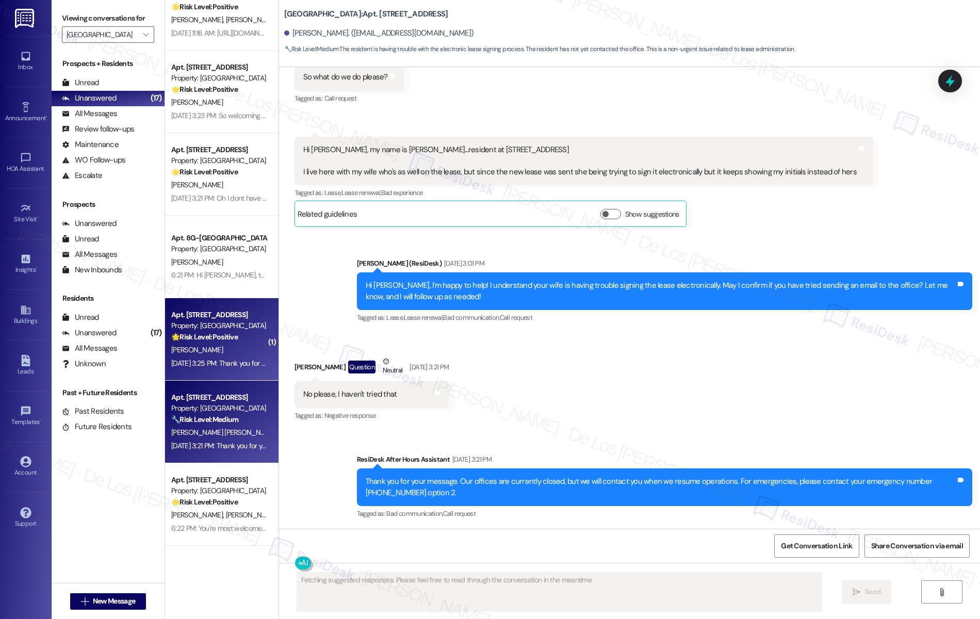
click at [225, 355] on div "[PERSON_NAME]" at bounding box center [218, 349] width 97 height 13
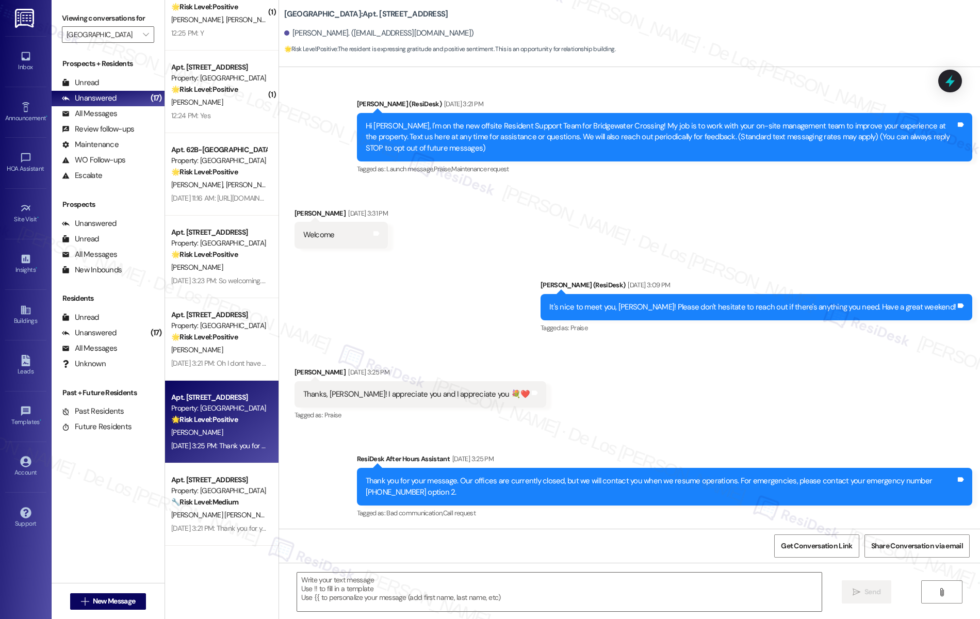
scroll to position [692, 0]
click at [437, 599] on textarea at bounding box center [559, 591] width 525 height 39
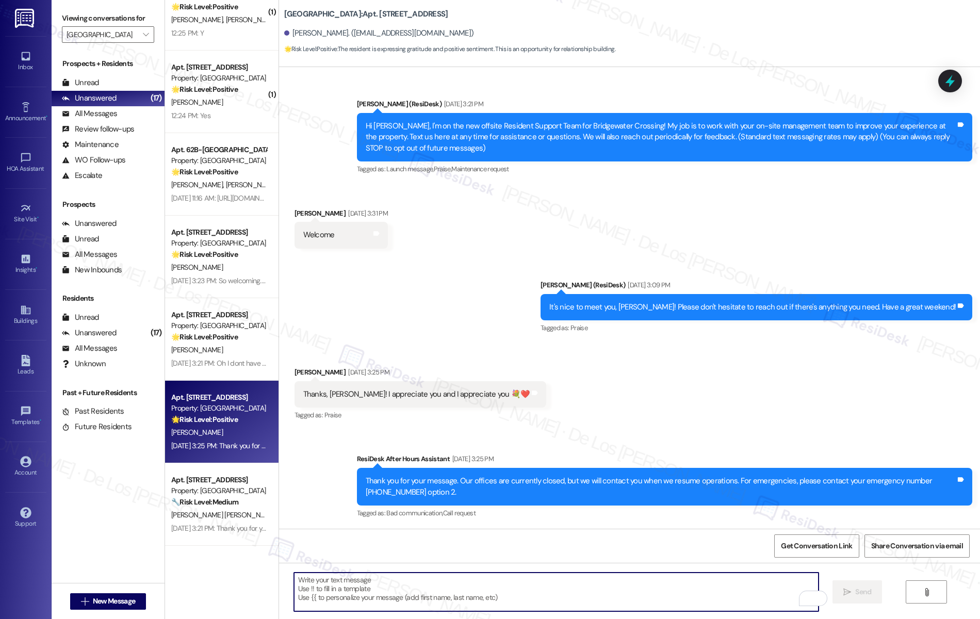
type textarea "😊"
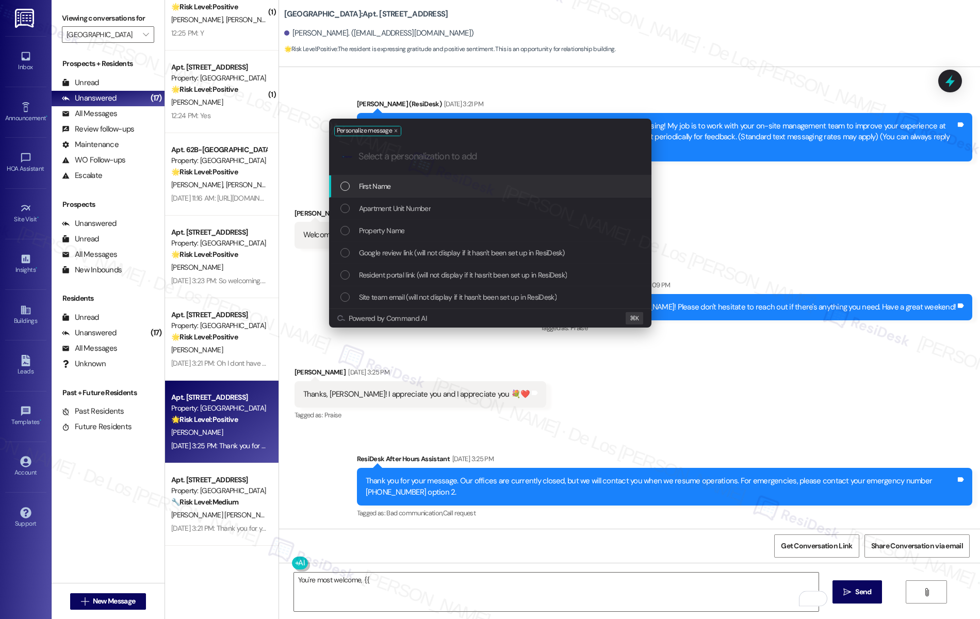
click at [402, 187] on div "First Name" at bounding box center [491, 185] width 302 height 11
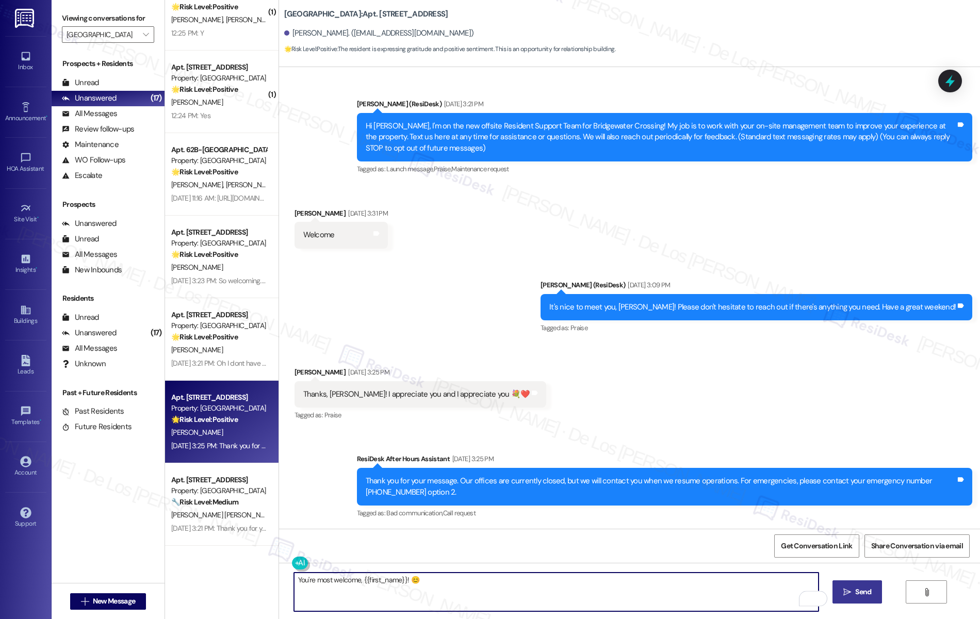
type textarea "You're most welcome, {{first_name}}! 😊"
click at [859, 588] on span " Send" at bounding box center [857, 591] width 32 height 11
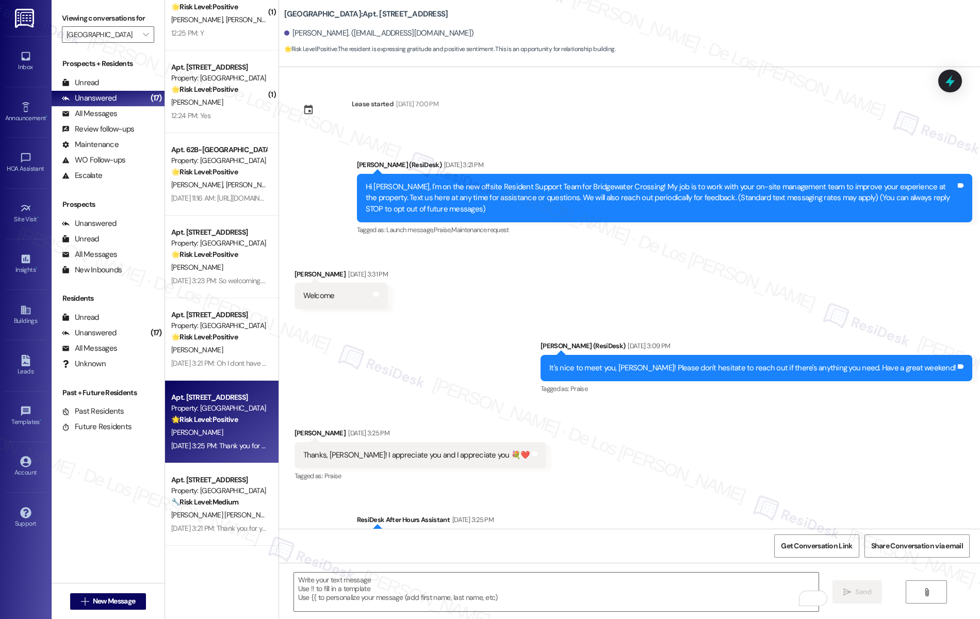
scroll to position [133, 0]
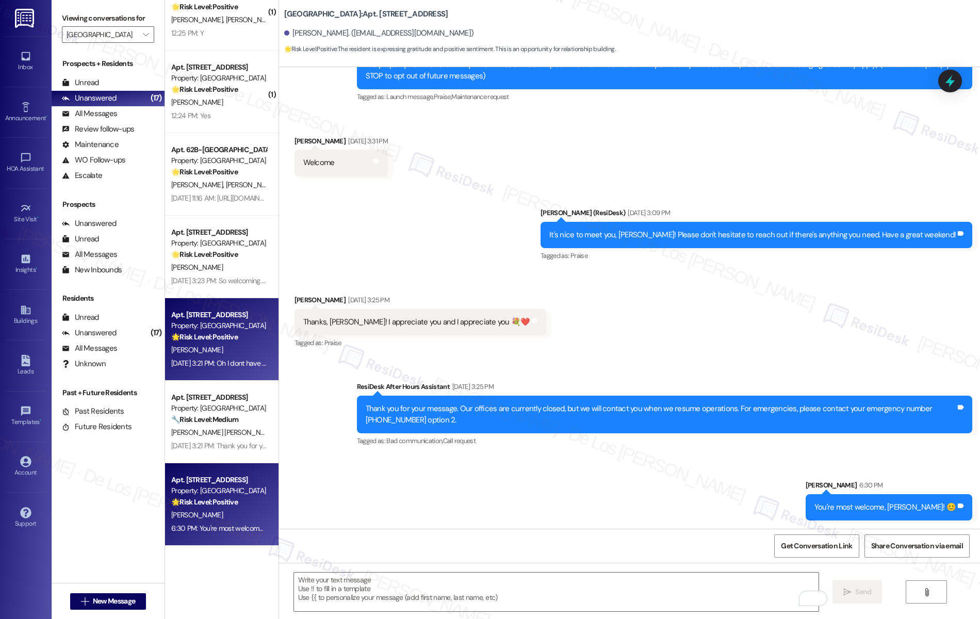
click at [200, 349] on div "[PERSON_NAME]" at bounding box center [218, 349] width 97 height 13
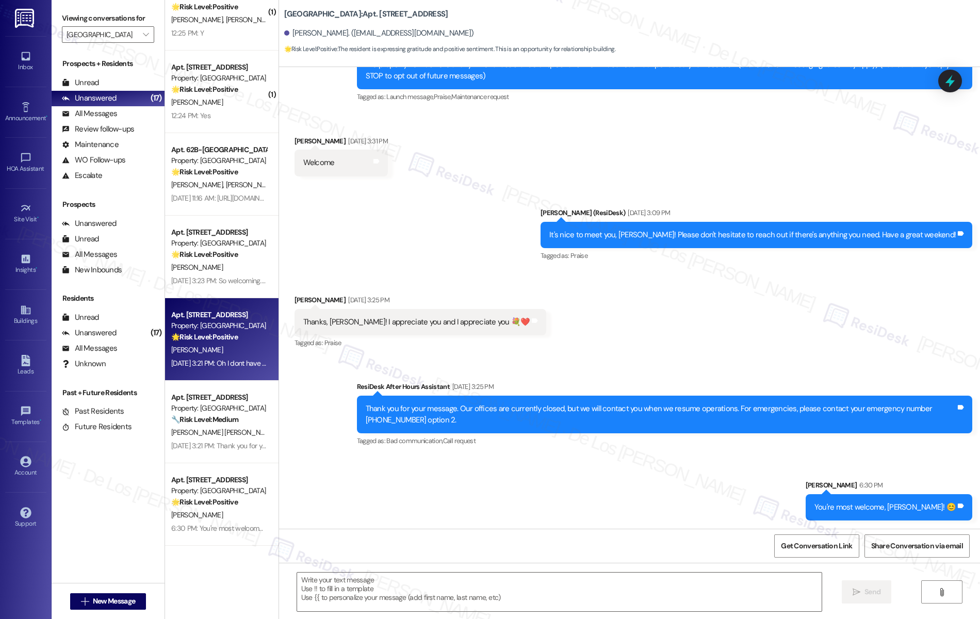
type textarea "Fetching suggested responses. Please feel free to read through the conversation…"
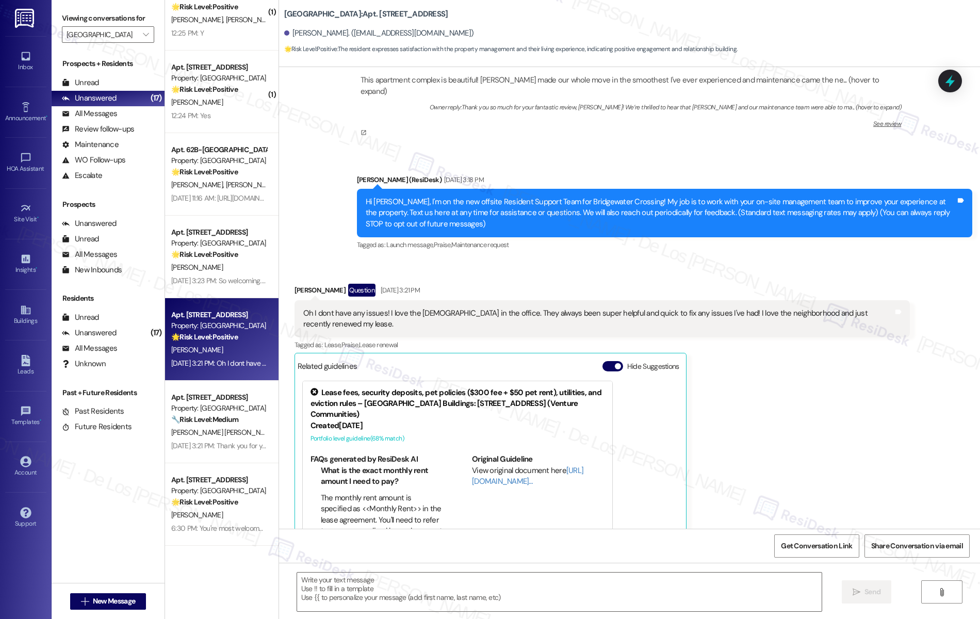
scroll to position [129, 0]
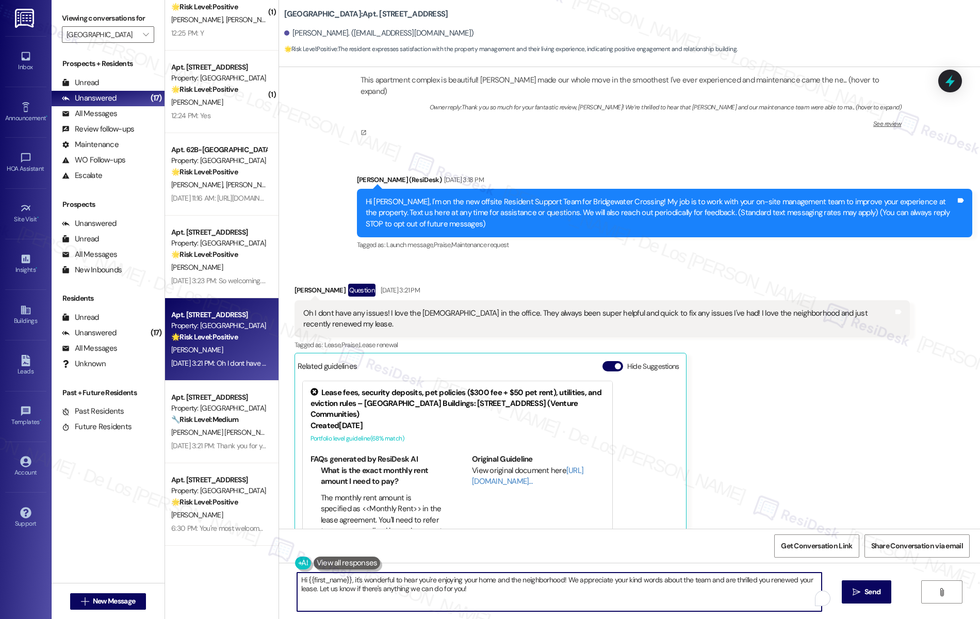
drag, startPoint x: 461, startPoint y: 588, endPoint x: 281, endPoint y: 588, distance: 180.4
click at [281, 588] on div "Hi {{first_name}}, it's wonderful to hear you're enjoying your home and the nei…" at bounding box center [629, 600] width 701 height 77
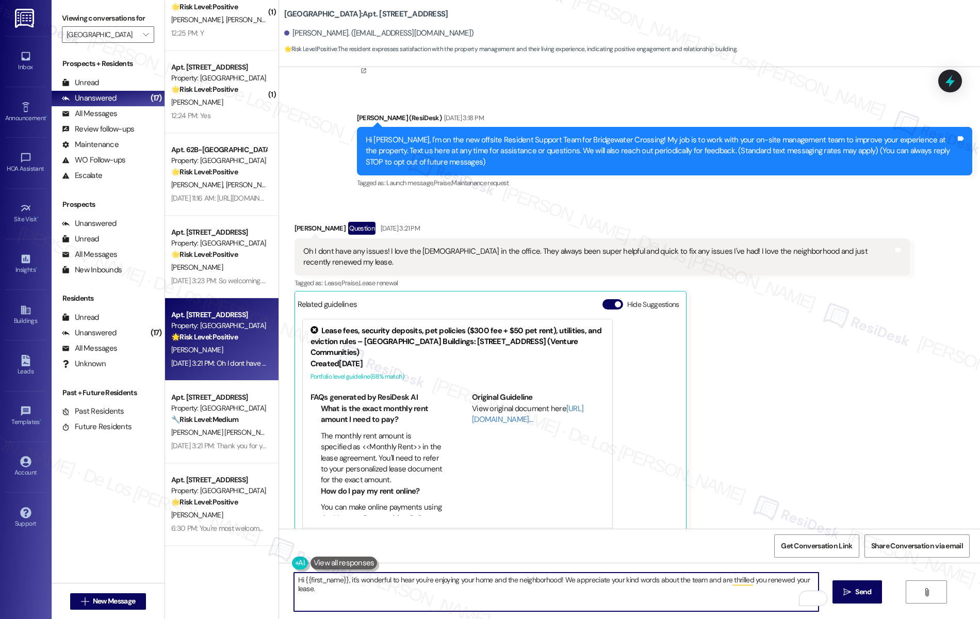
scroll to position [212, 0]
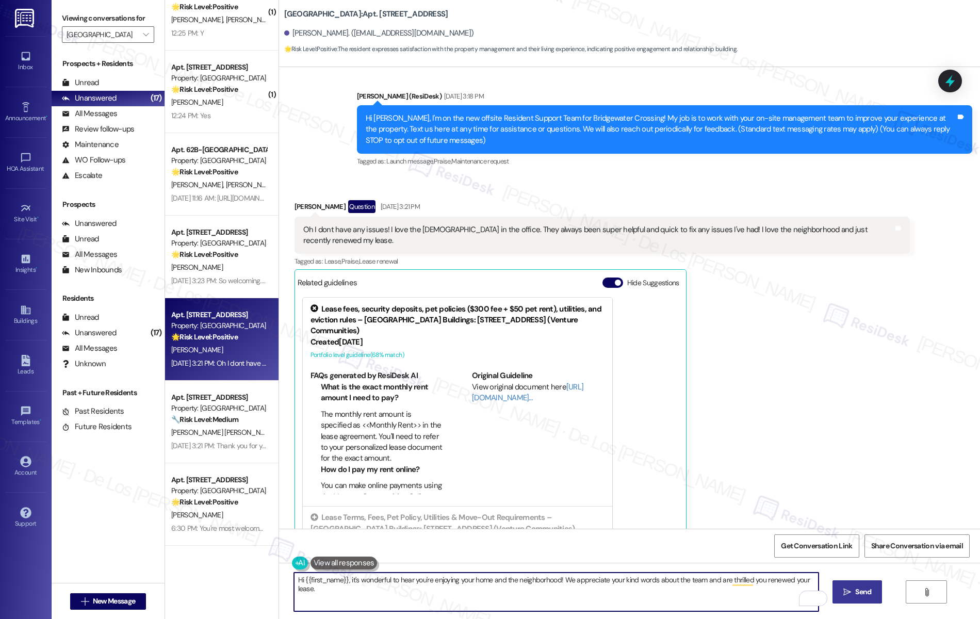
type textarea "Hi {{first_name}}, it's wonderful to hear you're enjoying your home and the nei…"
click at [871, 592] on span "Send" at bounding box center [863, 591] width 16 height 11
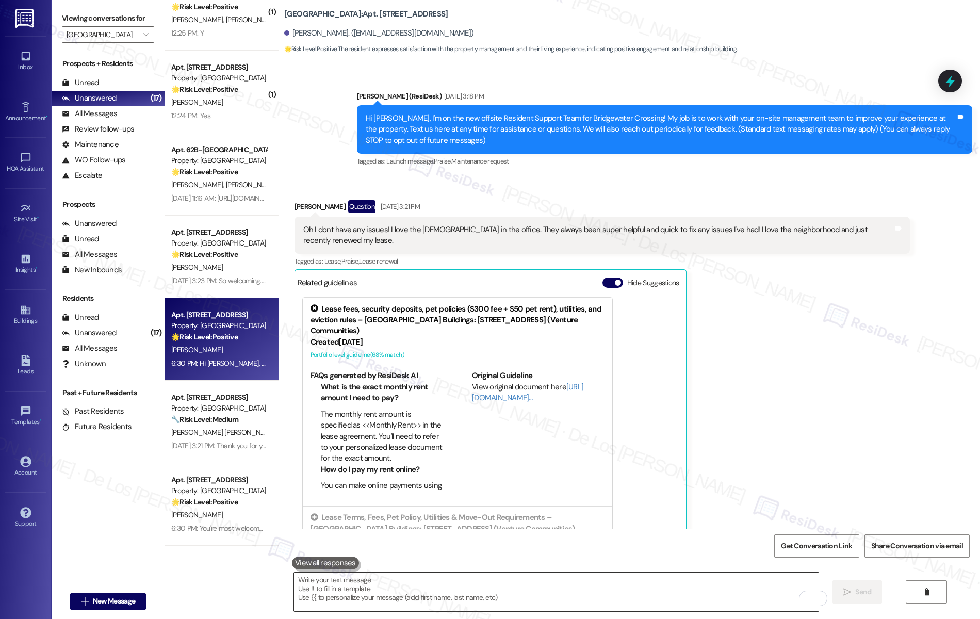
click at [554, 587] on textarea "To enrich screen reader interactions, please activate Accessibility in Grammarl…" at bounding box center [556, 591] width 525 height 39
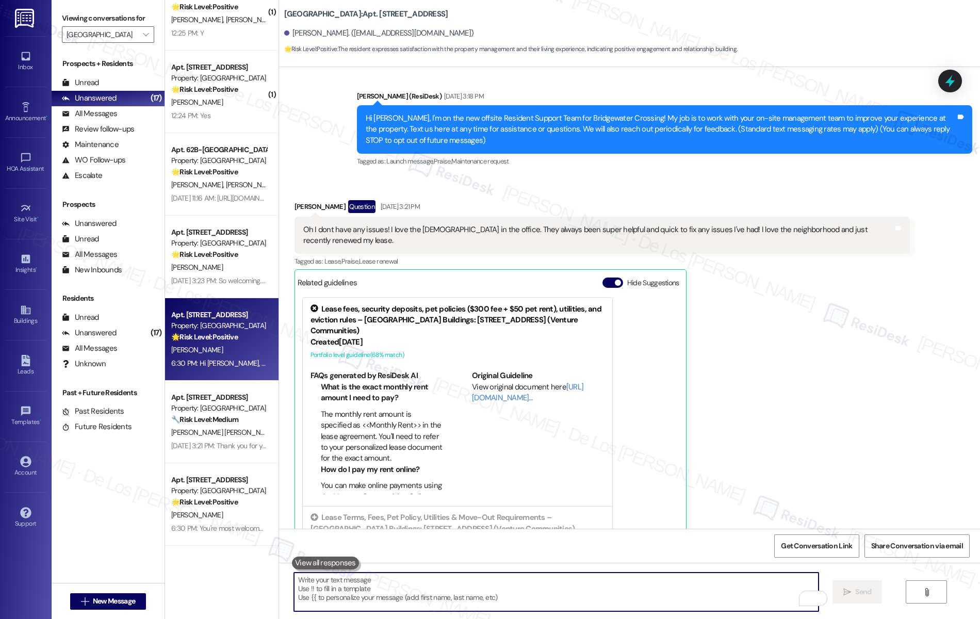
paste textarea "if I may ask..overall, has {{property}} lived up to your expectations?"
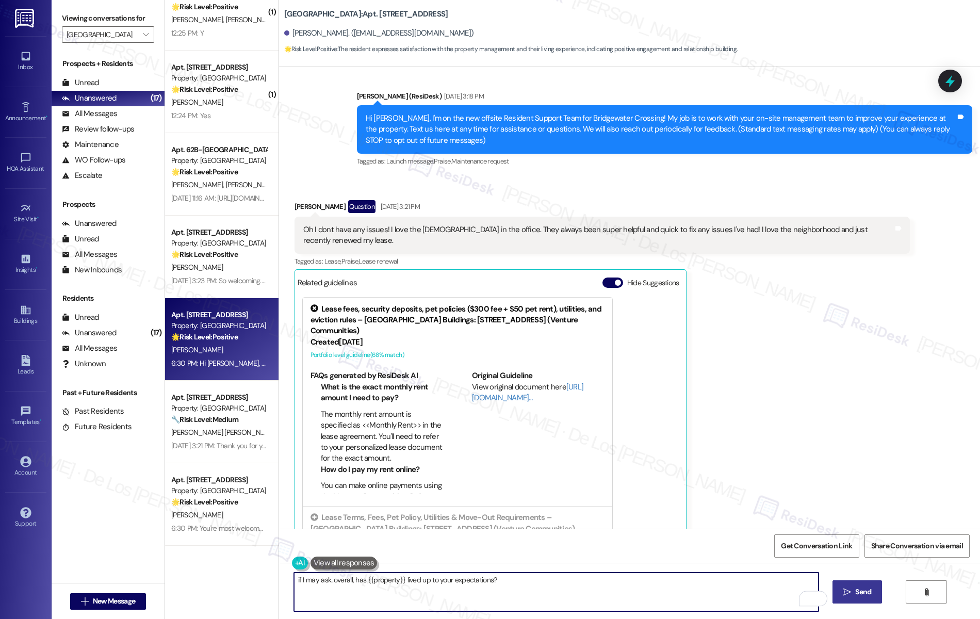
click at [294, 578] on textarea "if I may ask..overall, has {{property}} lived up to your expectations?" at bounding box center [556, 591] width 525 height 39
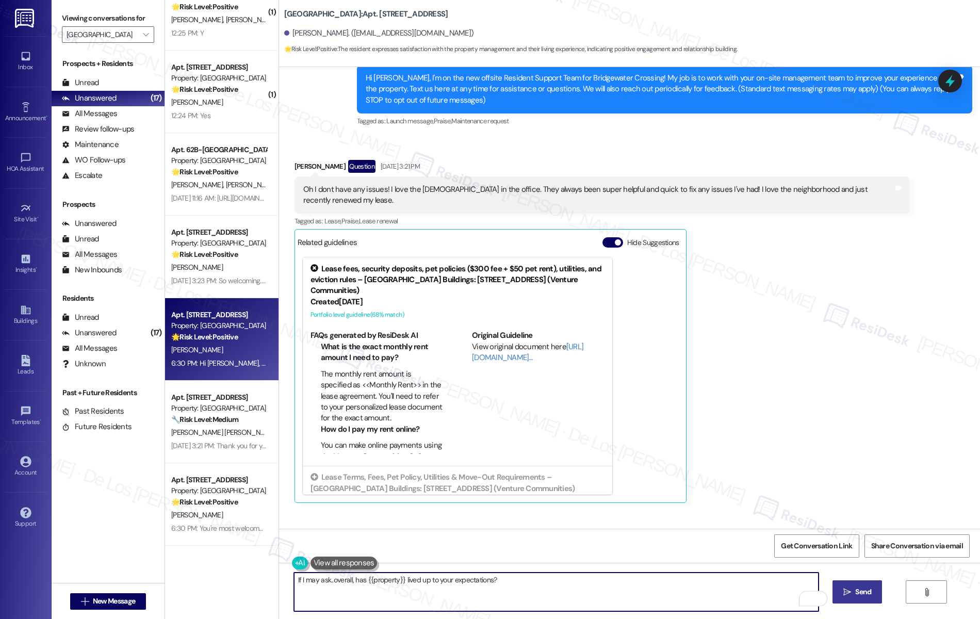
scroll to position [285, 0]
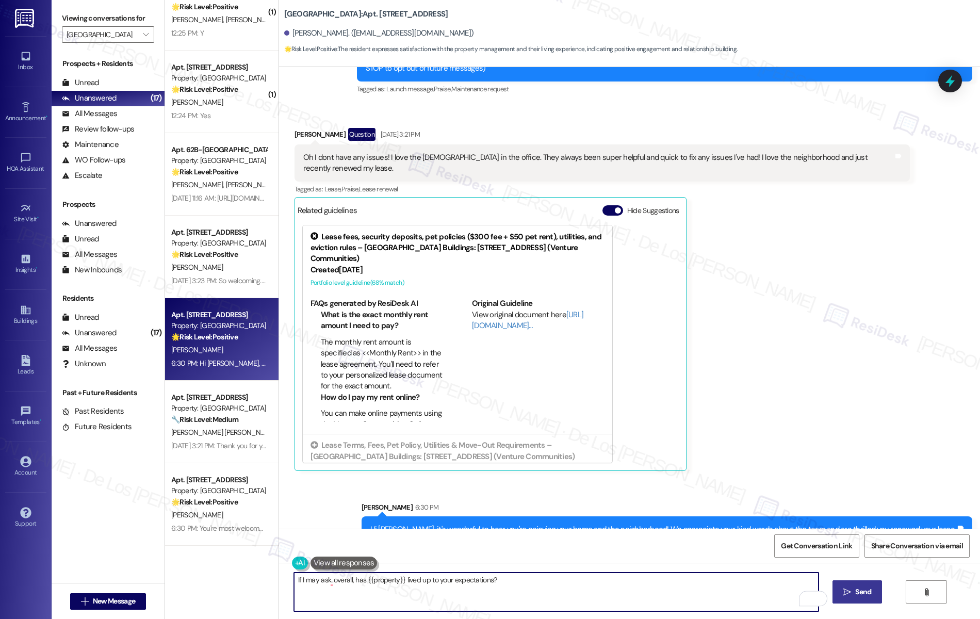
type textarea "If I may ask..overall, has {{property}} lived up to your expectations?"
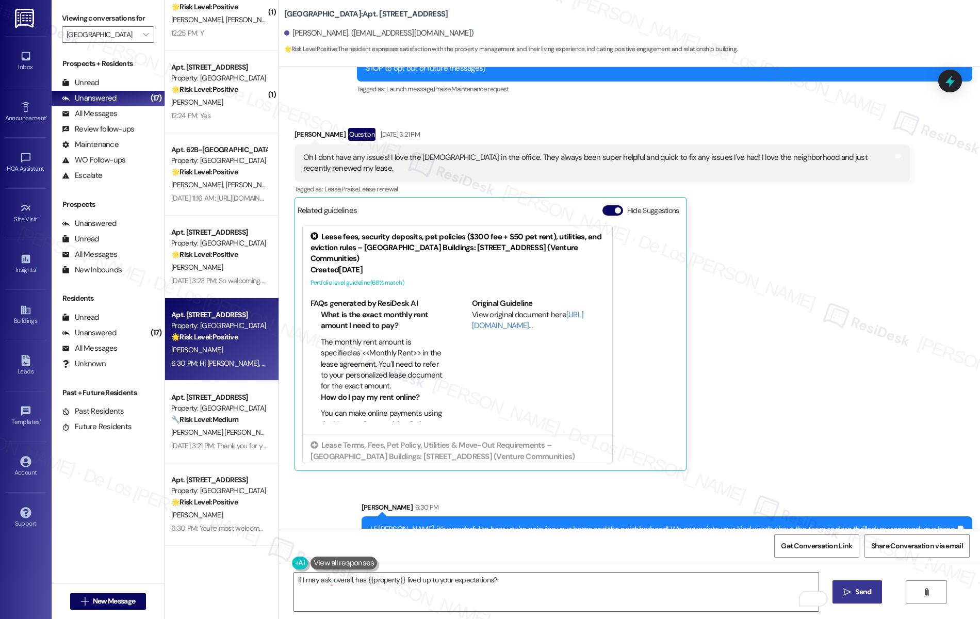
click at [869, 584] on button " Send" at bounding box center [857, 591] width 50 height 23
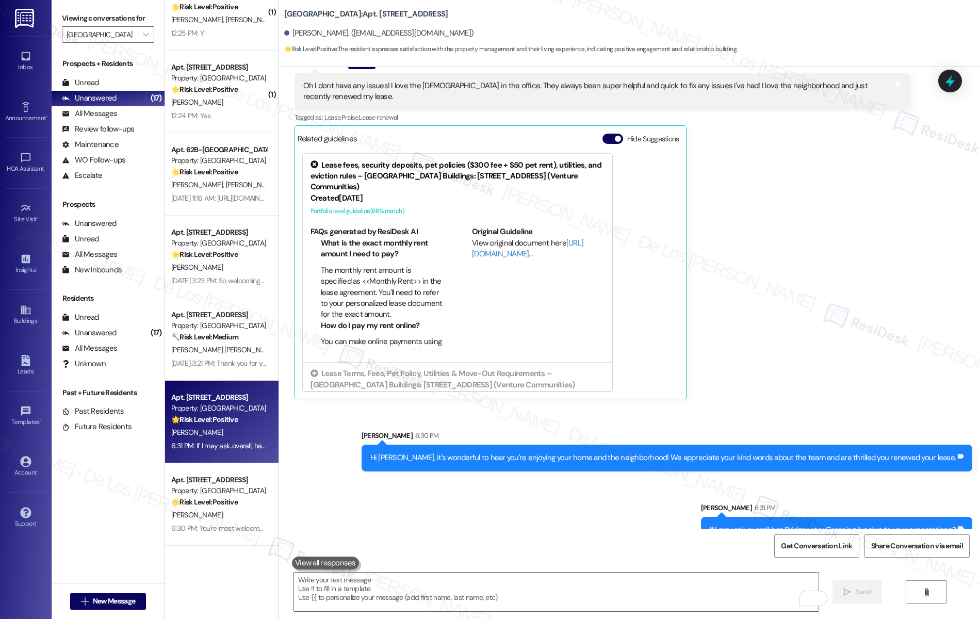
scroll to position [667, 0]
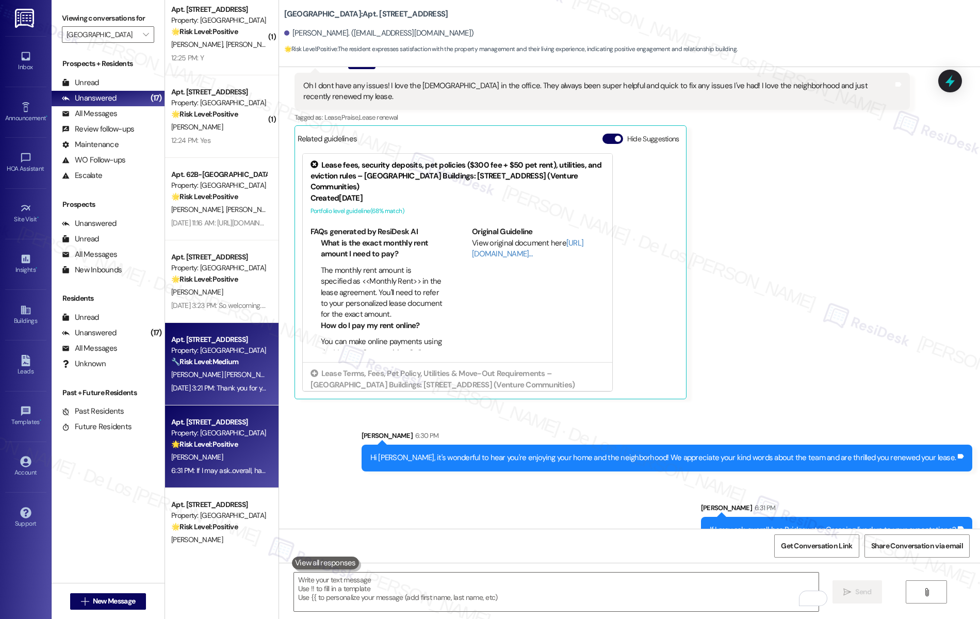
click at [194, 386] on div "Sep 13, 2025 at 3:21 PM: Thank you for your message. Our offices are currently …" at bounding box center [495, 387] width 648 height 9
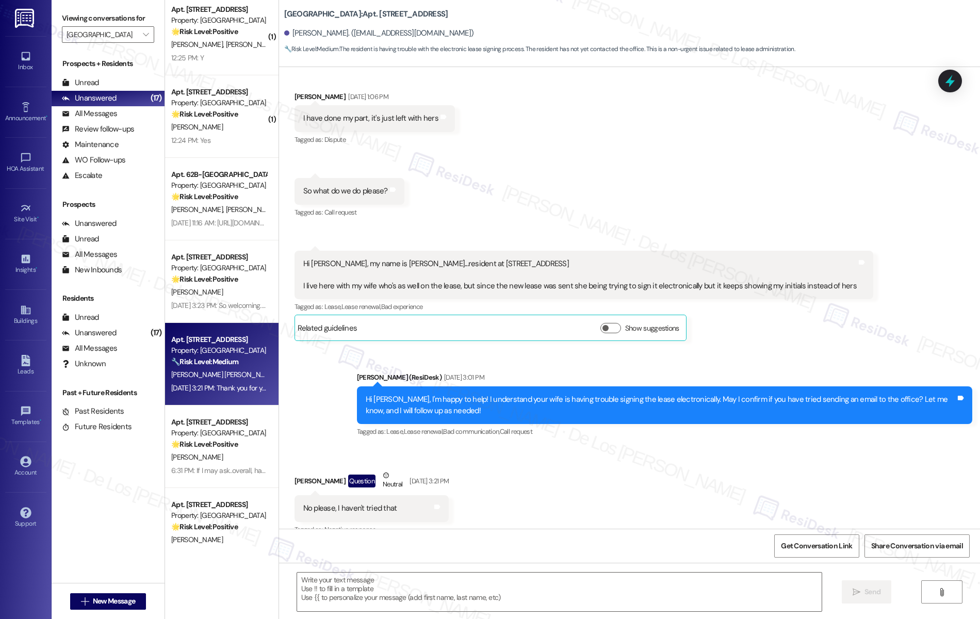
type textarea "Fetching suggested responses. Please feel free to read through the conversation…"
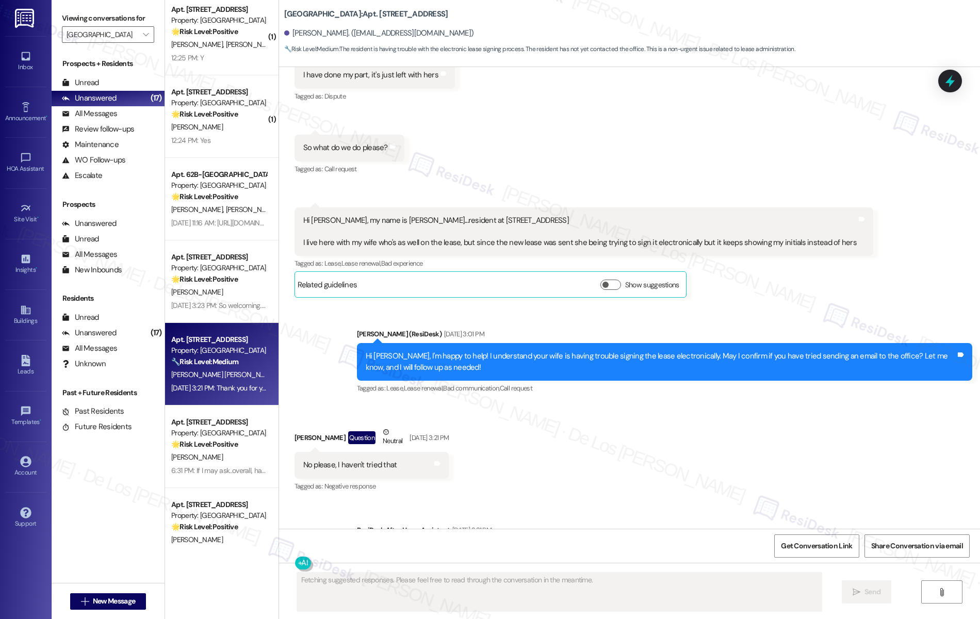
scroll to position [291, 0]
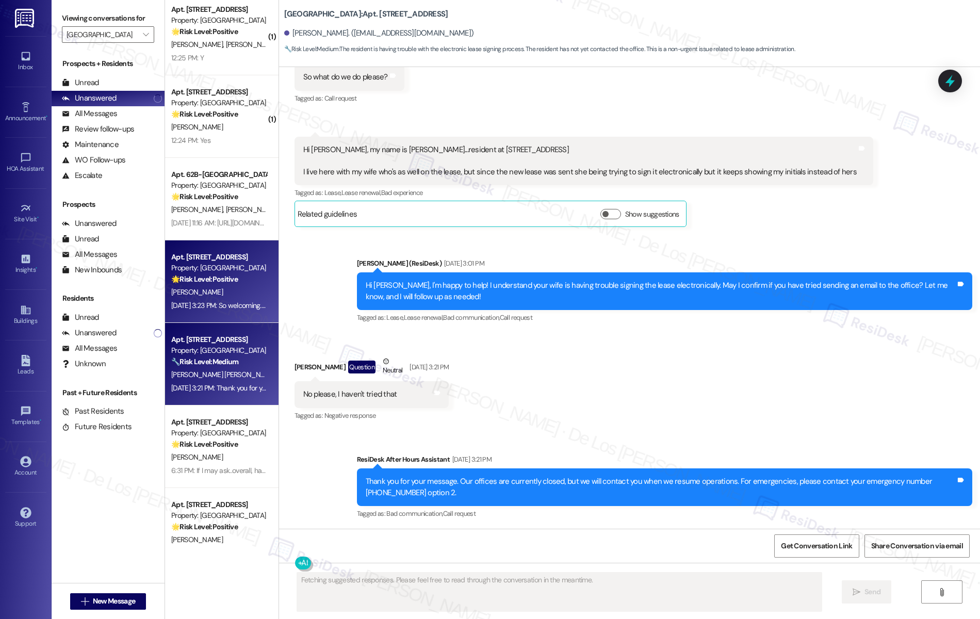
click at [235, 280] on div "🌟 Risk Level: Positive The resident is expressing gratitude and positive feedba…" at bounding box center [218, 279] width 95 height 11
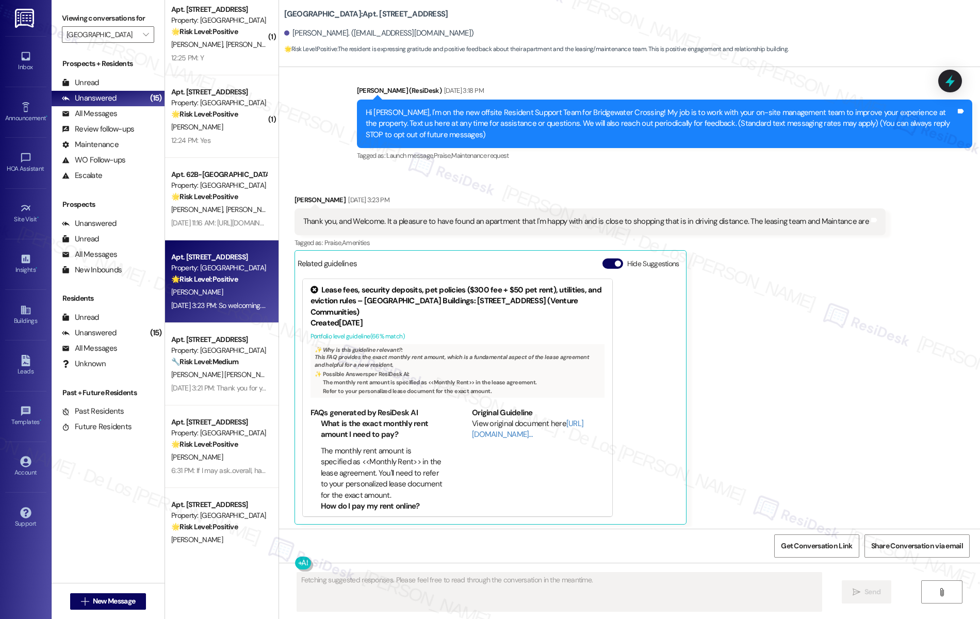
scroll to position [73, 0]
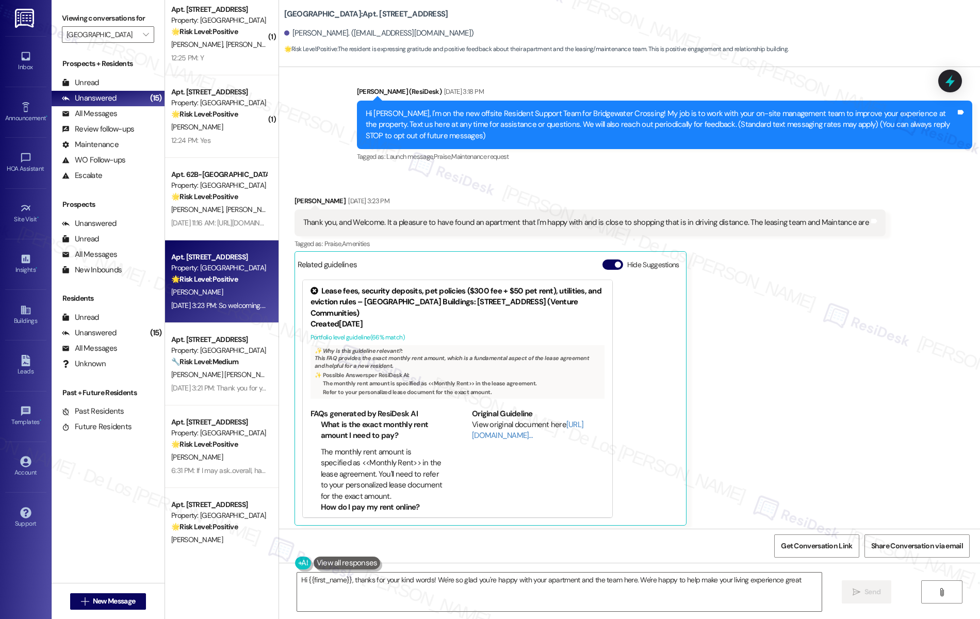
type textarea "Hi {{first_name}}, thanks for your kind words! We're so glad you're happy with …"
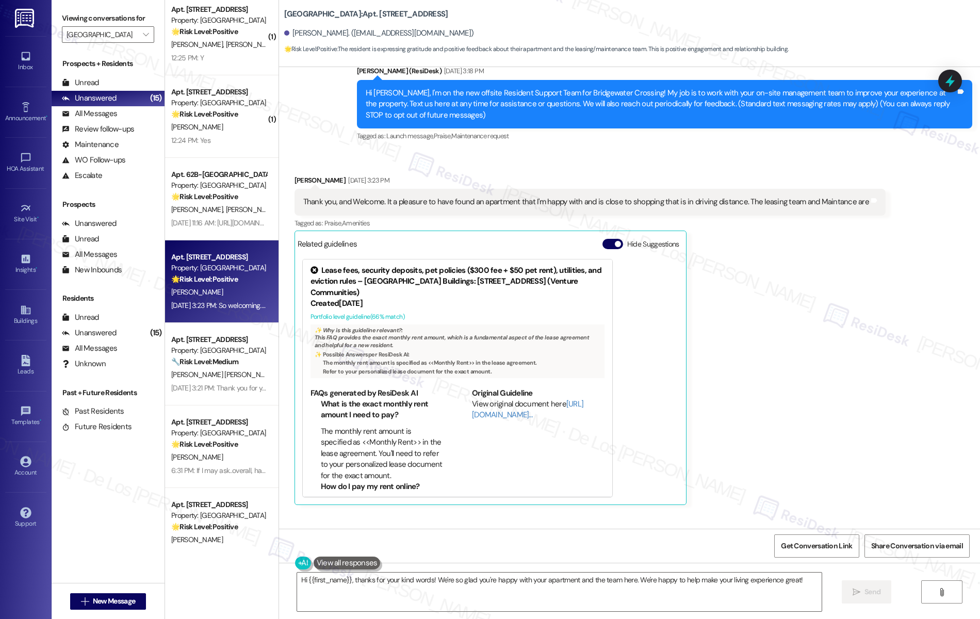
scroll to position [150, 0]
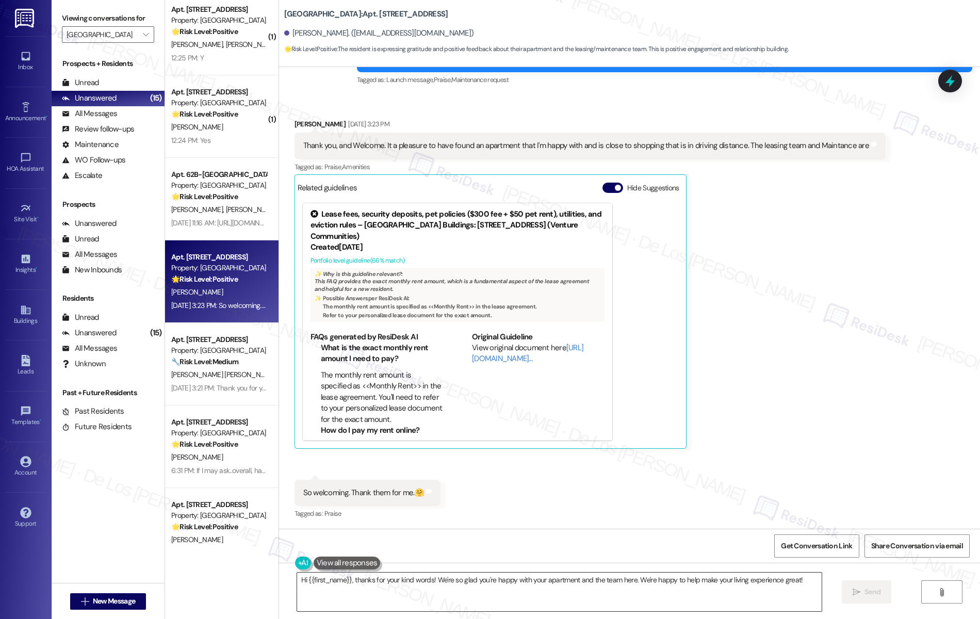
click at [804, 584] on textarea "Hi {{first_name}}, thanks for your kind words! We're so glad you're happy with …" at bounding box center [559, 591] width 525 height 39
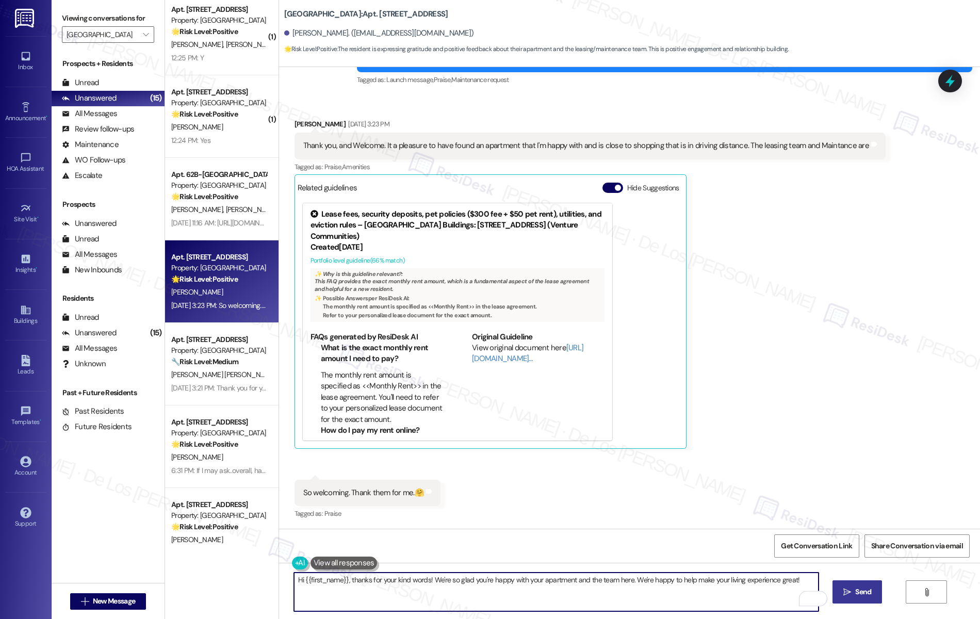
click at [868, 591] on span "Send" at bounding box center [863, 591] width 16 height 11
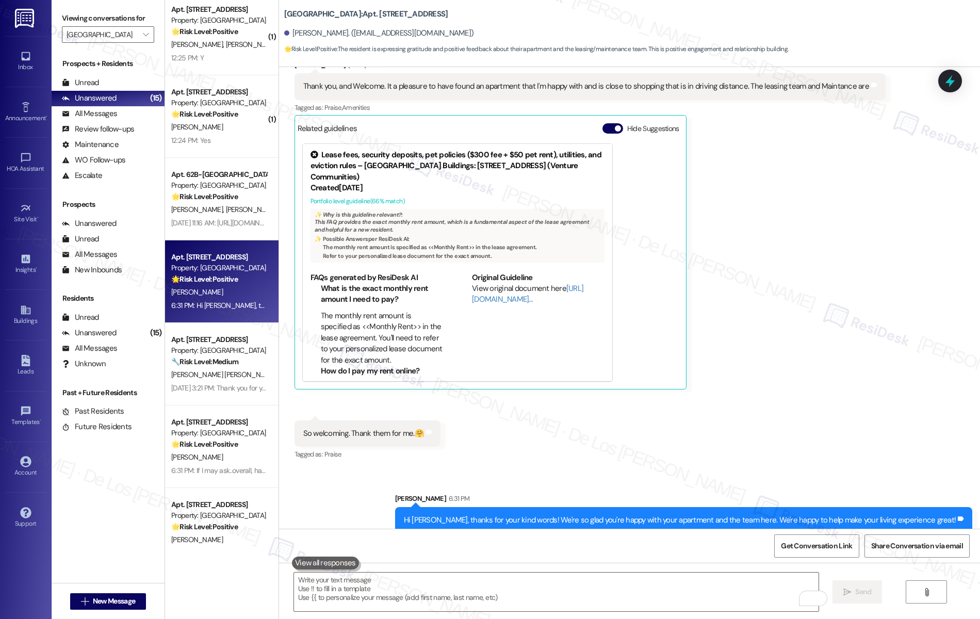
scroll to position [222, 0]
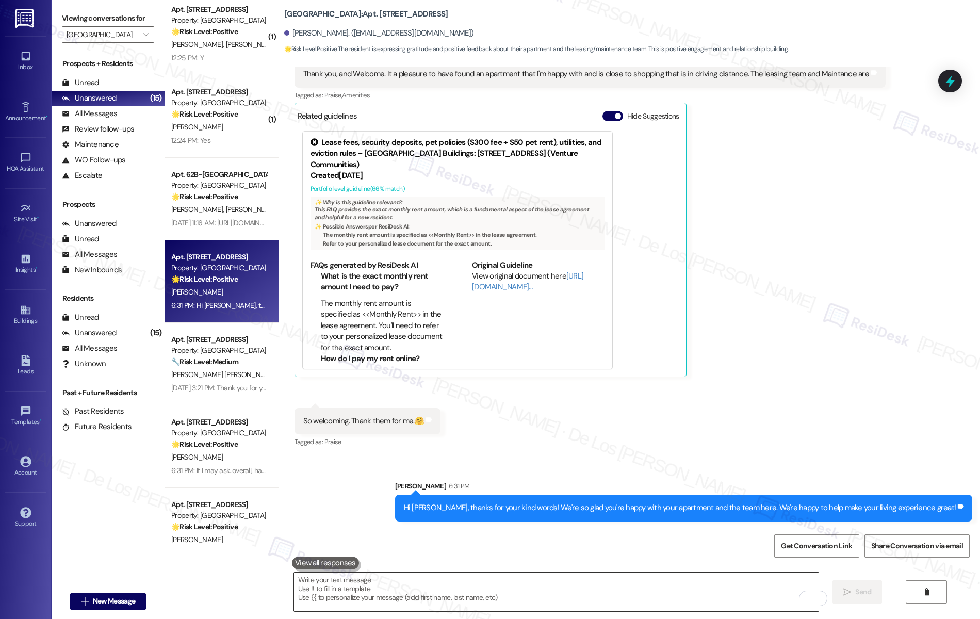
click at [536, 584] on textarea "To enrich screen reader interactions, please activate Accessibility in Grammarl…" at bounding box center [556, 591] width 525 height 39
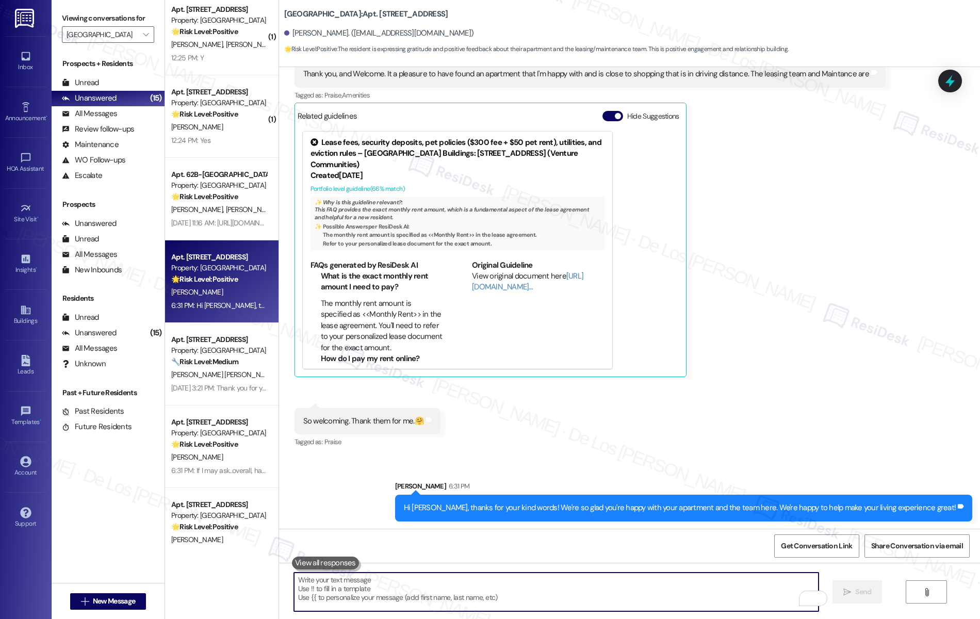
paste textarea "if I may ask..overall, has {{property}} lived up to your expectations?"
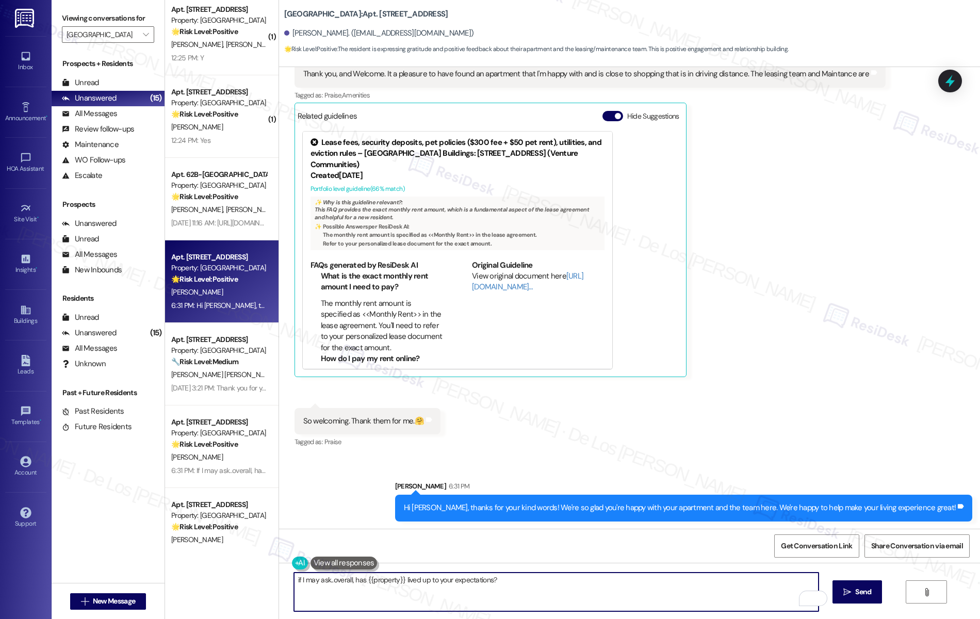
click at [294, 576] on textarea "if I may ask..overall, has {{property}} lived up to your expectations?" at bounding box center [556, 591] width 525 height 39
type textarea "I'll be sure to pass this along to them. If I may ask..overall, has {{property}…"
click at [856, 596] on span " Send" at bounding box center [857, 591] width 32 height 11
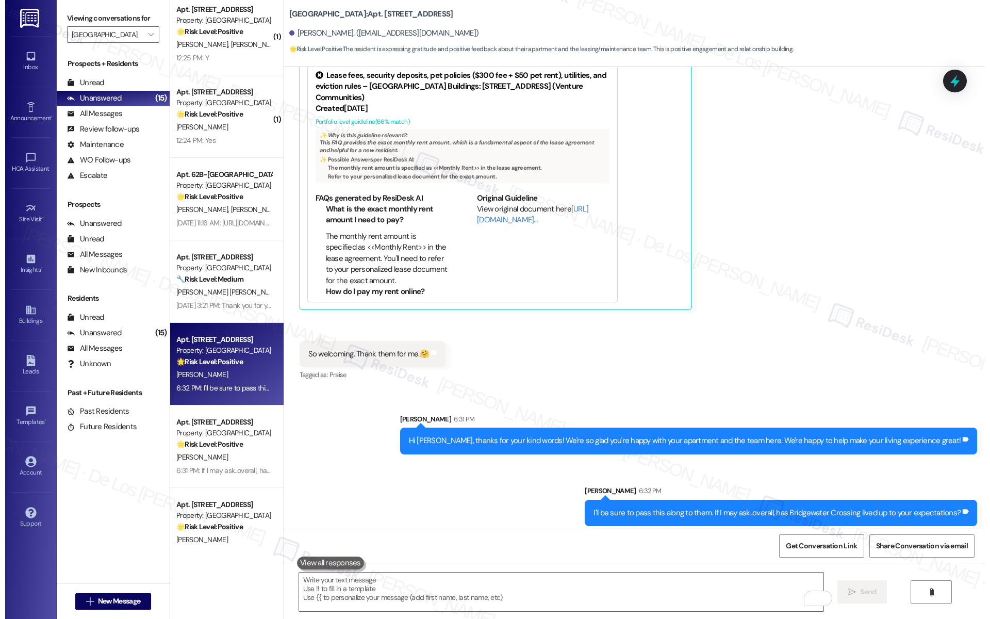
scroll to position [294, 0]
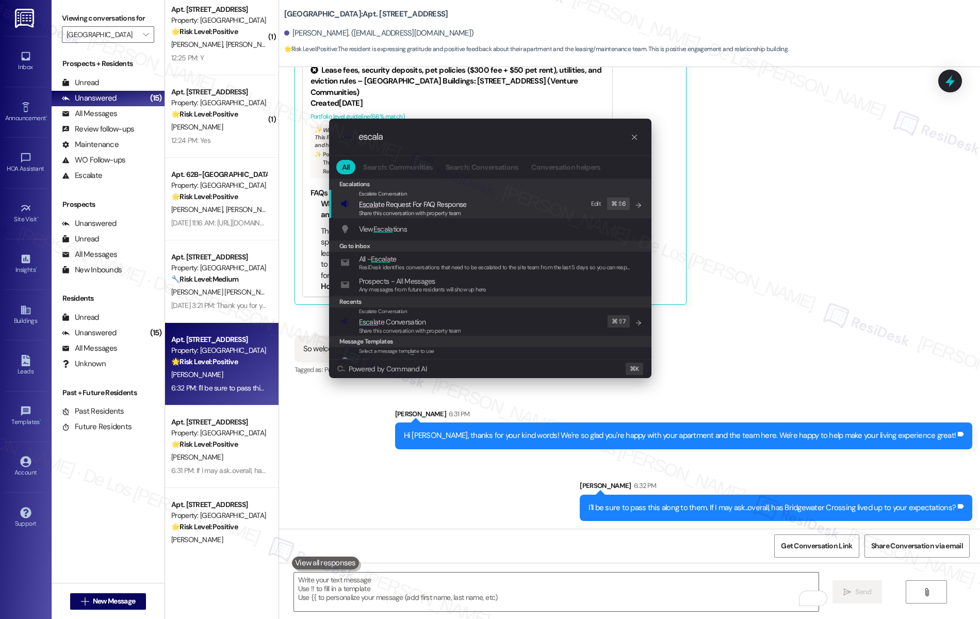
type input "escala"
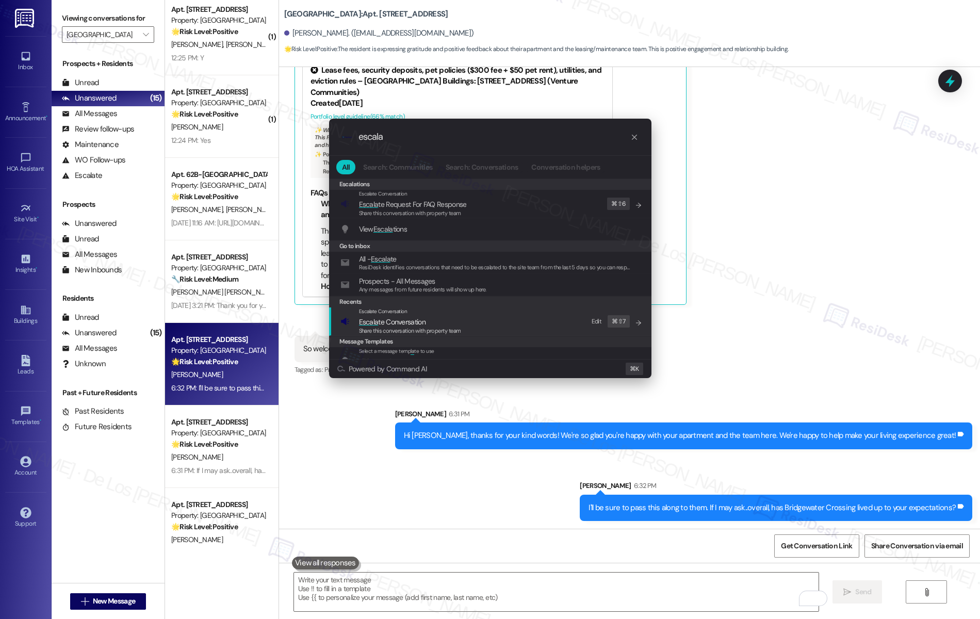
click at [493, 317] on div "Escalate Conversation Escala te Conversation Share this conversation with prope…" at bounding box center [491, 321] width 302 height 28
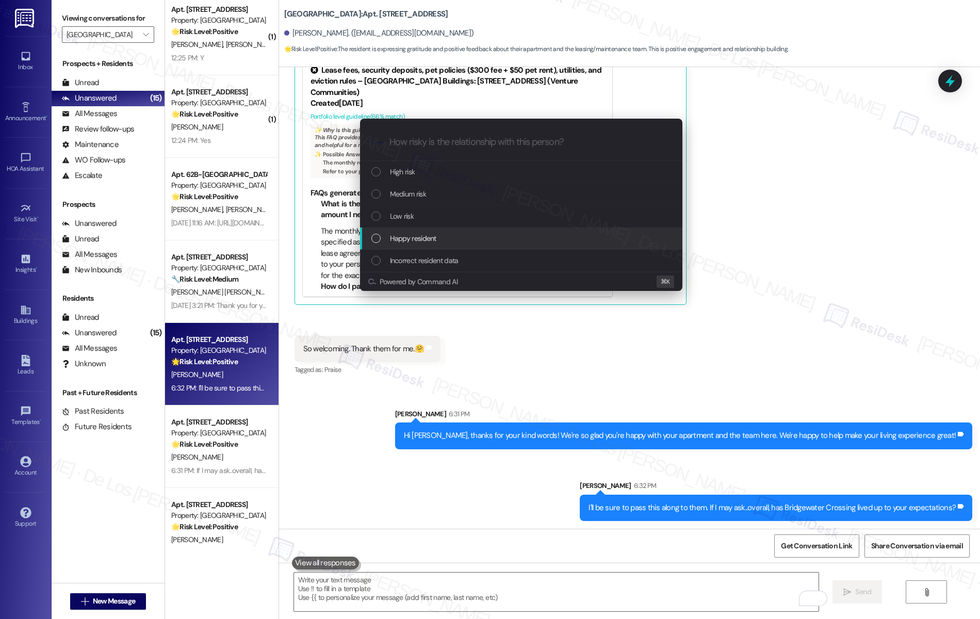
click at [440, 240] on div "Happy resident" at bounding box center [522, 238] width 302 height 11
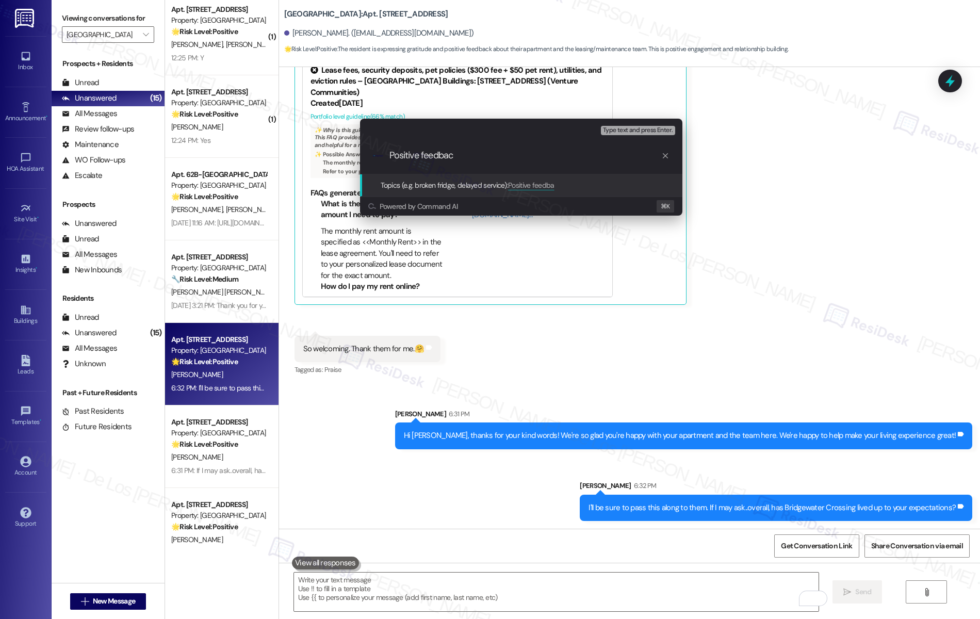
type input "Positive feedback"
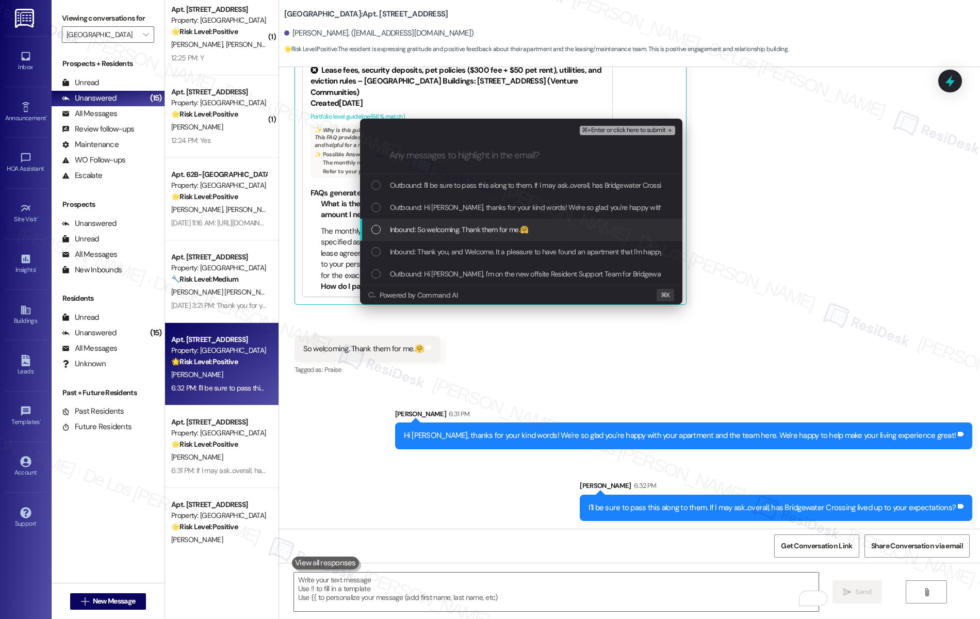
click at [495, 225] on span "Inbound: So welcoming. Thank them for me.🤗" at bounding box center [459, 229] width 139 height 11
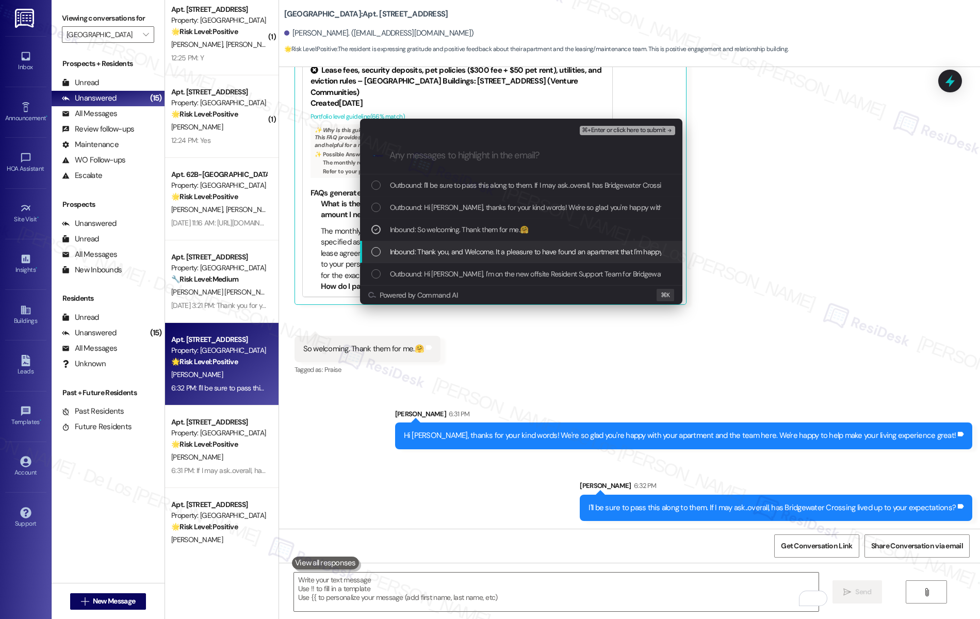
click at [491, 251] on span "Inbound: Thank you, and Welcome. It a pleasure to have found an apartment that …" at bounding box center [665, 251] width 550 height 11
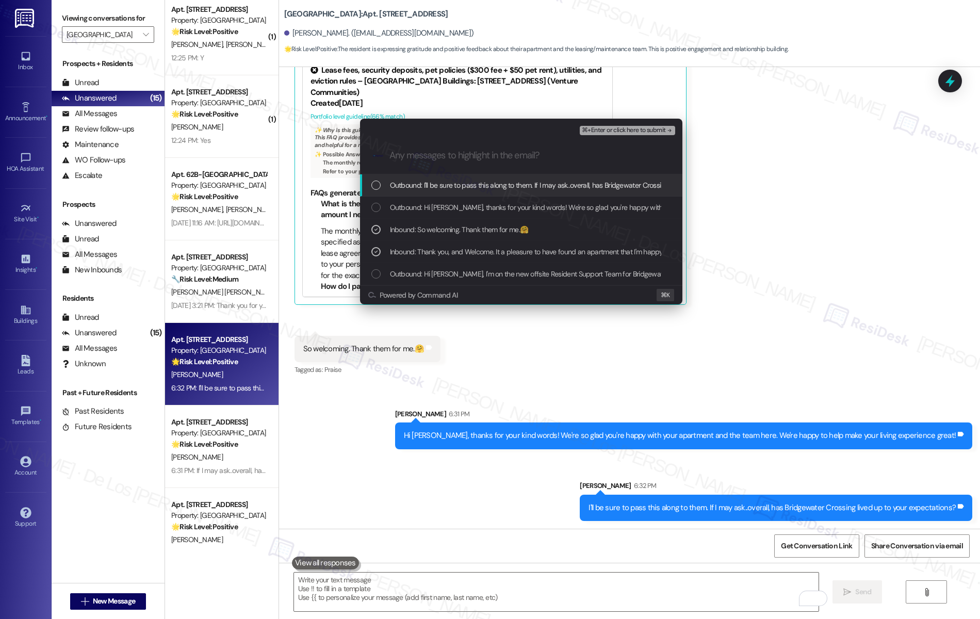
click at [625, 131] on span "⌘+Enter or click here to submit" at bounding box center [624, 130] width 84 height 7
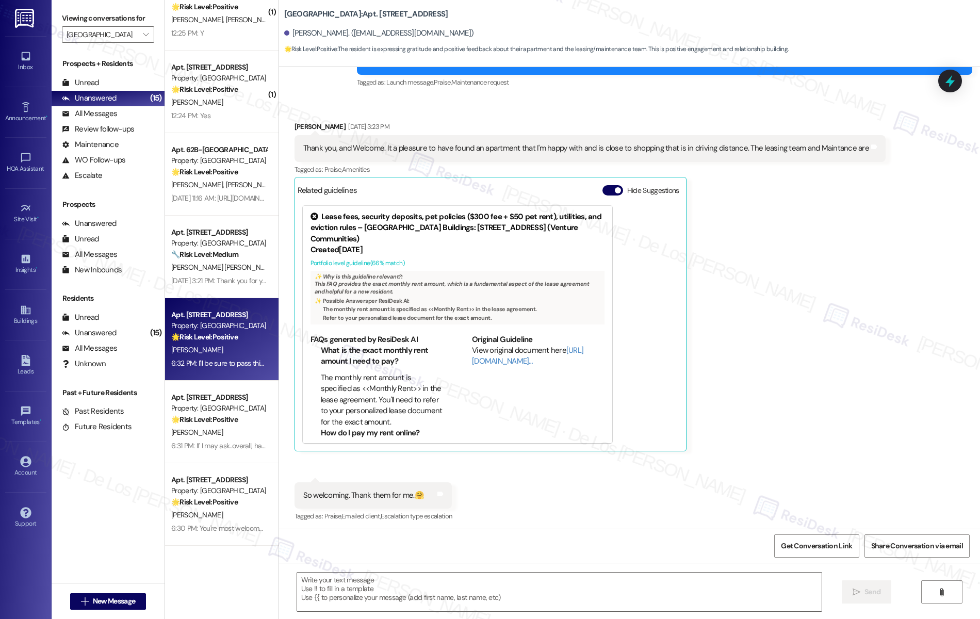
scroll to position [150, 0]
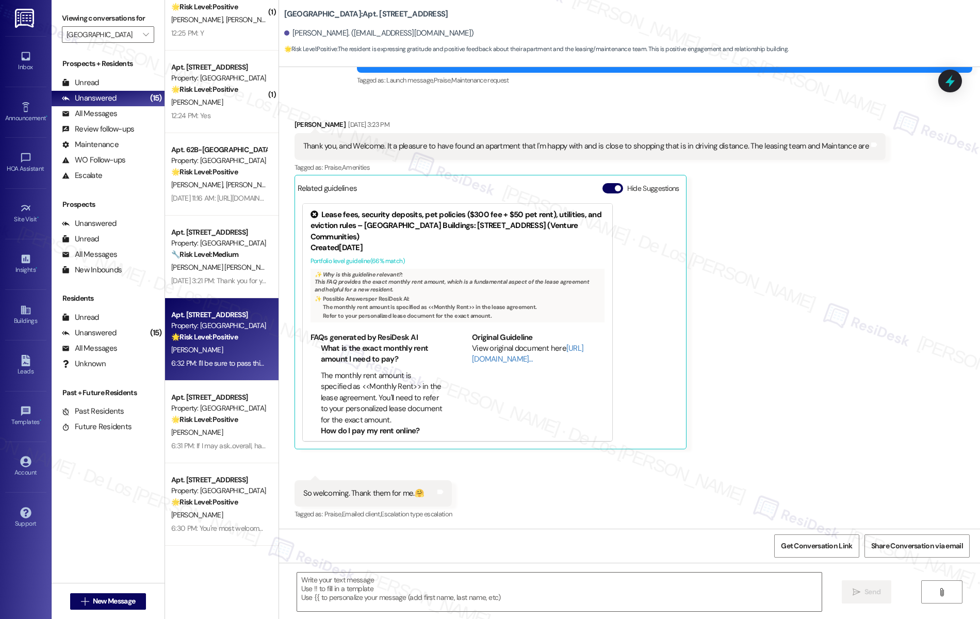
type textarea "Fetching suggested responses. Please feel free to read through the conversation…"
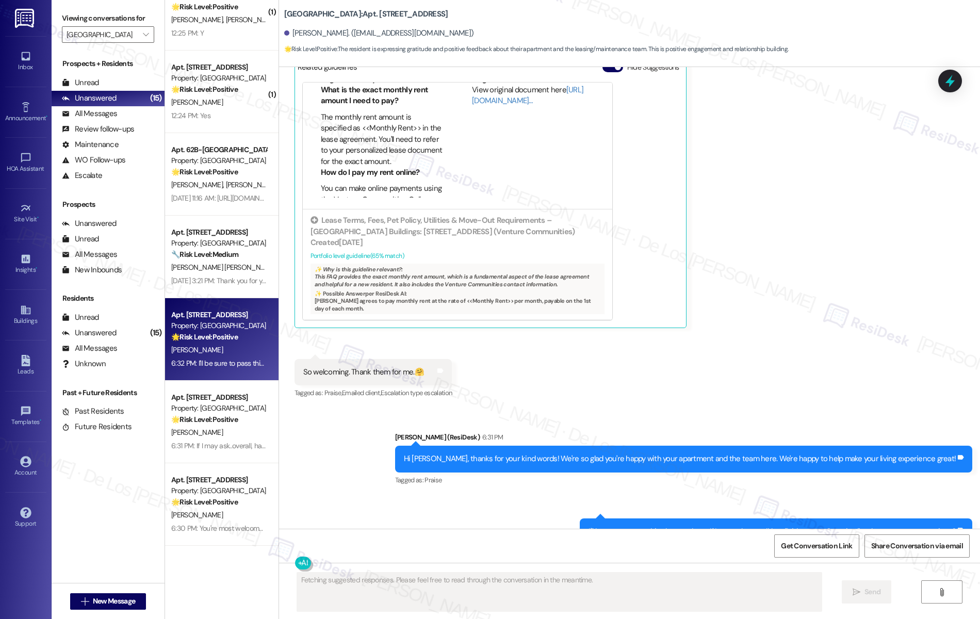
scroll to position [310, 0]
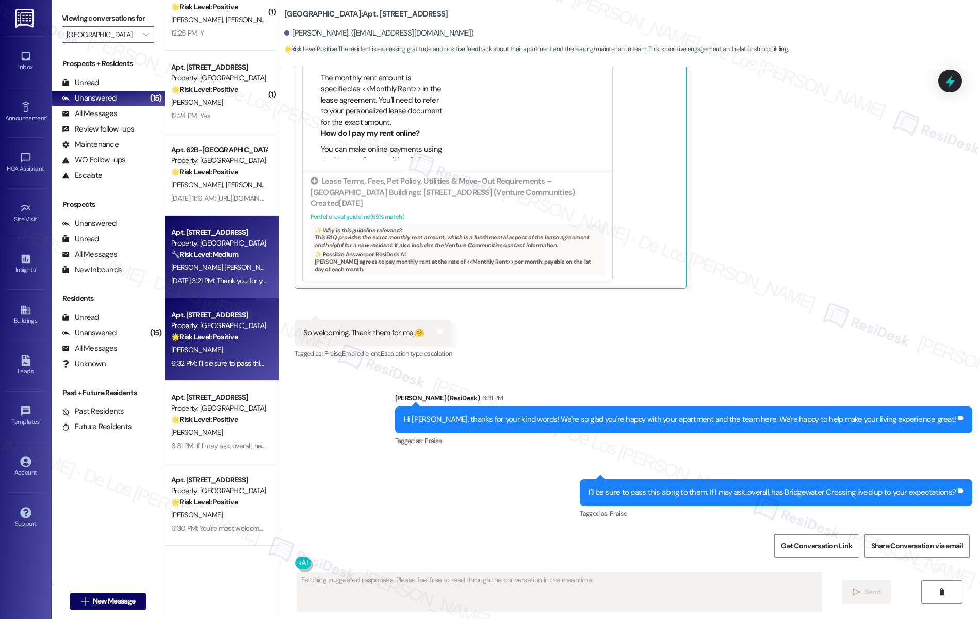
click at [230, 283] on div "Sep 13, 2025 at 3:21 PM: Thank you for your message. Our offices are currently …" at bounding box center [495, 280] width 648 height 9
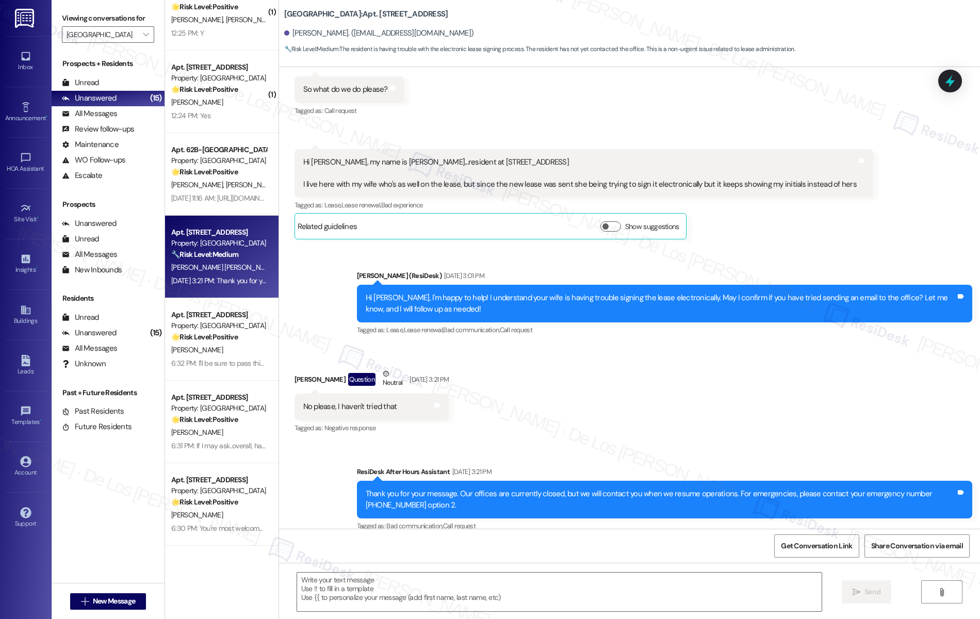
scroll to position [291, 0]
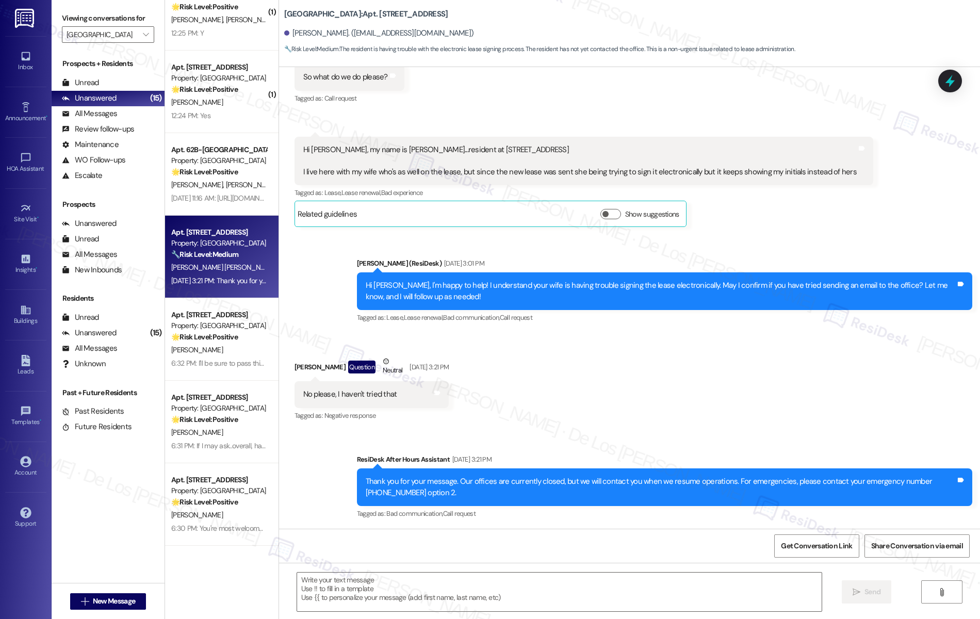
type textarea "Fetching suggested responses. Please feel free to read through the conversation…"
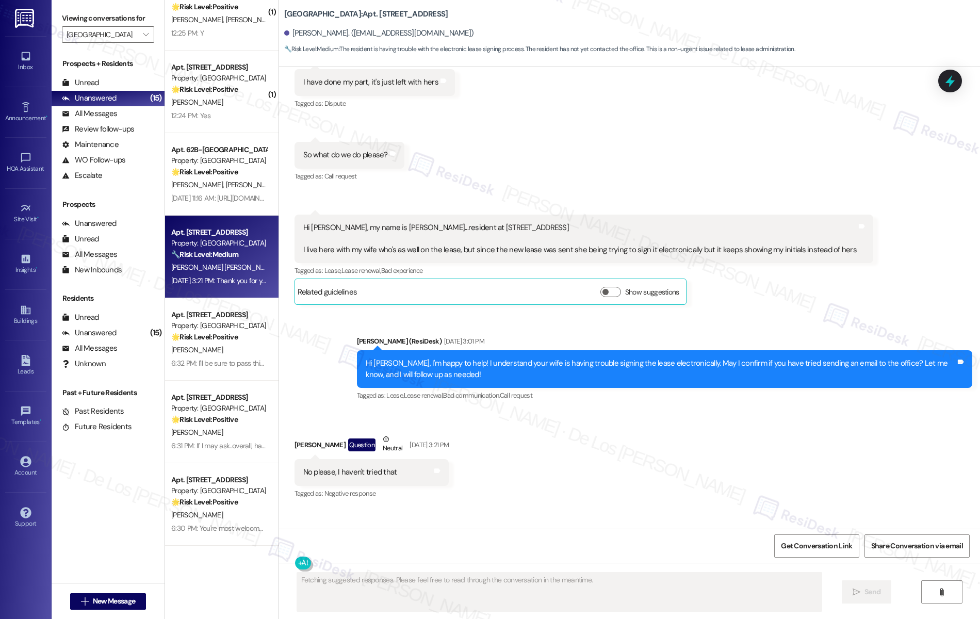
scroll to position [184, 0]
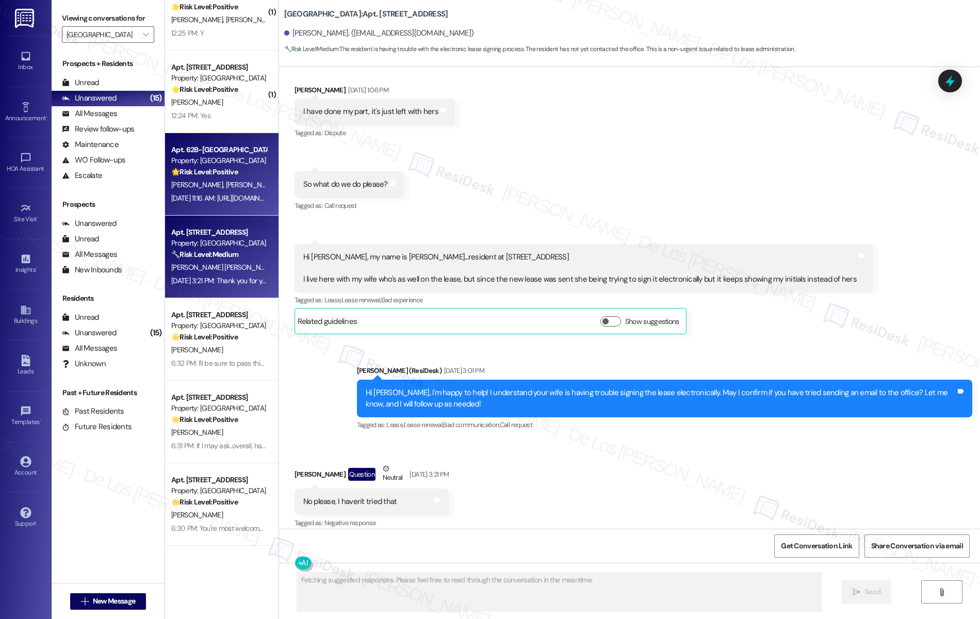
click at [226, 192] on div "Sep 12, 2025 at 11:16 AM: https://www.facebook.com/share/r/178VJndkWy/ Sep 12, …" at bounding box center [218, 198] width 97 height 13
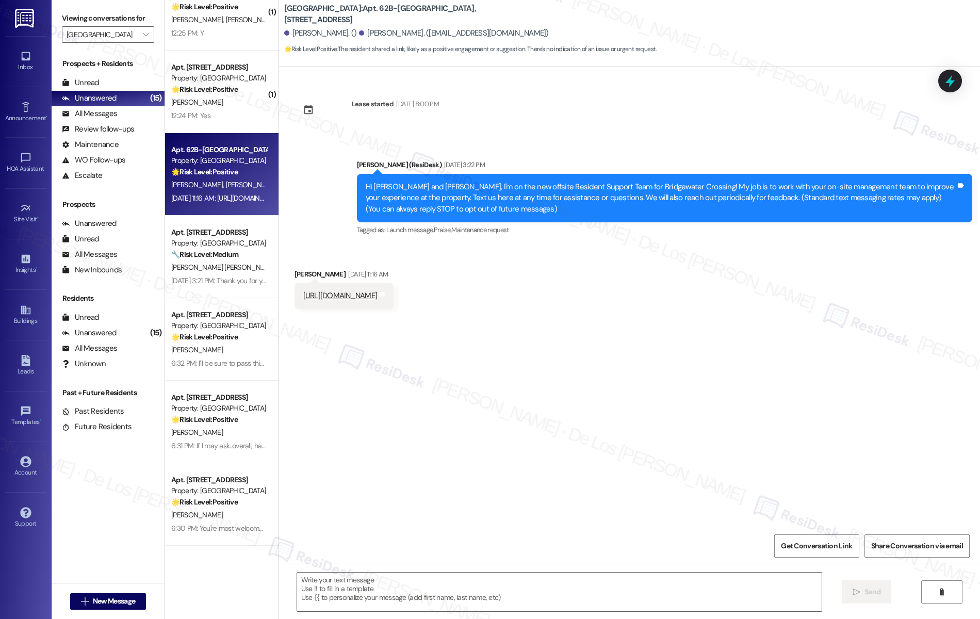
type textarea "Fetching suggested responses. Please feel free to read through the conversation…"
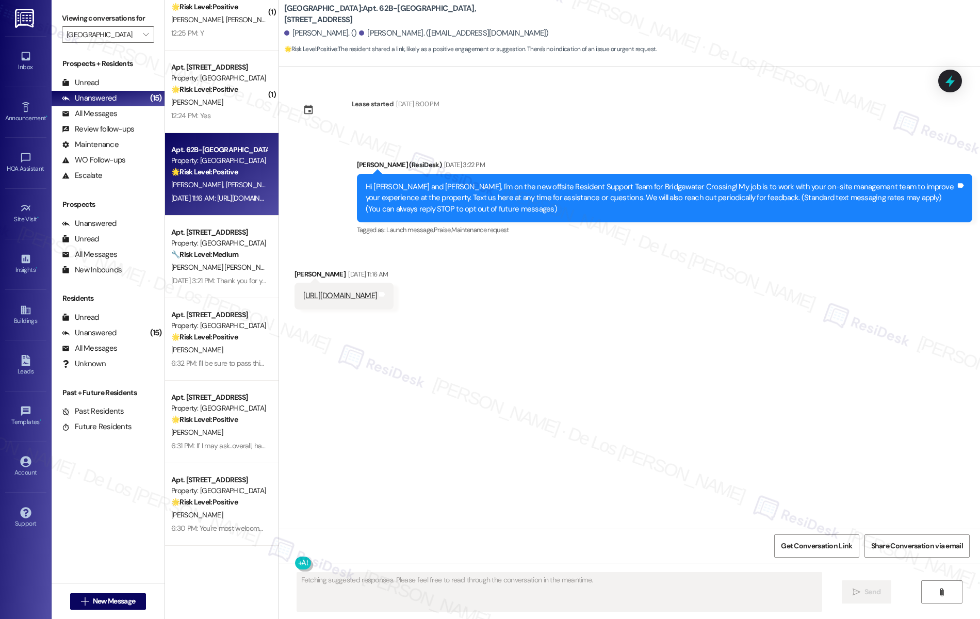
click at [377, 296] on link "https://www.facebook.com/share/r/178VJndkWy/" at bounding box center [340, 295] width 74 height 10
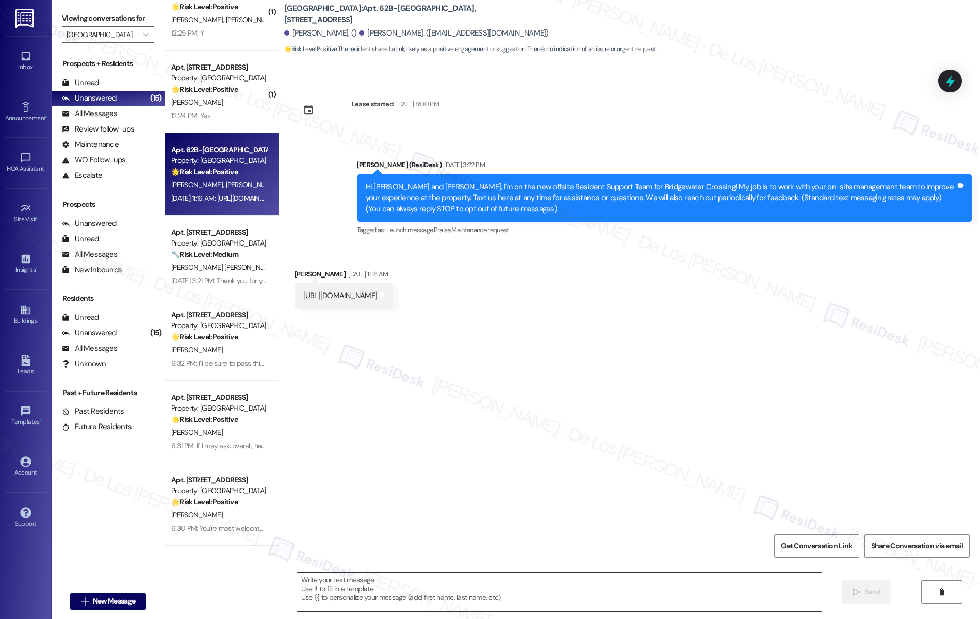
click at [453, 585] on textarea at bounding box center [559, 591] width 525 height 39
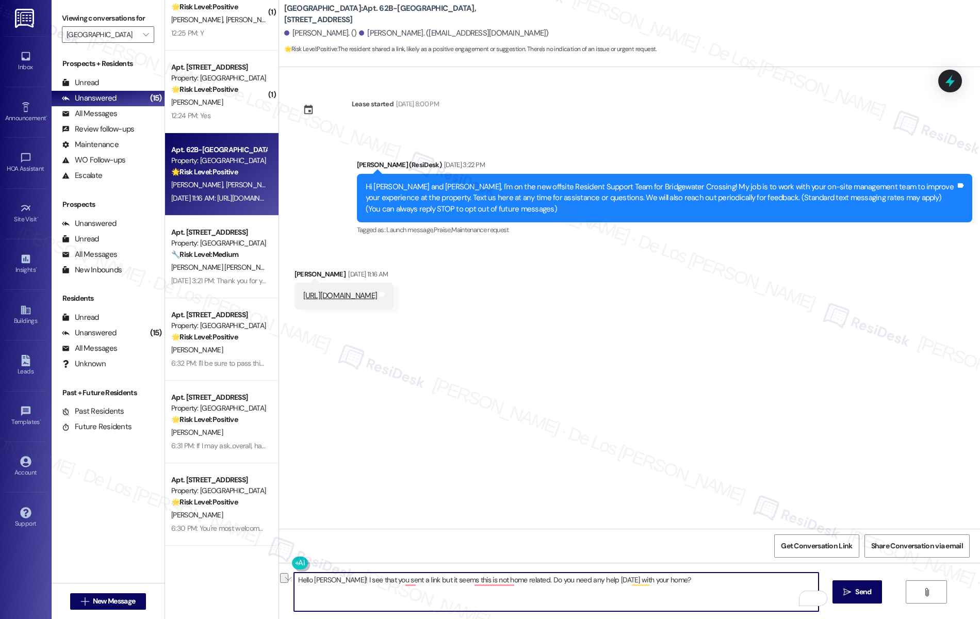
paste textarea "noticed you sent a link, but it doesn’t appear to be related to your home. Is t…"
click at [753, 583] on textarea "Hello Larry! I noticed you sent a link, but it doesn’t appear to be related to …" at bounding box center [556, 591] width 525 height 39
type textarea "Hello Larry! I noticed you sent a link, but it doesn’t appear to be related to …"
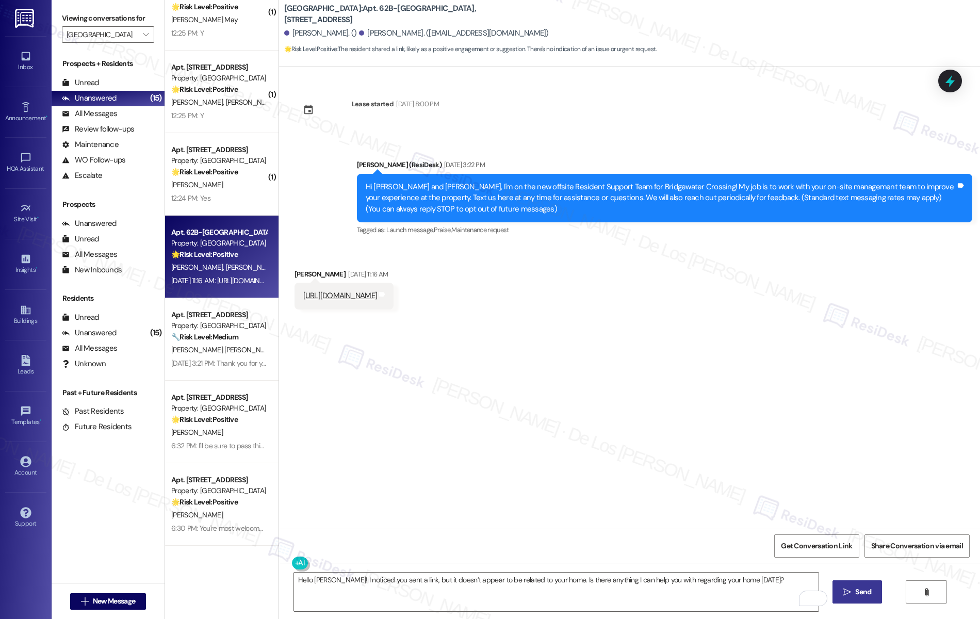
click at [851, 592] on icon "" at bounding box center [847, 592] width 8 height 8
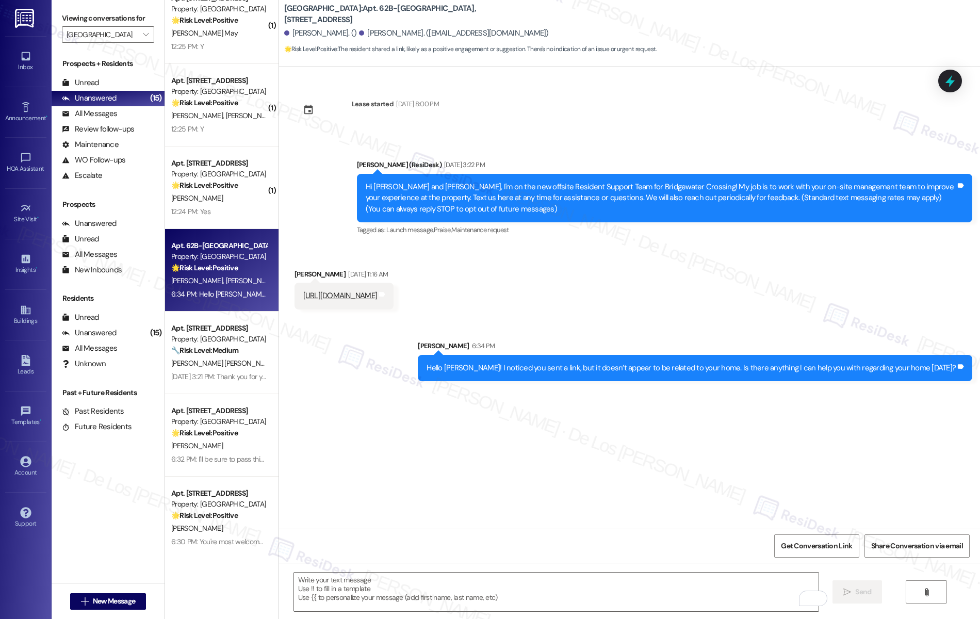
scroll to position [615, 0]
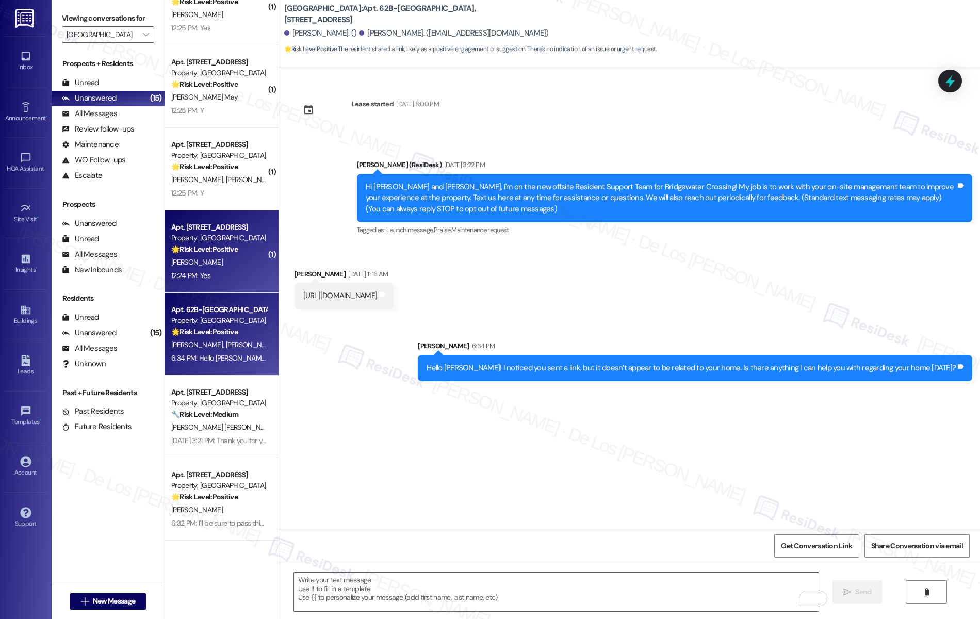
click at [214, 273] on div "12:24 PM: Yes 12:24 PM: Yes" at bounding box center [218, 275] width 97 height 13
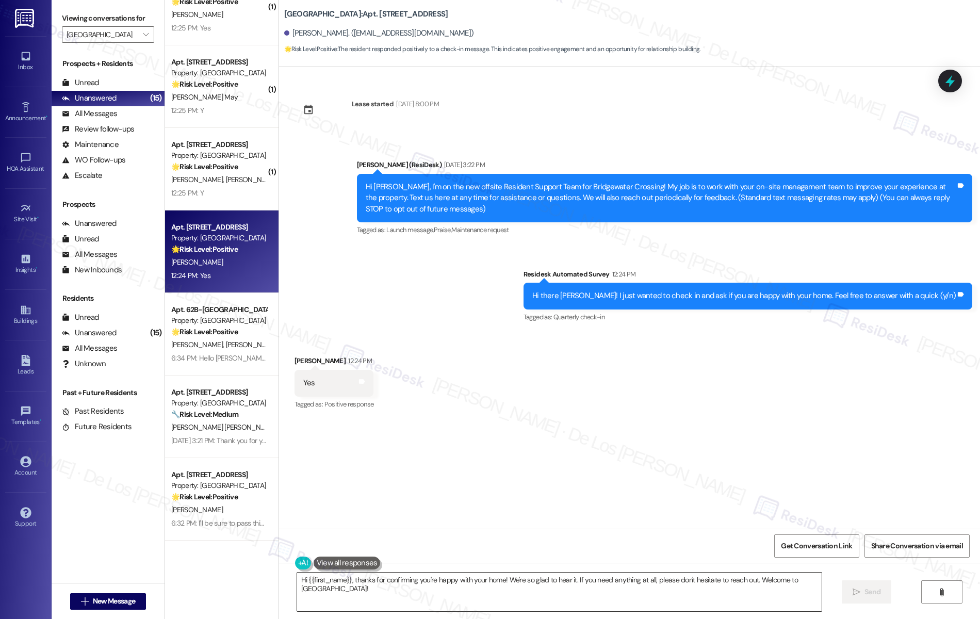
click at [540, 583] on textarea "Hi {{first_name}}, thanks for confirming you're happy with your home! We're so …" at bounding box center [559, 591] width 525 height 39
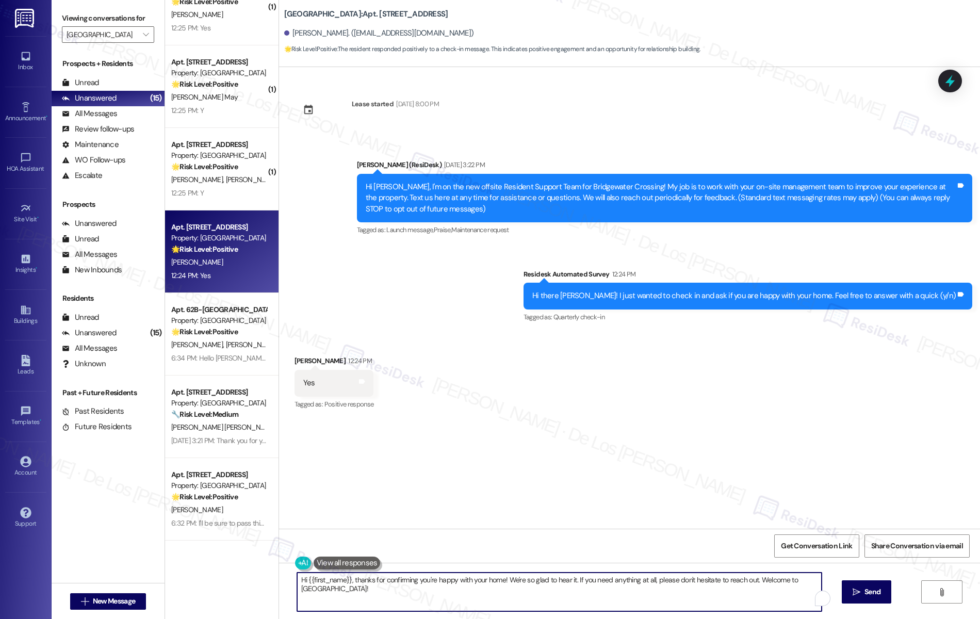
click at [540, 583] on textarea "Hi {{first_name}}, thanks for confirming you're happy with your home! We're so …" at bounding box center [559, 591] width 525 height 39
paste textarea "Wonderful! Can I ask a quick favor? Would you mind writing us a Google review? …"
type textarea "Wonderful! Can I ask a quick favor? Would you mind writing us a Google review? …"
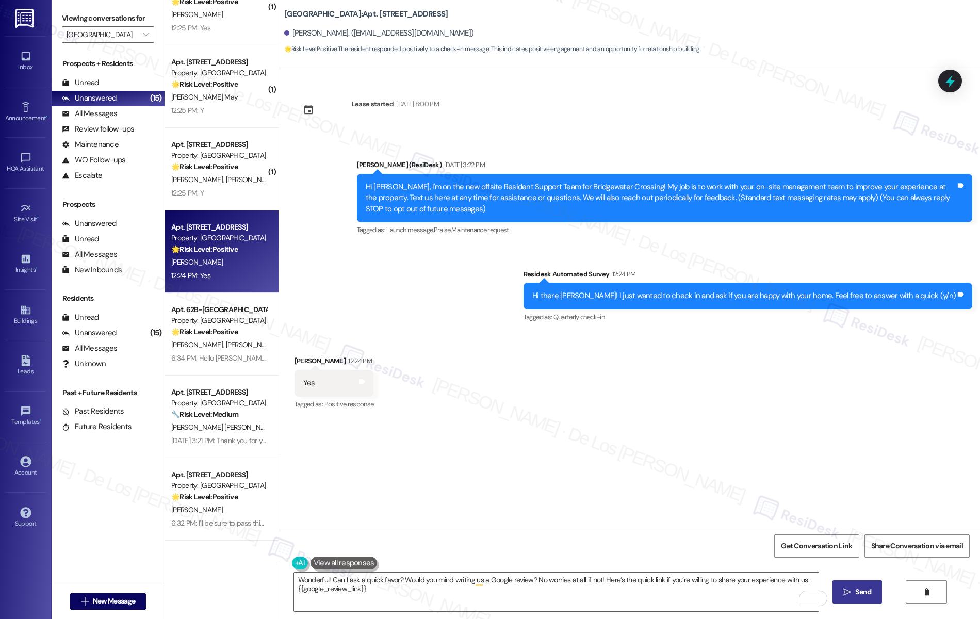
click at [864, 595] on span "Send" at bounding box center [863, 591] width 16 height 11
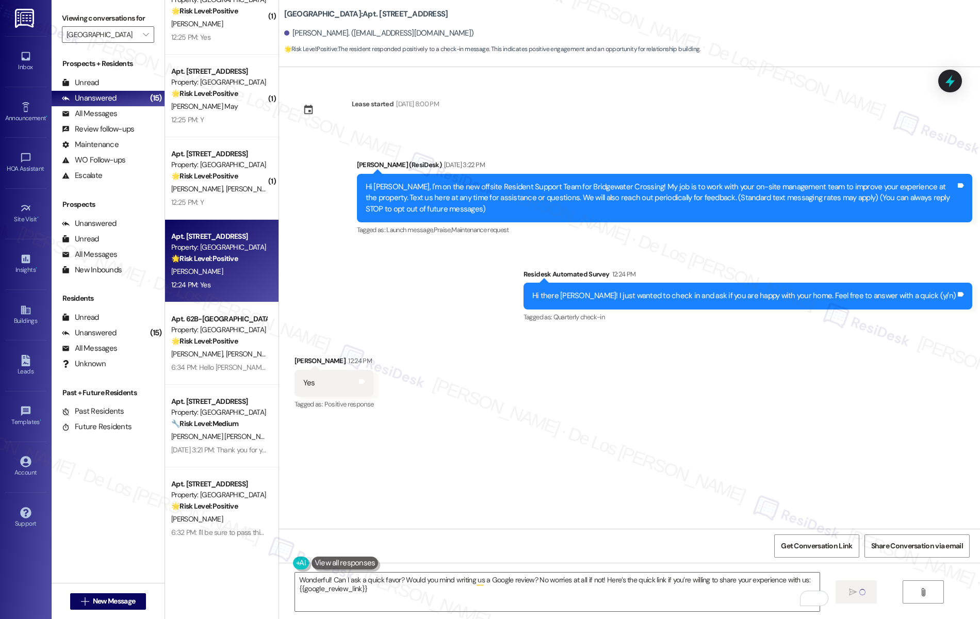
scroll to position [600, 0]
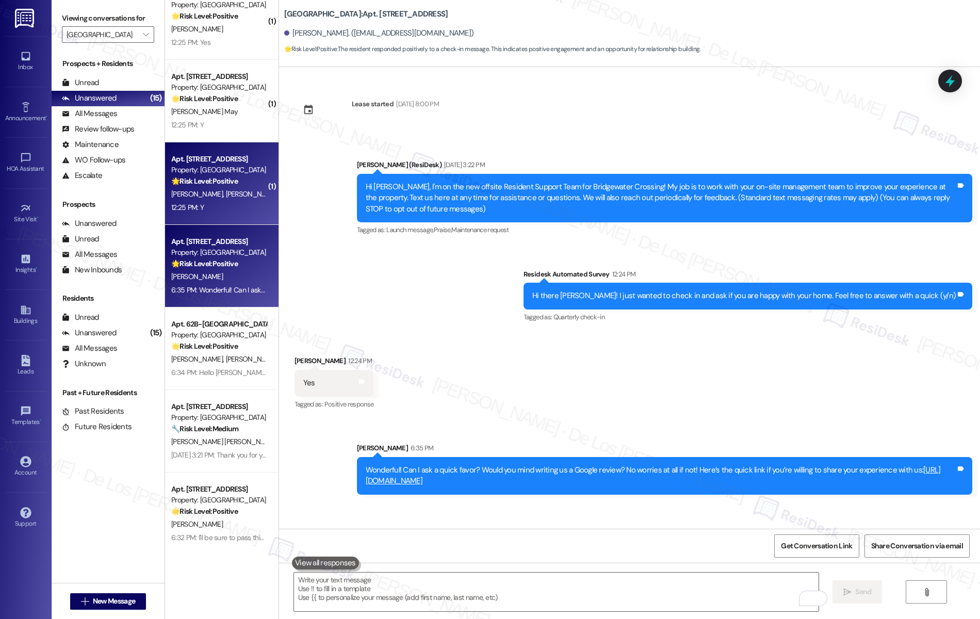
click at [212, 209] on div "12:25 PM: Y 12:25 PM: Y" at bounding box center [218, 207] width 97 height 13
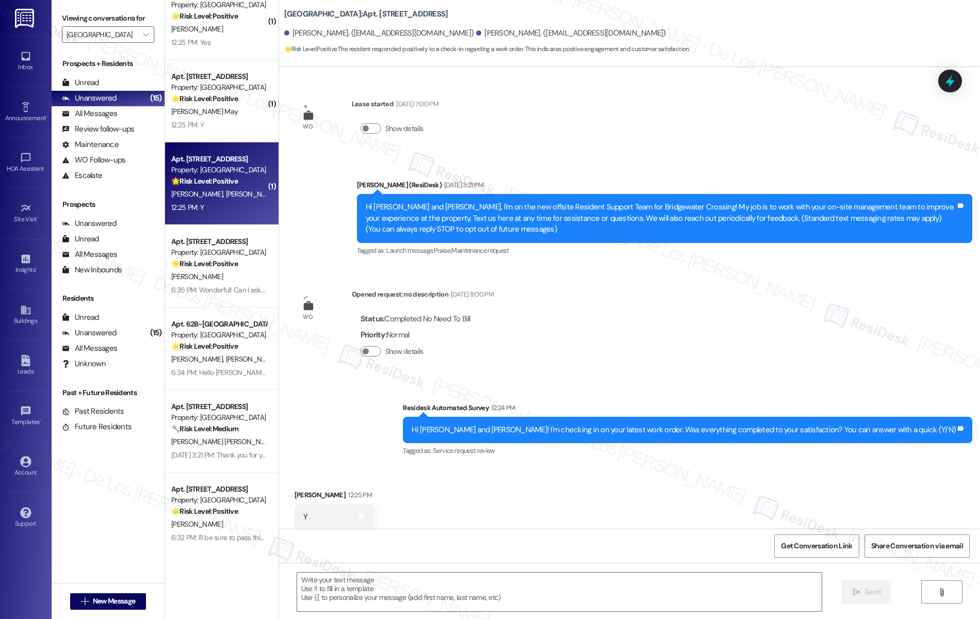
scroll to position [25, 0]
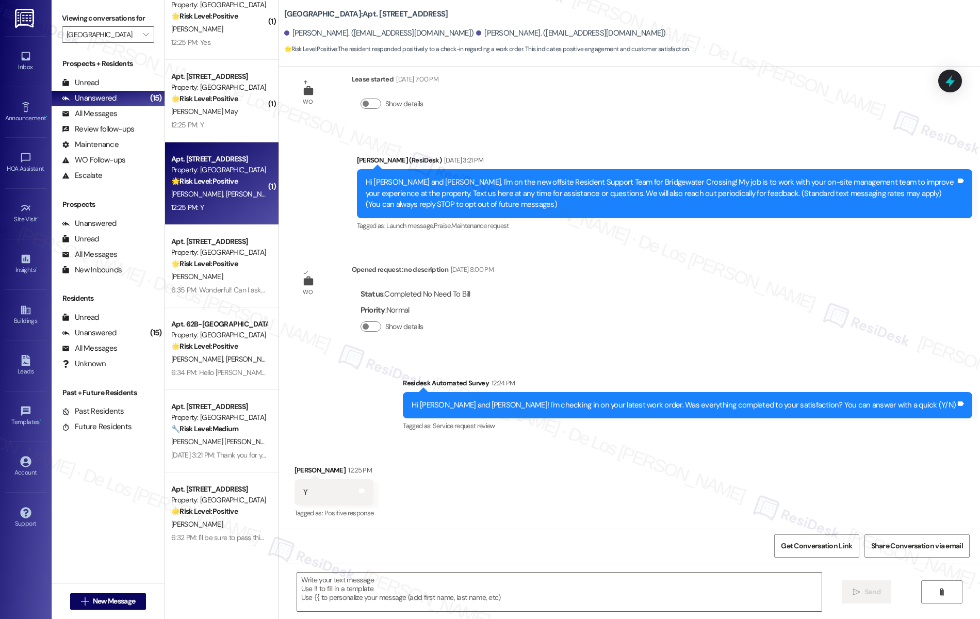
type textarea "Fetching suggested responses. Please feel free to read through the conversation…"
click at [18, 455] on link "Account" at bounding box center [25, 467] width 41 height 28
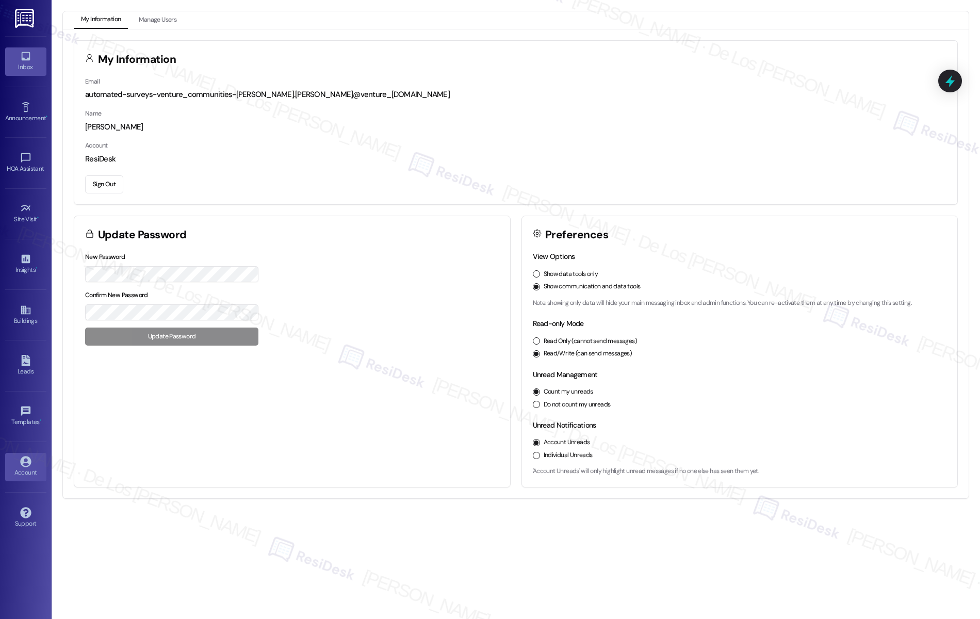
click at [30, 67] on div "Inbox" at bounding box center [26, 67] width 52 height 10
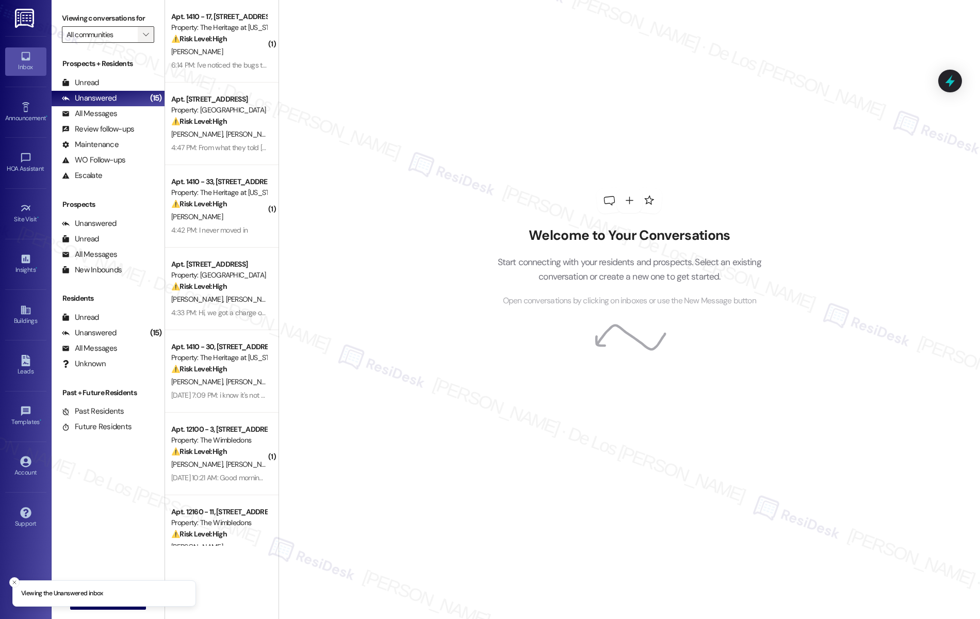
click at [141, 41] on span "" at bounding box center [146, 34] width 10 height 16
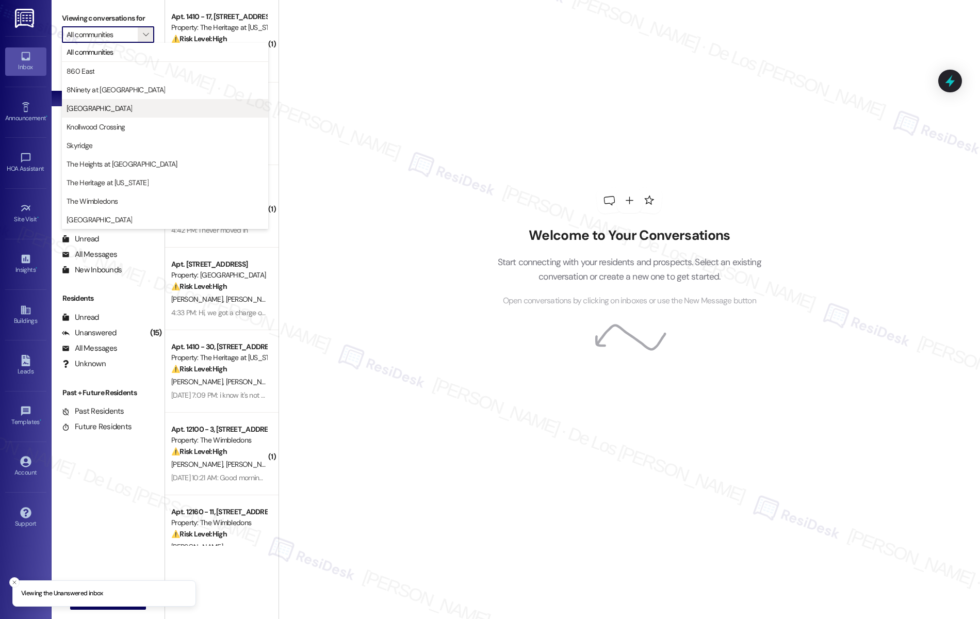
click at [135, 106] on span "[GEOGRAPHIC_DATA]" at bounding box center [165, 108] width 197 height 10
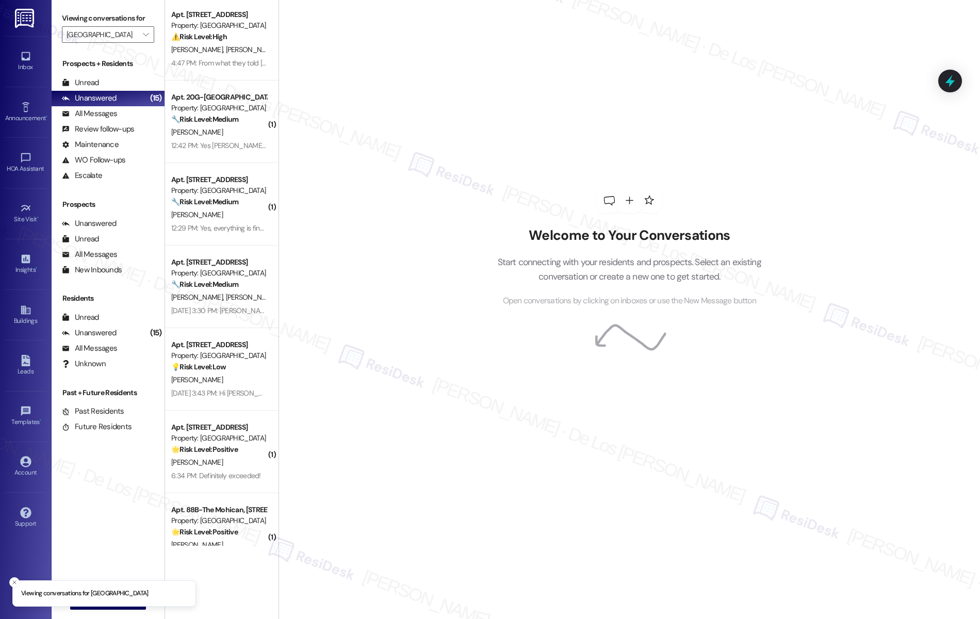
scroll to position [3, 0]
click at [127, 39] on input "[GEOGRAPHIC_DATA]" at bounding box center [102, 34] width 71 height 16
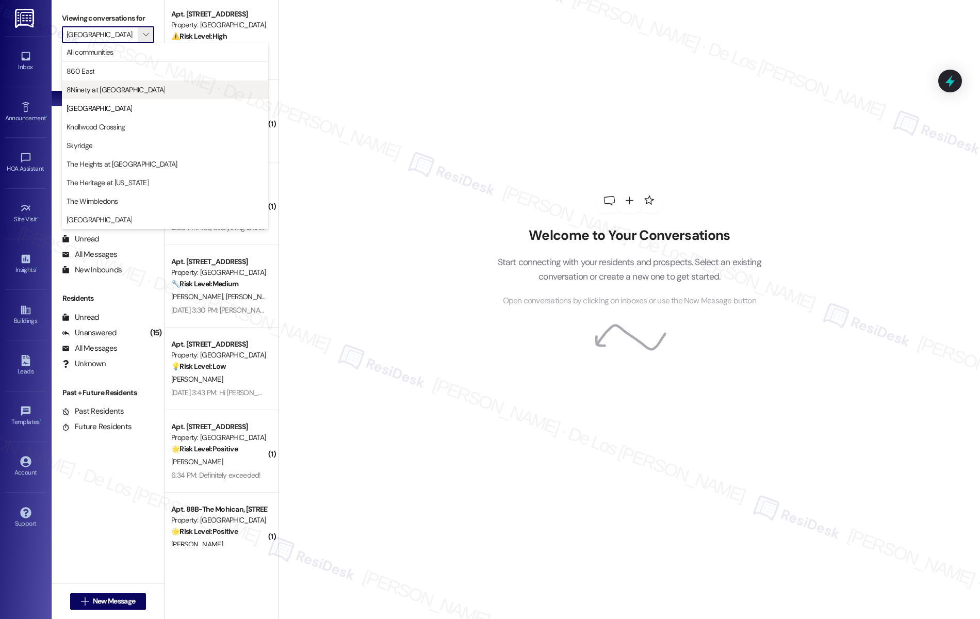
click at [118, 90] on span "8Ninety at [GEOGRAPHIC_DATA]" at bounding box center [116, 90] width 98 height 10
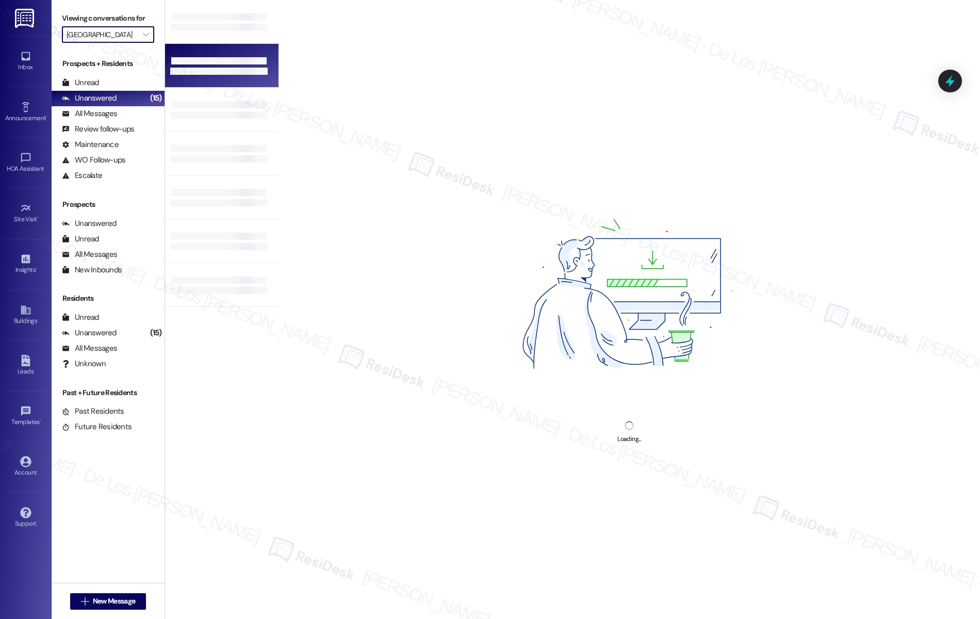
type input "8Ninety at [GEOGRAPHIC_DATA]"
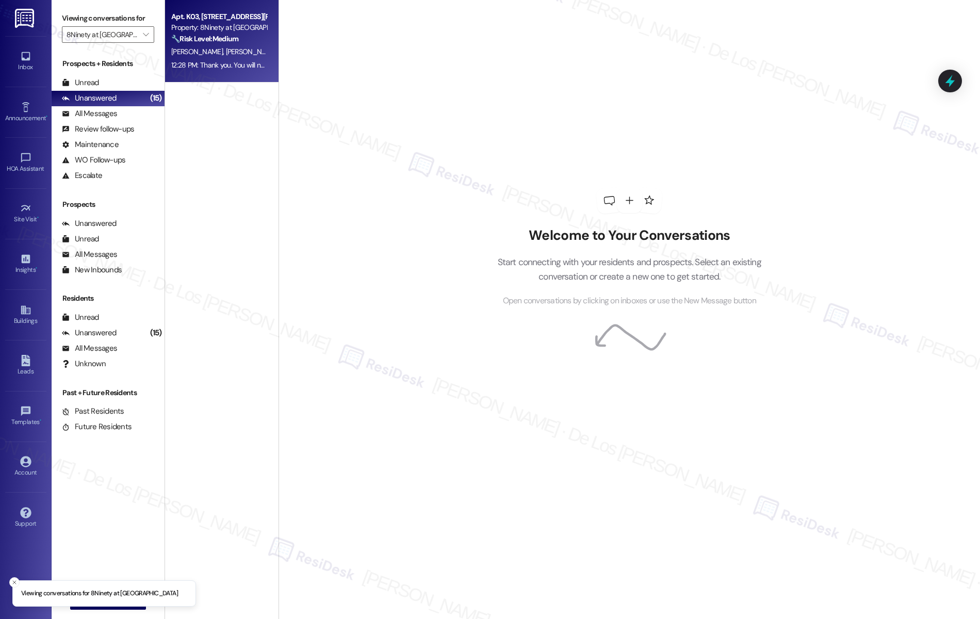
click at [234, 49] on span "J. Riek (Opted Out)" at bounding box center [269, 51] width 88 height 9
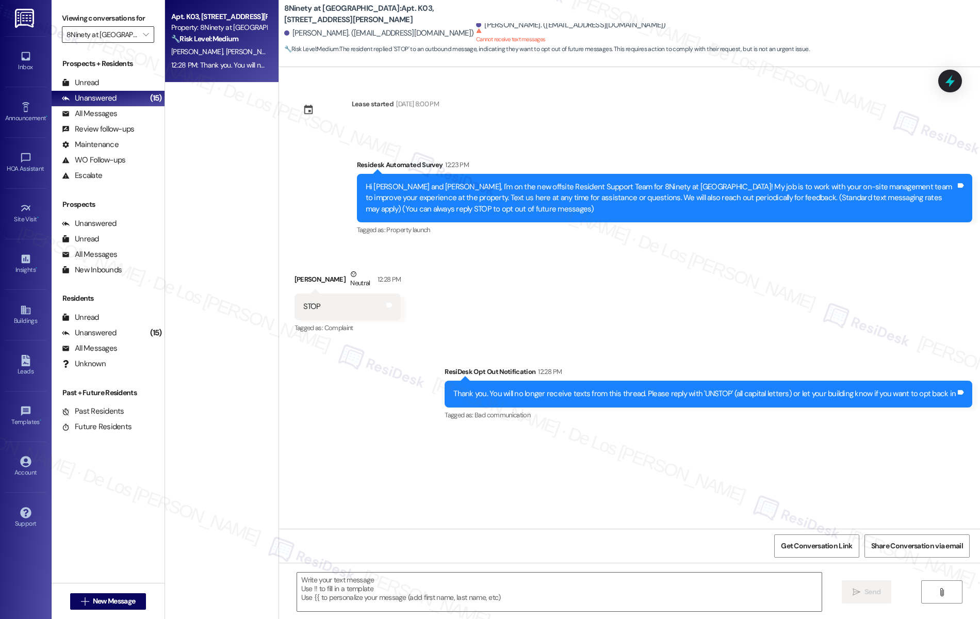
type textarea "Fetching suggested responses. Please feel free to read through the conversation…"
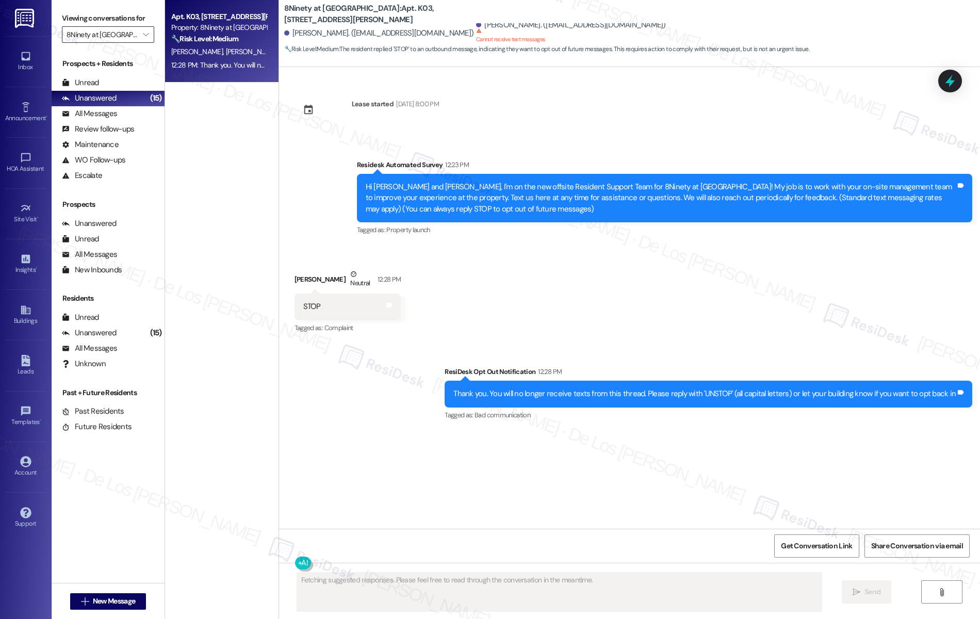
click at [99, 38] on input "8Ninety at [GEOGRAPHIC_DATA]" at bounding box center [102, 34] width 71 height 16
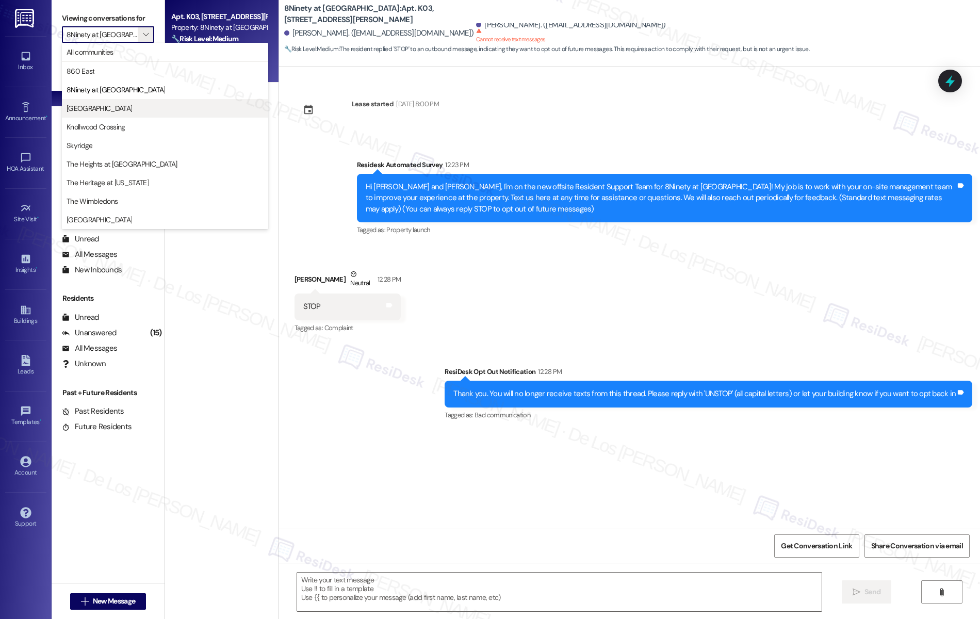
click at [96, 103] on span "[GEOGRAPHIC_DATA]" at bounding box center [99, 108] width 65 height 10
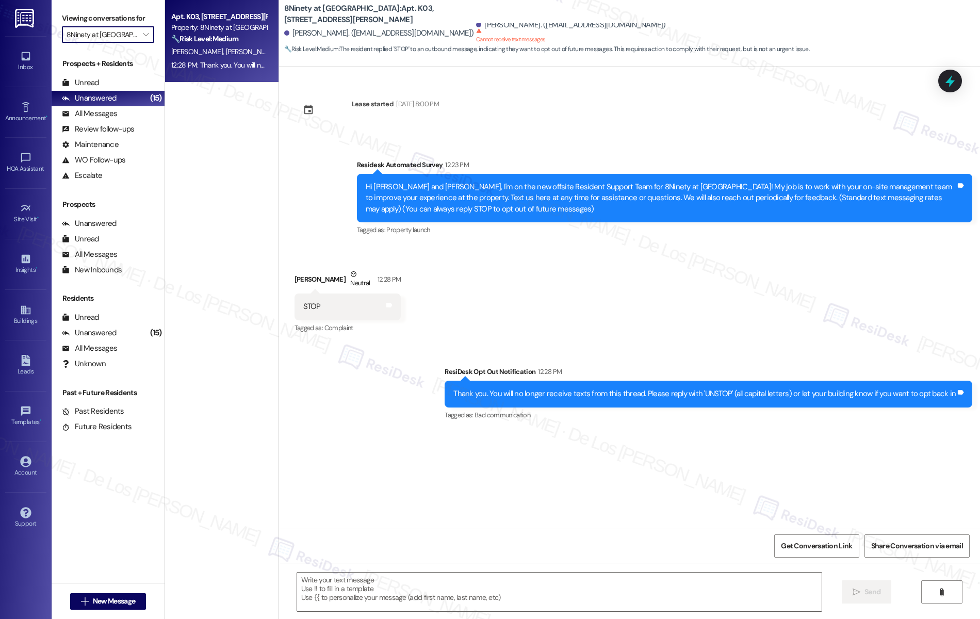
type input "[GEOGRAPHIC_DATA]"
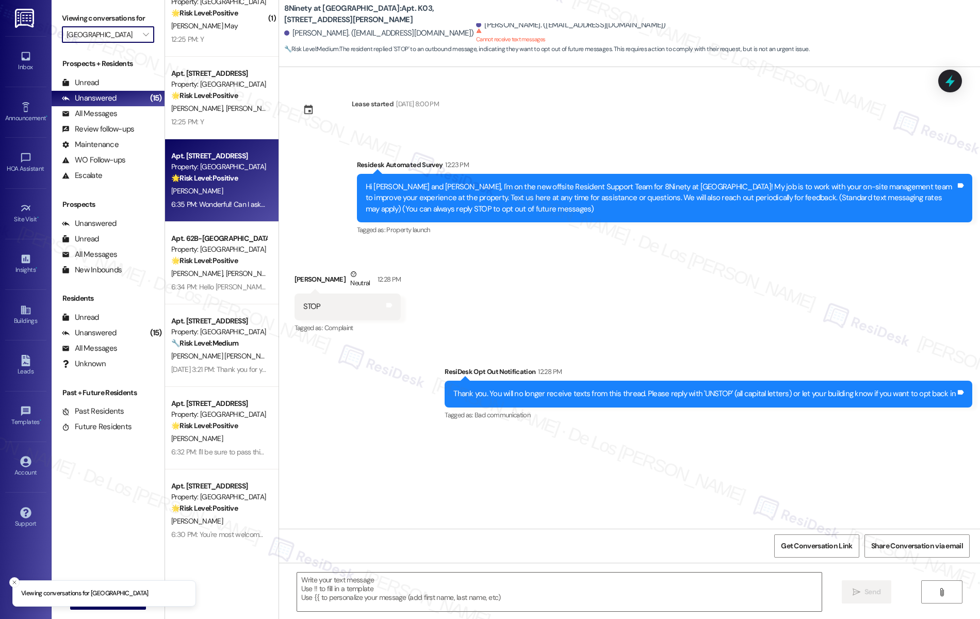
scroll to position [686, 0]
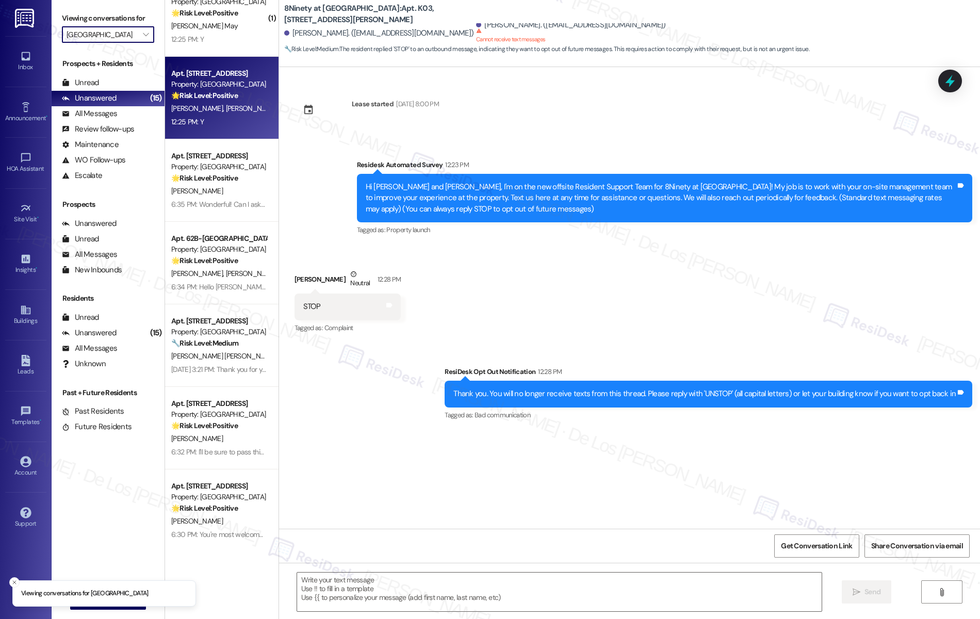
click at [221, 127] on div "12:25 PM: Y 12:25 PM: Y" at bounding box center [218, 121] width 97 height 13
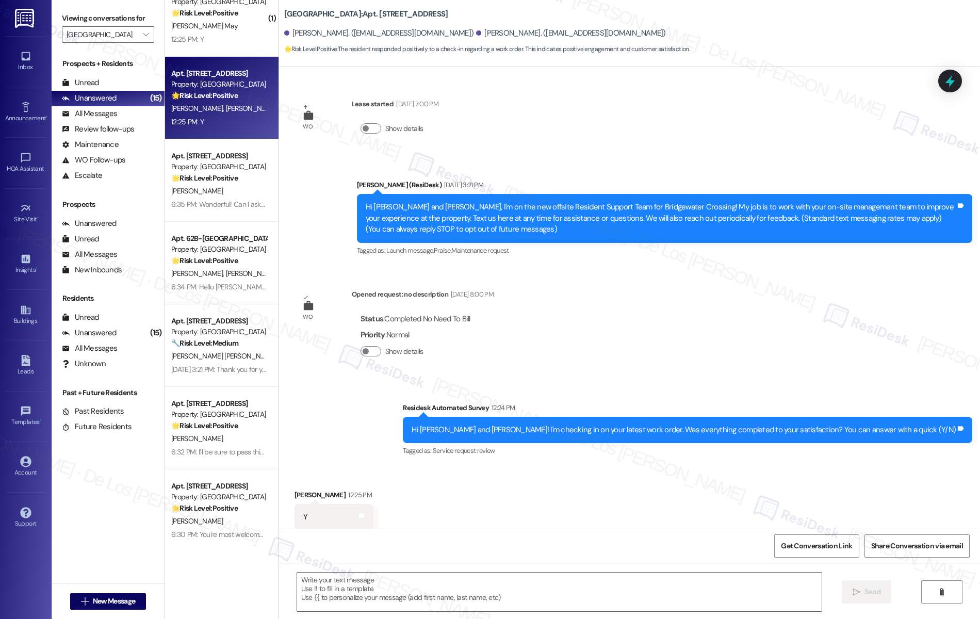
scroll to position [25, 0]
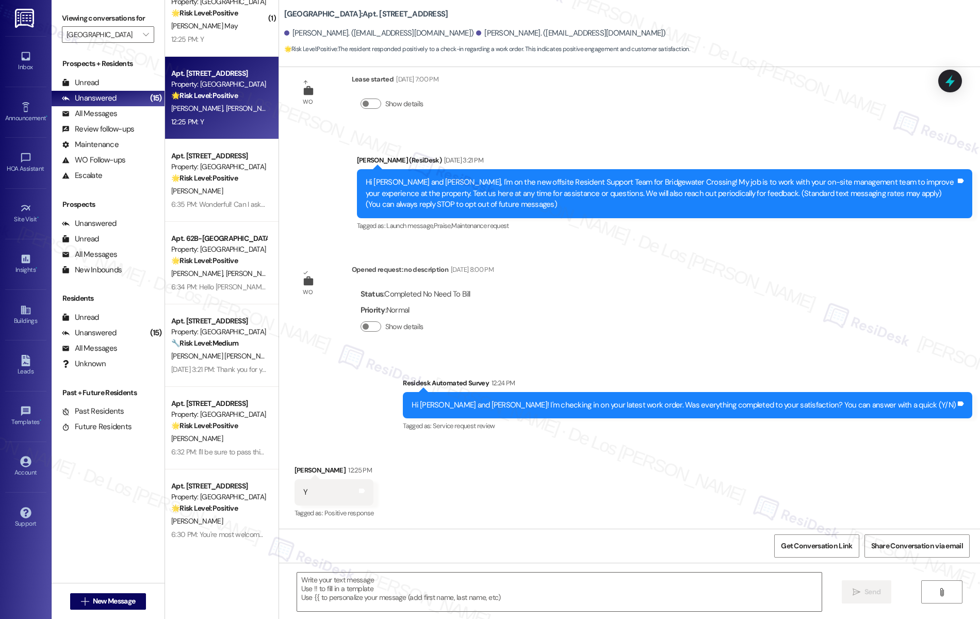
type textarea "Fetching suggested responses. Please feel free to read through the conversation…"
click at [483, 578] on textarea at bounding box center [559, 591] width 525 height 39
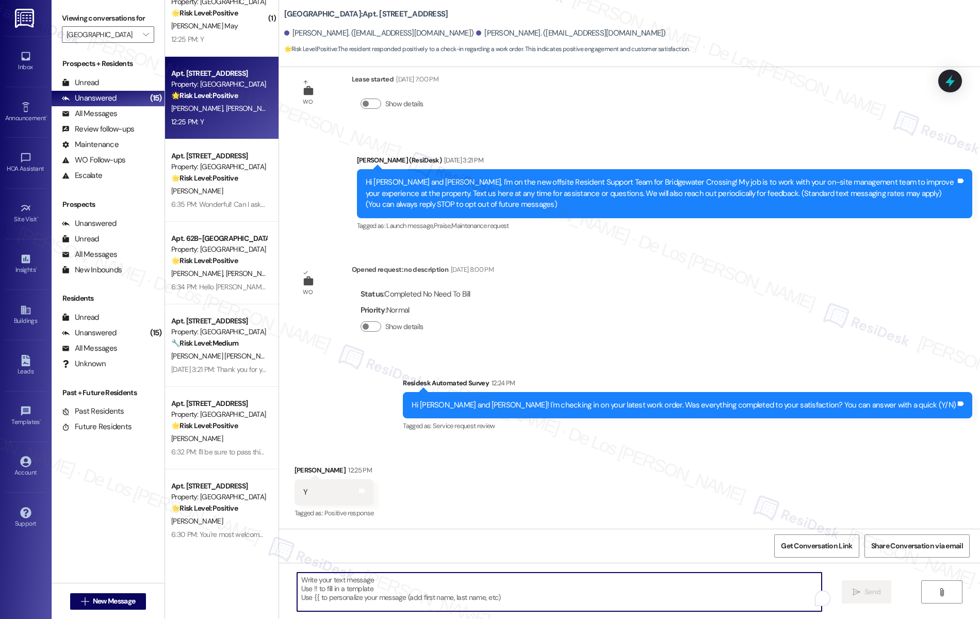
paste textarea "We're glad to know you're satisfied with your recent work order. If I may ask..…"
type textarea "We're glad to know you're satisfied with your recent work order. If I may ask..…"
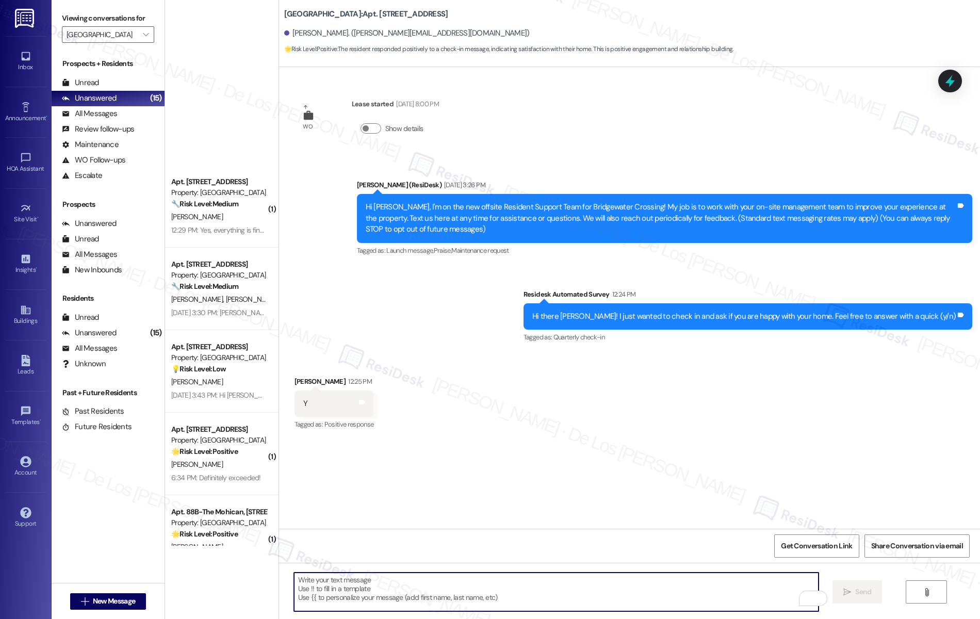
scroll to position [395, 0]
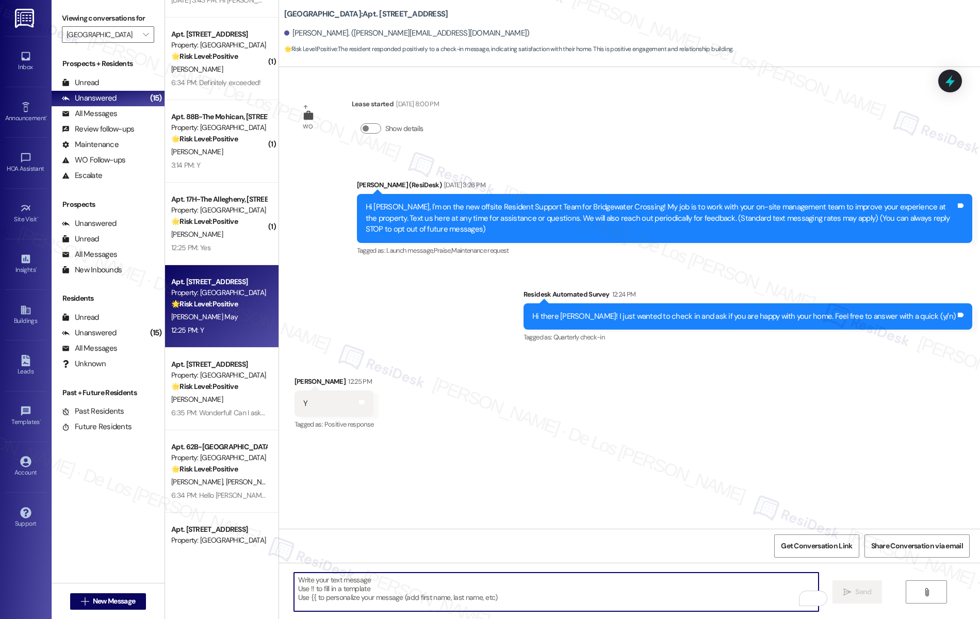
click at [453, 575] on textarea "To enrich screen reader interactions, please activate Accessibility in Grammarl…" at bounding box center [556, 591] width 525 height 39
paste textarea "Wonderful! Can I ask a quick favor...would you mind writing us a Google review?…"
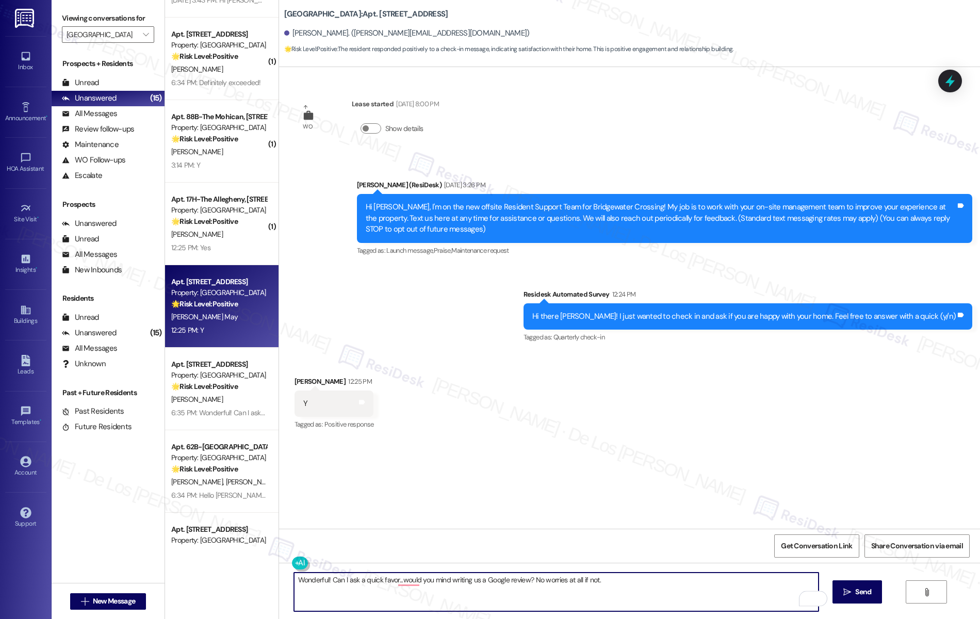
scroll to position [1, 0]
type textarea "Wonderful! Can I ask a quick favor...would you mind writing us a Google review?…"
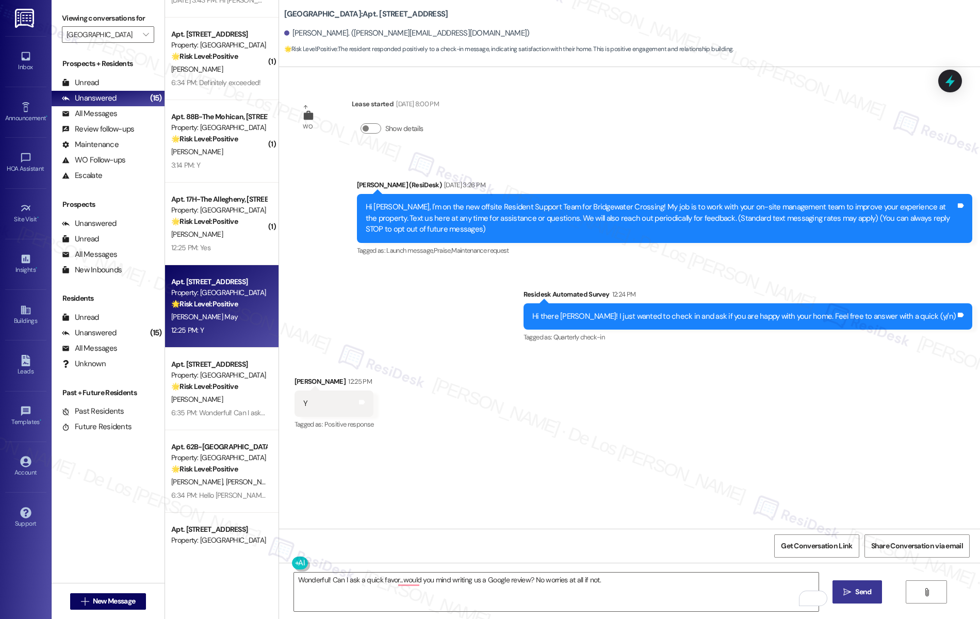
click at [866, 590] on span "Send" at bounding box center [863, 591] width 16 height 11
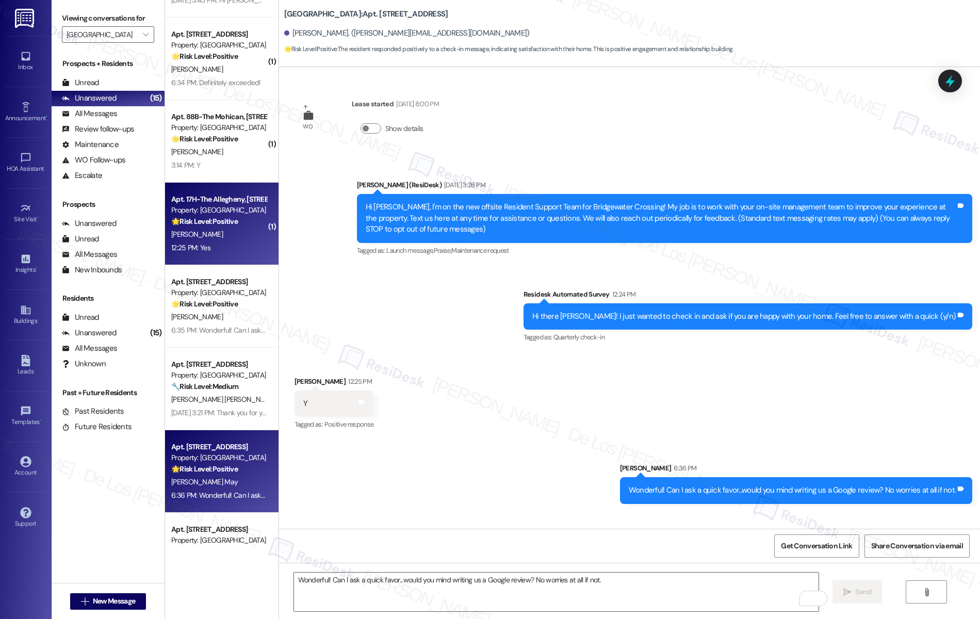
click at [203, 244] on div "12:25 PM: Yes 12:25 PM: Yes" at bounding box center [218, 247] width 97 height 13
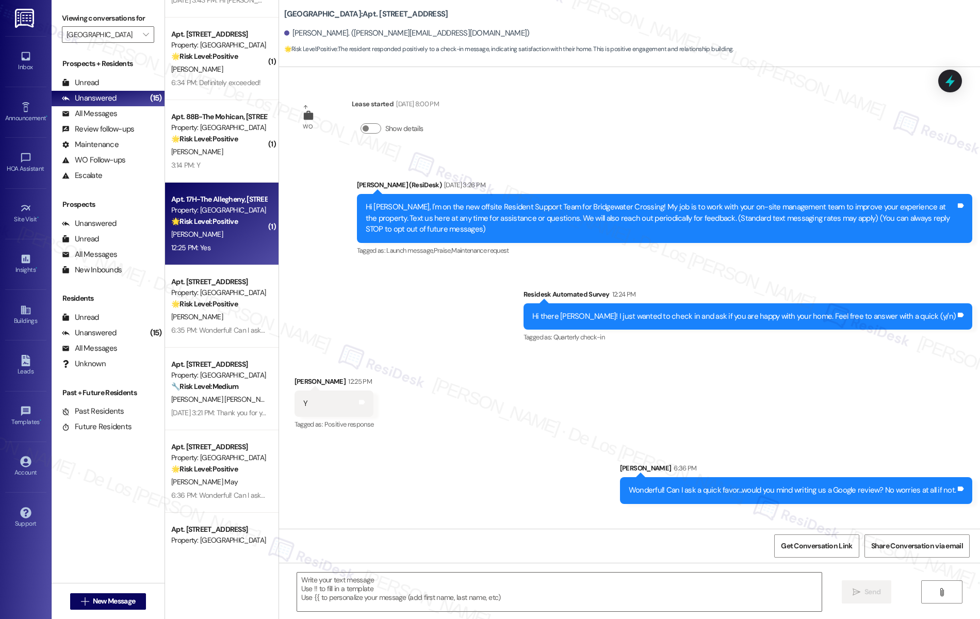
type textarea "Fetching suggested responses. Please feel free to read through the conversation…"
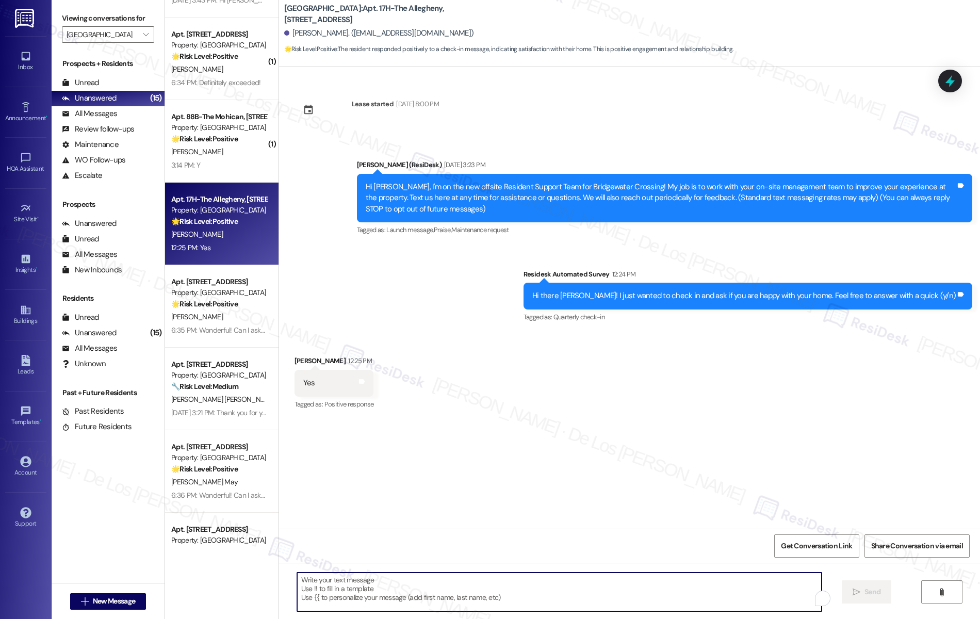
click at [388, 592] on textarea "To enrich screen reader interactions, please activate Accessibility in Grammarl…" at bounding box center [559, 591] width 525 height 39
paste textarea "Wonderful! Can I ask a quick favor...would you mind writing us a Google review?…"
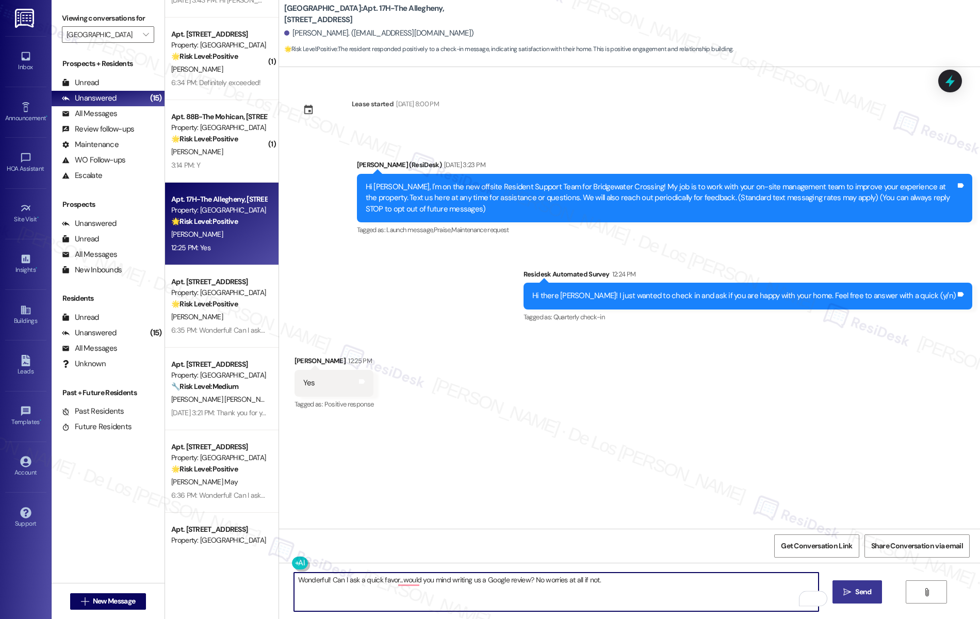
type textarea "Wonderful! Can I ask a quick favor...would you mind writing us a Google review?…"
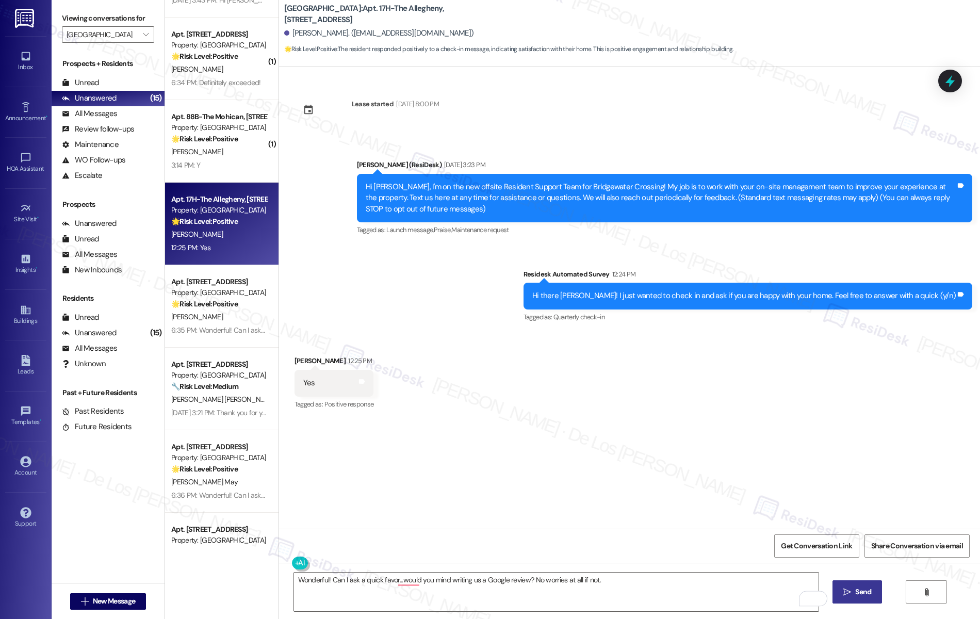
click at [858, 593] on span " Send" at bounding box center [857, 591] width 32 height 11
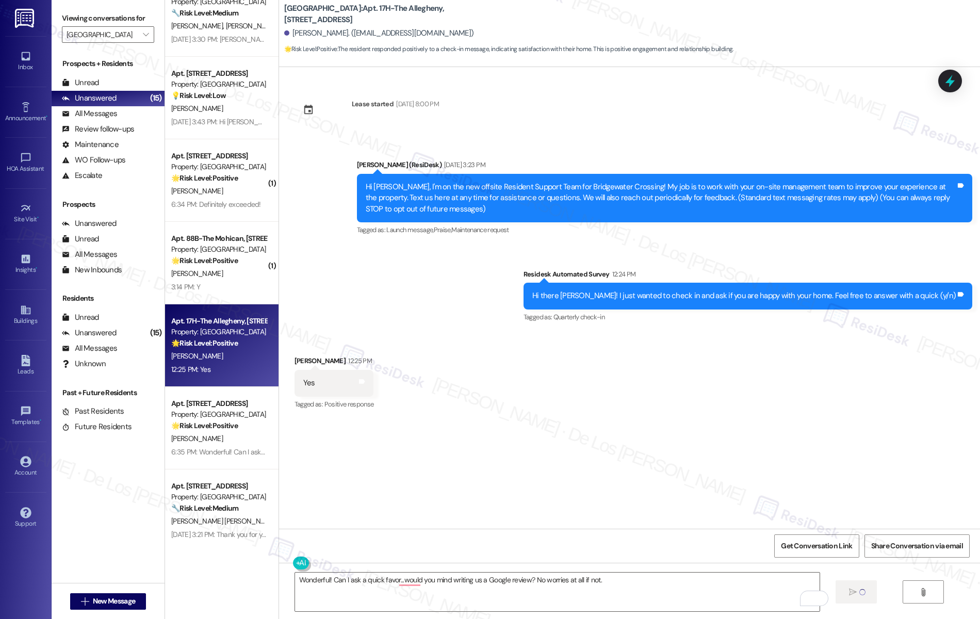
scroll to position [217, 0]
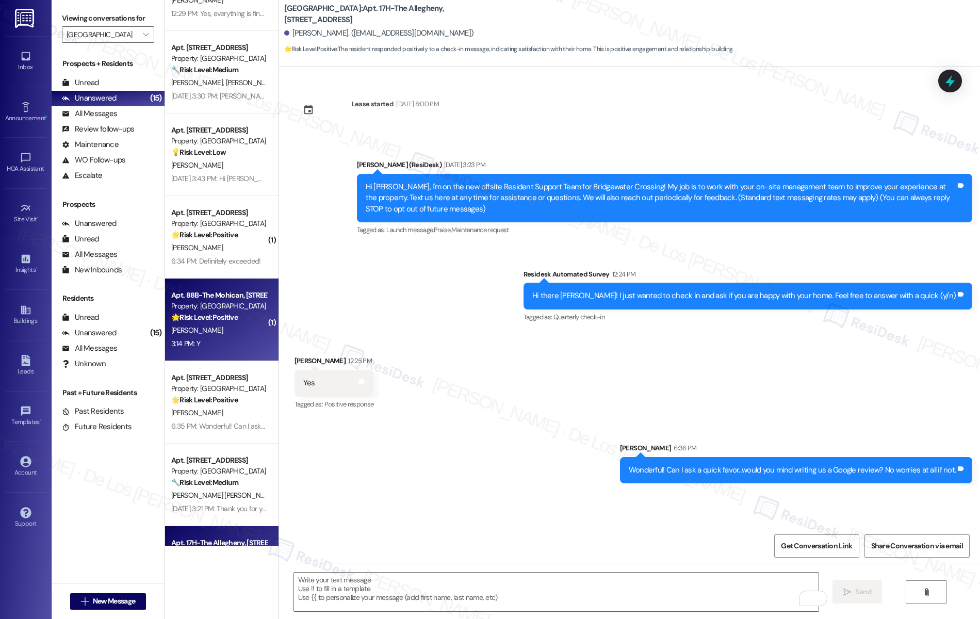
click at [237, 340] on div "3:14 PM: Y 3:14 PM: Y" at bounding box center [218, 343] width 97 height 13
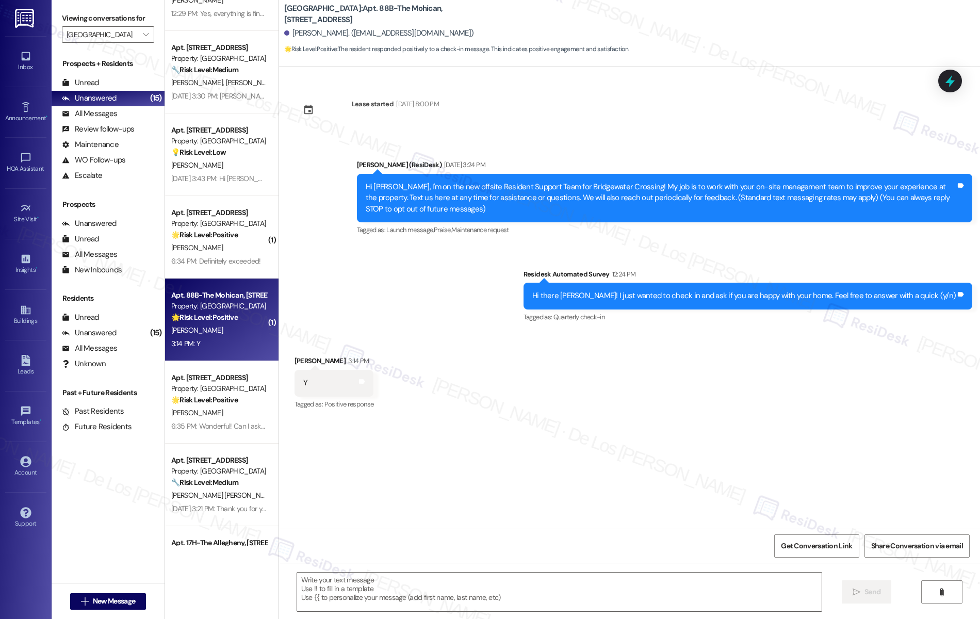
type textarea "Fetching suggested responses. Please feel free to read through the conversation…"
click at [399, 587] on textarea at bounding box center [559, 591] width 525 height 39
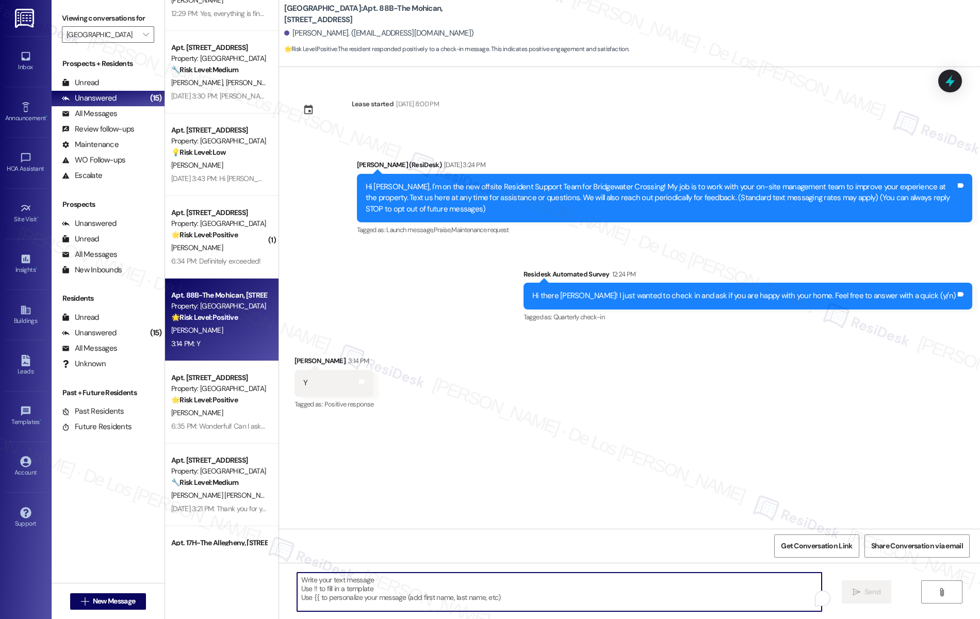
paste textarea "Wonderful! Can I ask a quick favor...would you mind writing us a Google review?…"
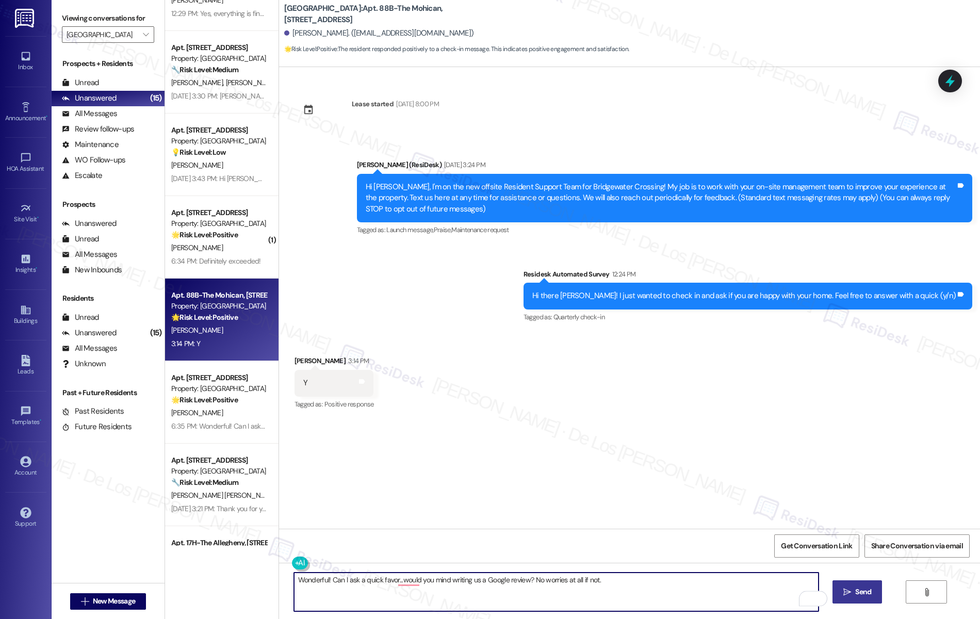
type textarea "Wonderful! Can I ask a quick favor...would you mind writing us a Google review?…"
click at [870, 595] on span "Send" at bounding box center [863, 591] width 16 height 11
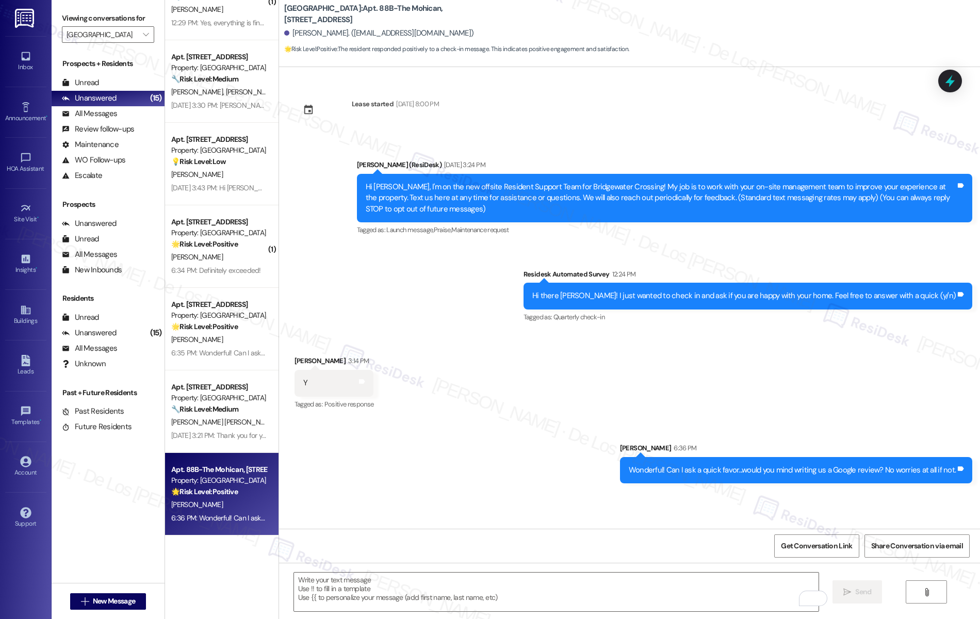
scroll to position [206, 0]
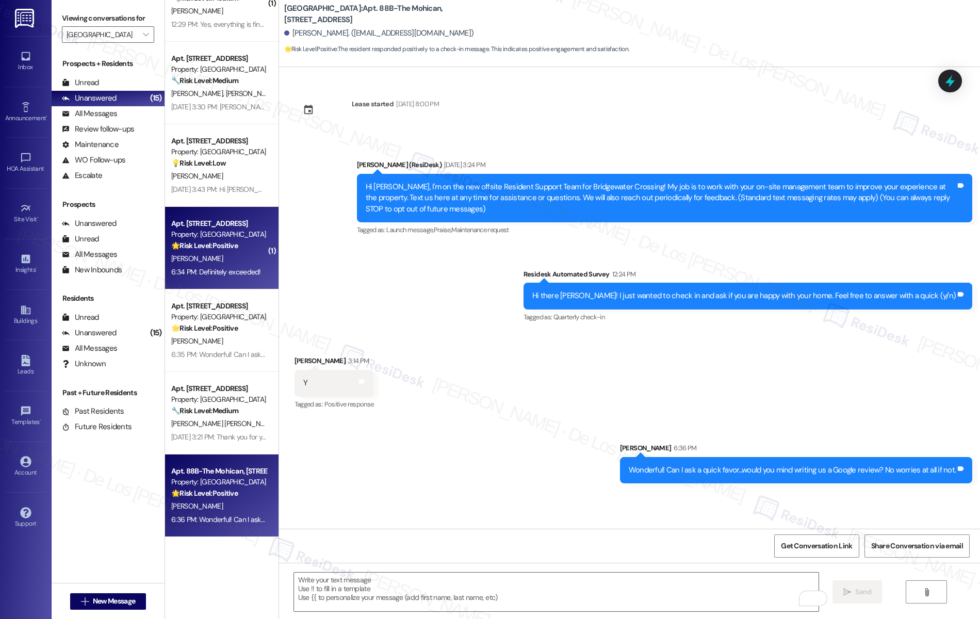
click at [209, 288] on div "Apt. 62A-The Ottawa, 5 Fall Wood Drive Property: Bridgewater Crossing 🌟 Risk Le…" at bounding box center [221, 248] width 113 height 82
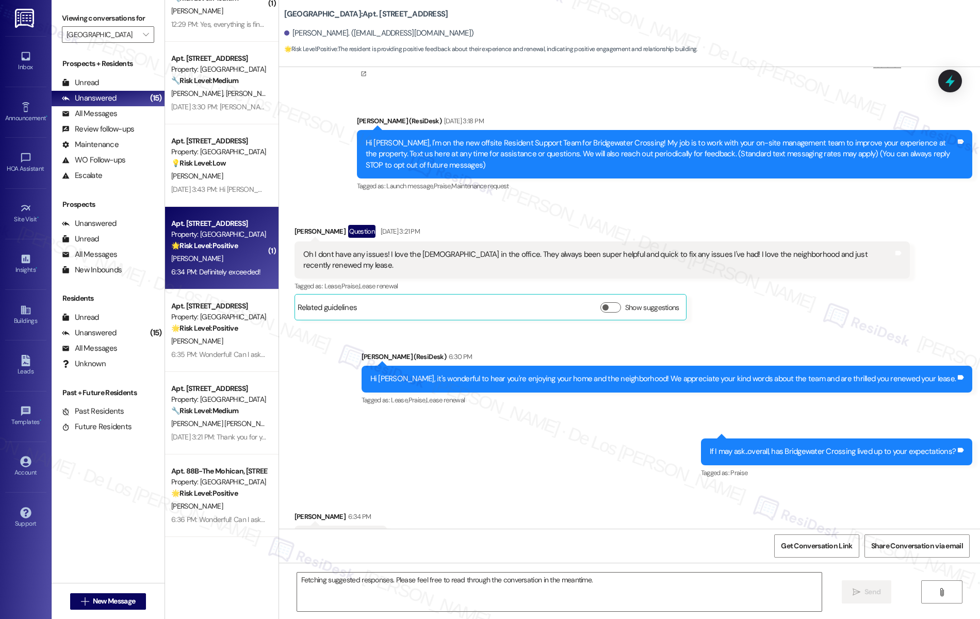
scroll to position [211, 0]
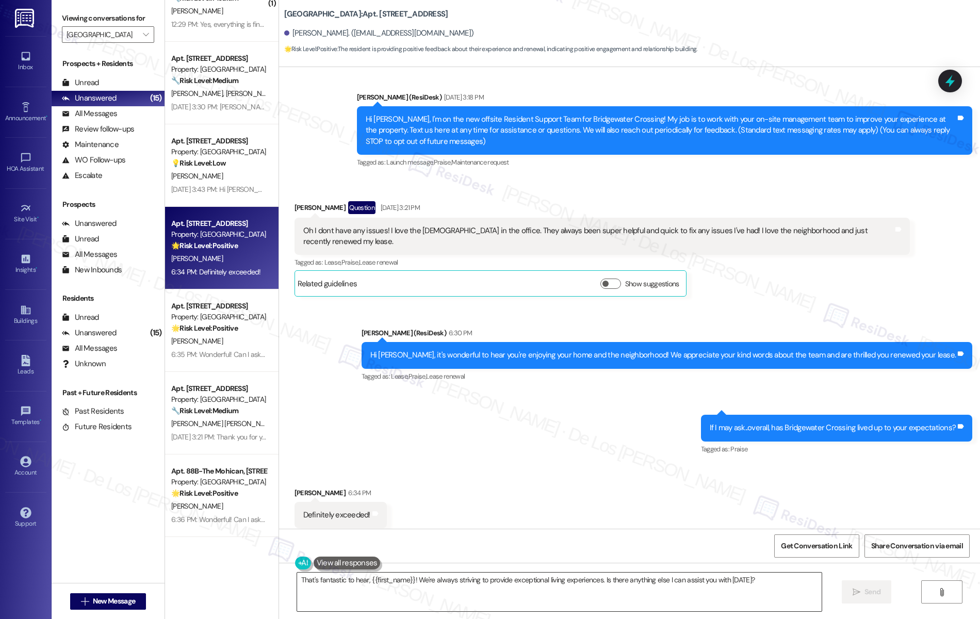
click at [529, 588] on textarea "That's fantastic to hear, {{first_name}}! We're always striving to provide exce…" at bounding box center [559, 591] width 525 height 39
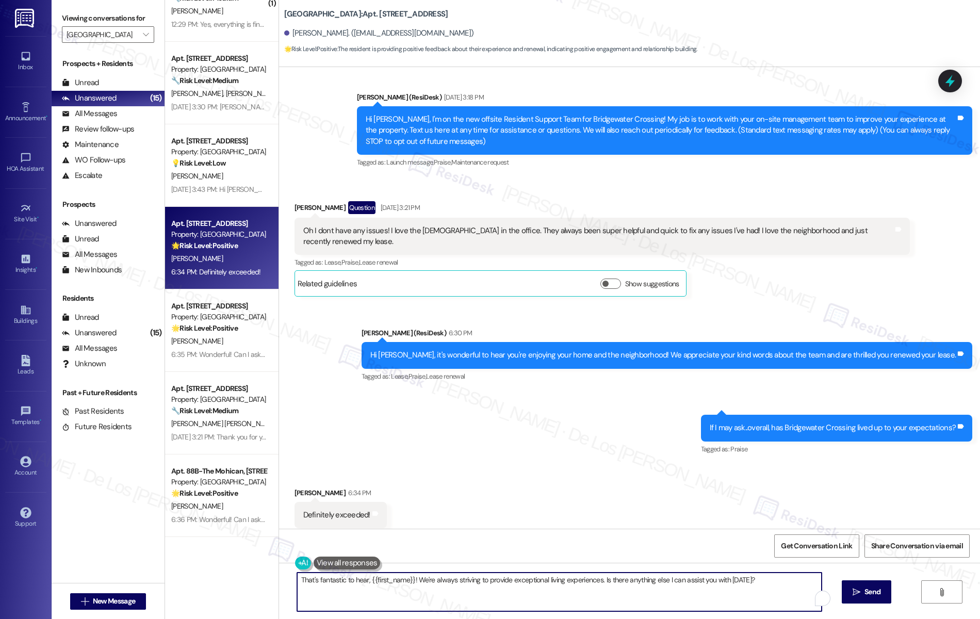
click at [529, 588] on textarea "That's fantastic to hear, {{first_name}}! We're always striving to provide exce…" at bounding box center [559, 591] width 525 height 39
paste textarea "Wonderful! Can I ask a quick favor? Would you mind writing us a Google review? …"
type textarea "Wonderful! Can I ask a quick favor? Would you mind writing us a Google review? …"
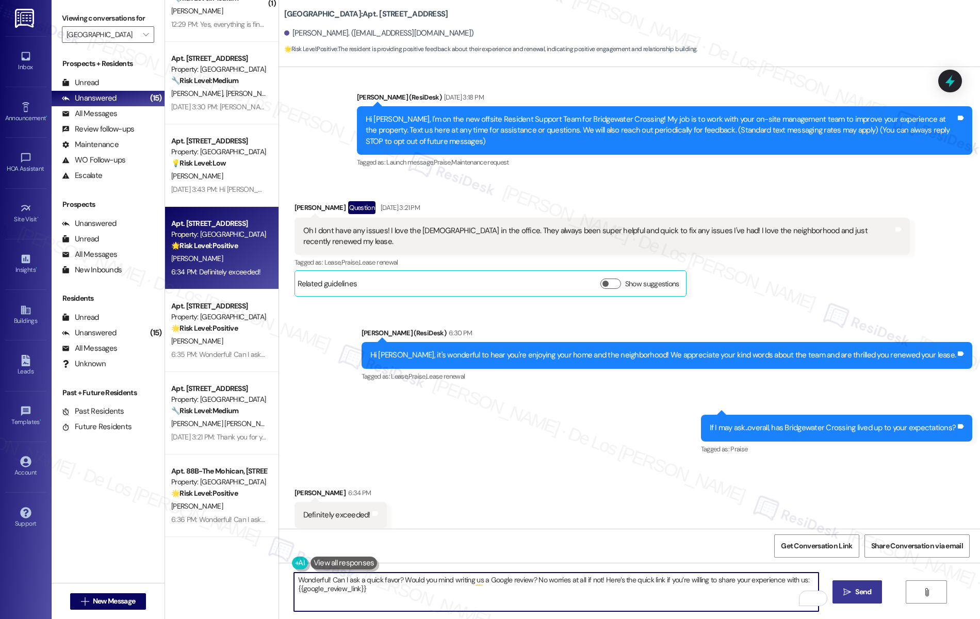
click at [858, 586] on span " Send" at bounding box center [857, 591] width 32 height 11
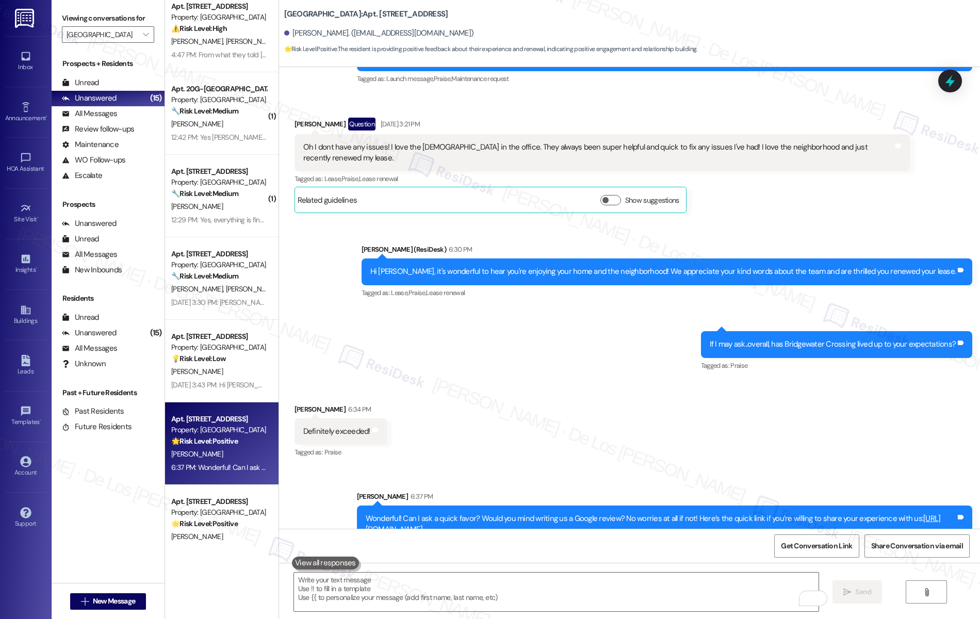
scroll to position [7, 0]
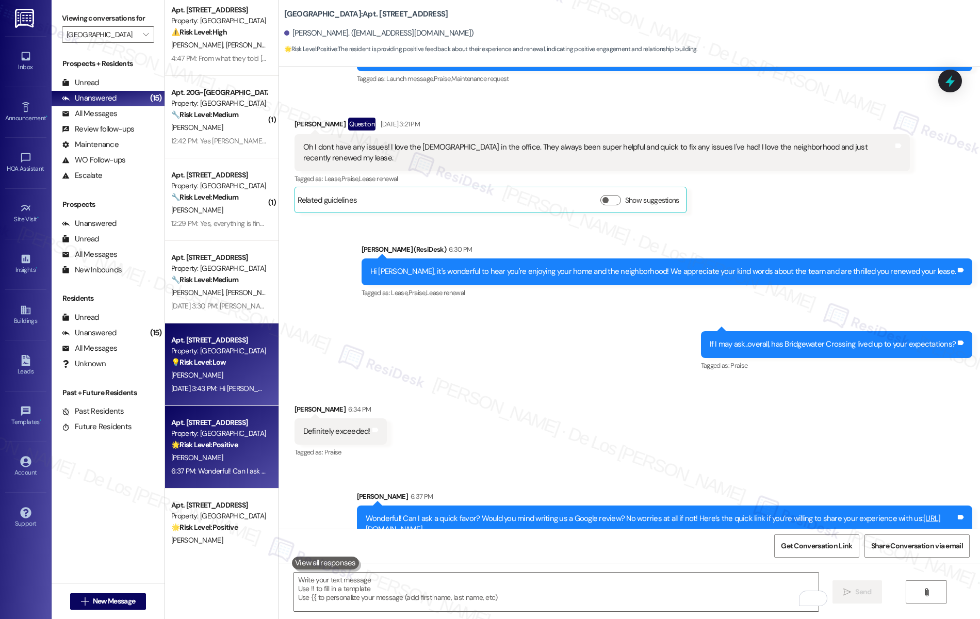
click at [221, 382] on div "Sep 11, 2025 at 3:43 PM: Hi Sarah, welcome!! Thank you for reaching out!! I hav…" at bounding box center [218, 388] width 97 height 13
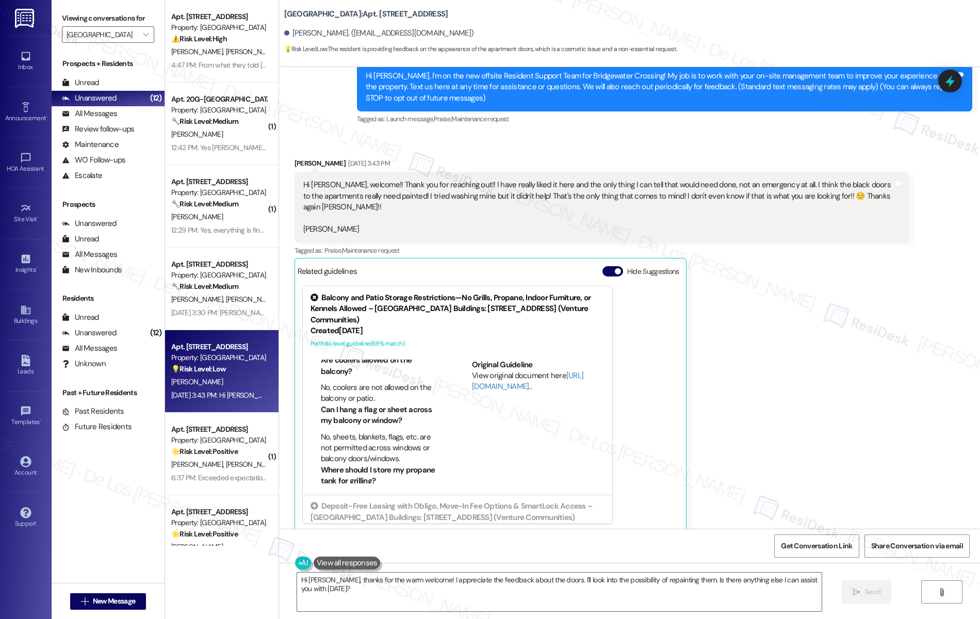
scroll to position [452, 0]
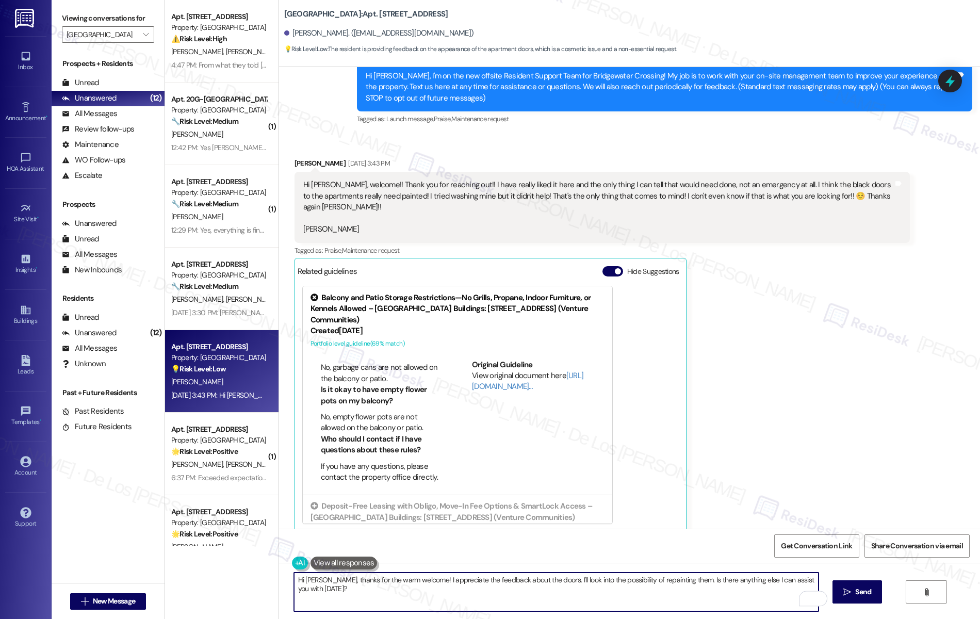
drag, startPoint x: 554, startPoint y: 582, endPoint x: 676, endPoint y: 580, distance: 122.2
click at [676, 580] on textarea "Hi Jennifer, thanks for the warm welcome! I appreciate the feedback about the d…" at bounding box center [556, 591] width 525 height 39
drag, startPoint x: 669, startPoint y: 580, endPoint x: 687, endPoint y: 588, distance: 20.1
click at [687, 588] on textarea "Hi Jennifer, thanks for the warm welcome! I appreciate the feedback about the d…" at bounding box center [556, 591] width 525 height 39
click at [668, 580] on textarea "Hi Jennifer, thanks for the warm welcome! I appreciate the feedback about the d…" at bounding box center [556, 591] width 525 height 39
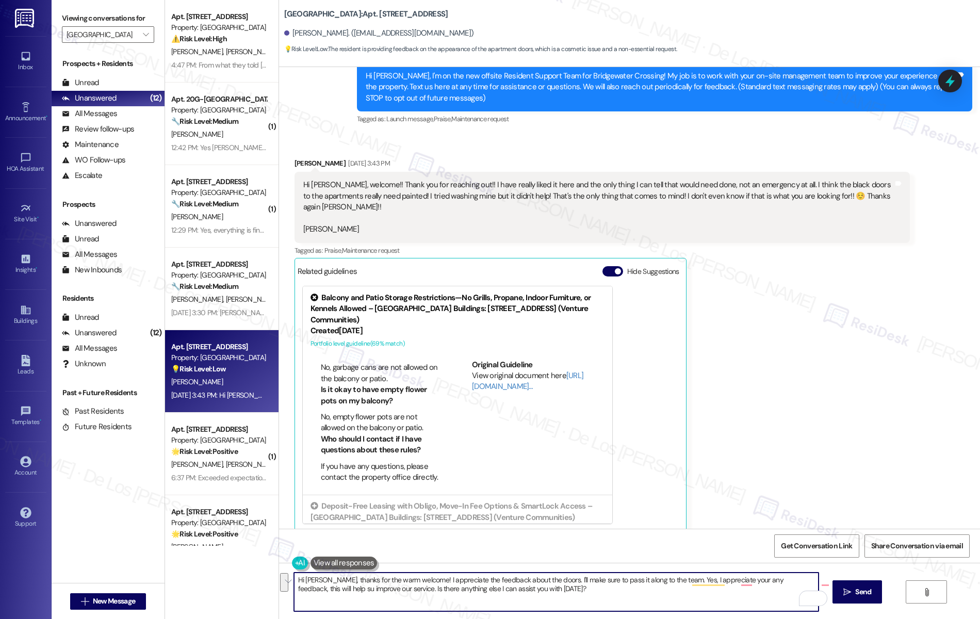
paste textarea "you for the warm welcome! I really appreciate your feedback about the doors and…"
click at [602, 594] on textarea "Hi Jennifer, thank you for the warm welcome! I really appreciate your feedback …" at bounding box center [556, 591] width 525 height 39
type textarea "Hi Jennifer, thank you for the warm welcome! I really appreciate your feedback …"
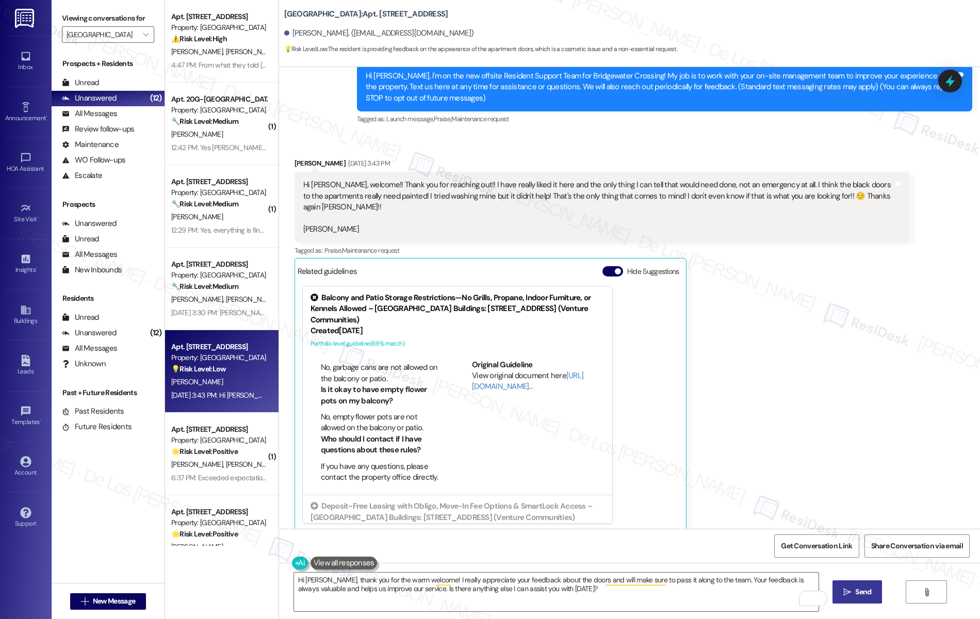
click at [851, 593] on icon "" at bounding box center [847, 592] width 8 height 8
click at [473, 377] on link "http://res.cl…" at bounding box center [527, 380] width 111 height 21
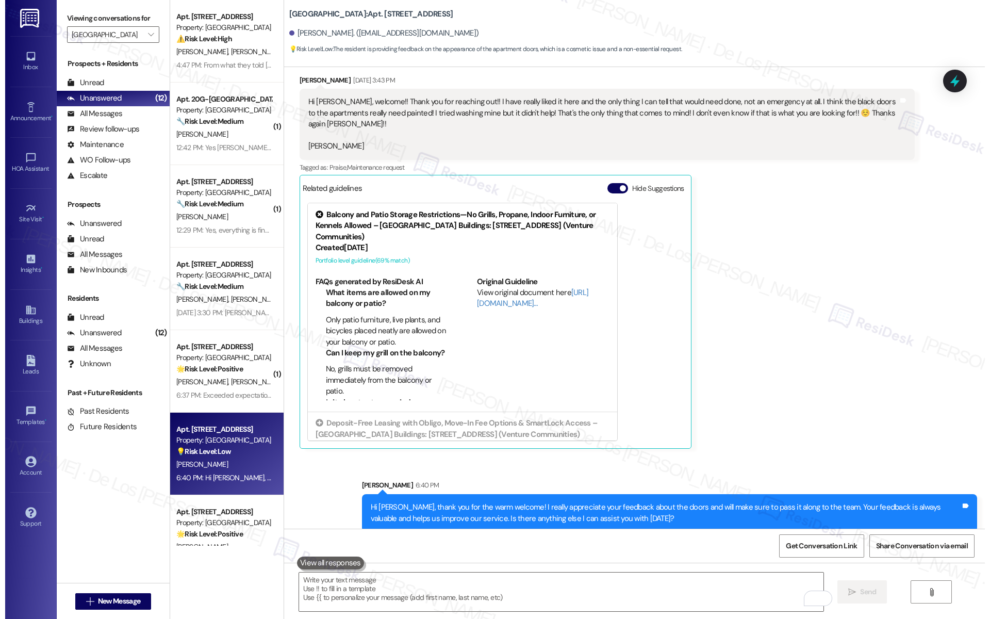
scroll to position [71, 0]
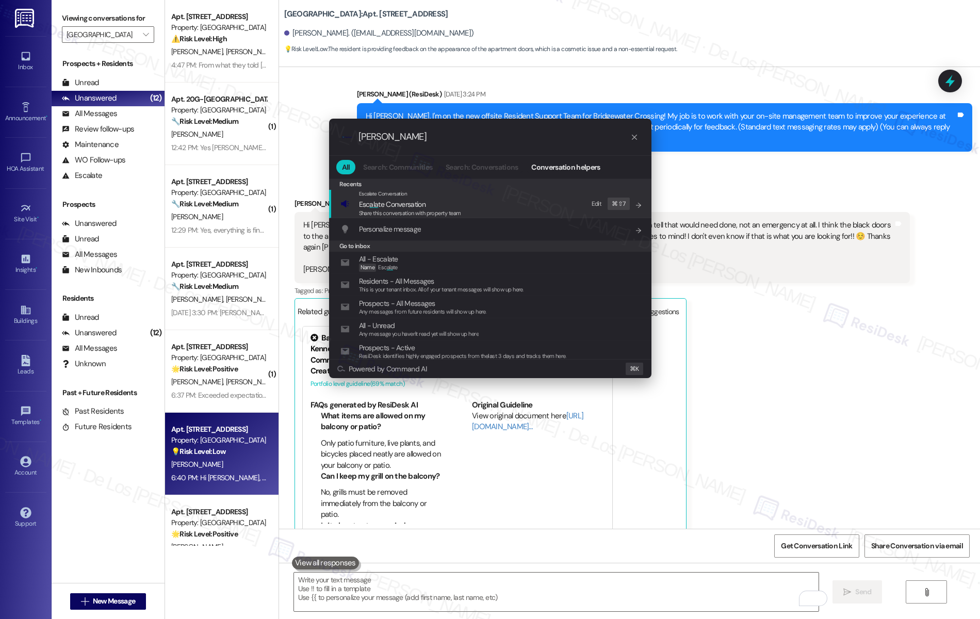
type input "esala"
click at [454, 209] on div "Share this conversation with property team" at bounding box center [410, 213] width 102 height 9
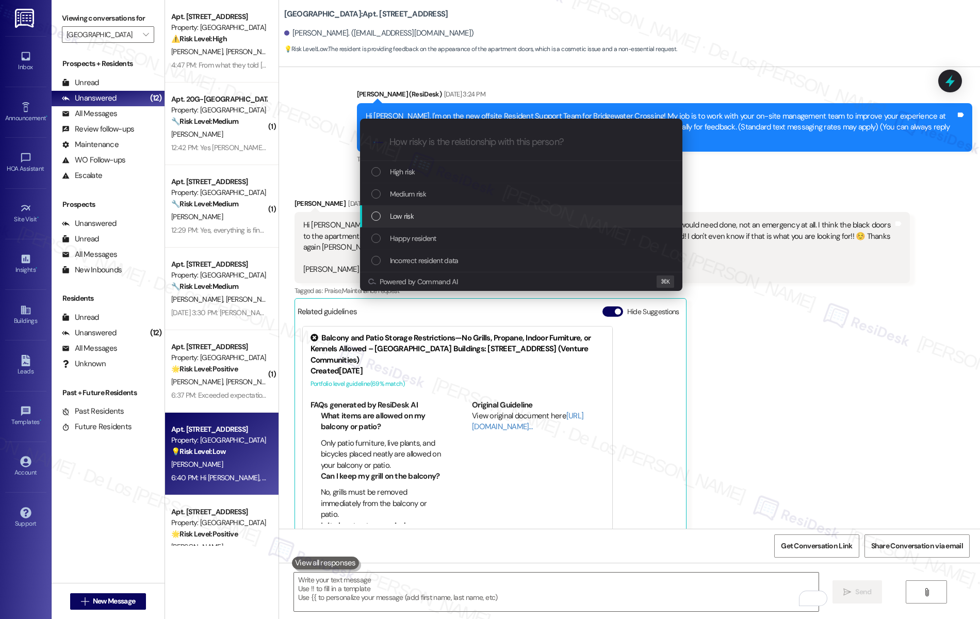
click at [432, 223] on div "Low risk" at bounding box center [521, 216] width 322 height 22
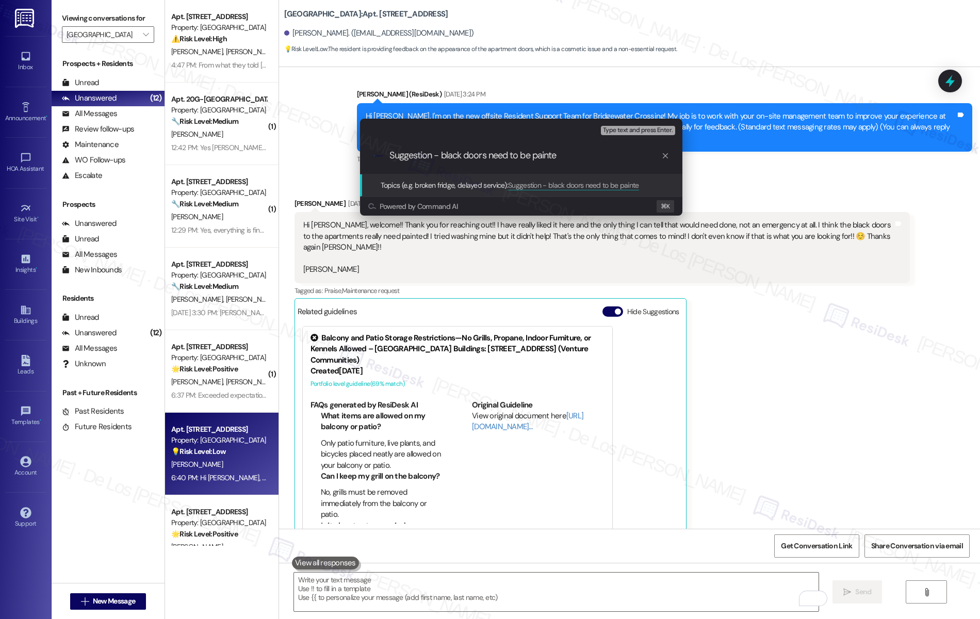
type input "Suggestion - black doors need to be painted"
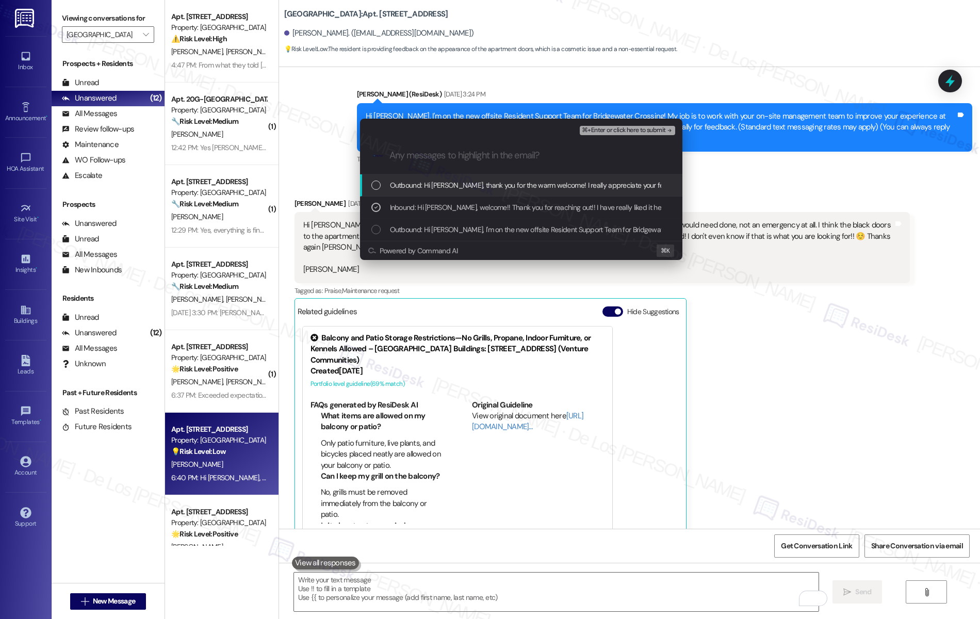
click at [630, 130] on span "⌘+Enter or click here to submit" at bounding box center [624, 130] width 84 height 7
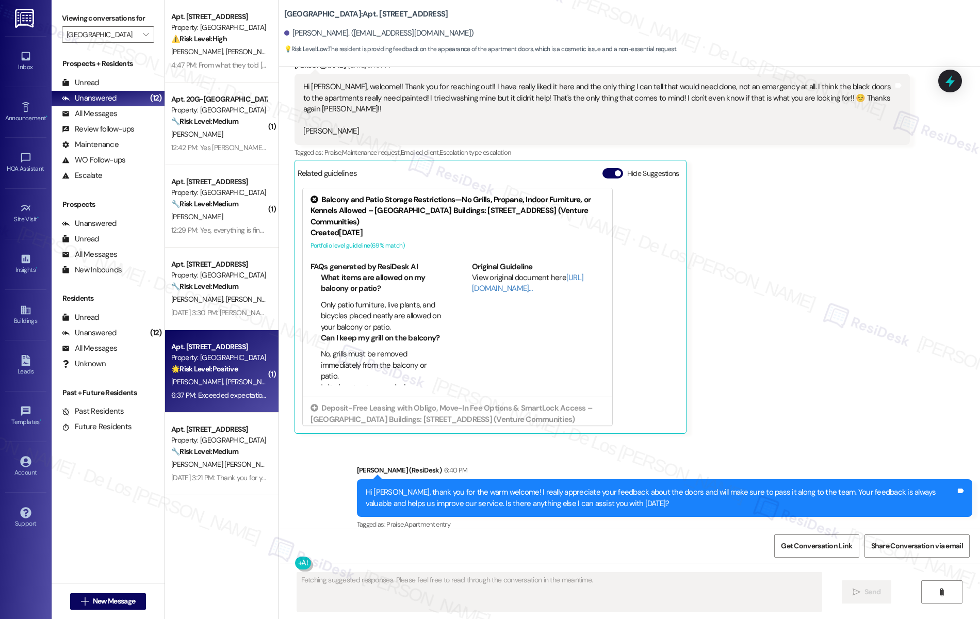
scroll to position [0, 0]
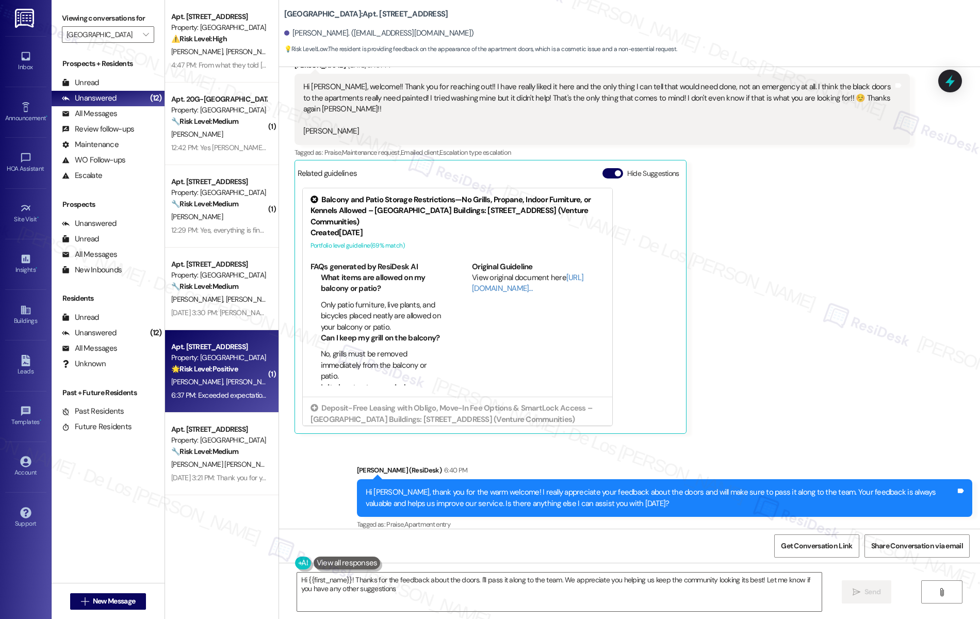
type textarea "Hi {{first_name}}! Thanks for the feedback about the doors. I'll pass it along …"
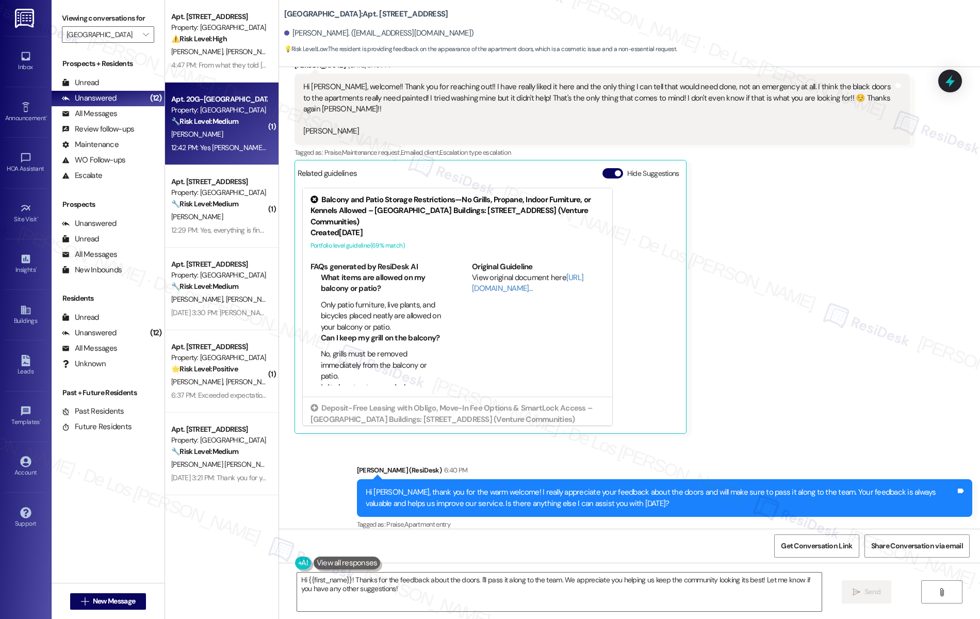
click at [237, 130] on div "[PERSON_NAME]" at bounding box center [218, 134] width 97 height 13
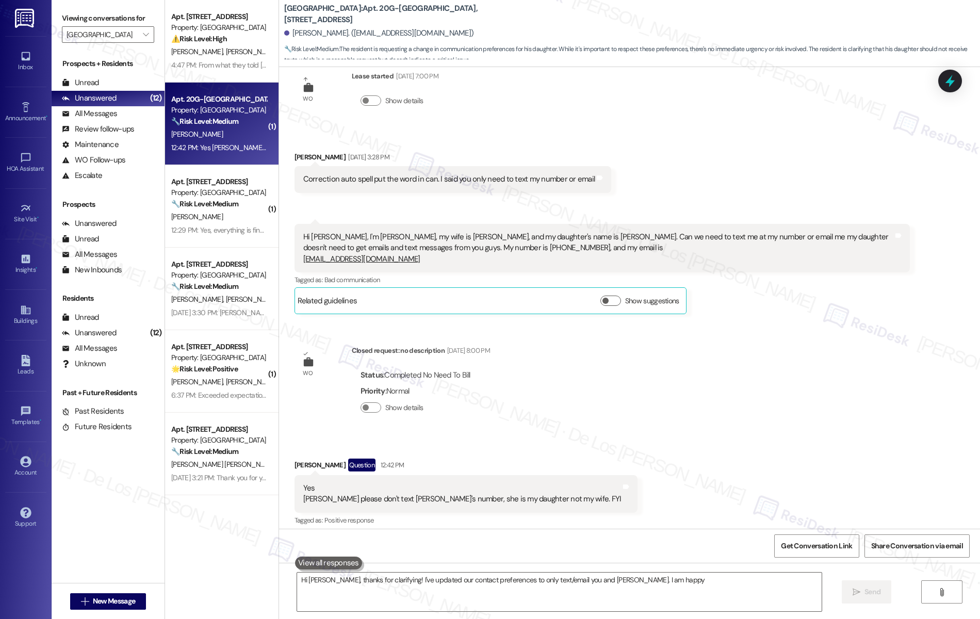
scroll to position [34, 0]
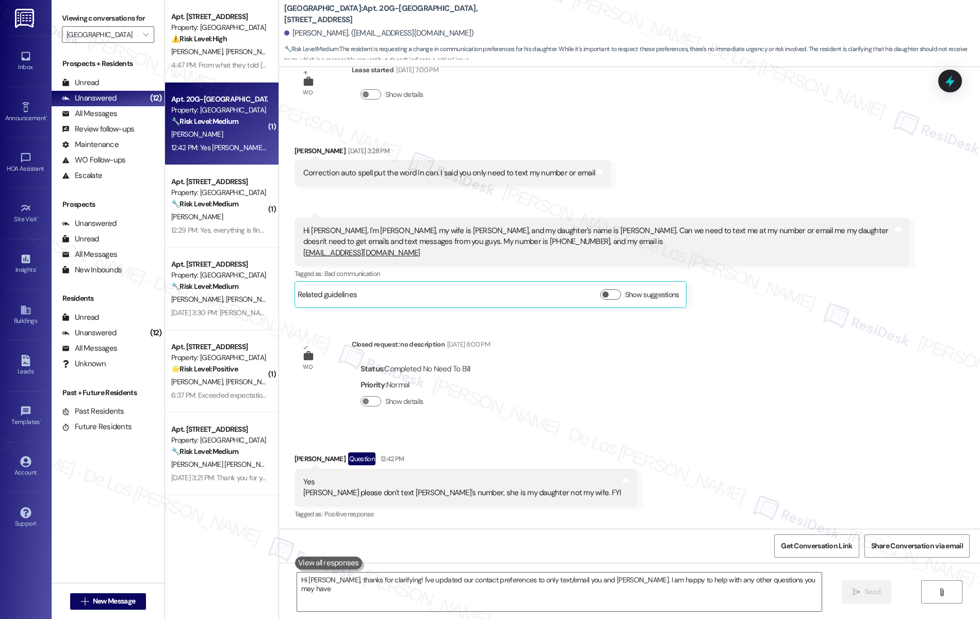
type textarea "Hi Darrel, thanks for clarifying! I've updated our contact preferences to only …"
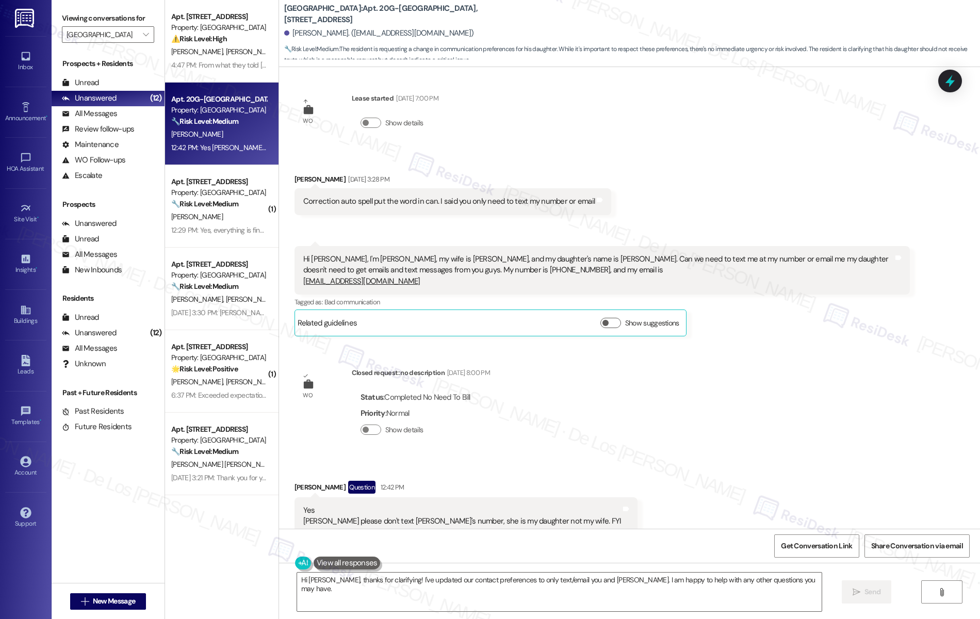
scroll to position [0, 0]
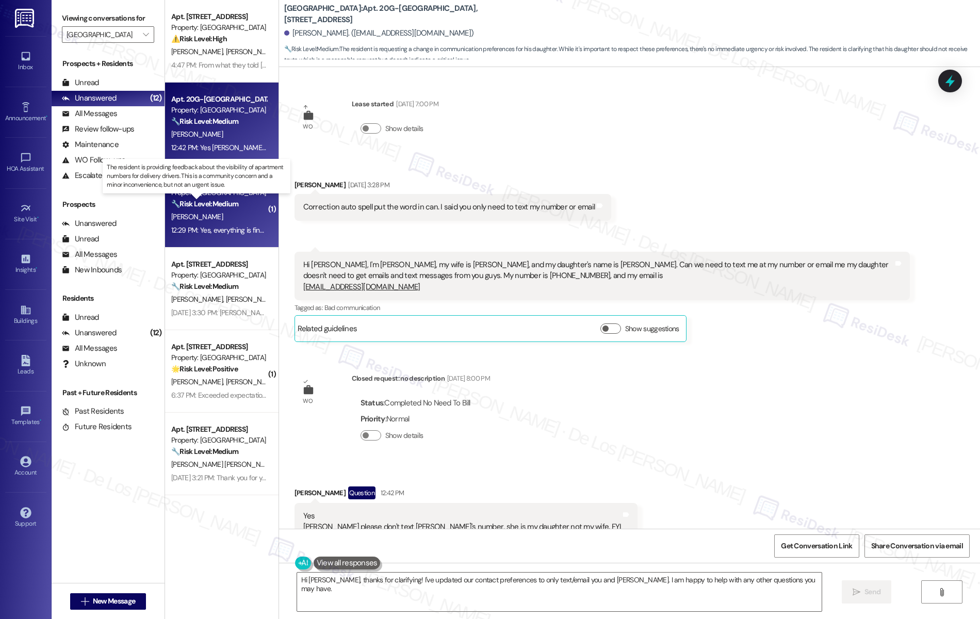
click at [226, 205] on strong "🔧 Risk Level: Medium" at bounding box center [204, 203] width 67 height 9
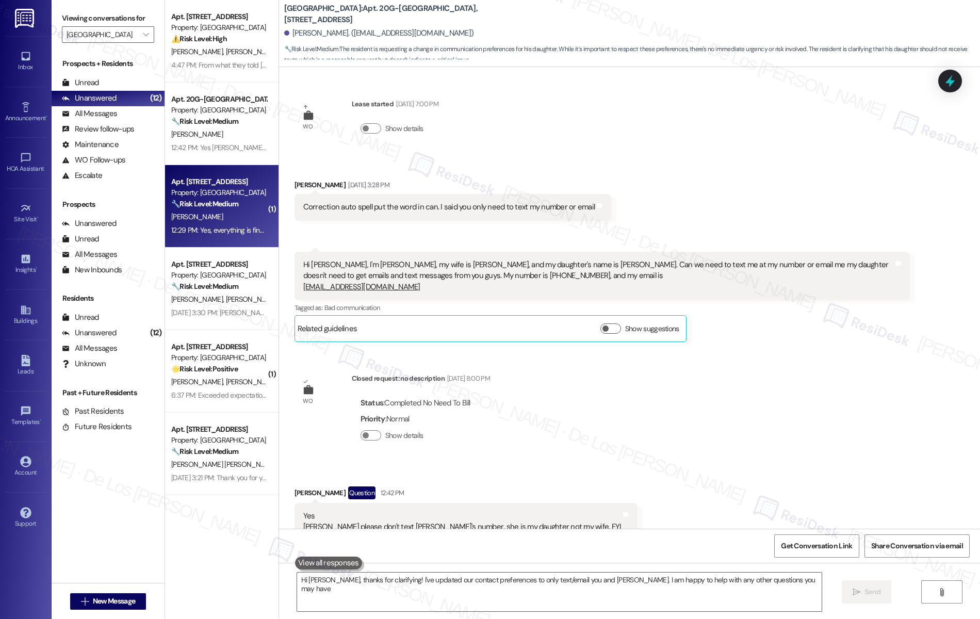
type textarea "Hi Darrel, thanks for clarifying! I've updated our contact preferences to only …"
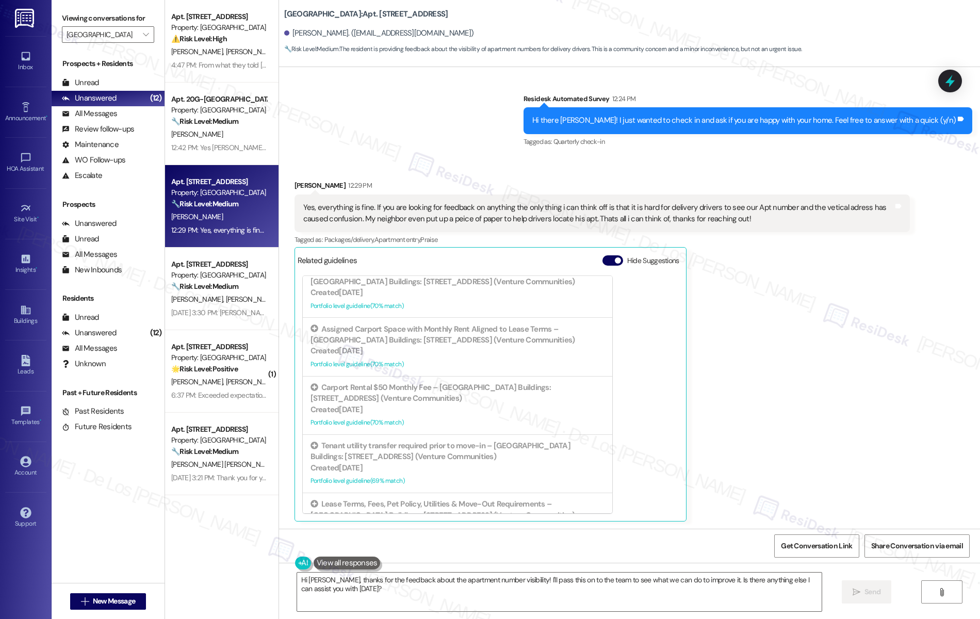
scroll to position [665, 0]
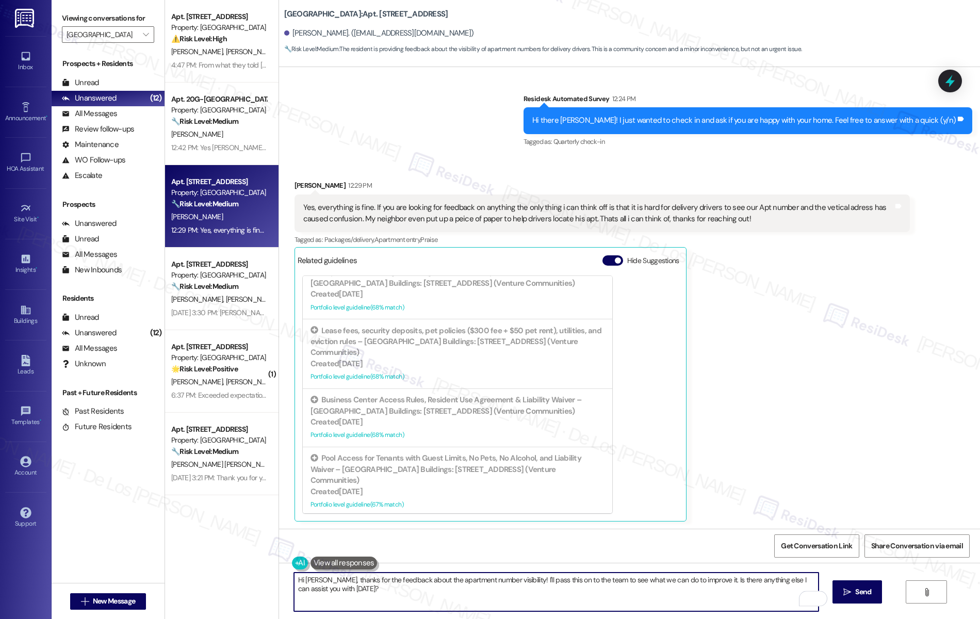
drag, startPoint x: 591, startPoint y: 580, endPoint x: 692, endPoint y: 581, distance: 101.6
click at [692, 581] on textarea "Hi Phillip, thanks for the feedback about the apartment number visibility! I'll…" at bounding box center [556, 591] width 525 height 39
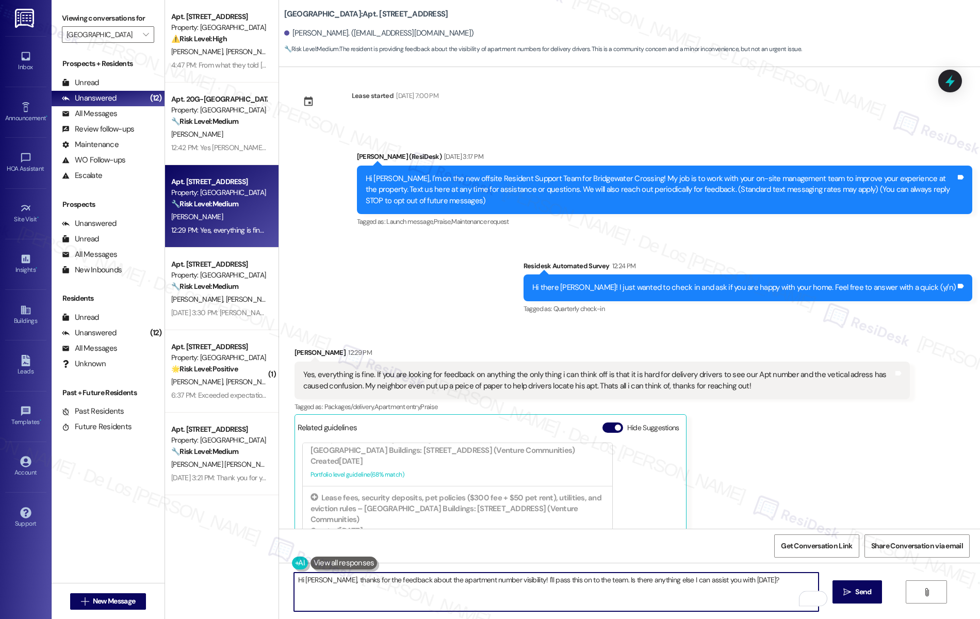
scroll to position [0, 0]
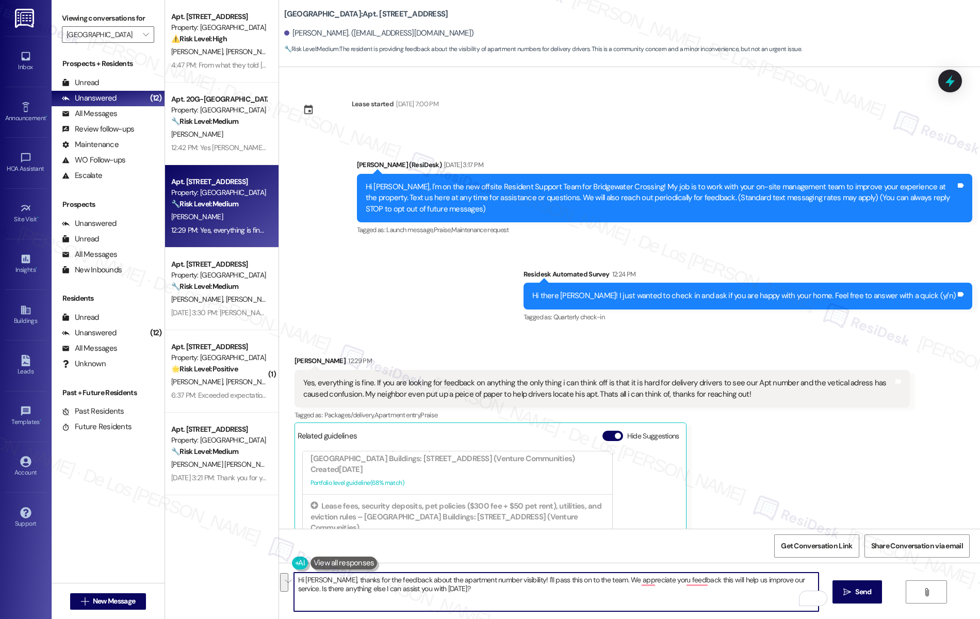
paste textarea "you for your feedback about the apartment number visibility! I’ll be sure to pa…"
click at [735, 580] on textarea "Hi Phillip, thank you for your feedback about the apartment number visibility! …" at bounding box center [556, 591] width 525 height 39
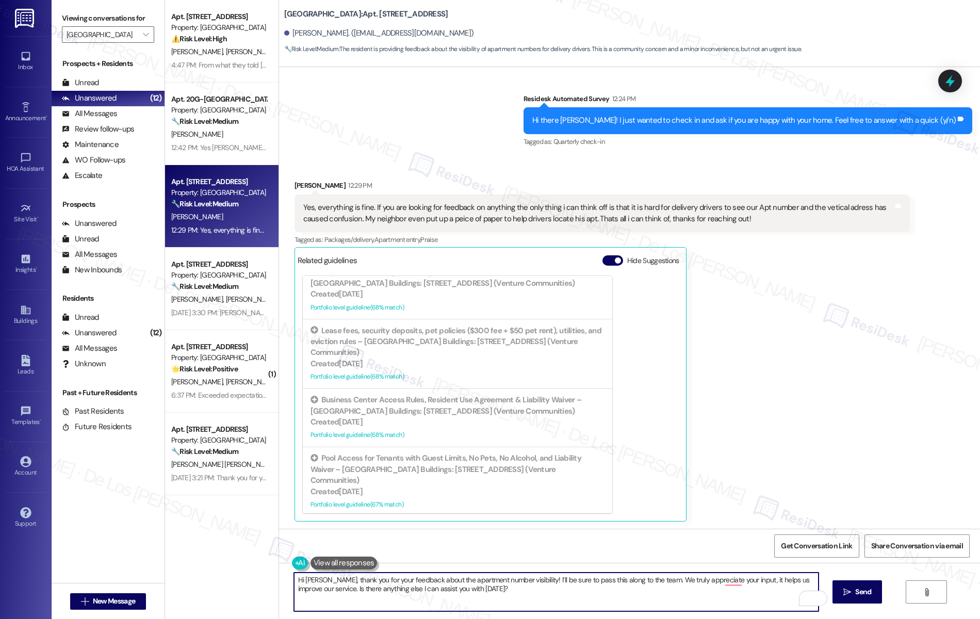
scroll to position [1, 0]
type textarea "Hi Phillip, thank you for your feedback about the apartment number visibility! …"
click at [857, 586] on span " Send" at bounding box center [857, 591] width 32 height 11
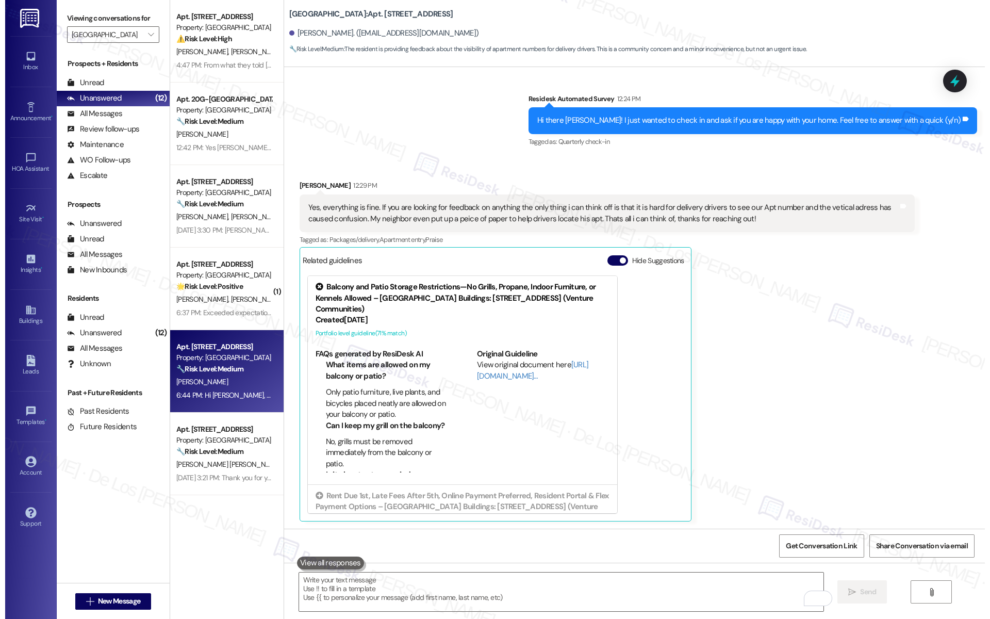
scroll to position [259, 0]
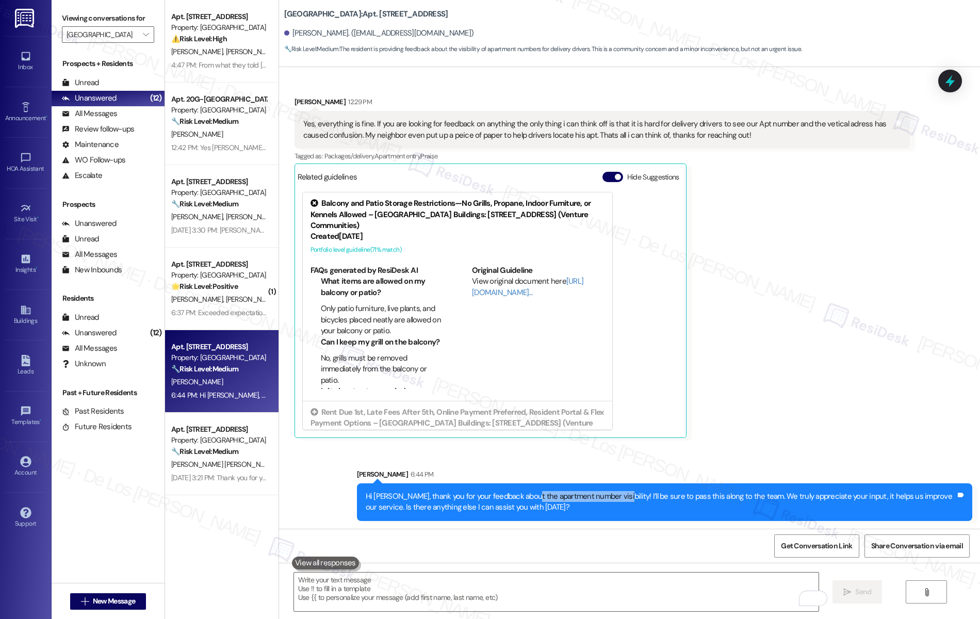
drag, startPoint x: 513, startPoint y: 495, endPoint x: 600, endPoint y: 495, distance: 87.1
click at [600, 495] on div "Hi Phillip, thank you for your feedback about the apartment number visibility! …" at bounding box center [661, 502] width 590 height 22
copy div "apartment number visibility"
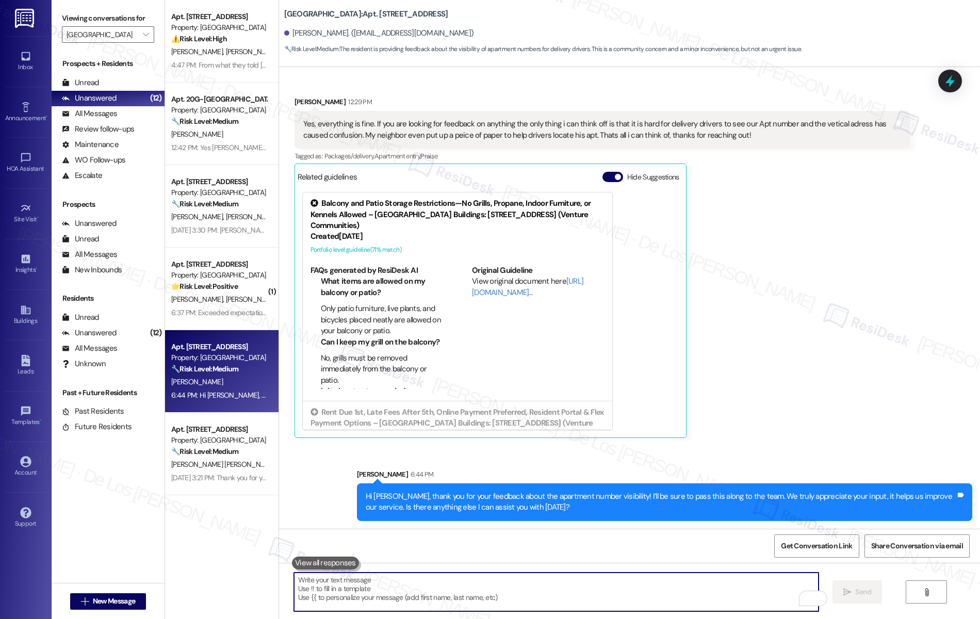
click at [590, 596] on textarea "To enrich screen reader interactions, please activate Accessibility in Grammarl…" at bounding box center [556, 591] width 525 height 39
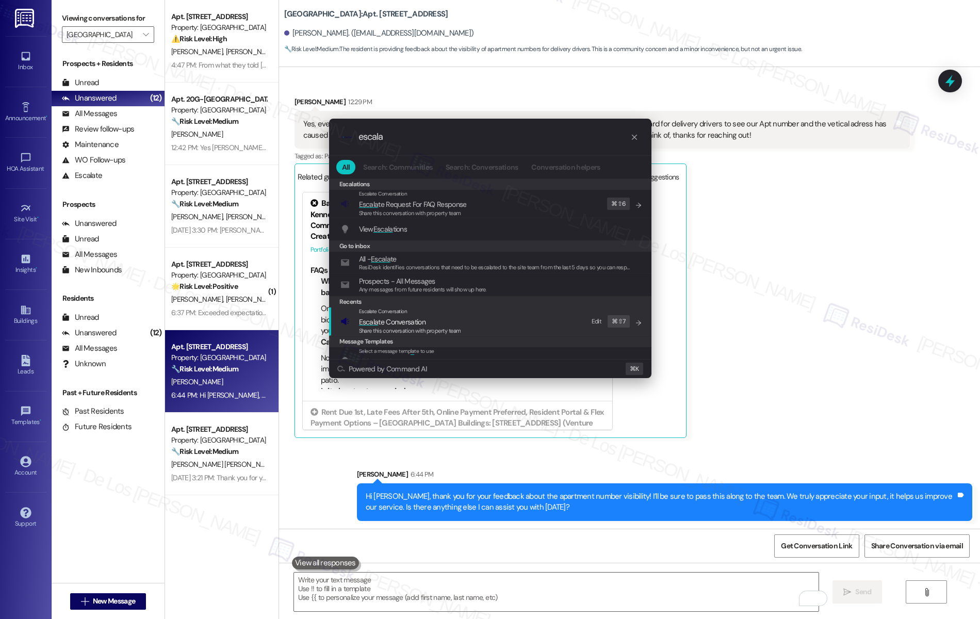
type input "escala"
click at [379, 328] on span "Share this conversation with property team" at bounding box center [410, 330] width 102 height 7
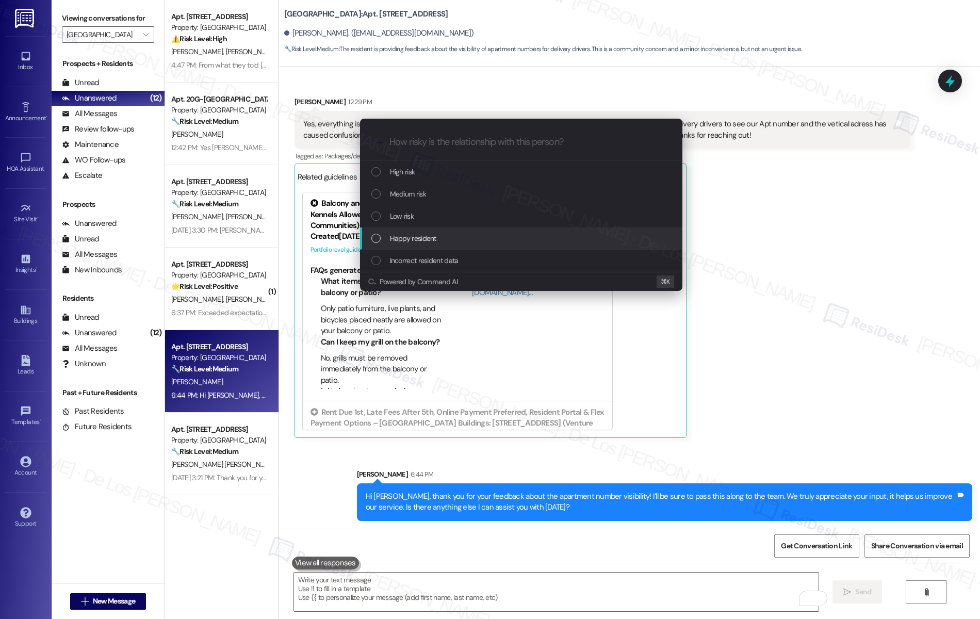
click at [417, 242] on span "Happy resident" at bounding box center [413, 238] width 46 height 11
click at [412, 216] on span "Low risk" at bounding box center [402, 215] width 24 height 11
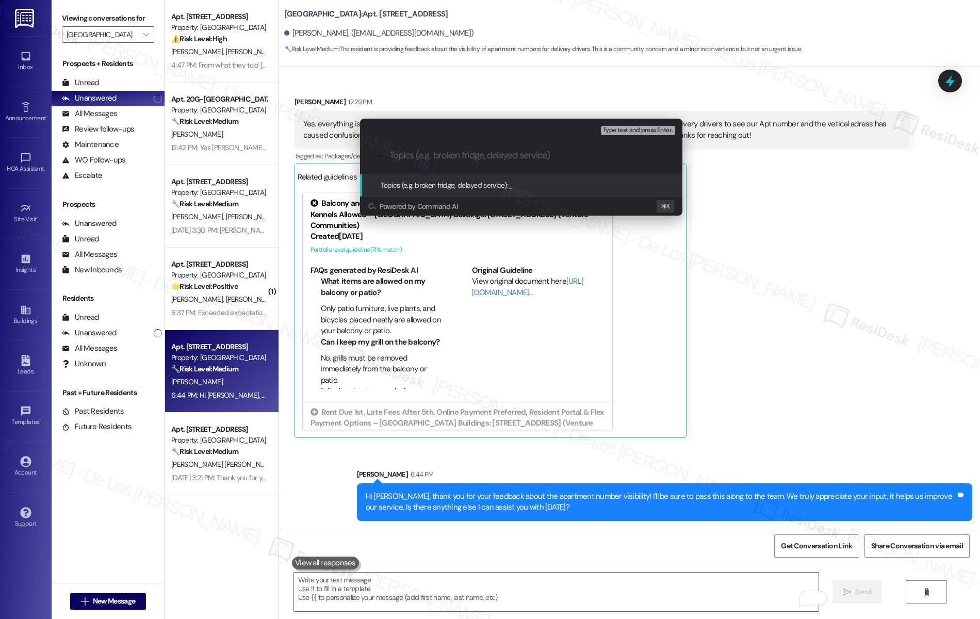
type input "S"
paste input "apartment number visibility"
type input "Feedback on apartment number visibility"
click at [524, 148] on div ".cls-1{fill:#0a055f;}.cls-2{fill:#0cc4c4;} resideskLogoBlueOrange Feedback on a…" at bounding box center [521, 155] width 322 height 37
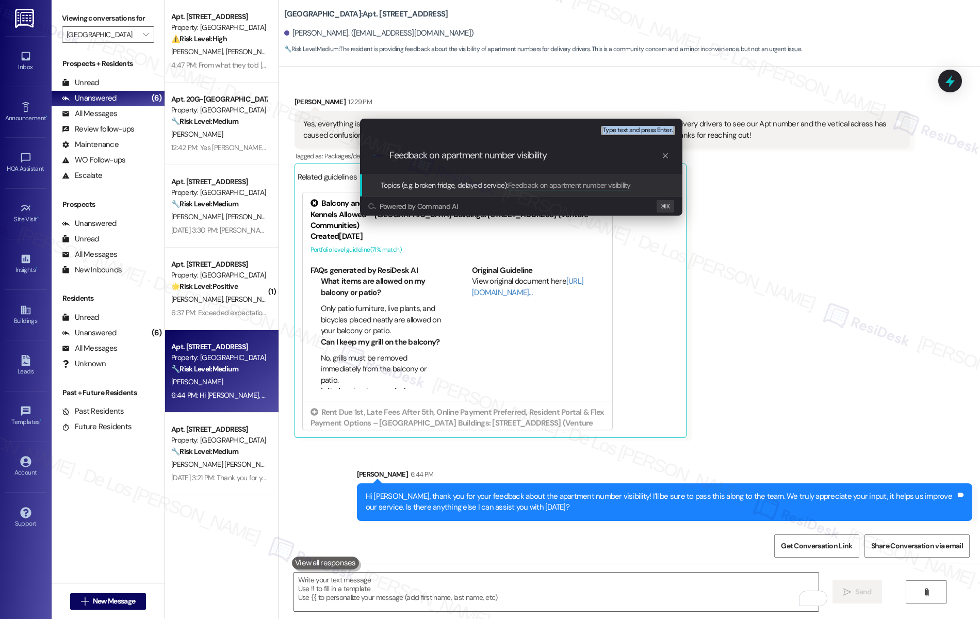
click at [524, 148] on div ".cls-1{fill:#0a055f;}.cls-2{fill:#0cc4c4;} resideskLogoBlueOrange Feedback on a…" at bounding box center [521, 155] width 322 height 37
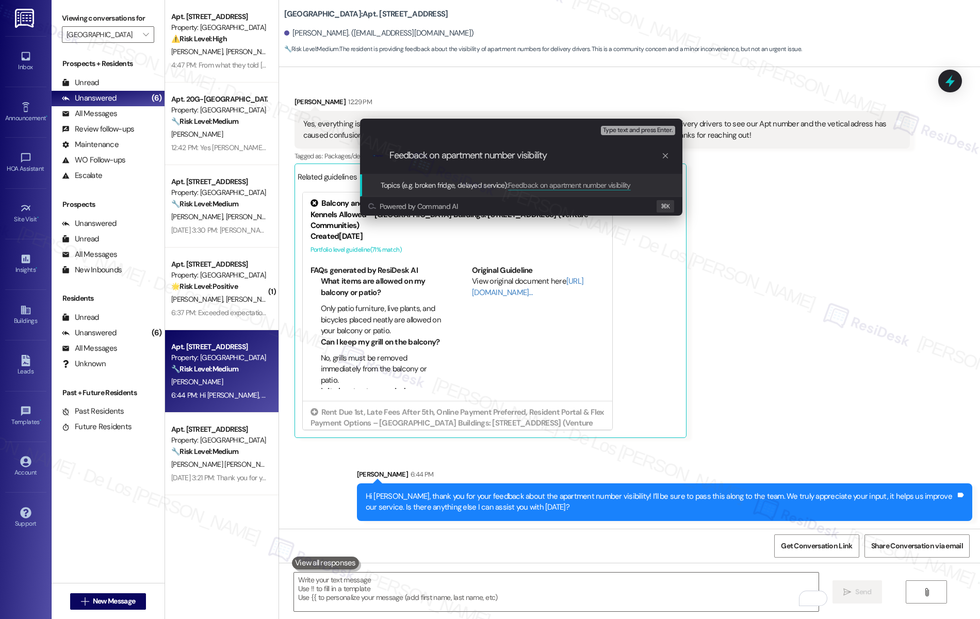
click at [523, 154] on input "Feedback on apartment number visibility" at bounding box center [525, 155] width 272 height 11
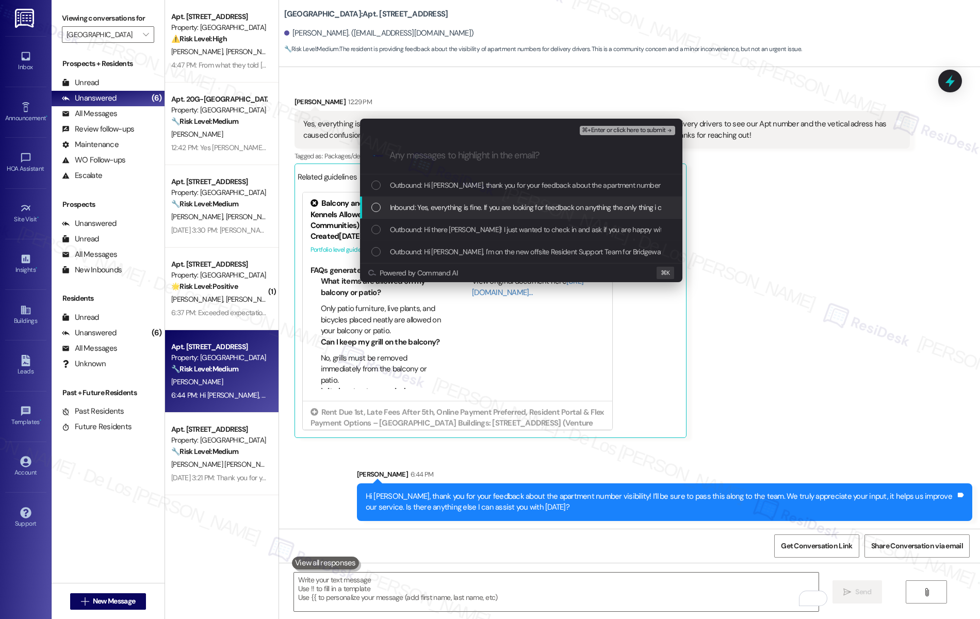
click at [493, 199] on div "Inbound: Yes, everything is fine. If you are looking for feedback on anything t…" at bounding box center [521, 207] width 322 height 22
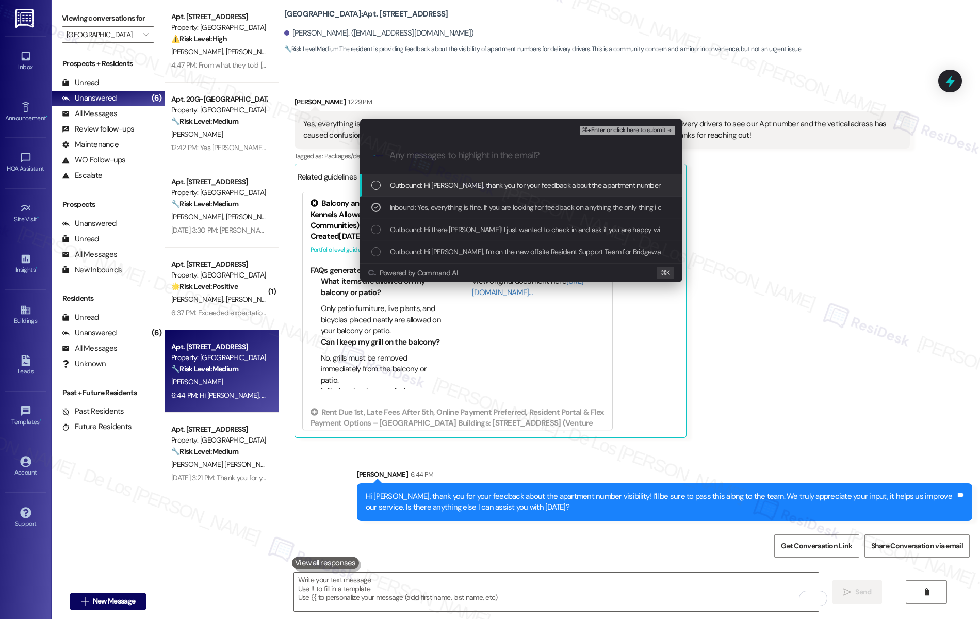
click at [596, 130] on span "⌘+Enter or click here to submit" at bounding box center [624, 130] width 84 height 7
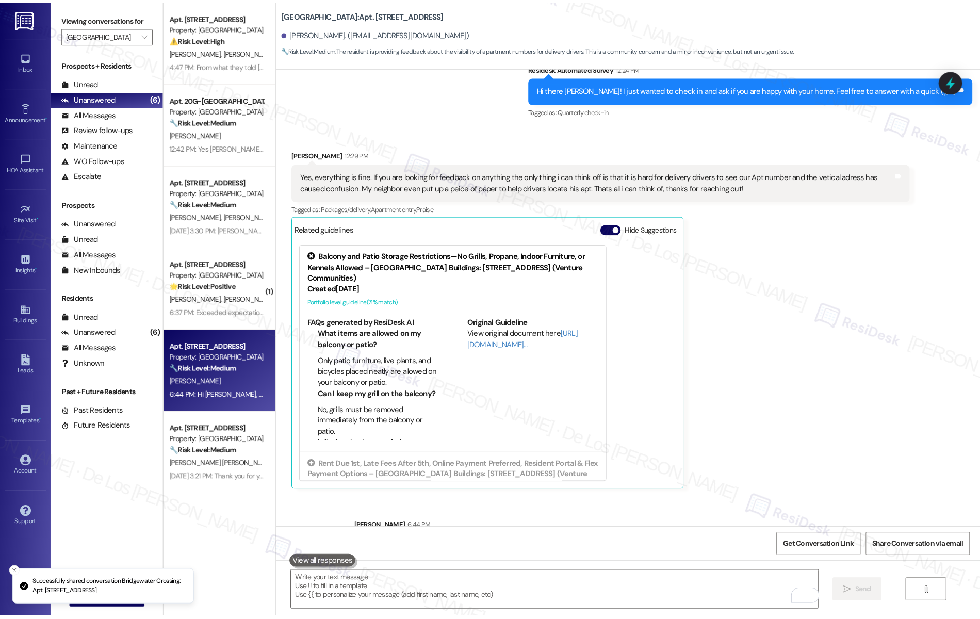
scroll to position [175, 0]
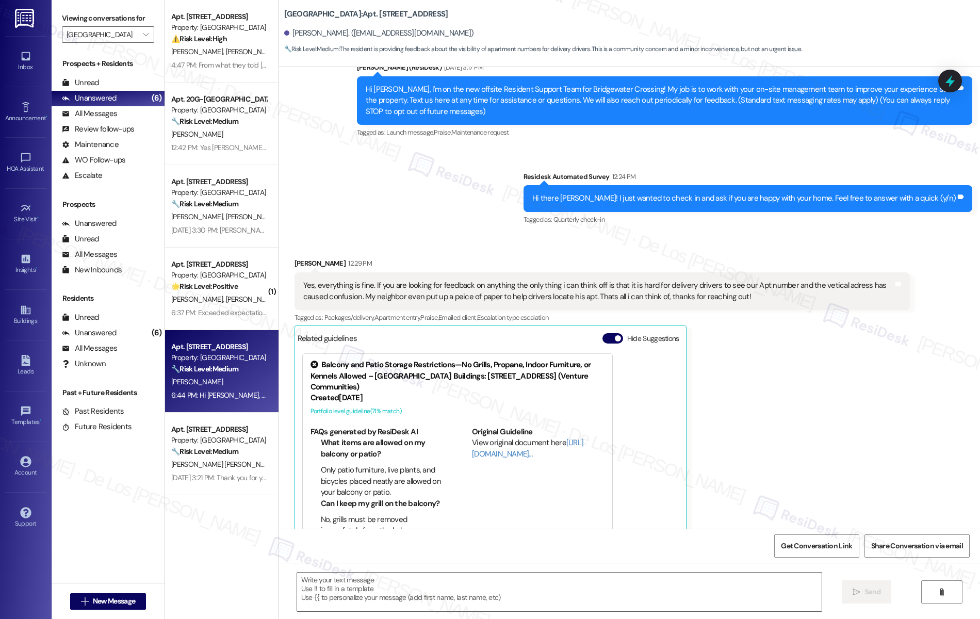
type textarea "Fetching suggested responses. Please feel free to read through the conversation…"
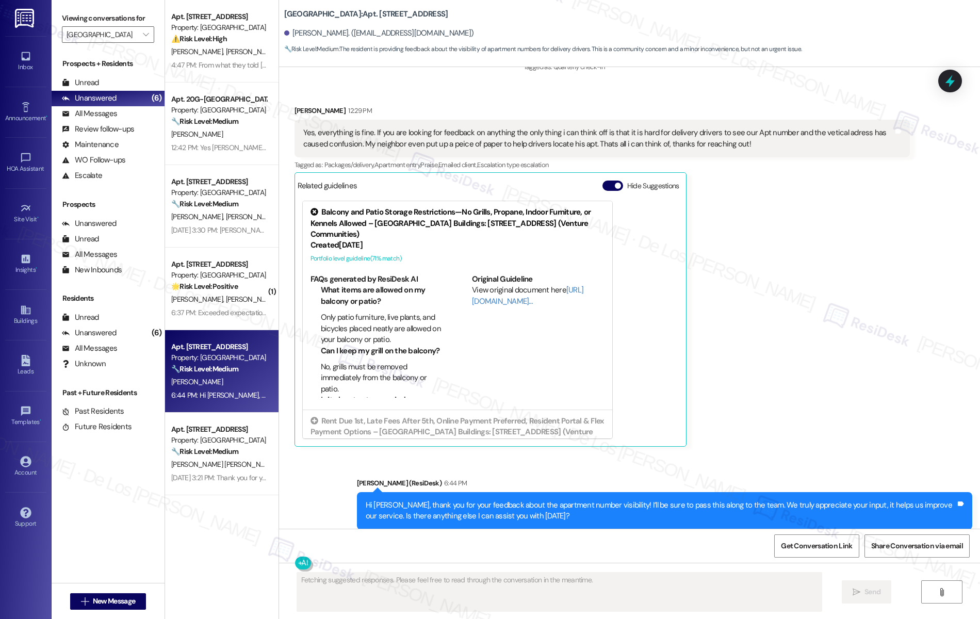
scroll to position [274, 0]
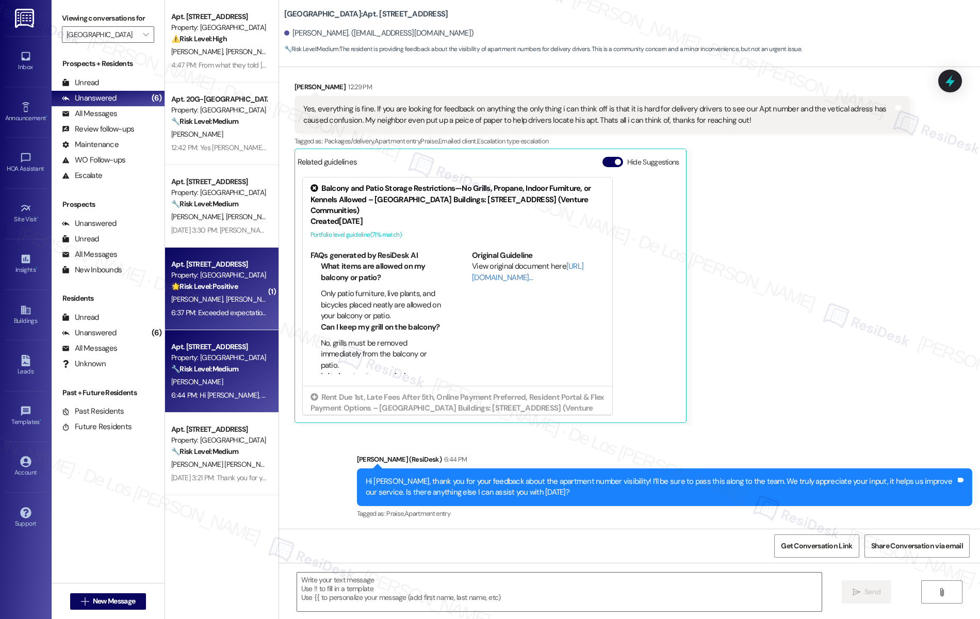
click at [222, 305] on div "E. Morgan M. Morgan" at bounding box center [218, 299] width 97 height 13
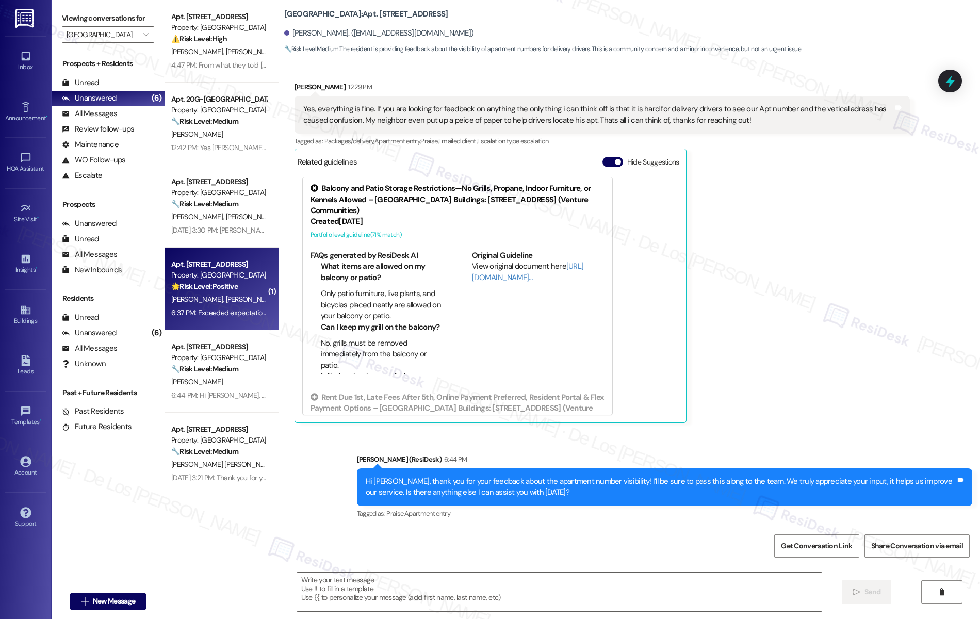
type textarea "Fetching suggested responses. Please feel free to read through the conversation…"
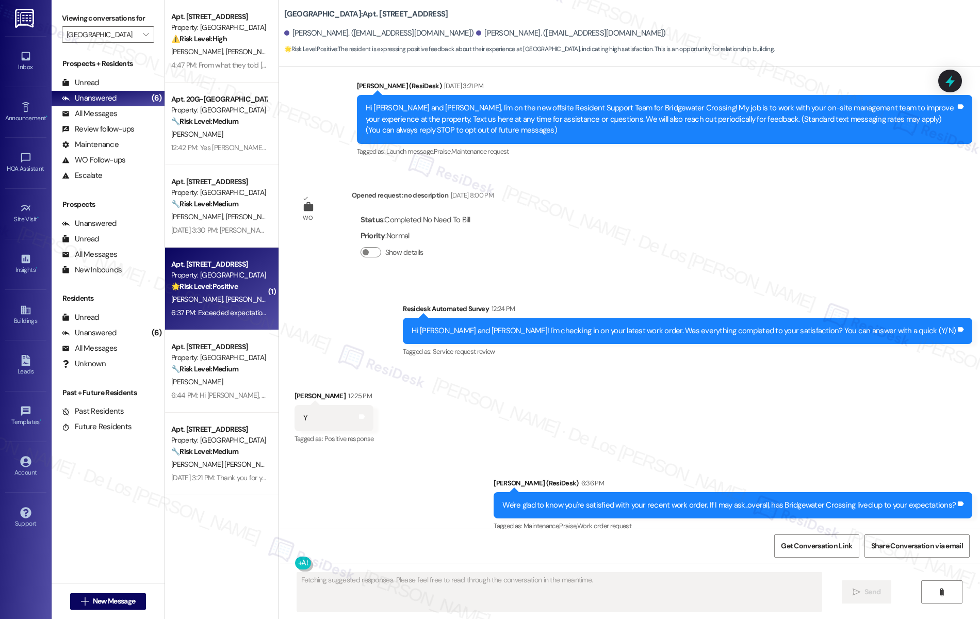
scroll to position [180, 0]
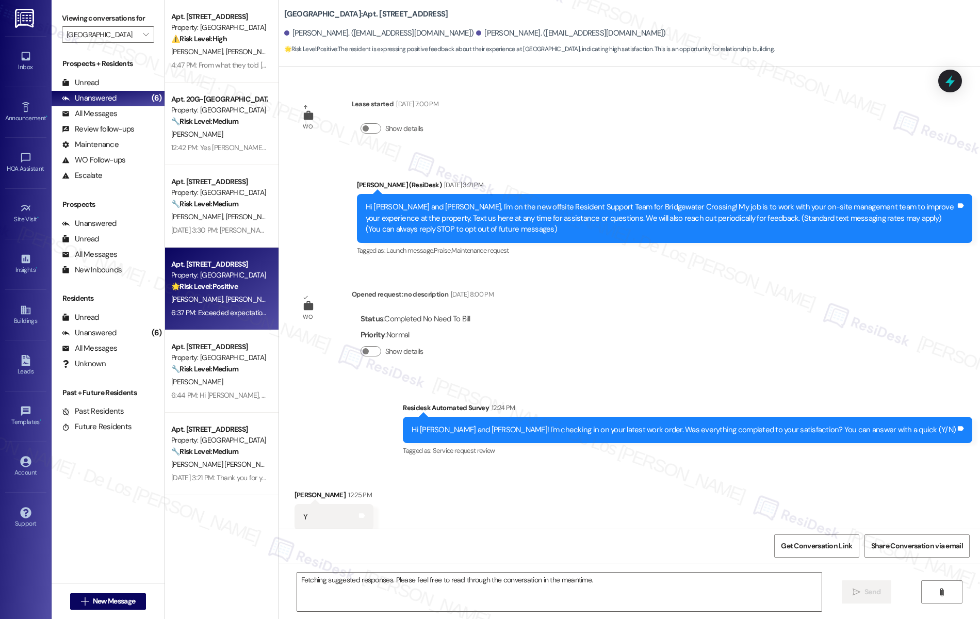
scroll to position [199, 0]
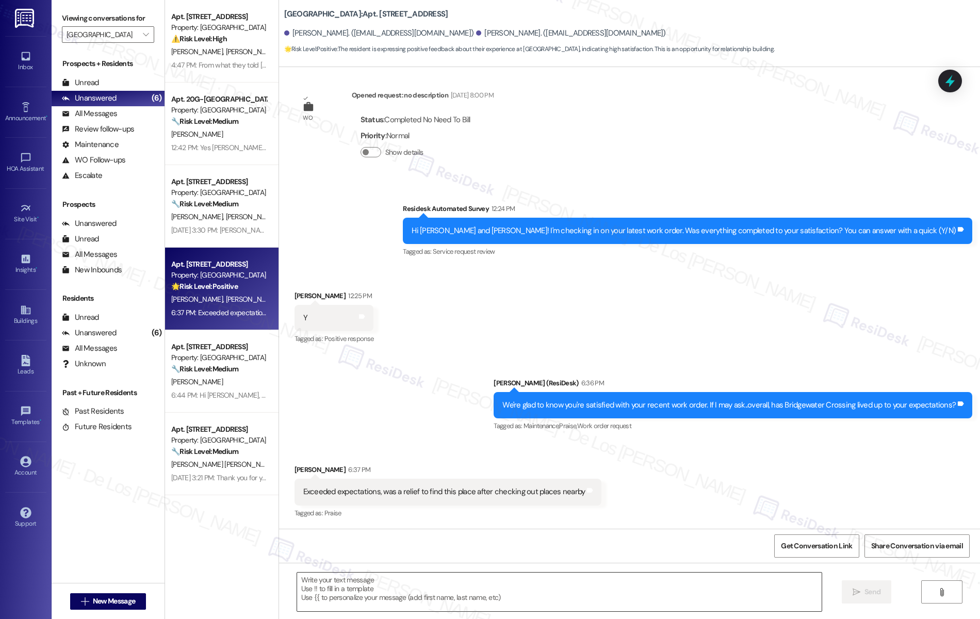
click at [525, 575] on textarea at bounding box center [559, 591] width 525 height 39
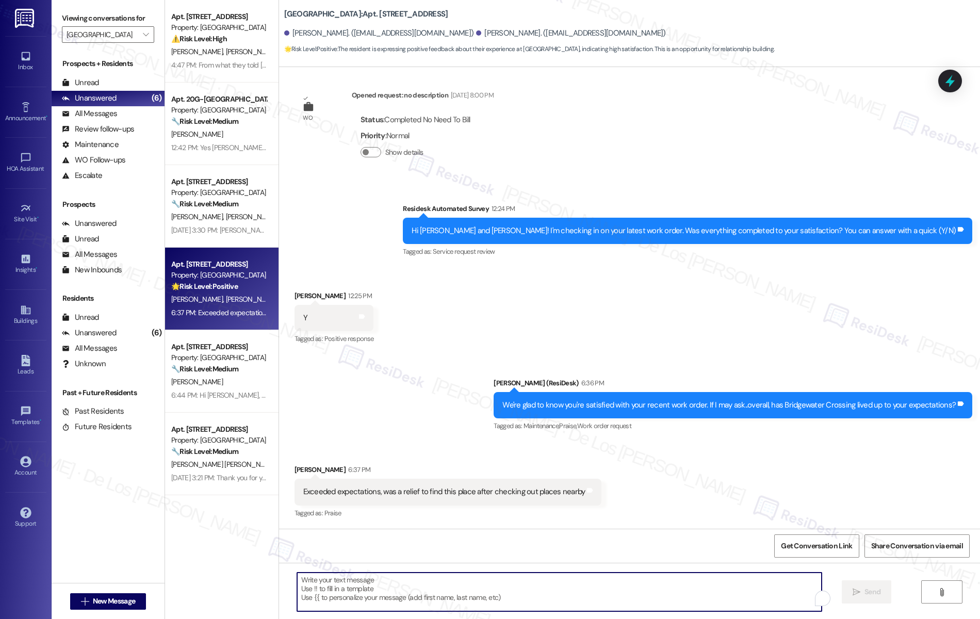
paste textarea "Wonderful! Can I ask a quick favor? Would you mind writing us a Google review? …"
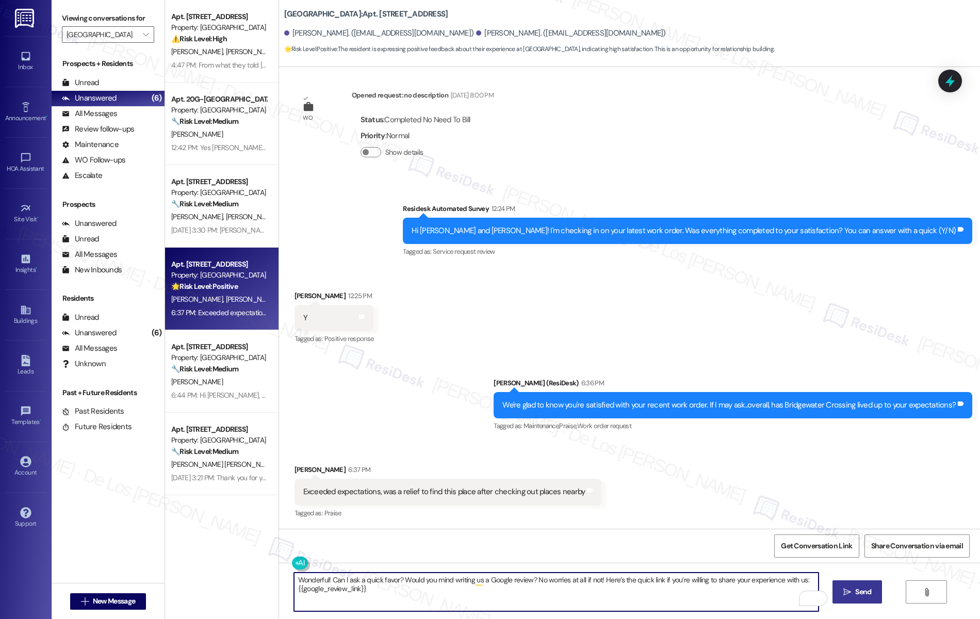
type textarea "Wonderful! Can I ask a quick favor? Would you mind writing us a Google review? …"
click at [864, 586] on span "Send" at bounding box center [863, 591] width 16 height 11
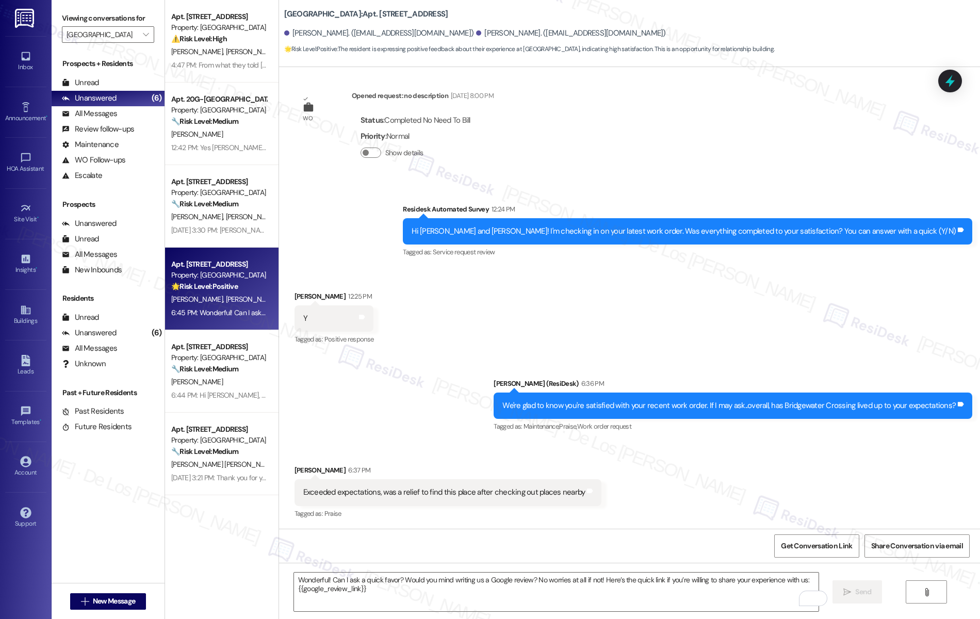
scroll to position [281, 0]
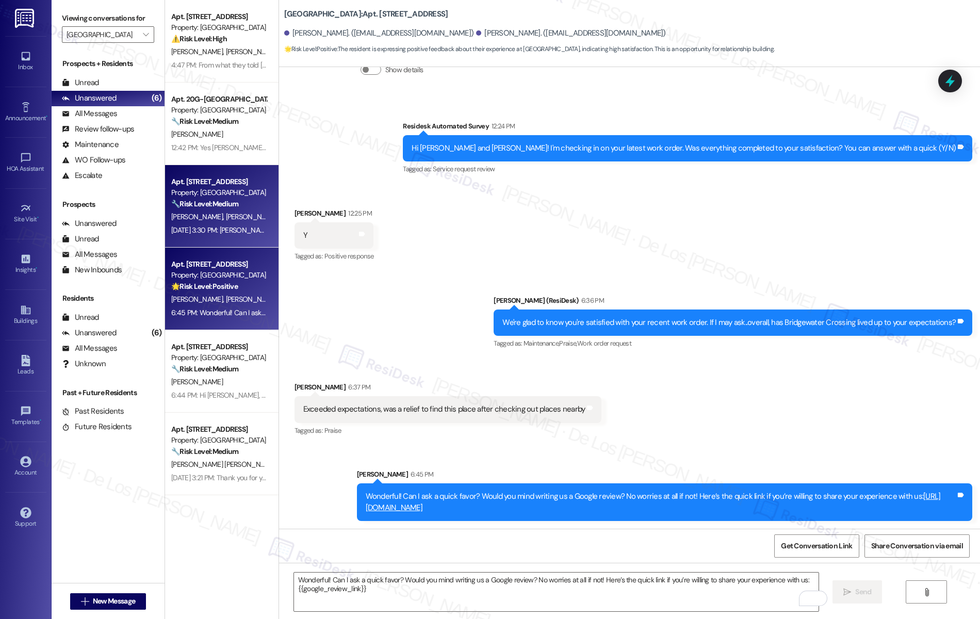
click at [210, 226] on div "[DATE] 3:30 PM: [PERSON_NAME] just delete it lol [DATE] 3:30 PM: [PERSON_NAME] …" at bounding box center [243, 229] width 145 height 9
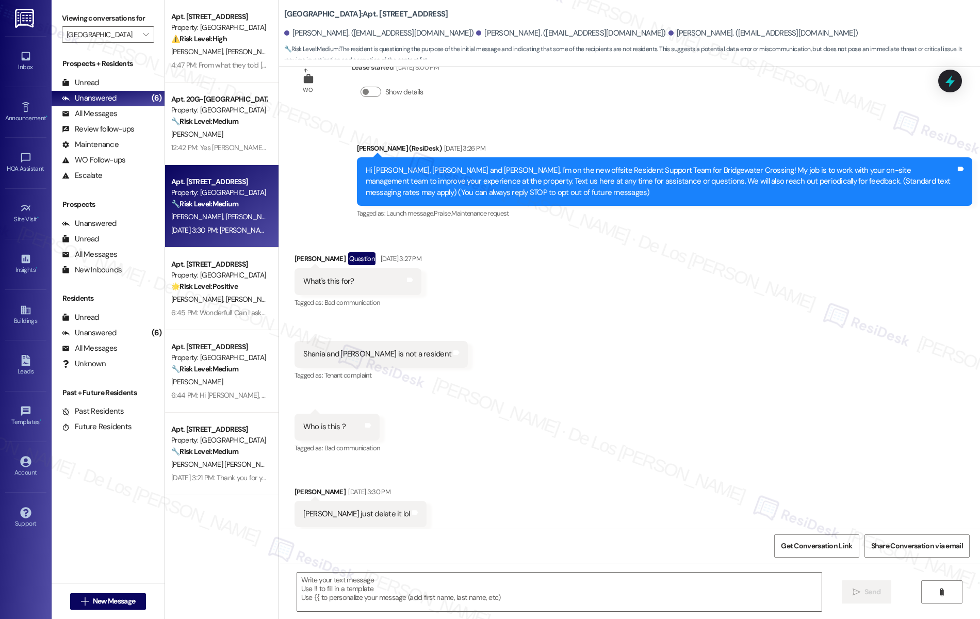
type textarea "Fetching suggested responses. Please feel free to read through the conversation…"
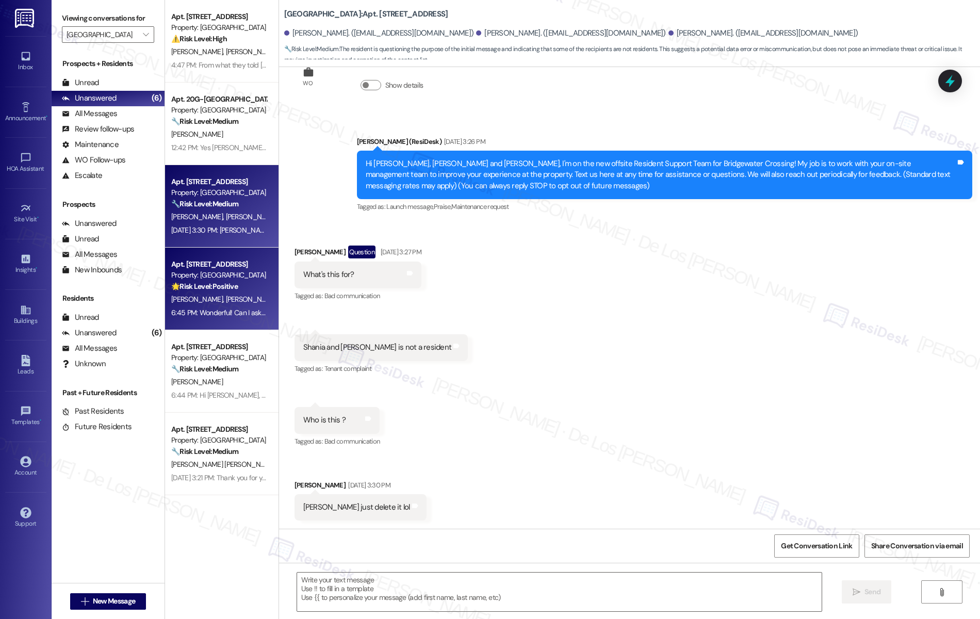
scroll to position [1, 0]
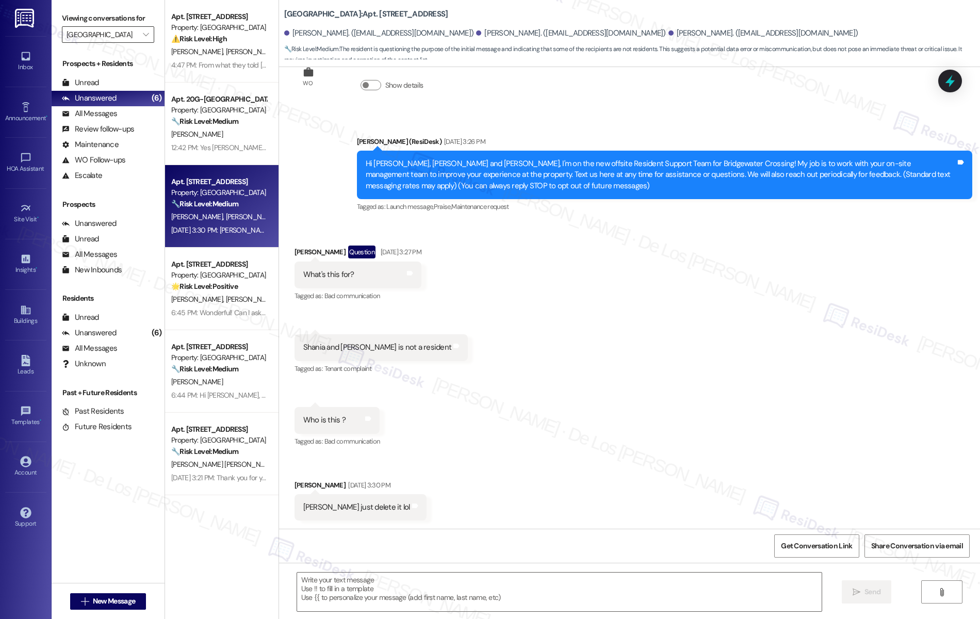
click at [96, 34] on input "[GEOGRAPHIC_DATA]" at bounding box center [102, 34] width 71 height 16
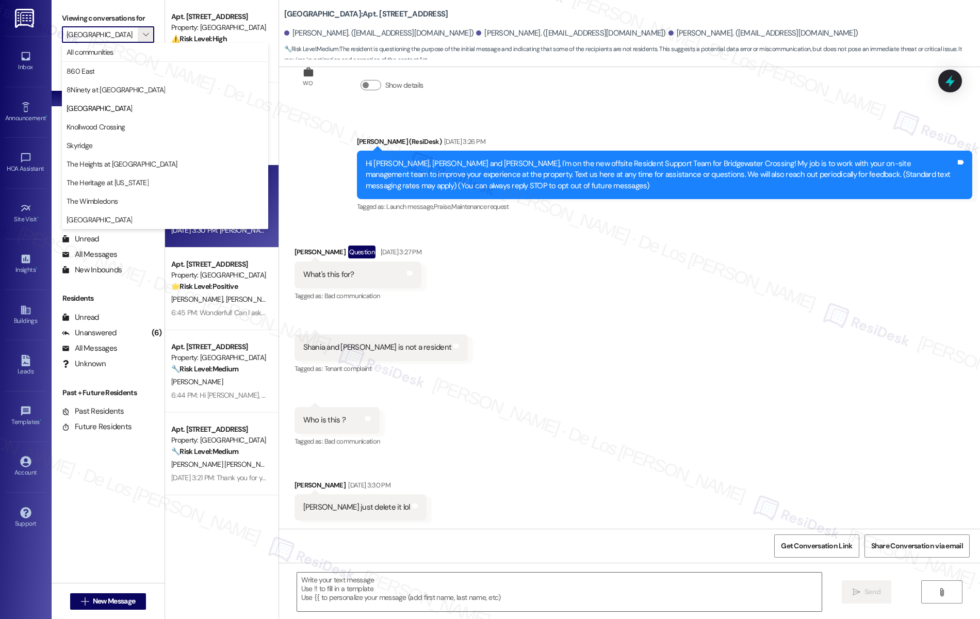
click at [499, 361] on div "Received via SMS [PERSON_NAME] Question [DATE] 3:27 PM What's this for? Tags an…" at bounding box center [629, 375] width 701 height 306
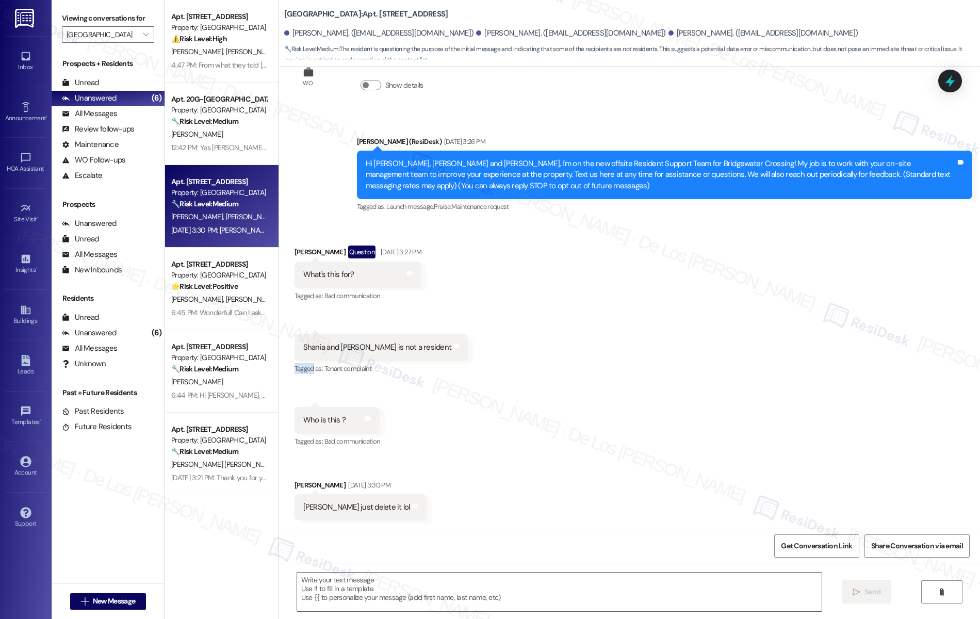
click at [500, 361] on div "Received via SMS [PERSON_NAME] Question [DATE] 3:27 PM What's this for? Tags an…" at bounding box center [629, 375] width 701 height 306
click at [141, 29] on span "" at bounding box center [146, 34] width 10 height 16
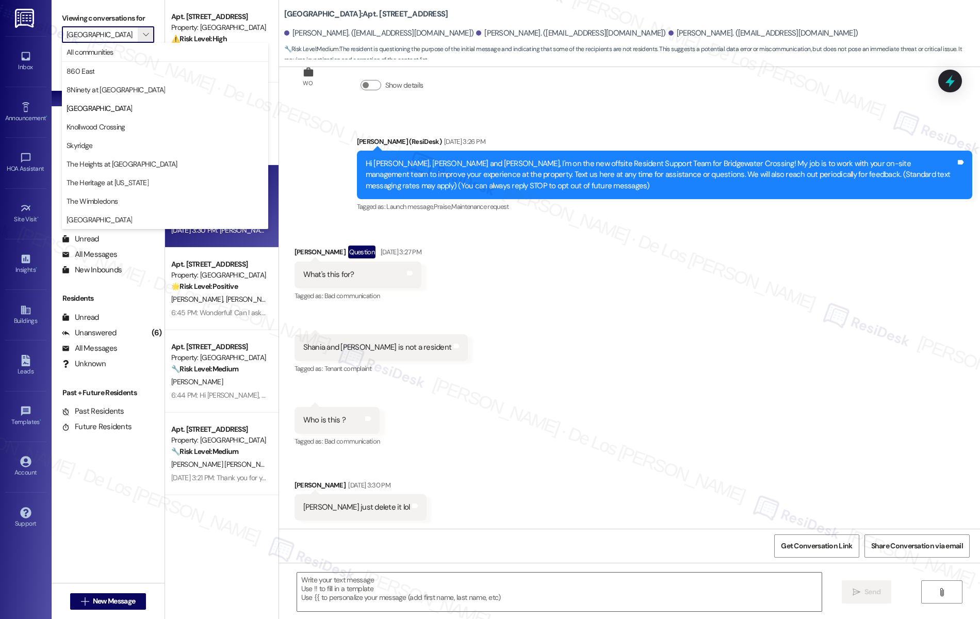
click at [119, 61] on div at bounding box center [165, 61] width 206 height 1
click at [123, 56] on span "All communities" at bounding box center [165, 52] width 197 height 10
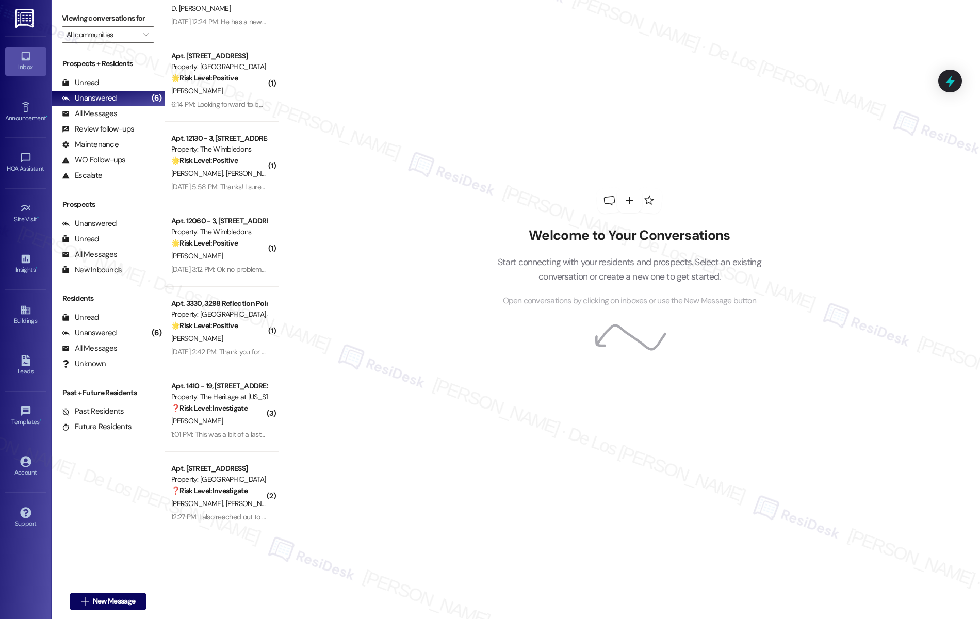
scroll to position [2507, 0]
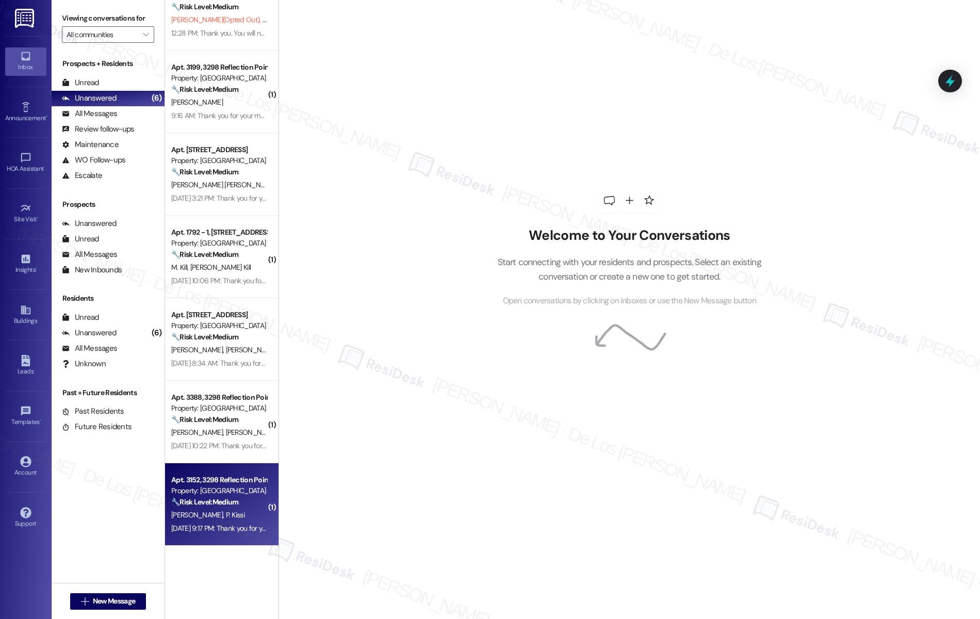
click at [234, 517] on div "[PERSON_NAME] [PERSON_NAME]" at bounding box center [218, 514] width 97 height 13
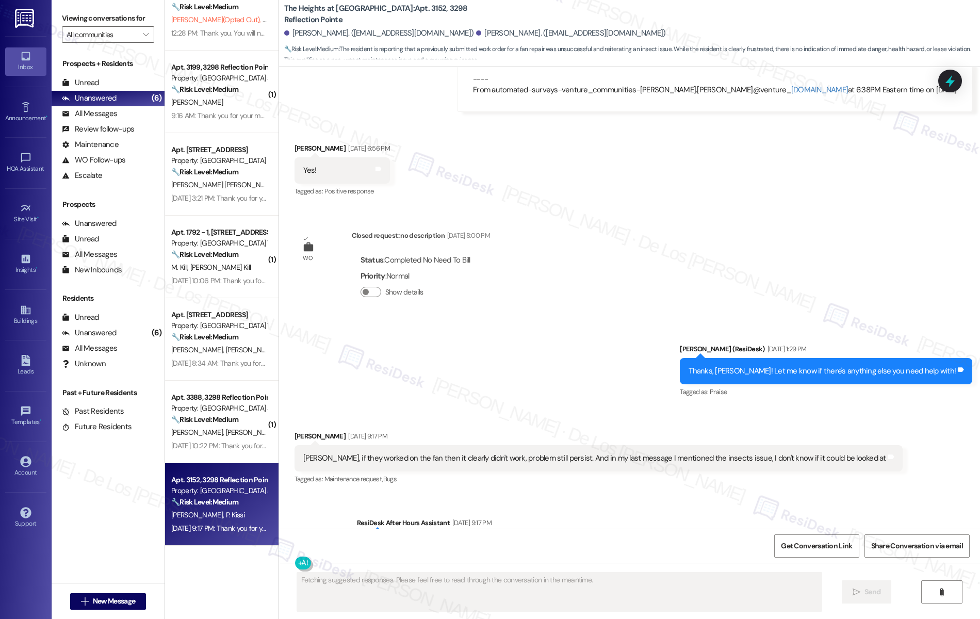
scroll to position [4674, 0]
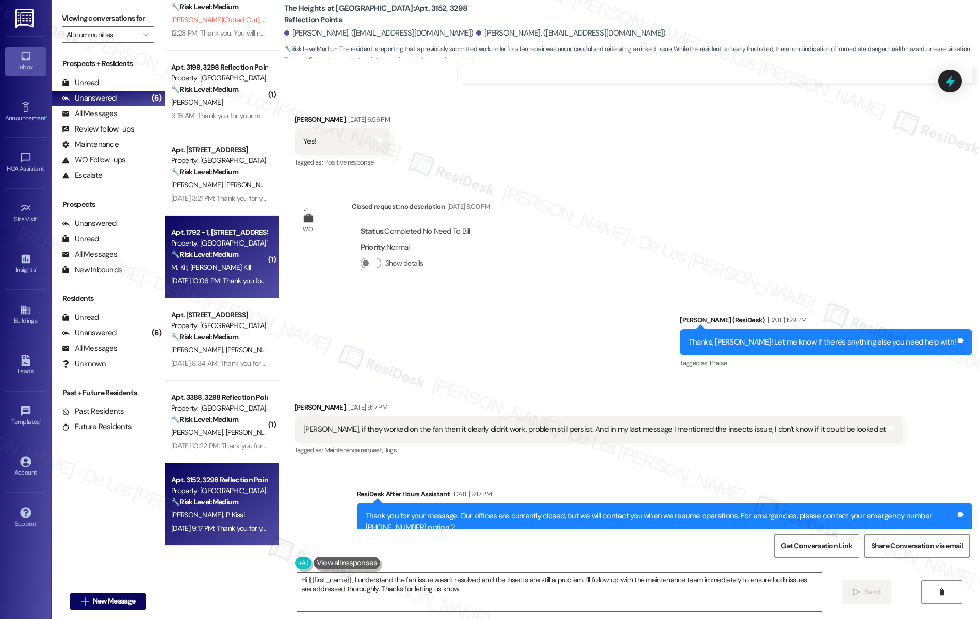
type textarea "Hi {{first_name}}, I understand the fan issue wasn't resolved and the insects a…"
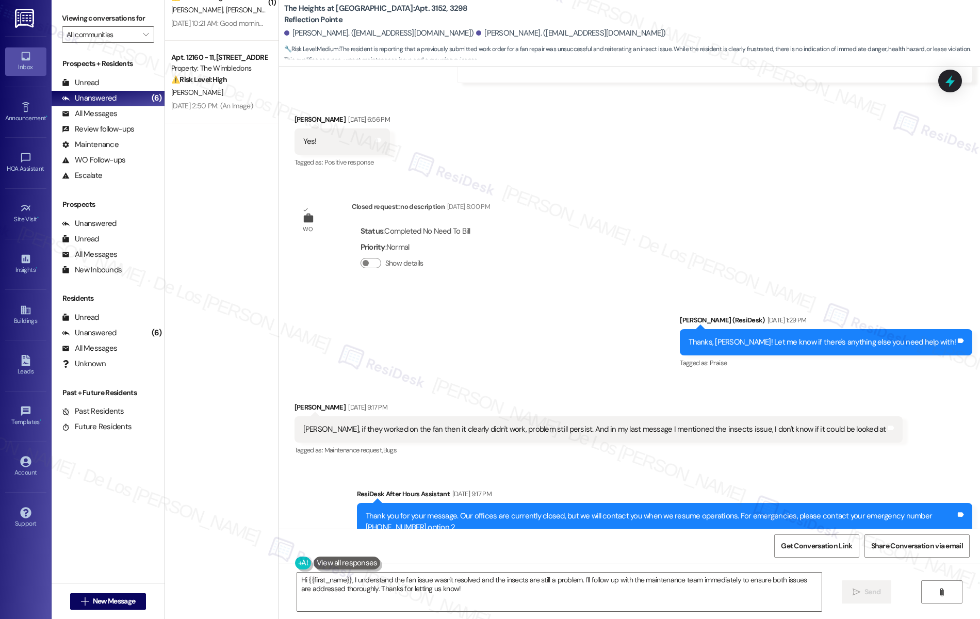
scroll to position [0, 0]
